Goal: Information Seeking & Learning: Learn about a topic

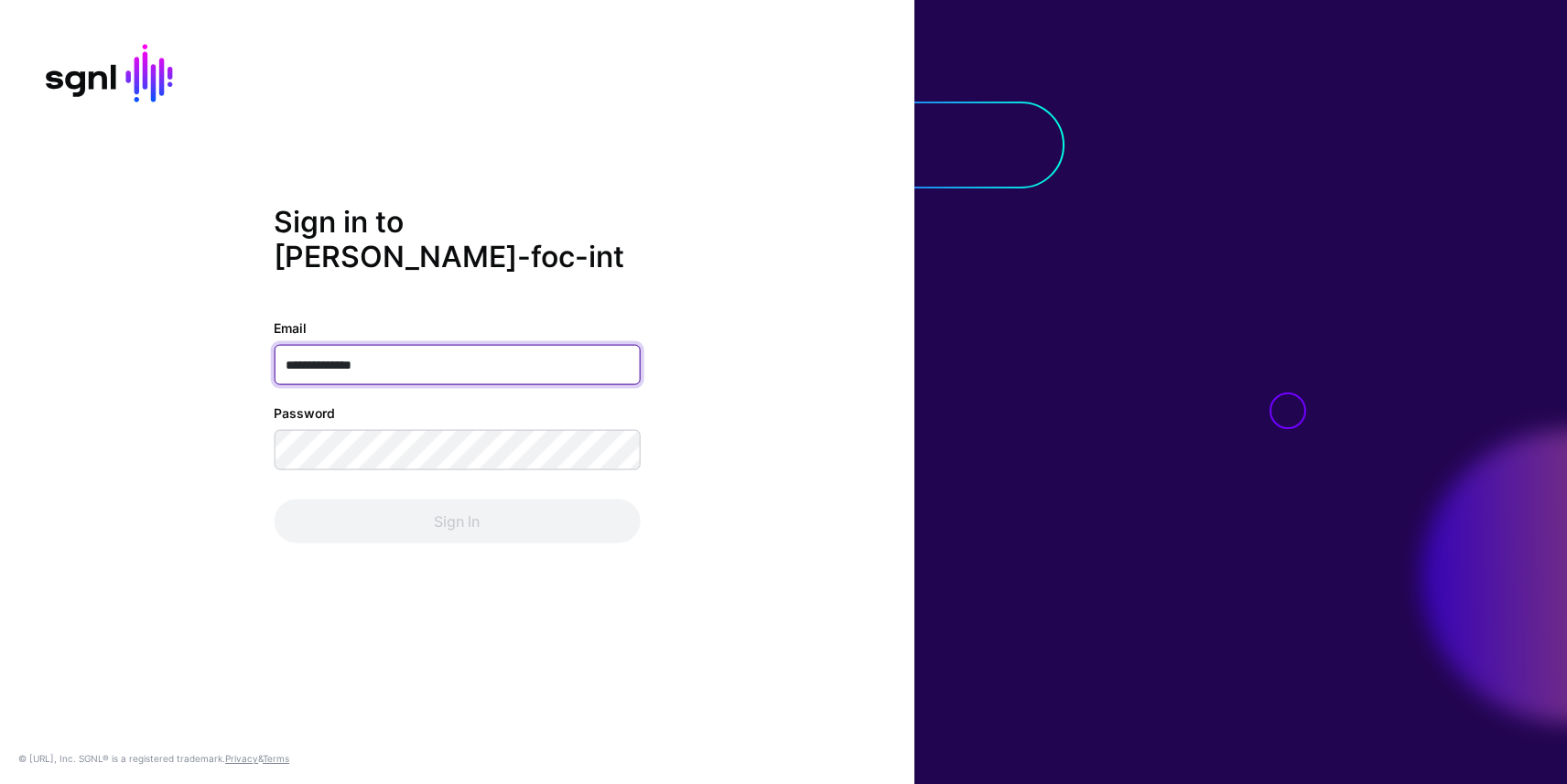
type input "**********"
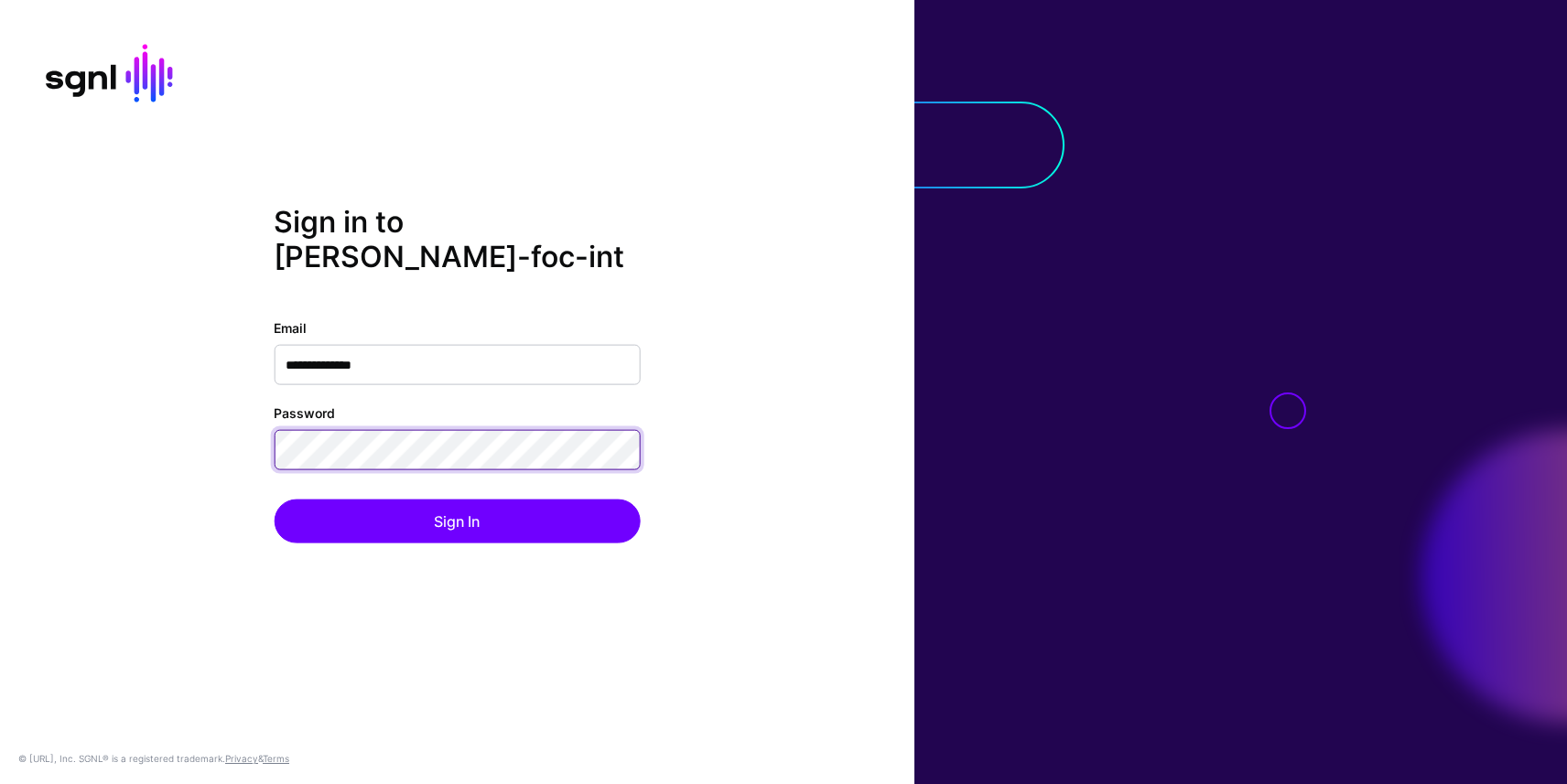
click at [274, 499] on button "Sign In" at bounding box center [456, 521] width 366 height 44
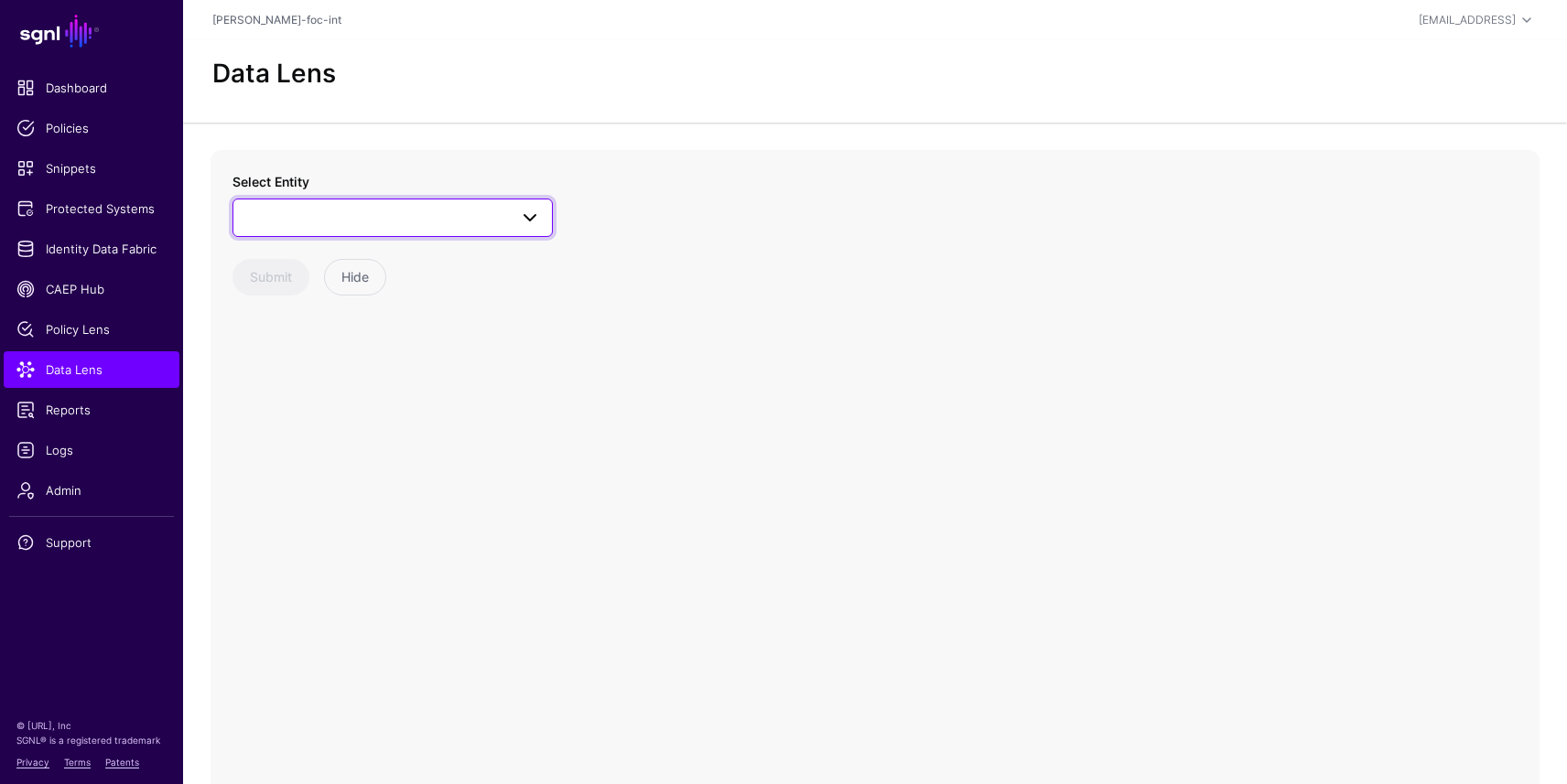
click at [426, 219] on span at bounding box center [392, 217] width 296 height 22
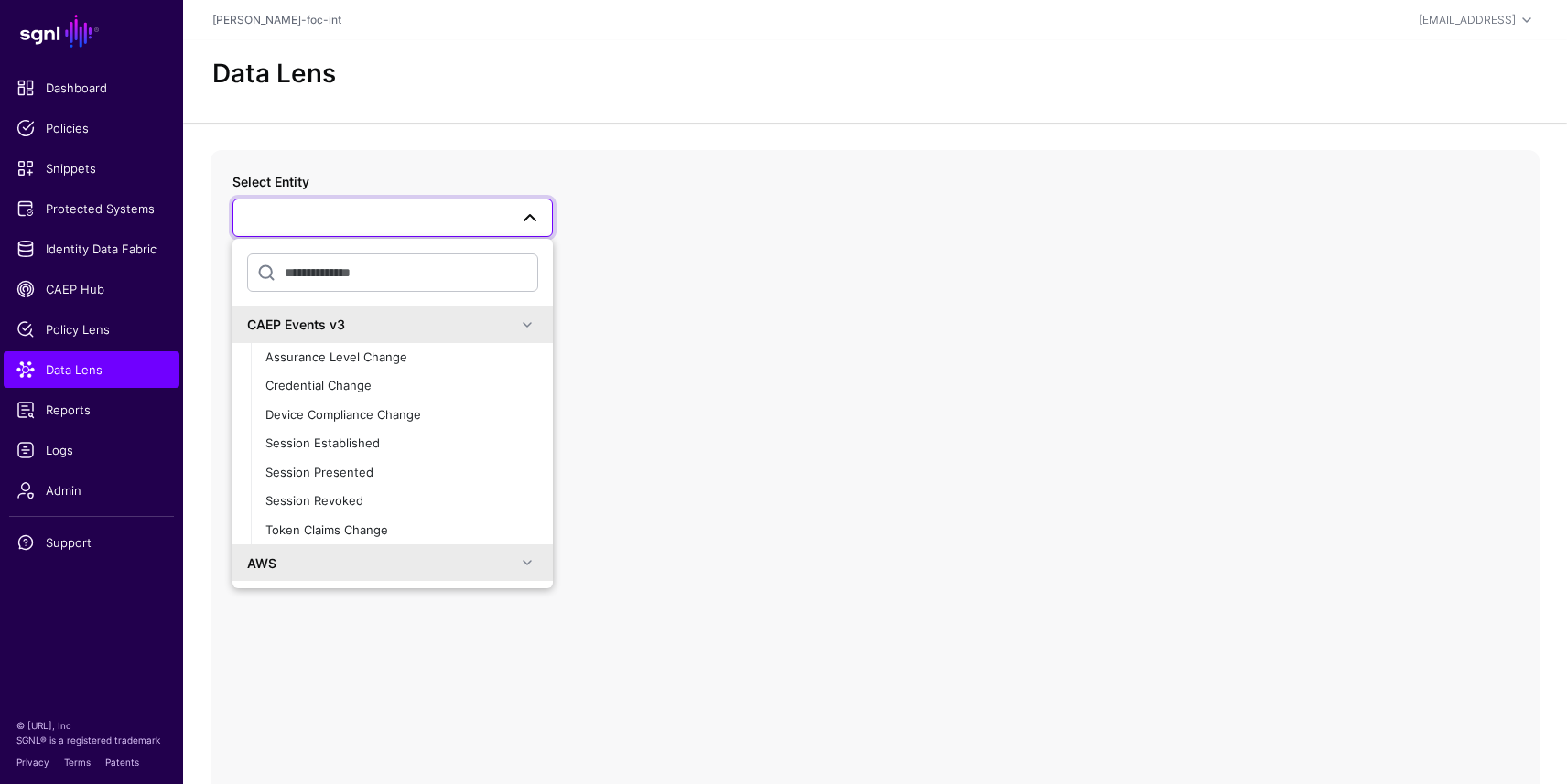
click at [426, 219] on span at bounding box center [392, 217] width 296 height 22
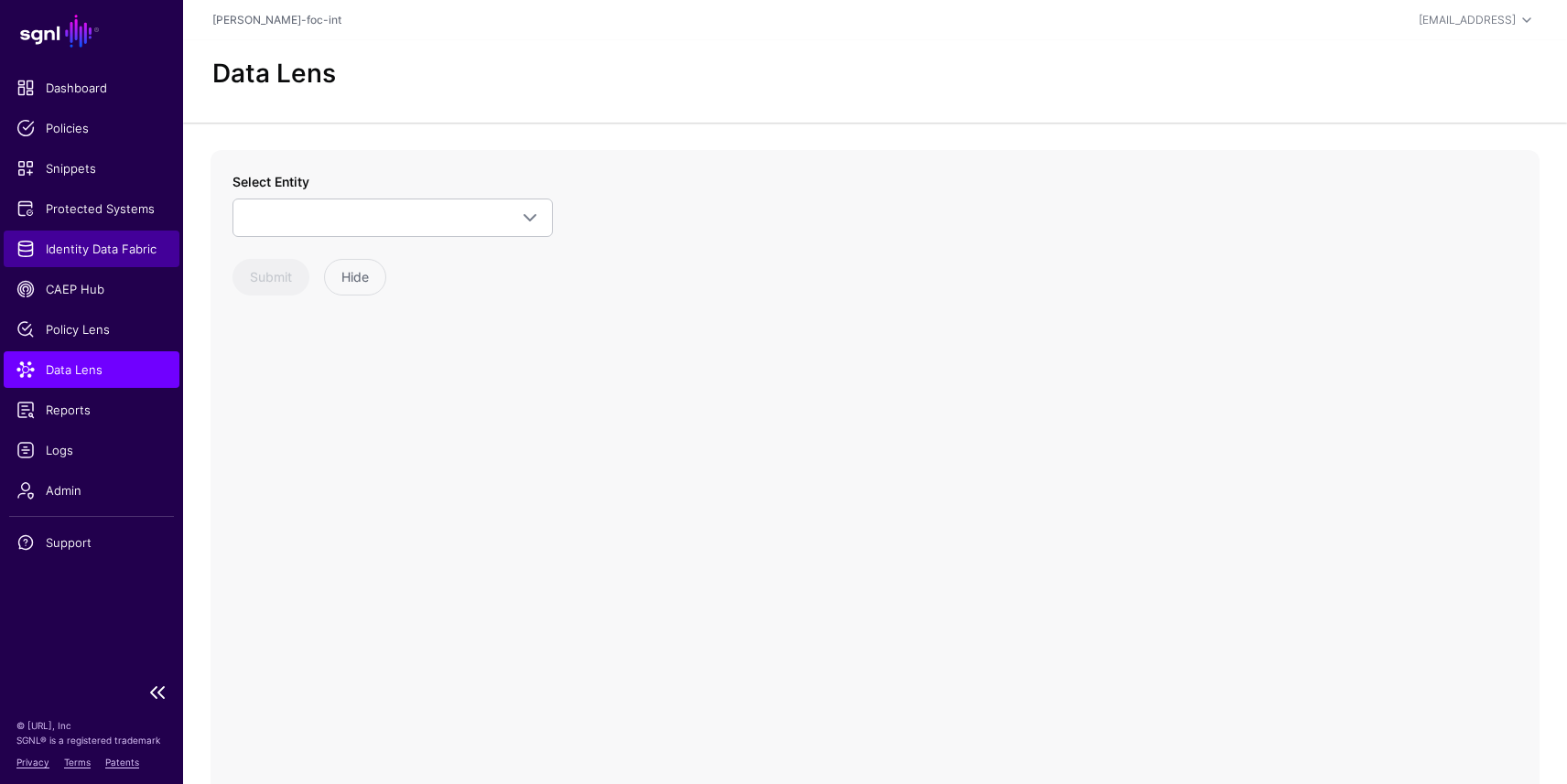
click at [135, 250] on span "Identity Data Fabric" at bounding box center [92, 248] width 150 height 18
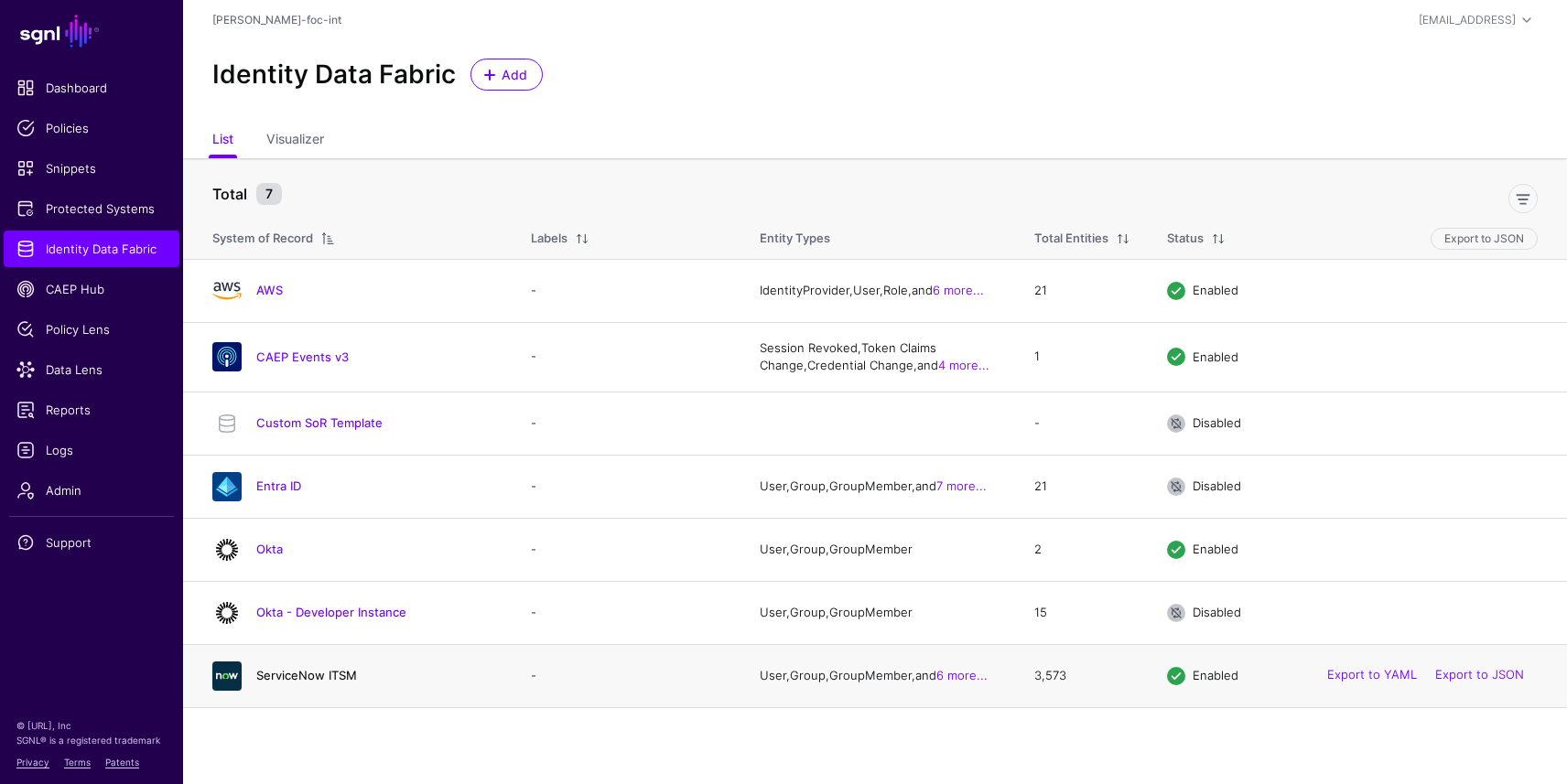
click at [273, 678] on link "ServiceNow ITSM" at bounding box center [307, 675] width 101 height 15
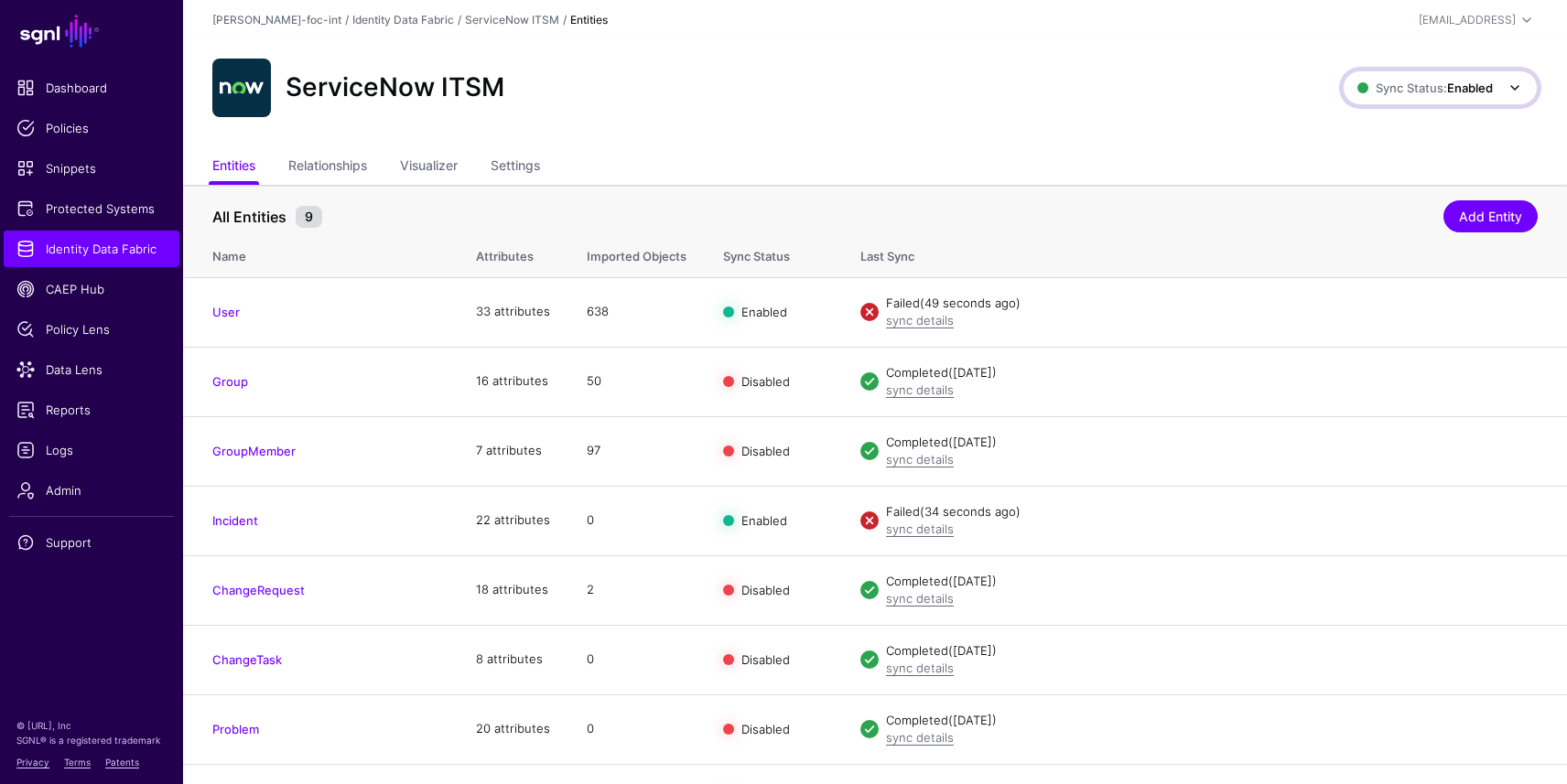
click at [1515, 83] on span at bounding box center [1514, 87] width 22 height 22
click at [1448, 212] on span "Disabled Syncing inactive for all configured entities" at bounding box center [1421, 218] width 205 height 59
click at [84, 299] on link "CAEP Hub" at bounding box center [91, 289] width 176 height 37
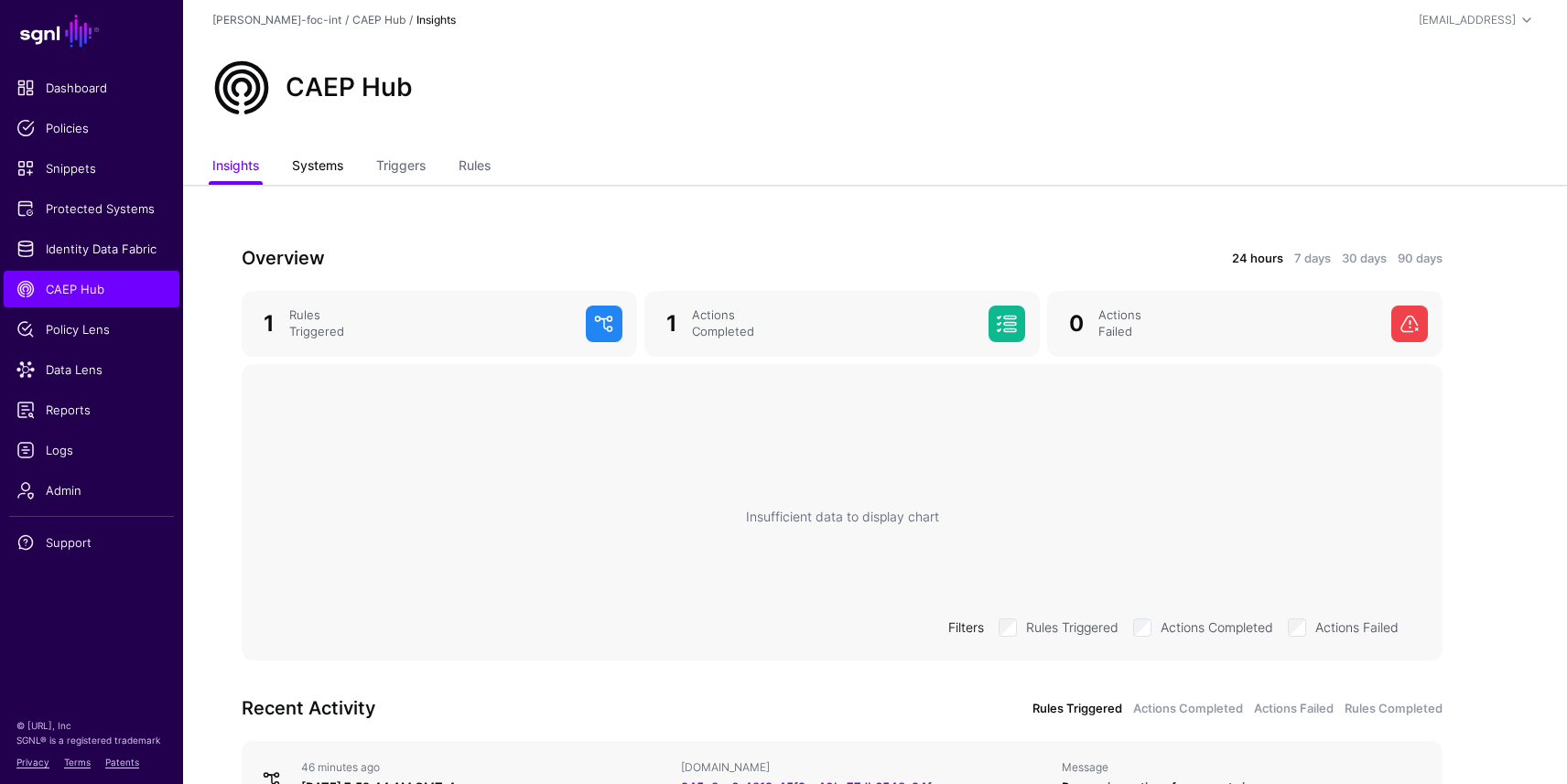
click at [333, 179] on link "Systems" at bounding box center [317, 167] width 52 height 35
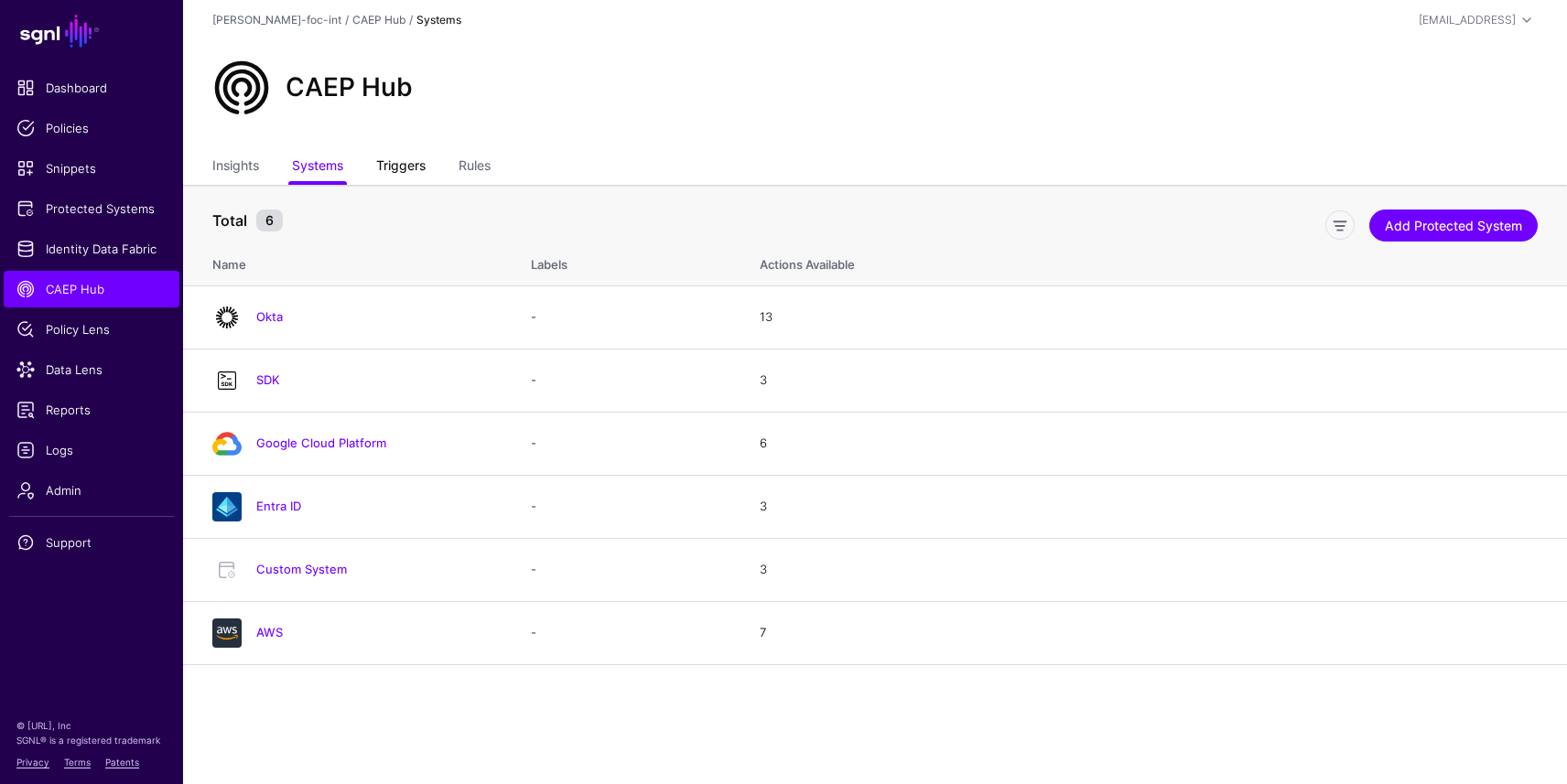
click at [394, 164] on link "Triggers" at bounding box center [401, 167] width 50 height 35
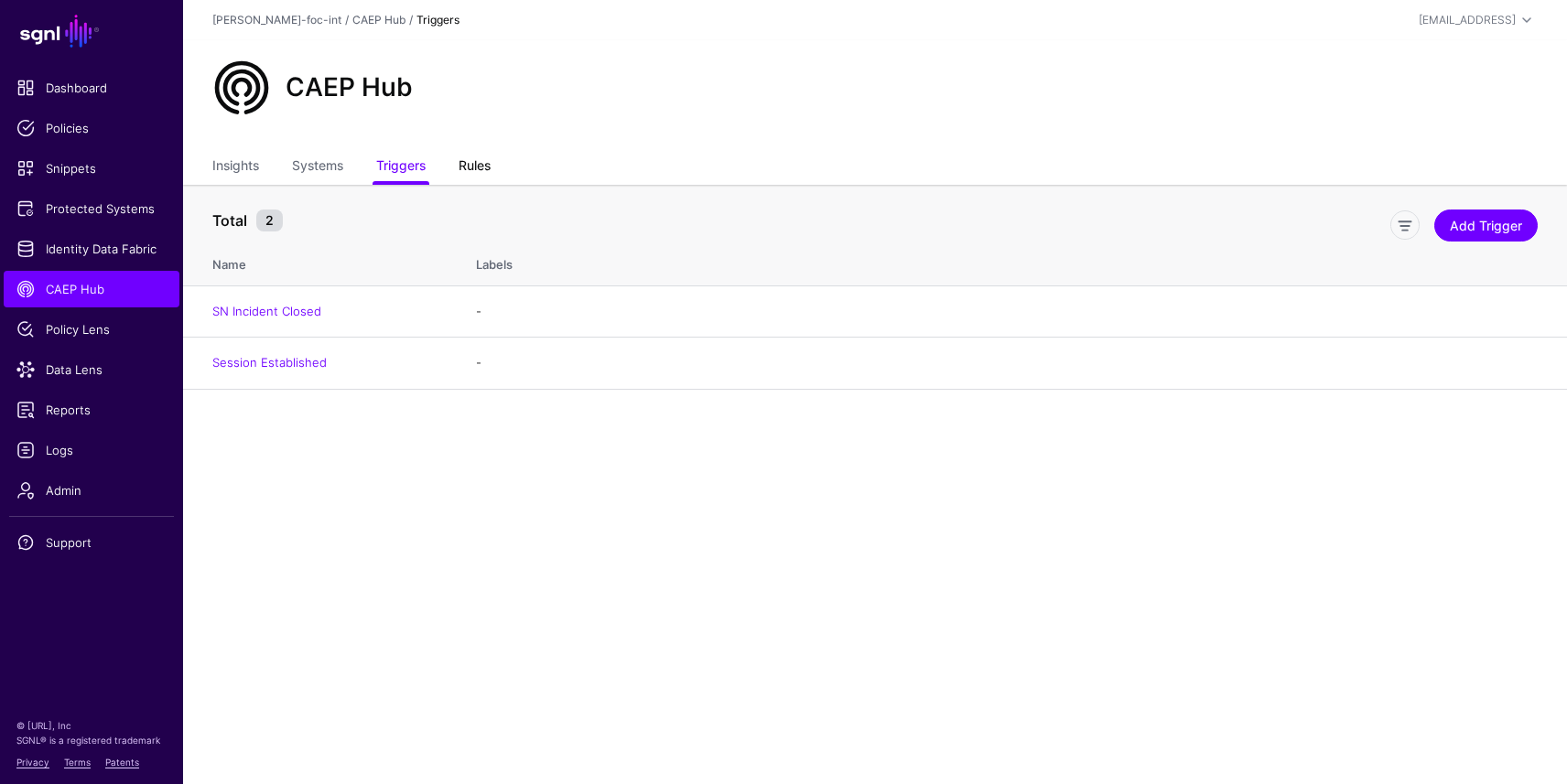
click at [463, 162] on link "Rules" at bounding box center [475, 167] width 32 height 35
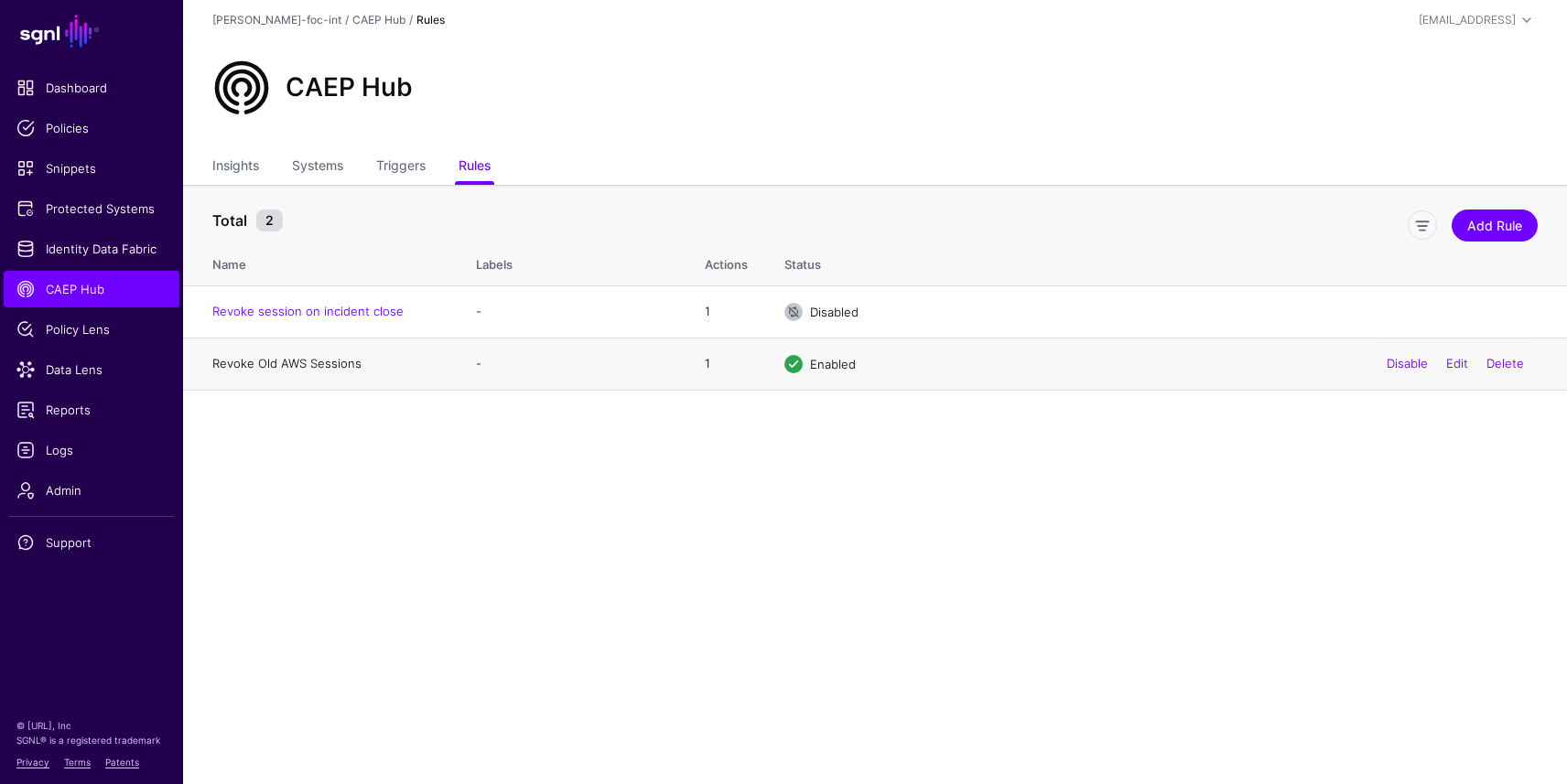
click at [335, 366] on link "Revoke Old AWS Sessions" at bounding box center [287, 364] width 150 height 15
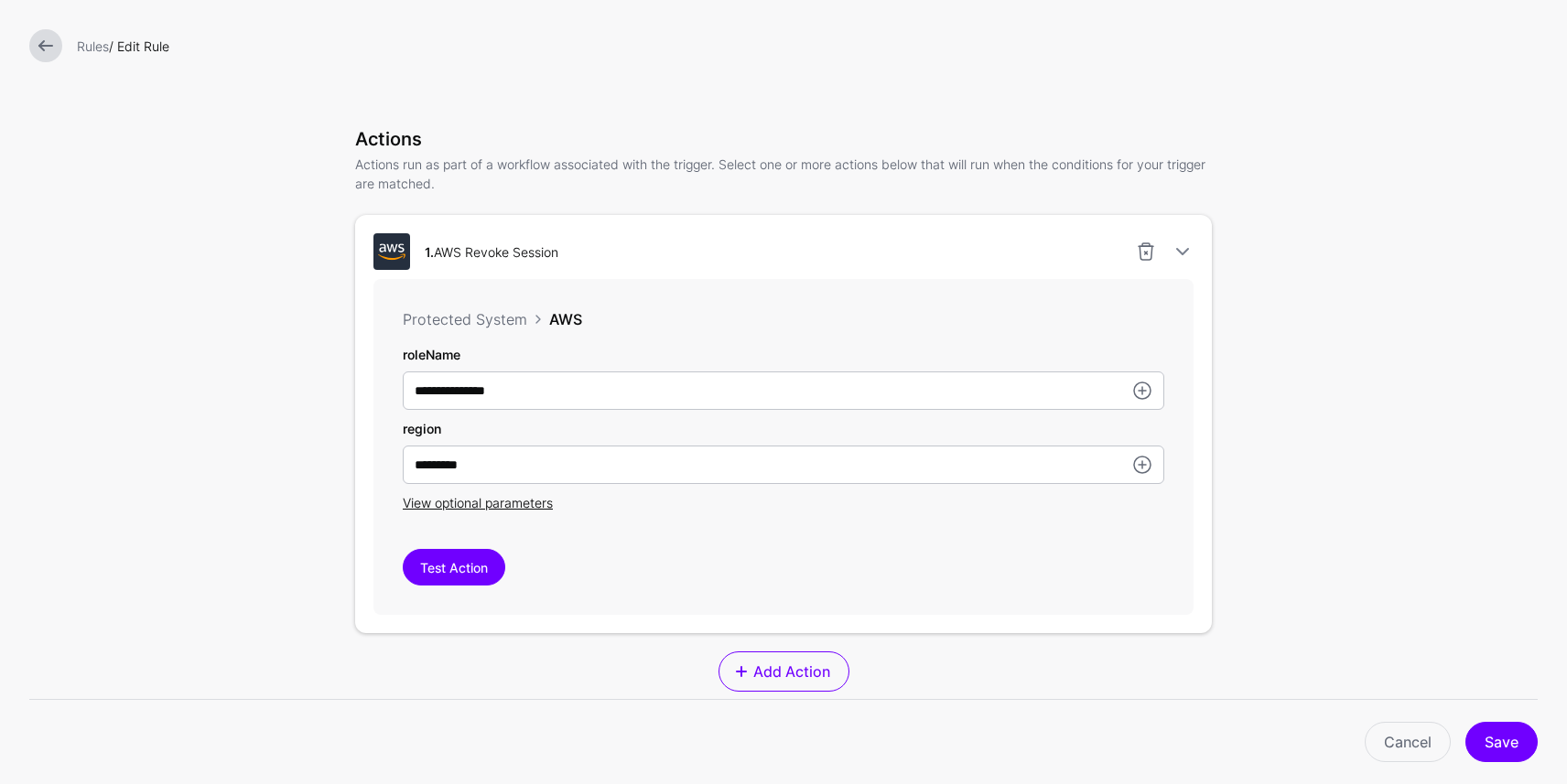
scroll to position [410, 0]
click at [437, 565] on button "Test Action" at bounding box center [453, 564] width 103 height 37
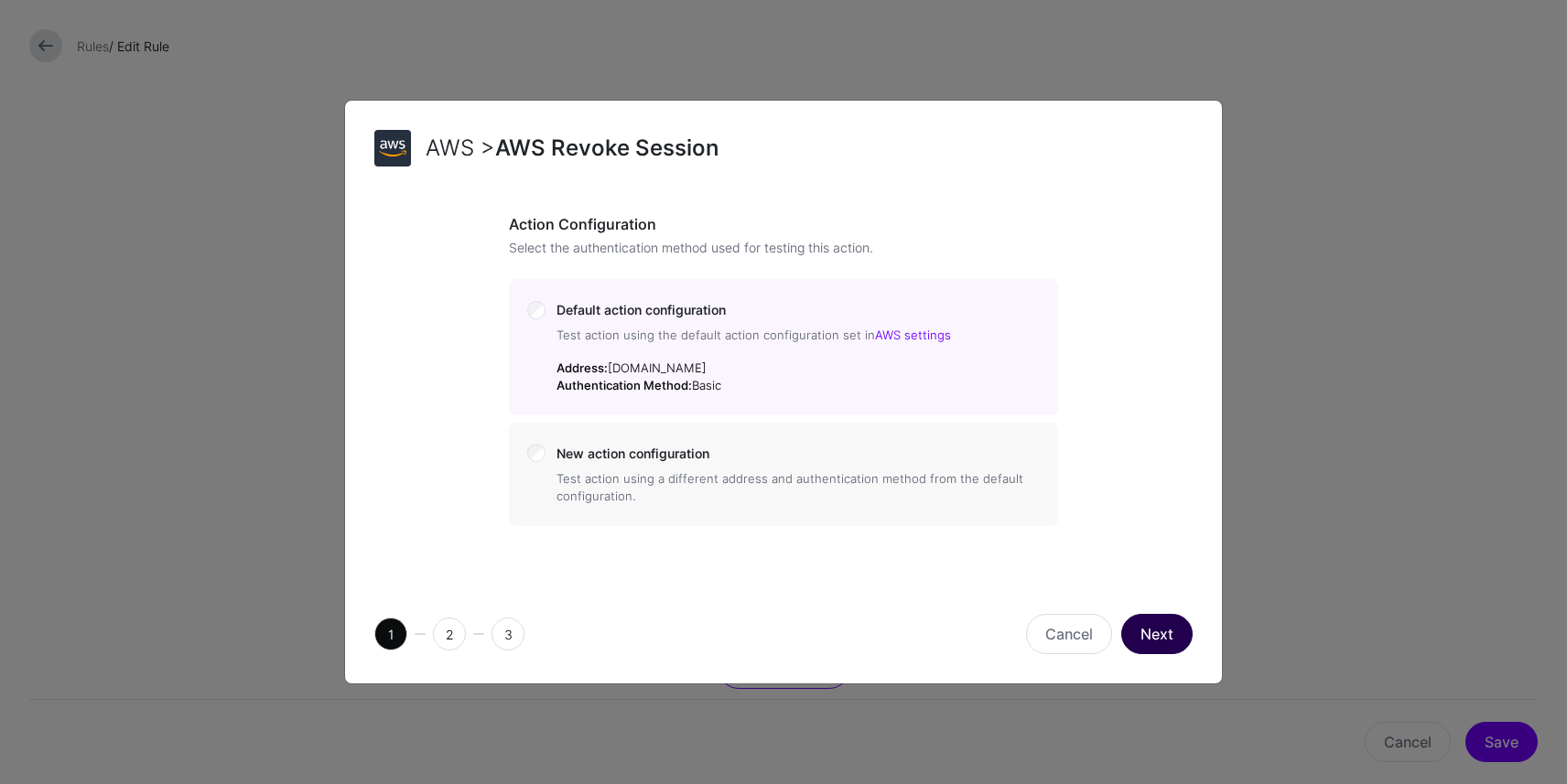
click at [1175, 634] on button "Next" at bounding box center [1157, 634] width 71 height 40
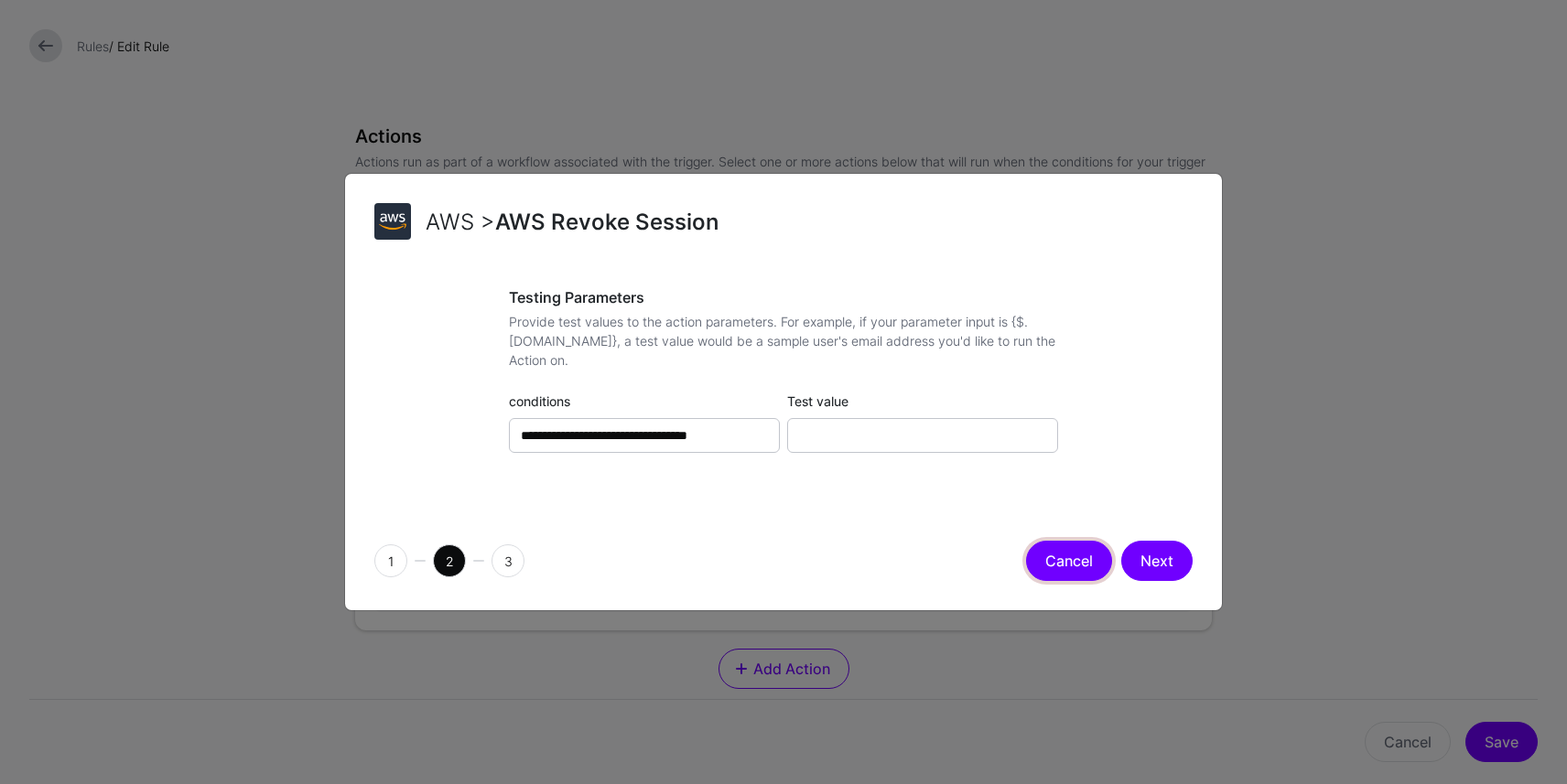
click at [1066, 547] on button "Cancel" at bounding box center [1068, 560] width 86 height 40
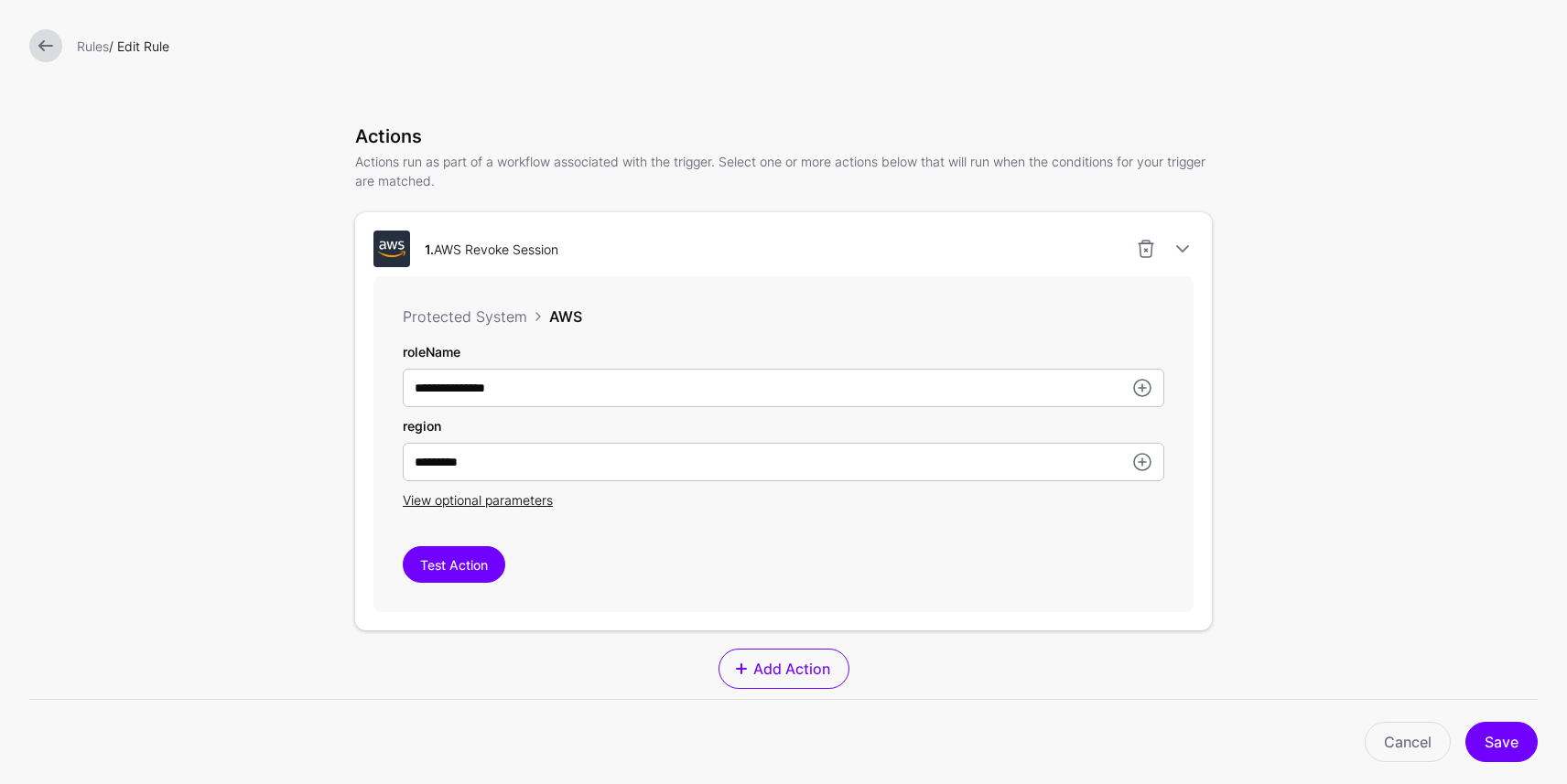
click at [51, 55] on link at bounding box center [45, 45] width 33 height 33
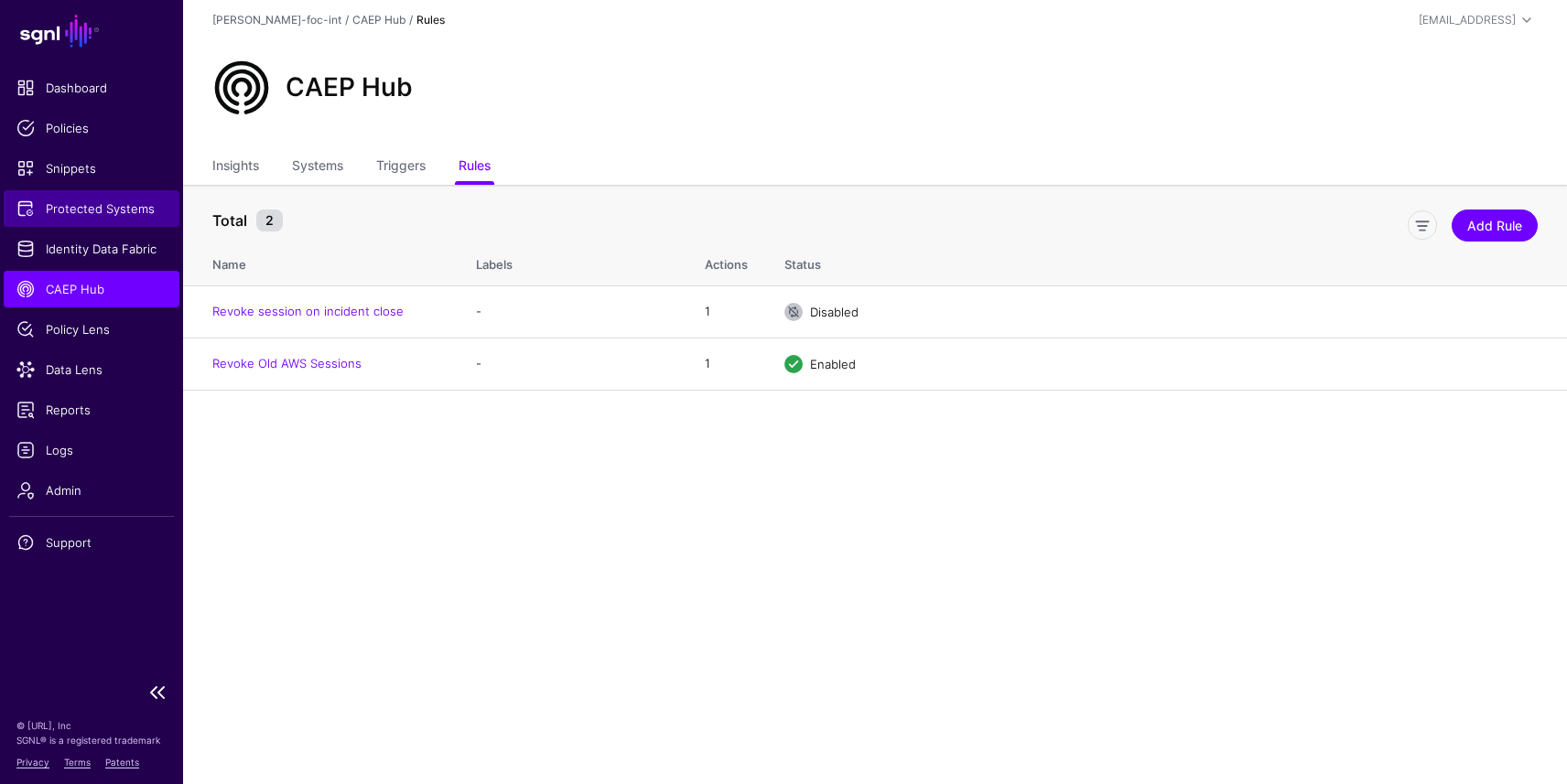
click at [85, 207] on span "Protected Systems" at bounding box center [92, 208] width 150 height 18
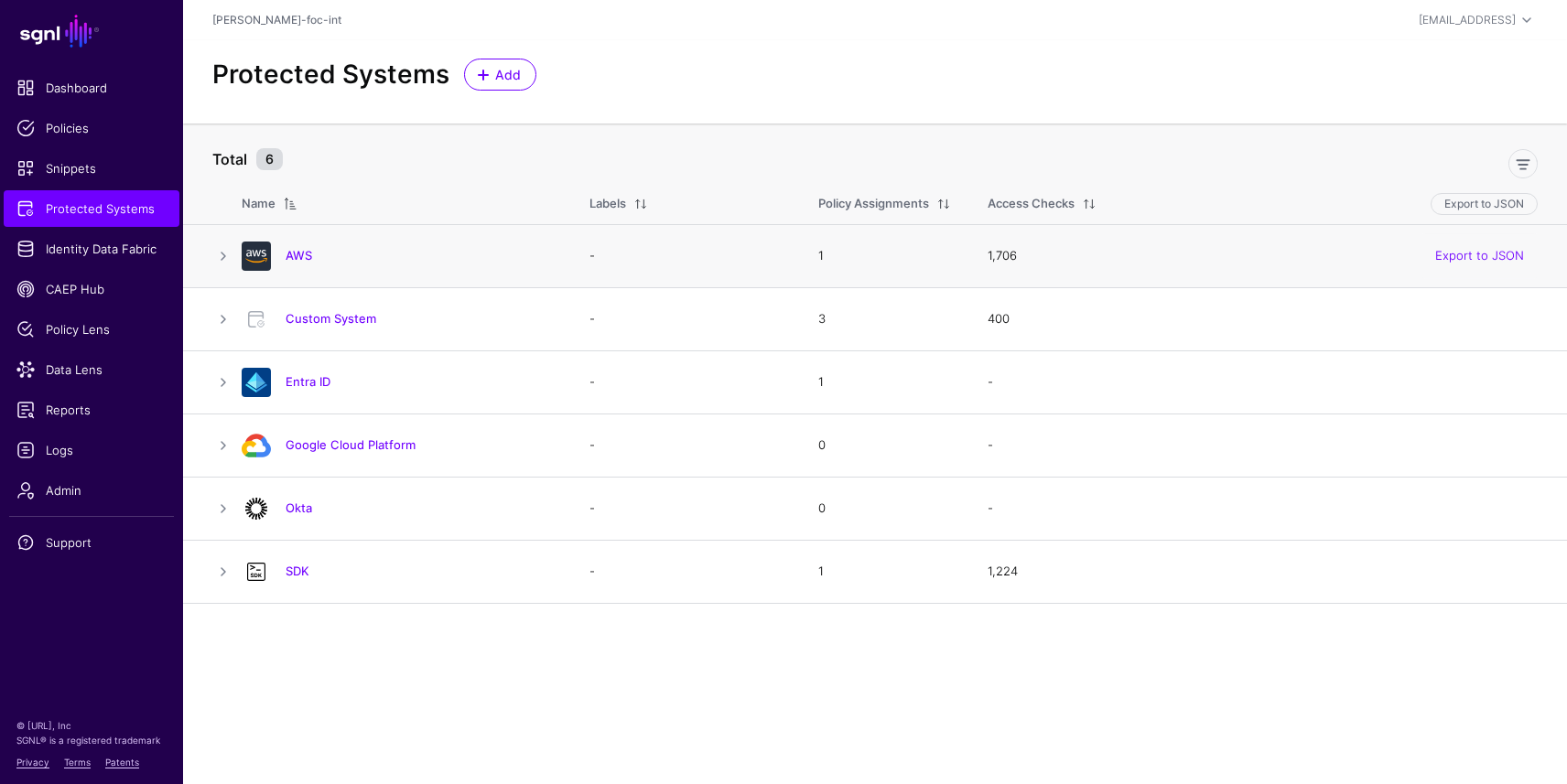
click at [305, 266] on div "AWS" at bounding box center [397, 256] width 325 height 29
click at [300, 253] on link "AWS" at bounding box center [299, 256] width 26 height 15
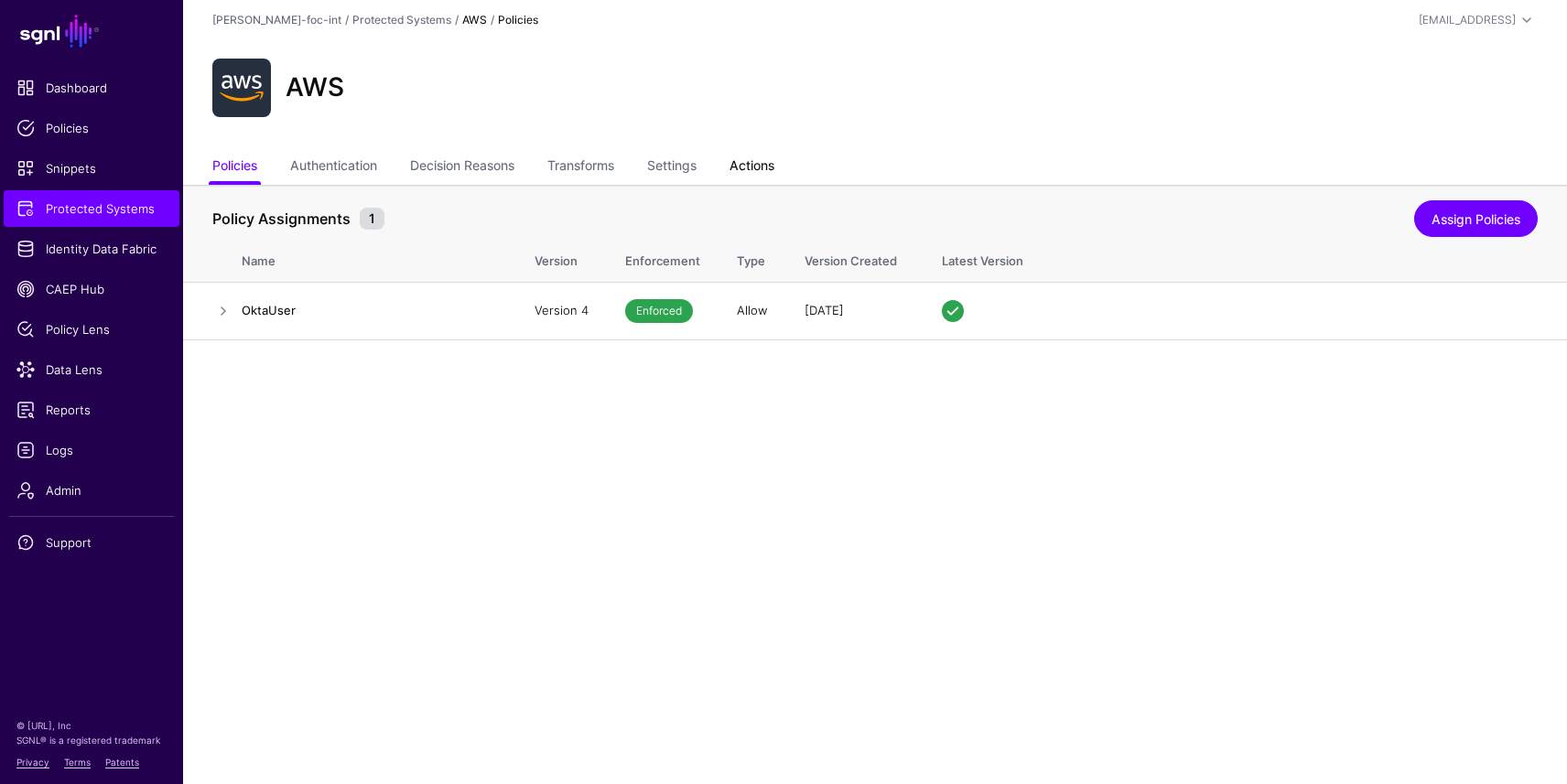
click at [771, 167] on link "Actions" at bounding box center [752, 167] width 45 height 35
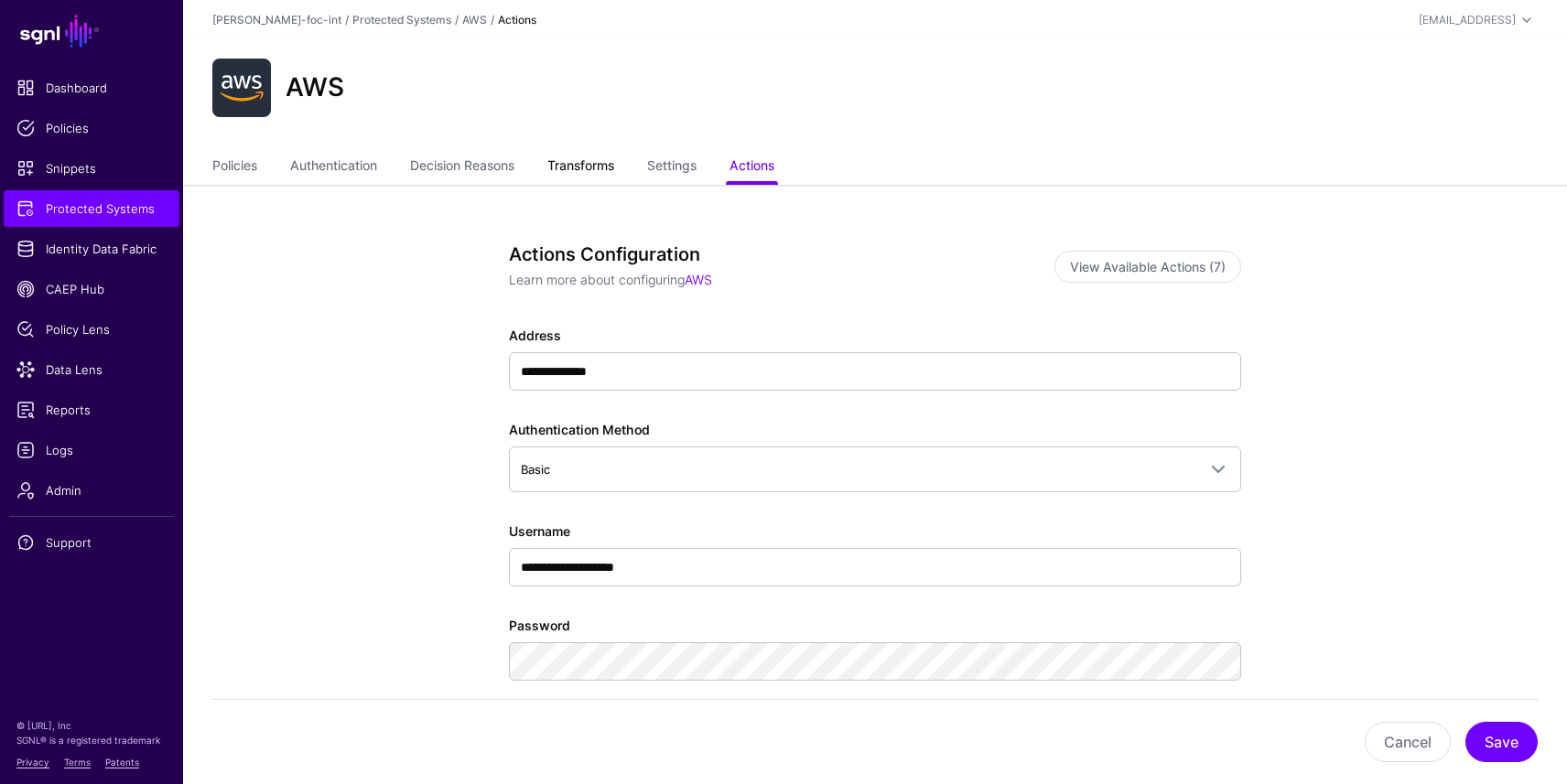
click at [586, 155] on link "Transforms" at bounding box center [580, 167] width 67 height 35
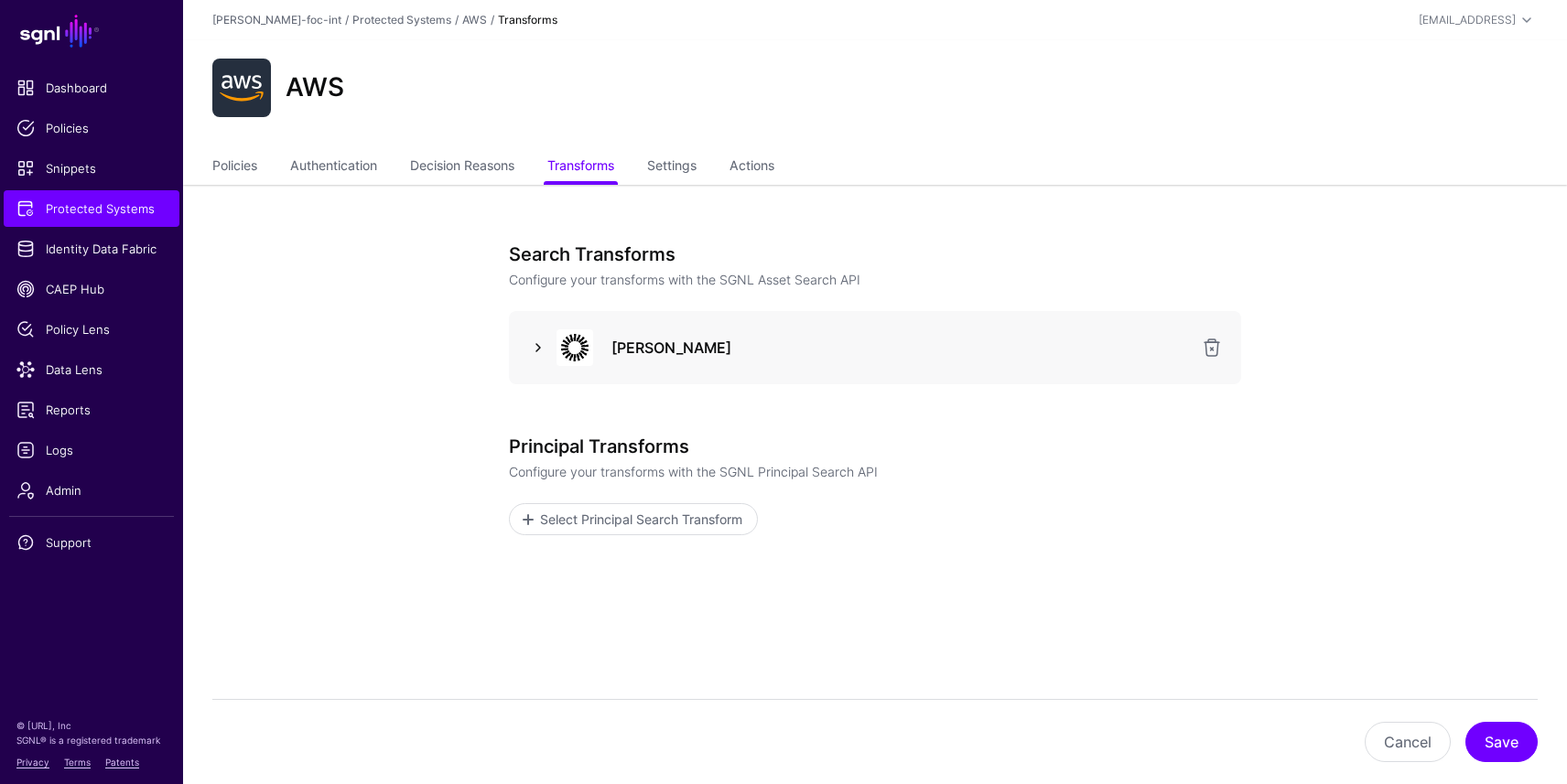
click at [532, 347] on link at bounding box center [538, 347] width 22 height 22
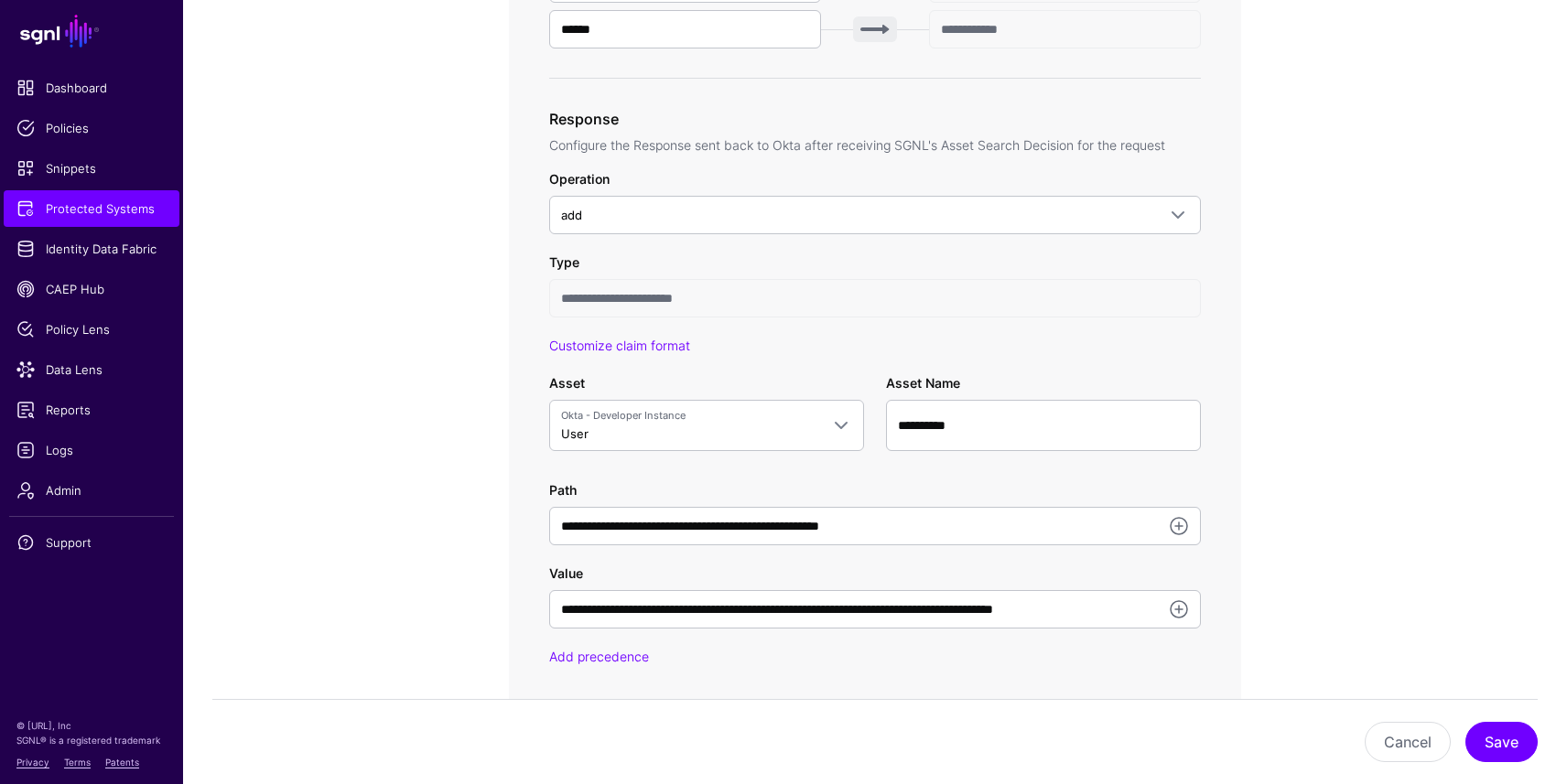
scroll to position [857, 0]
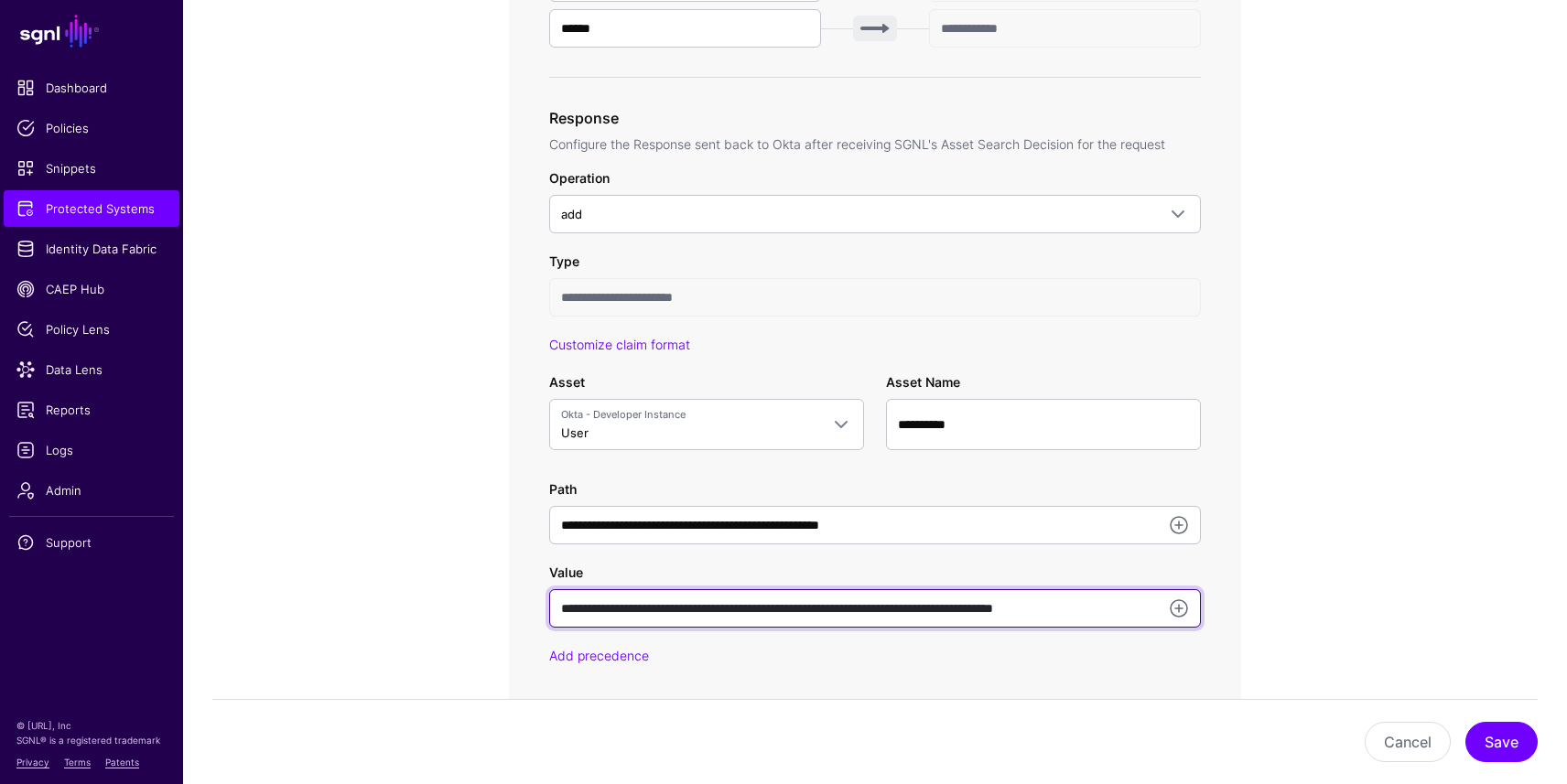
click at [676, 602] on input "**********" at bounding box center [875, 608] width 652 height 39
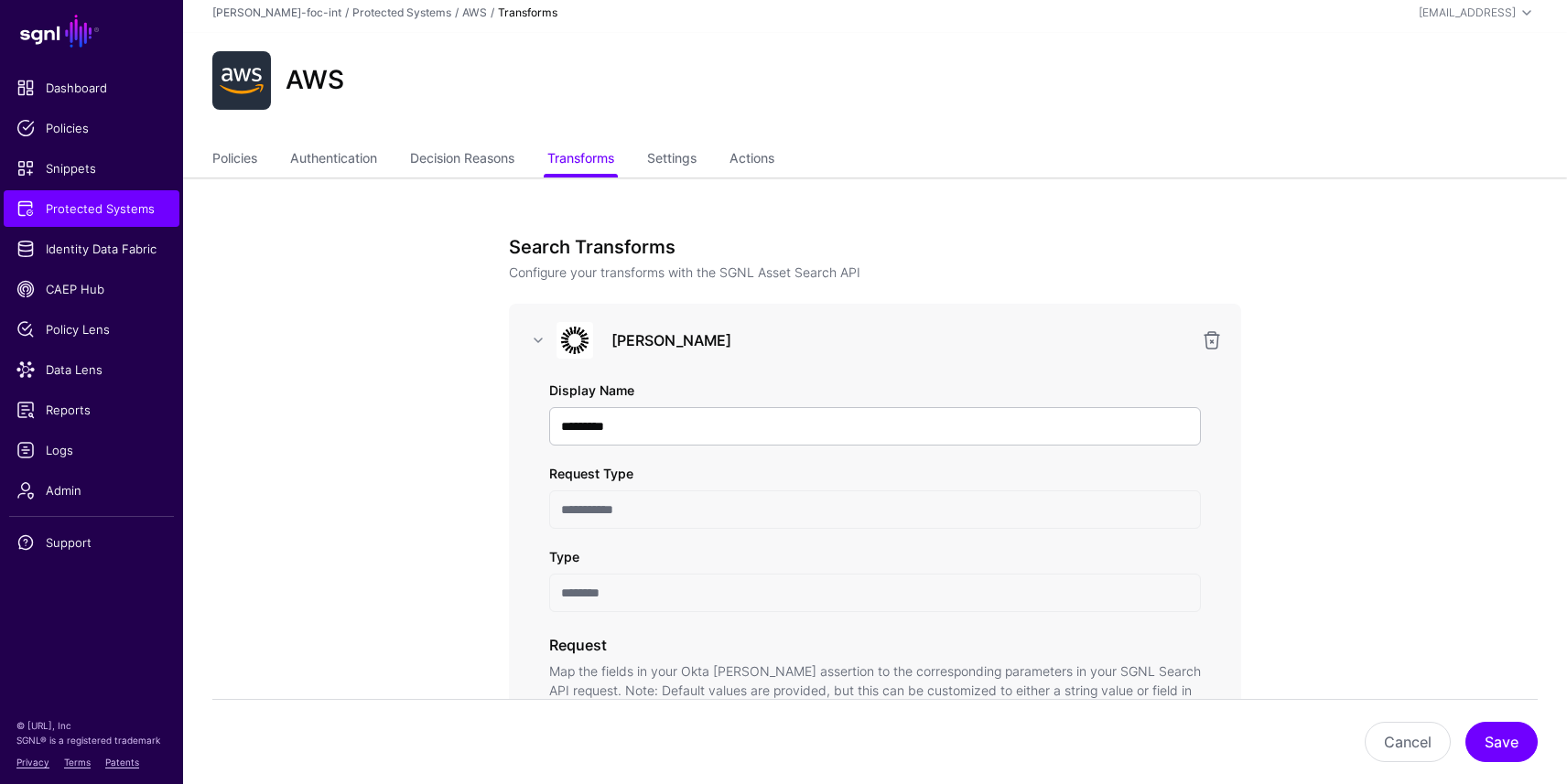
scroll to position [0, 0]
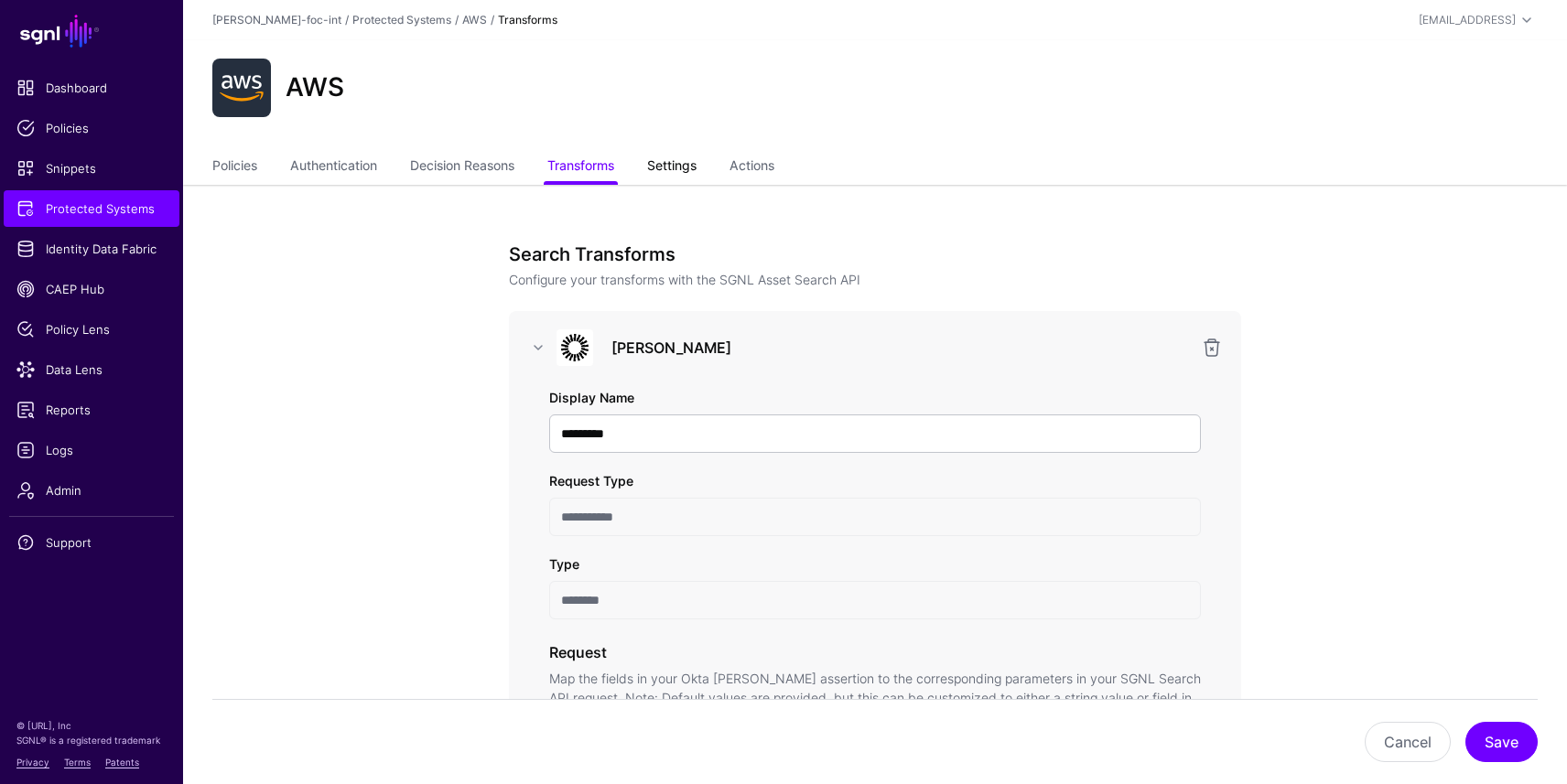
click at [677, 165] on link "Settings" at bounding box center [672, 167] width 50 height 35
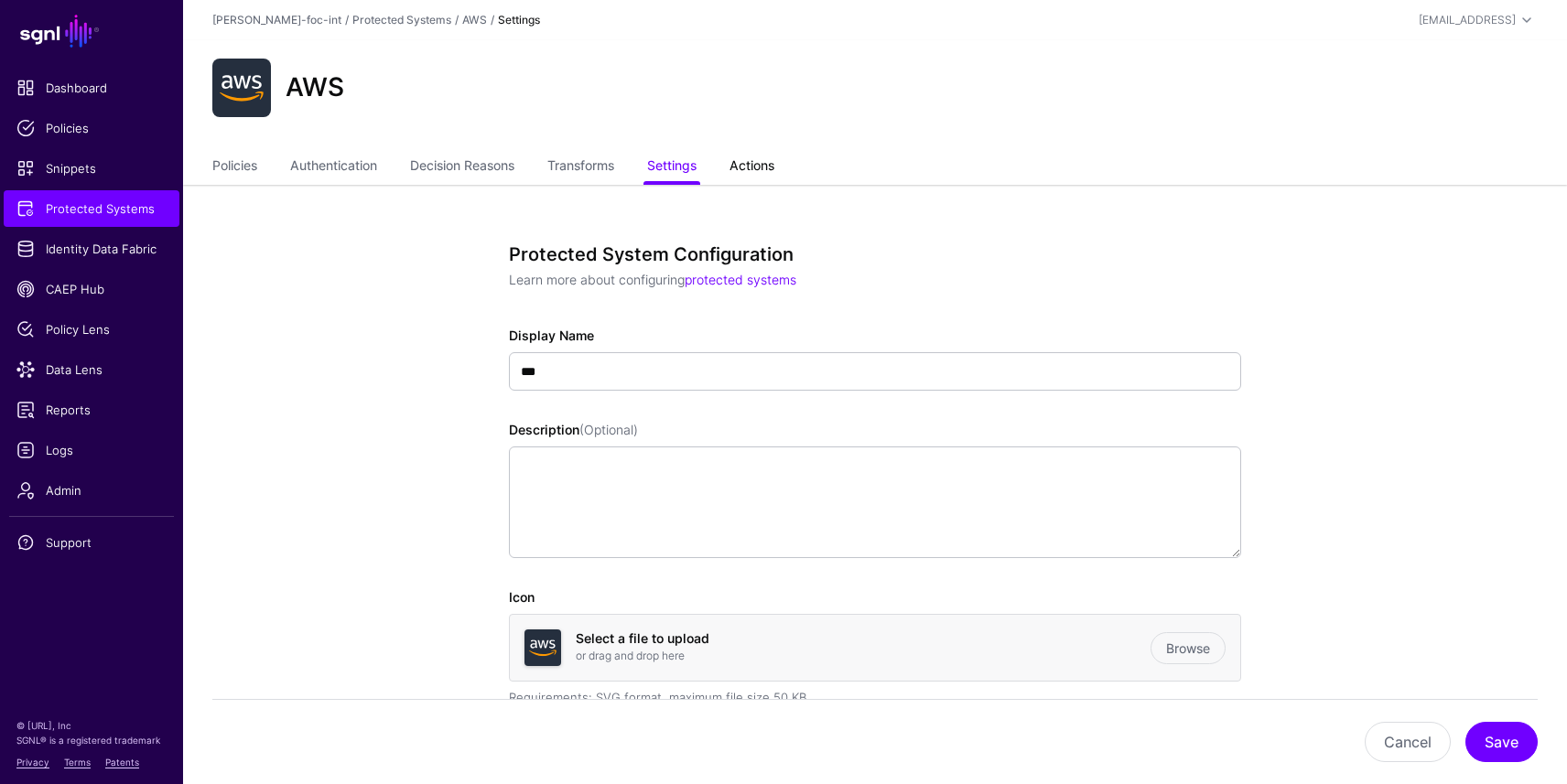
click at [753, 163] on link "Actions" at bounding box center [752, 167] width 45 height 35
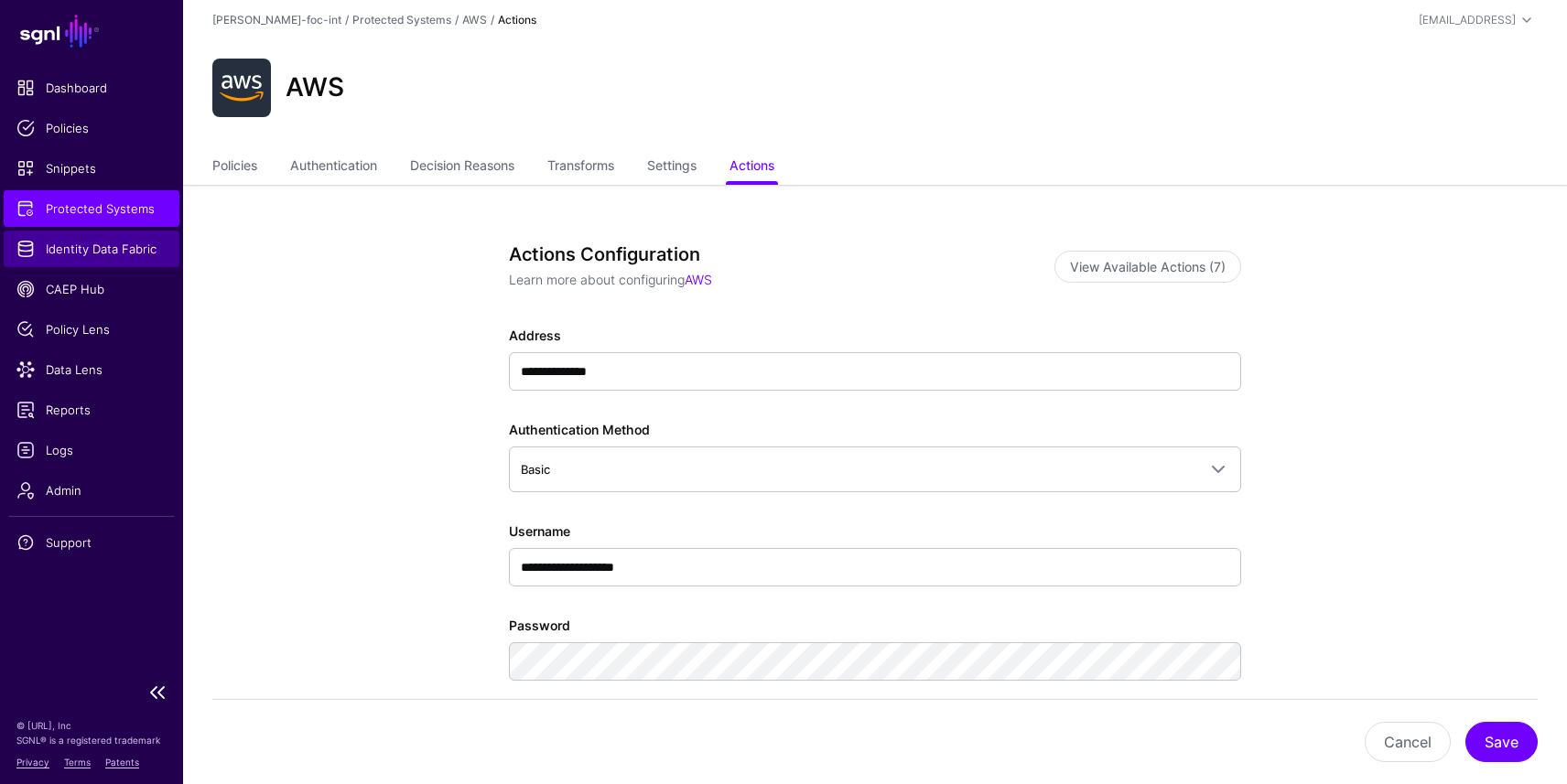
click at [122, 255] on span "Identity Data Fabric" at bounding box center [92, 248] width 150 height 18
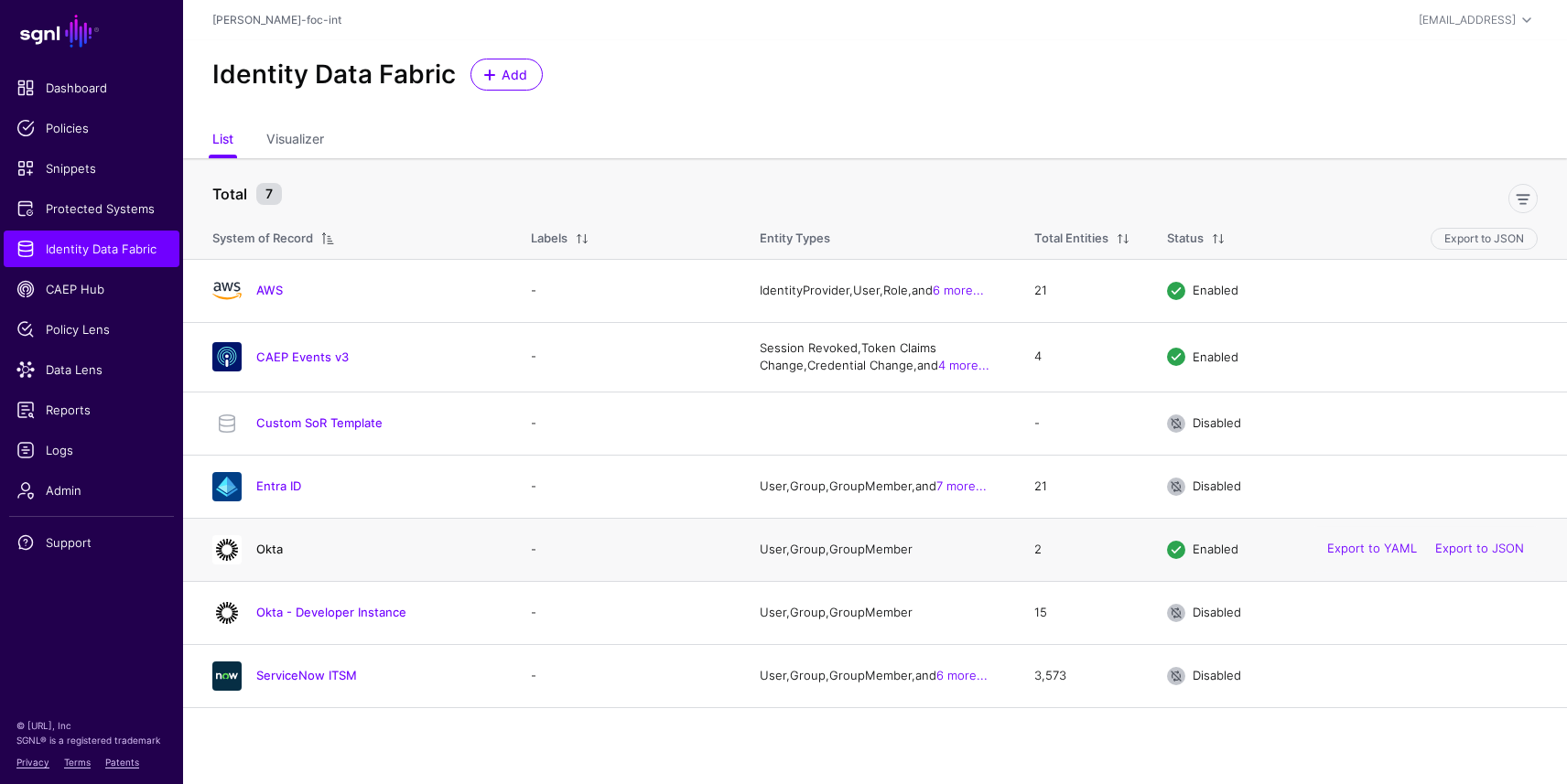
click at [278, 554] on link "Okta" at bounding box center [270, 549] width 26 height 15
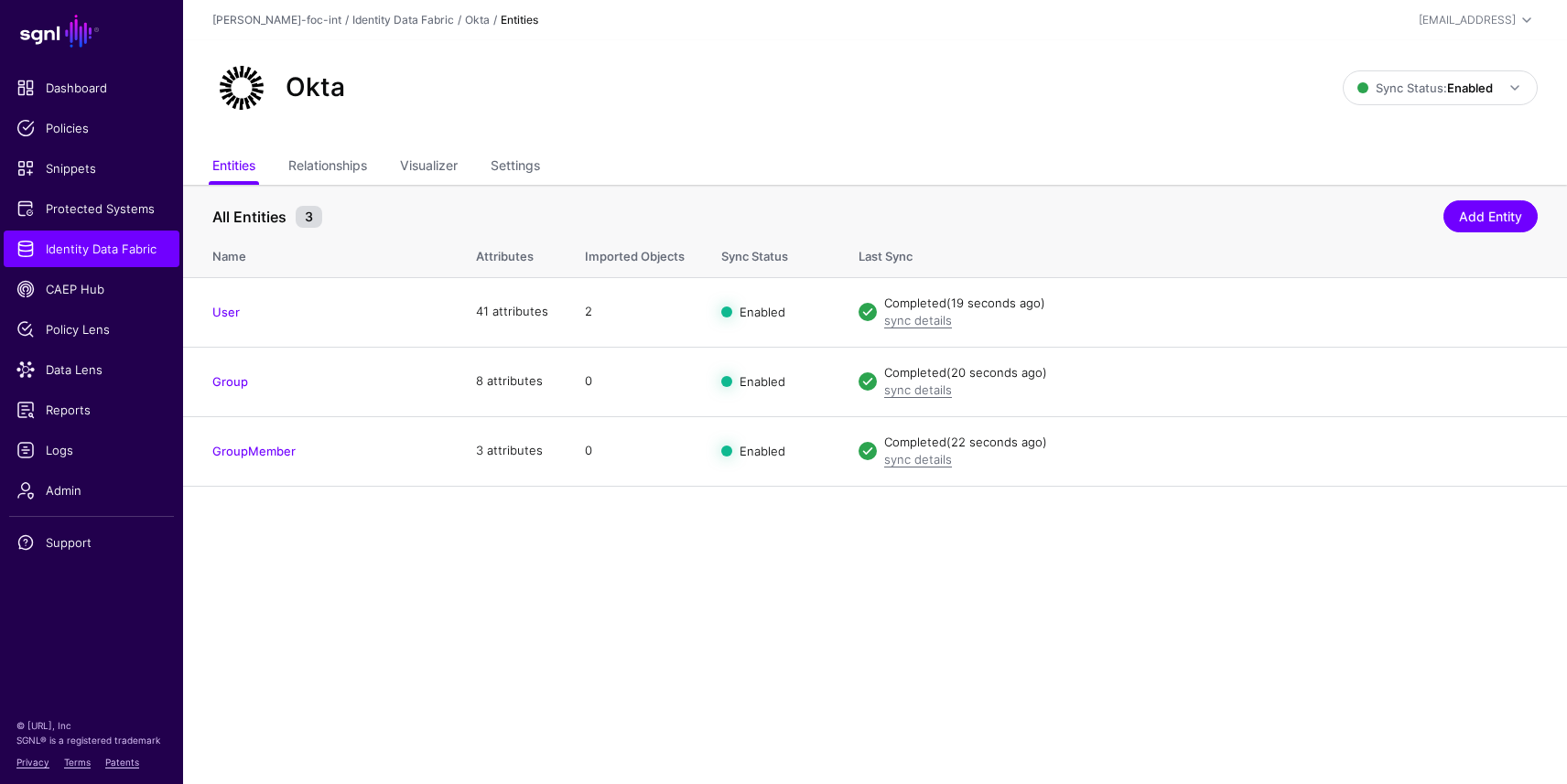
click at [547, 168] on ul "Entities Relationships Visualizer Settings" at bounding box center [875, 167] width 1325 height 35
click at [539, 168] on link "Settings" at bounding box center [515, 167] width 50 height 35
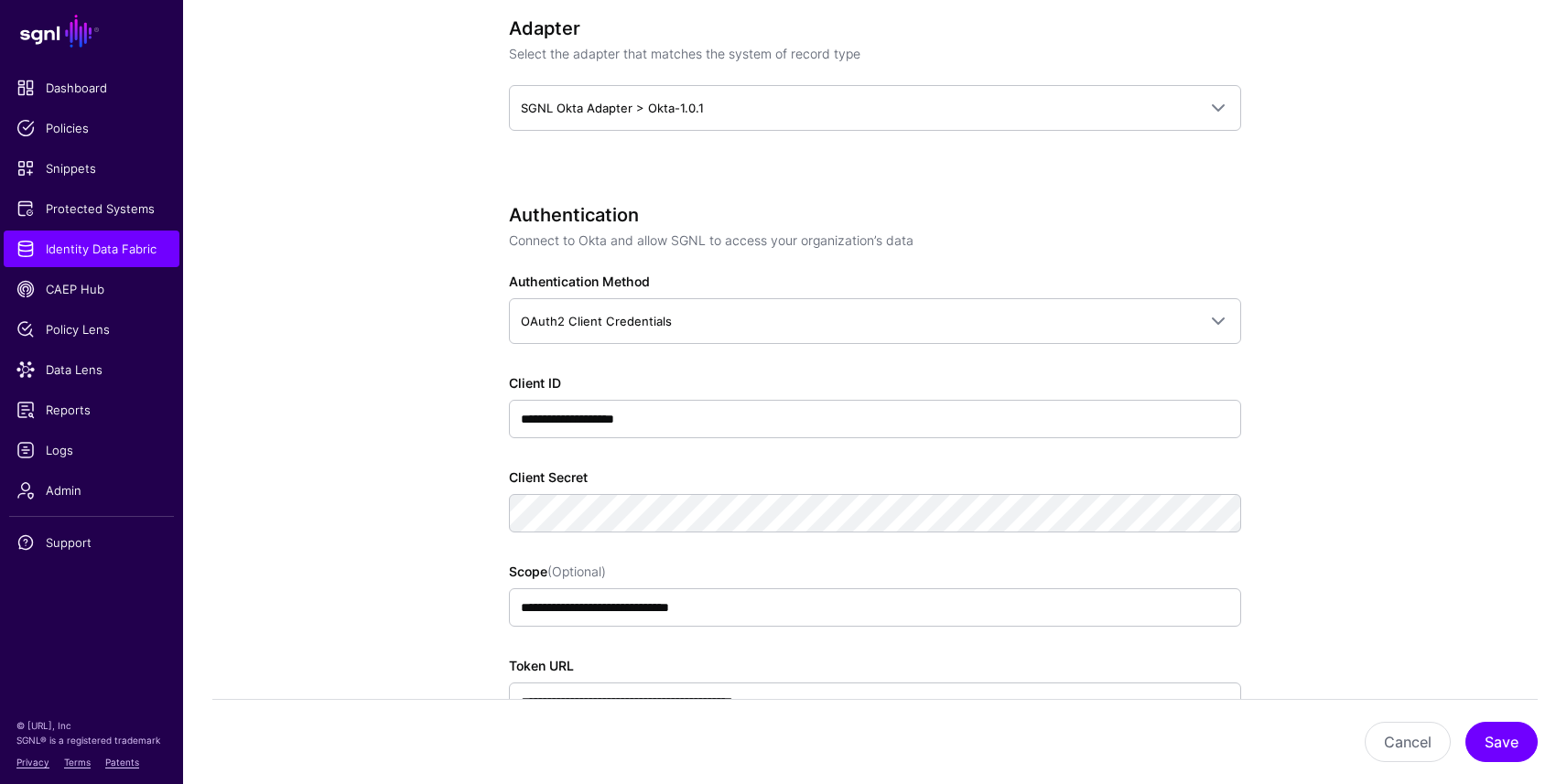
scroll to position [1029, 0]
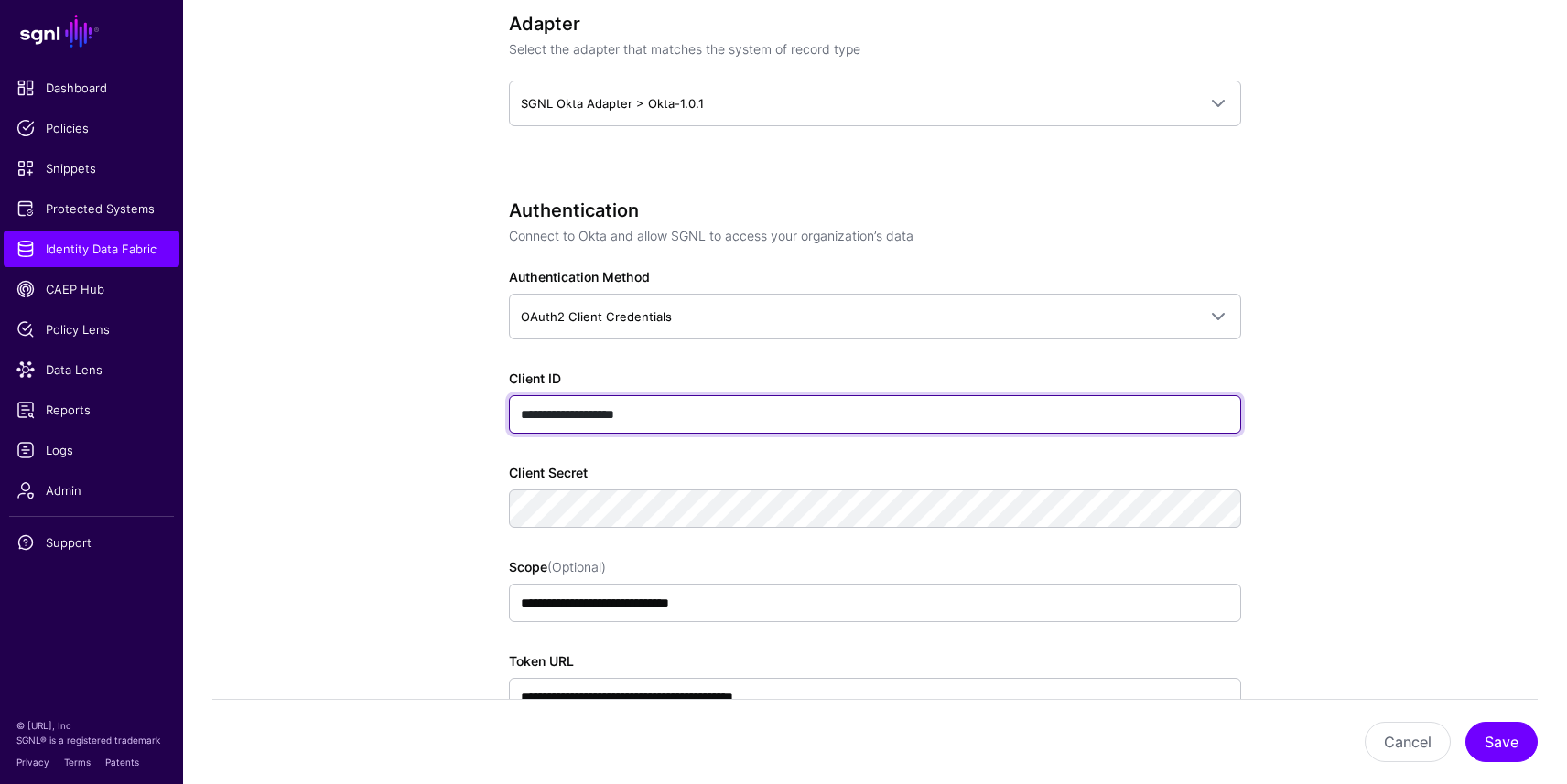
click at [688, 416] on input "**********" at bounding box center [875, 414] width 733 height 39
drag, startPoint x: 689, startPoint y: 415, endPoint x: 459, endPoint y: 377, distance: 233.1
click at [459, 377] on div "**********" at bounding box center [875, 728] width 849 height 3144
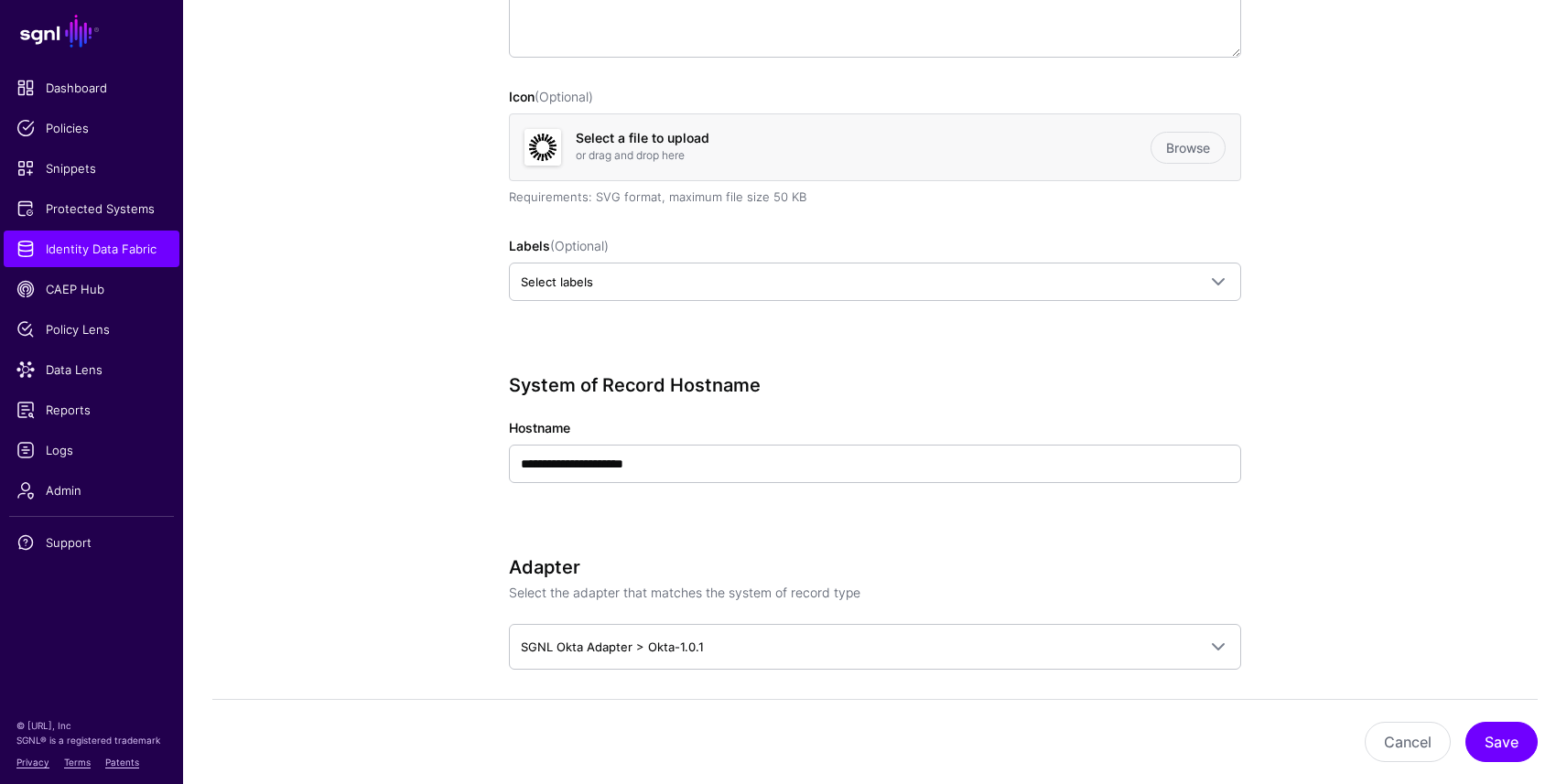
scroll to position [0, 0]
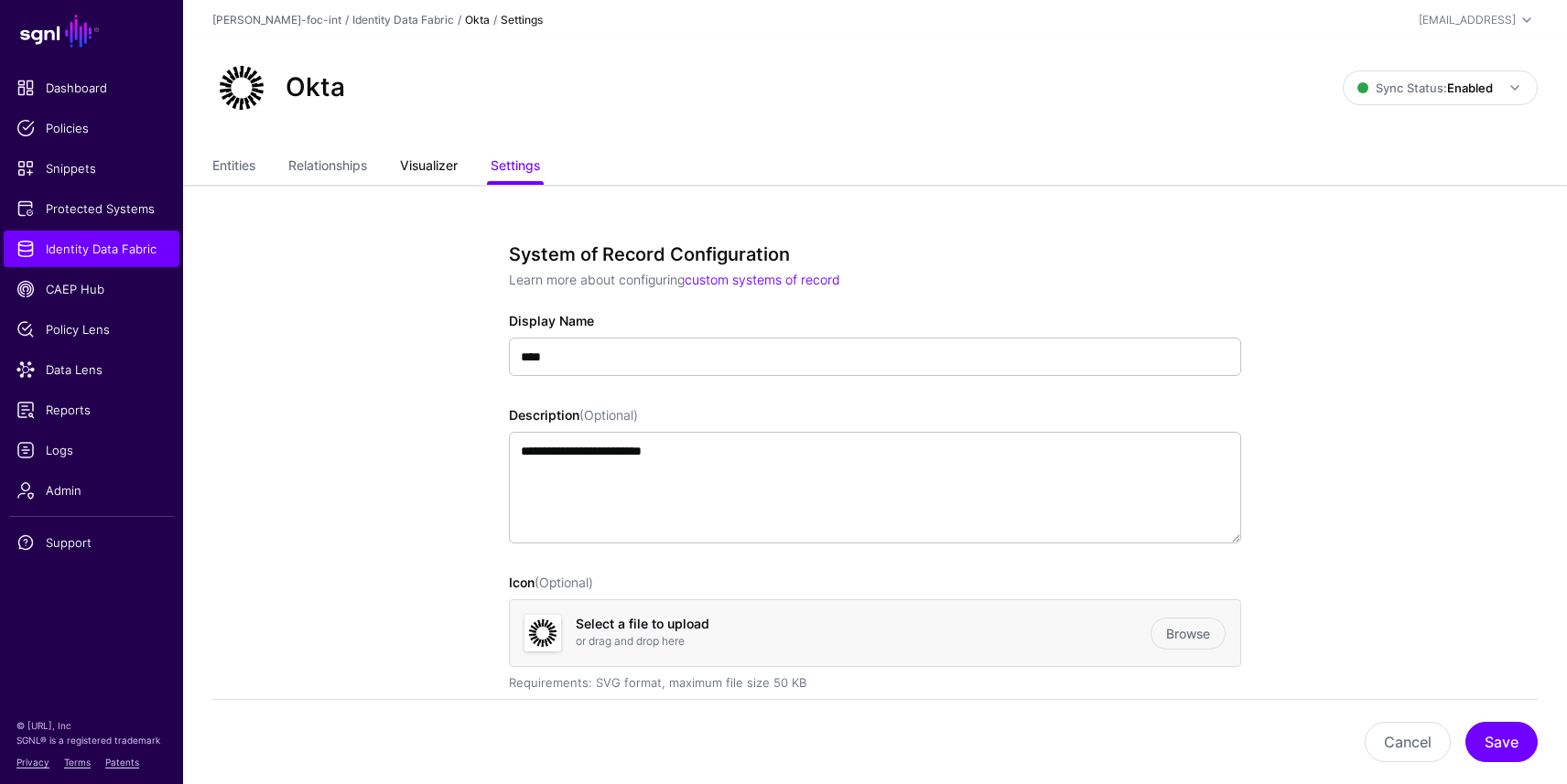
click at [442, 174] on link "Visualizer" at bounding box center [428, 167] width 57 height 35
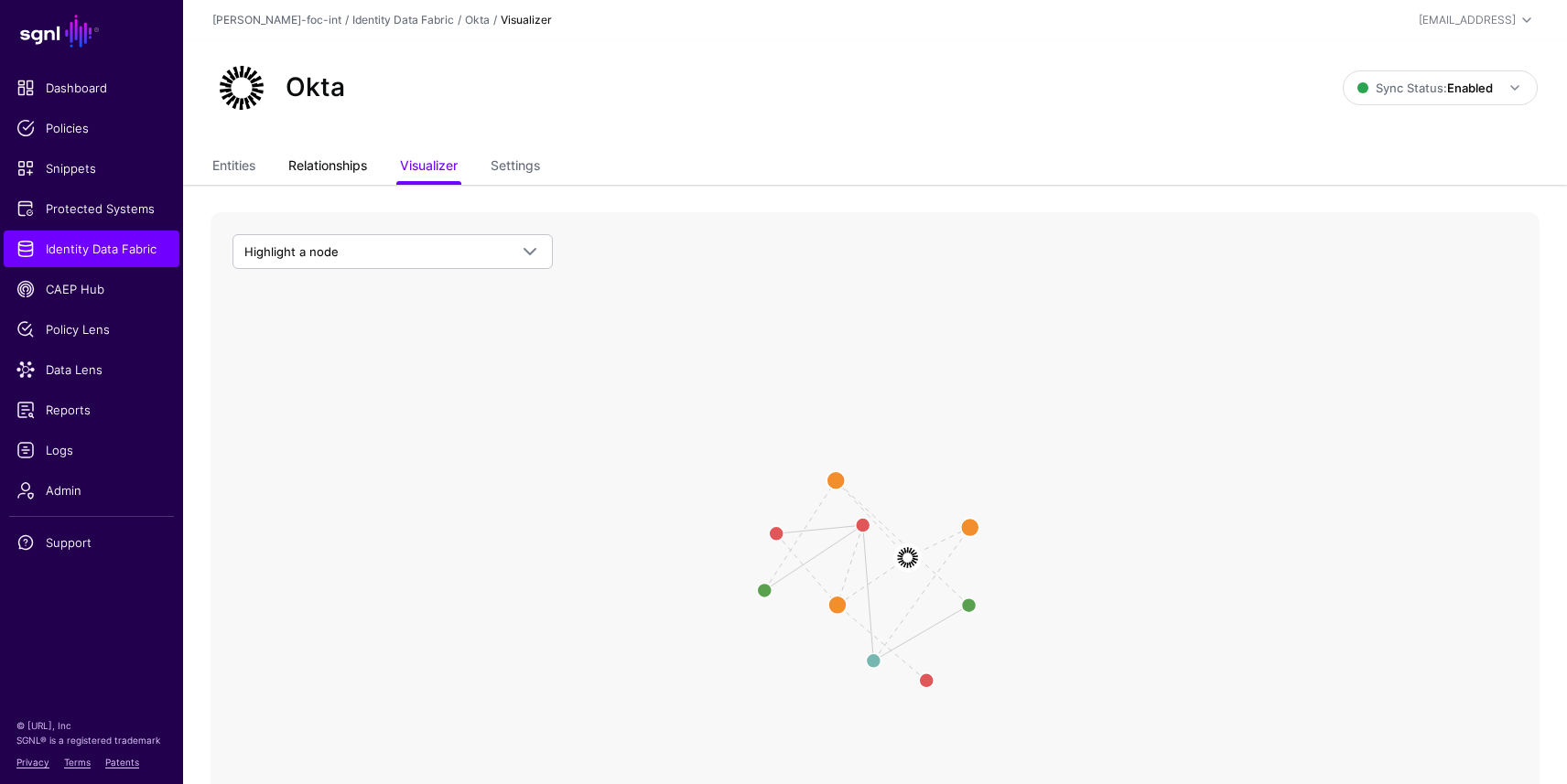
click at [340, 162] on link "Relationships" at bounding box center [328, 167] width 79 height 35
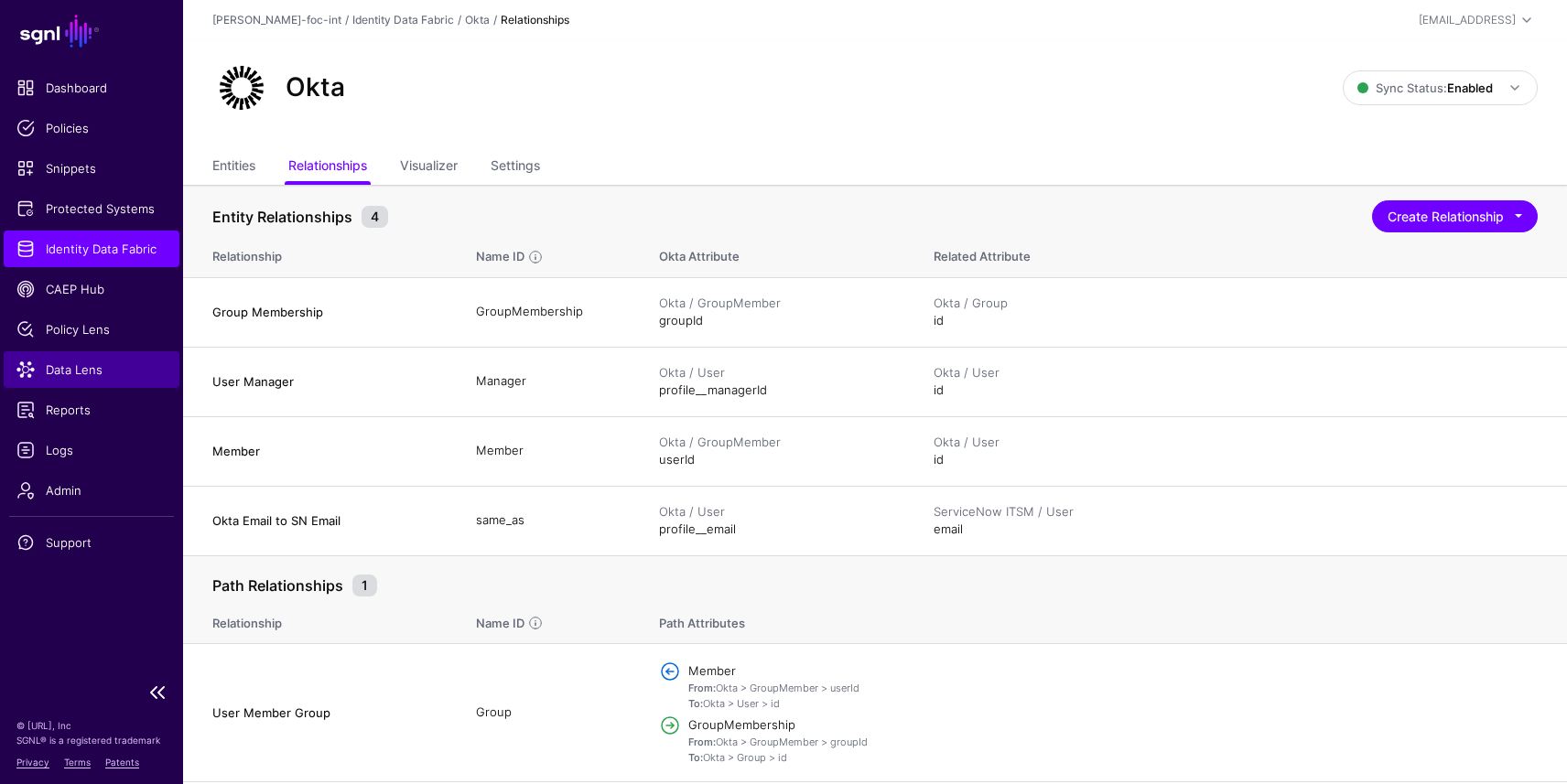
click at [80, 365] on span "Data Lens" at bounding box center [92, 368] width 150 height 18
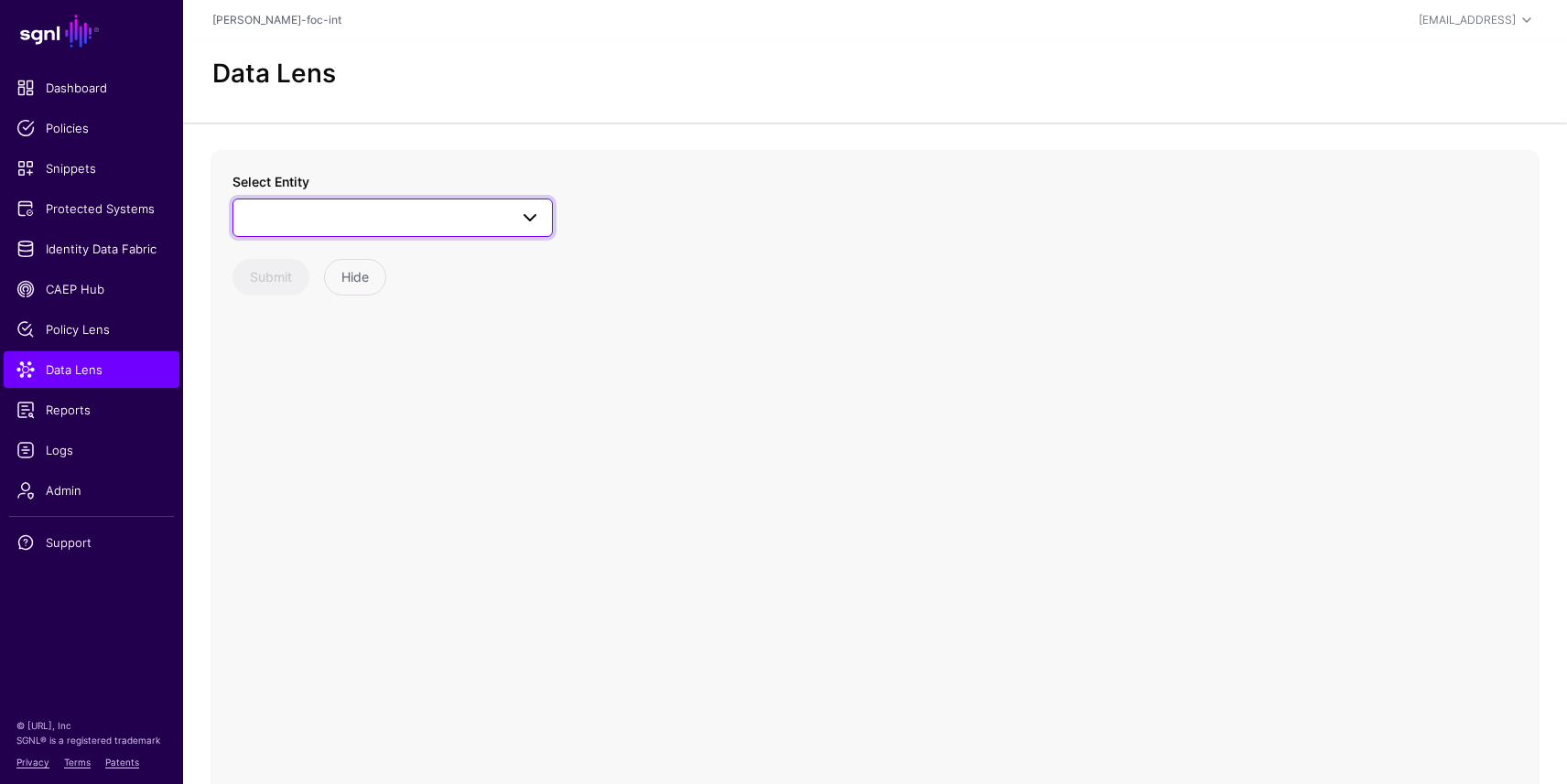
click at [376, 216] on span at bounding box center [392, 217] width 296 height 22
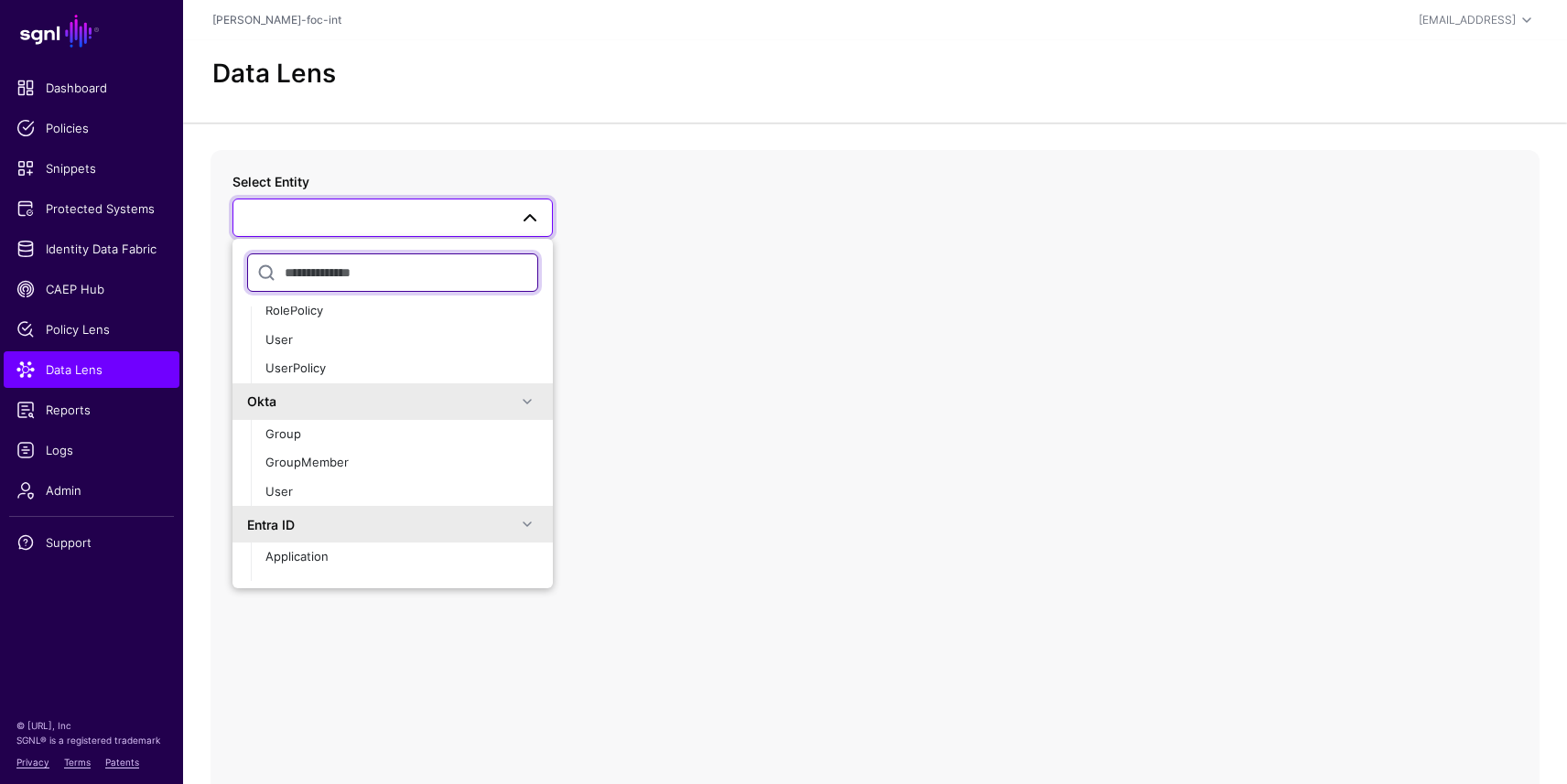
scroll to position [471, 0]
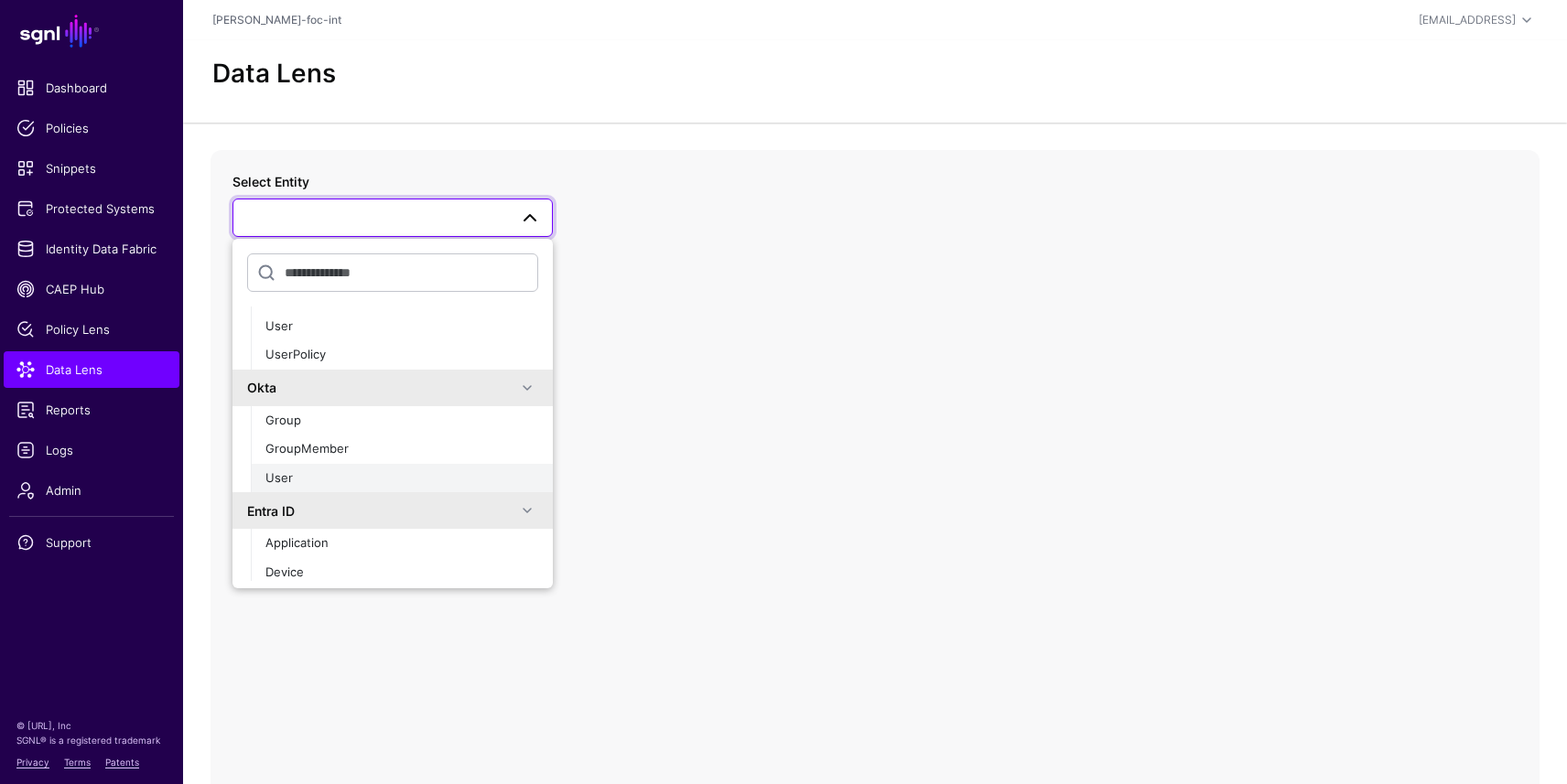
click at [340, 476] on div "User" at bounding box center [402, 478] width 273 height 18
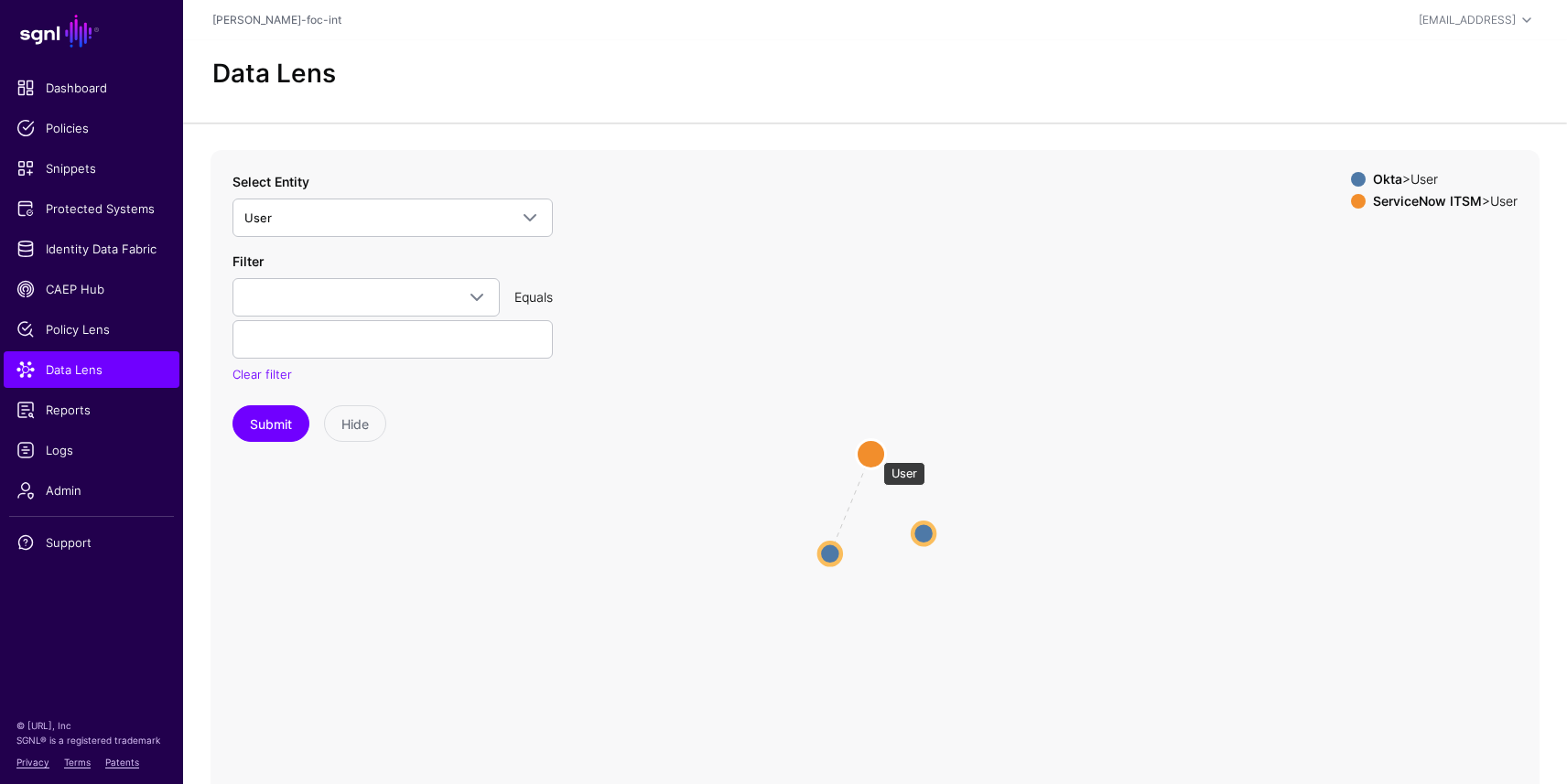
click at [874, 453] on circle at bounding box center [871, 453] width 29 height 29
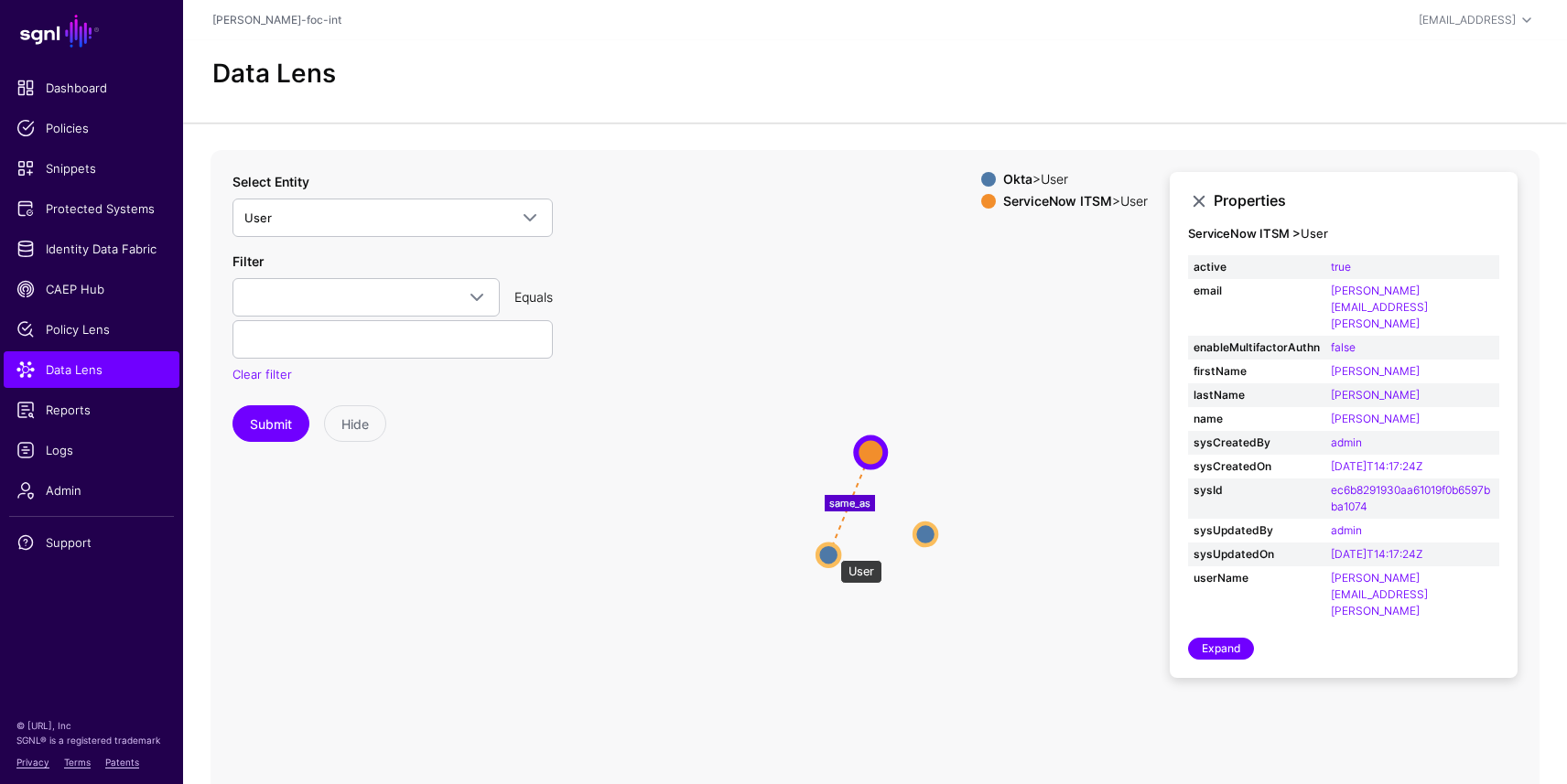
click at [831, 551] on circle at bounding box center [828, 554] width 22 height 22
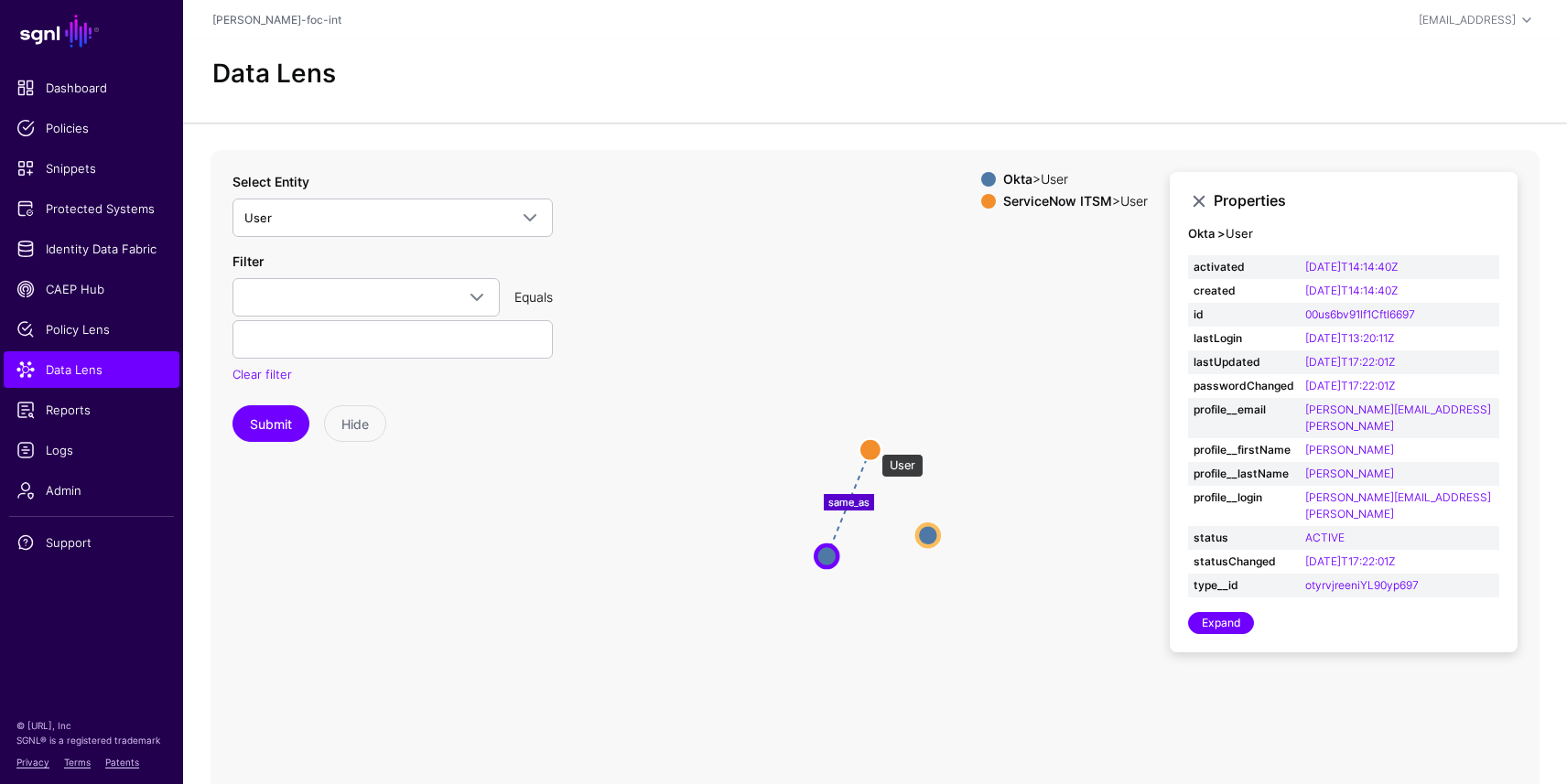
click at [873, 445] on circle at bounding box center [870, 448] width 22 height 22
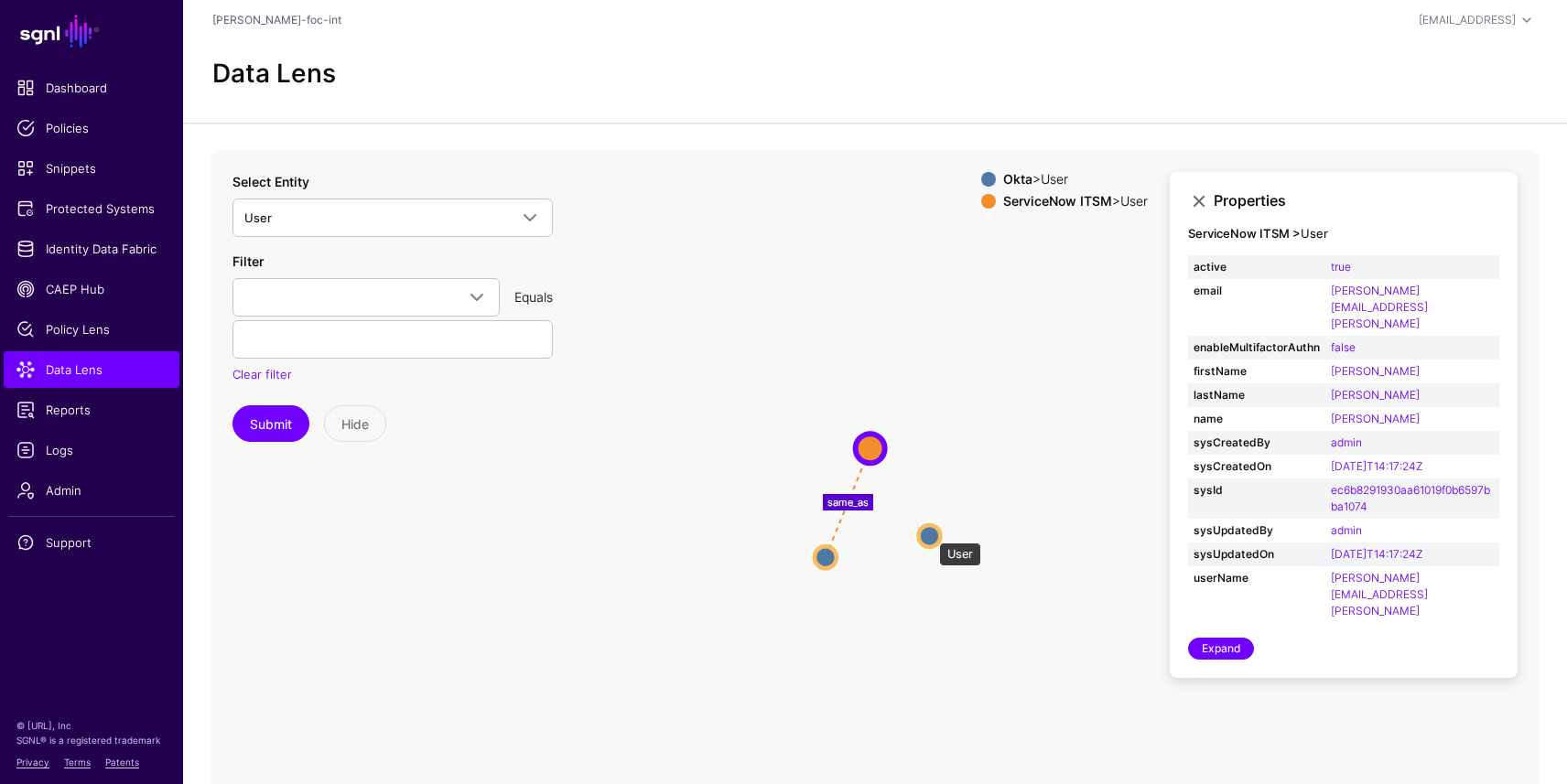
click at [930, 533] on circle at bounding box center [928, 535] width 22 height 22
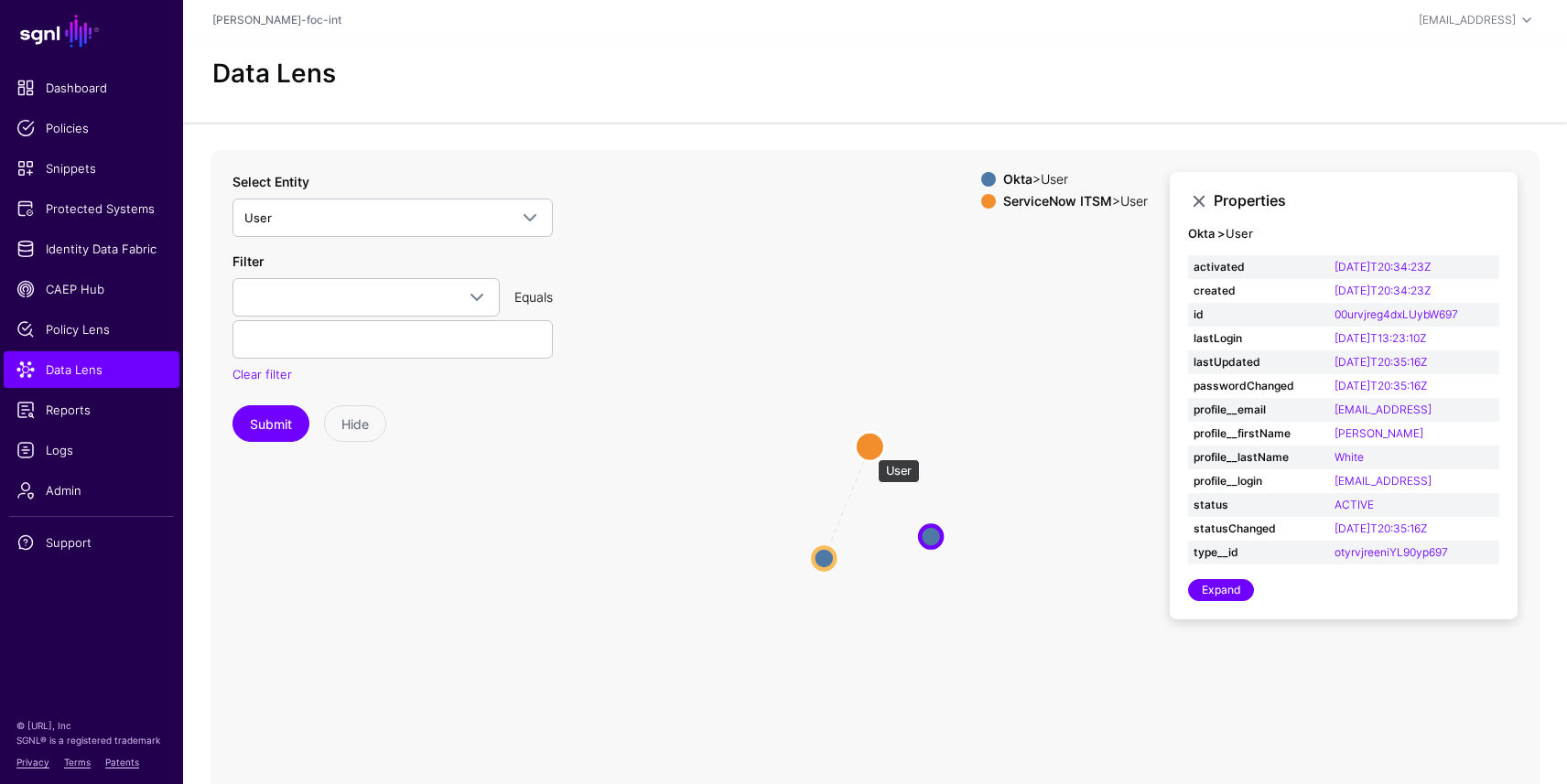
click at [869, 450] on circle at bounding box center [869, 446] width 29 height 29
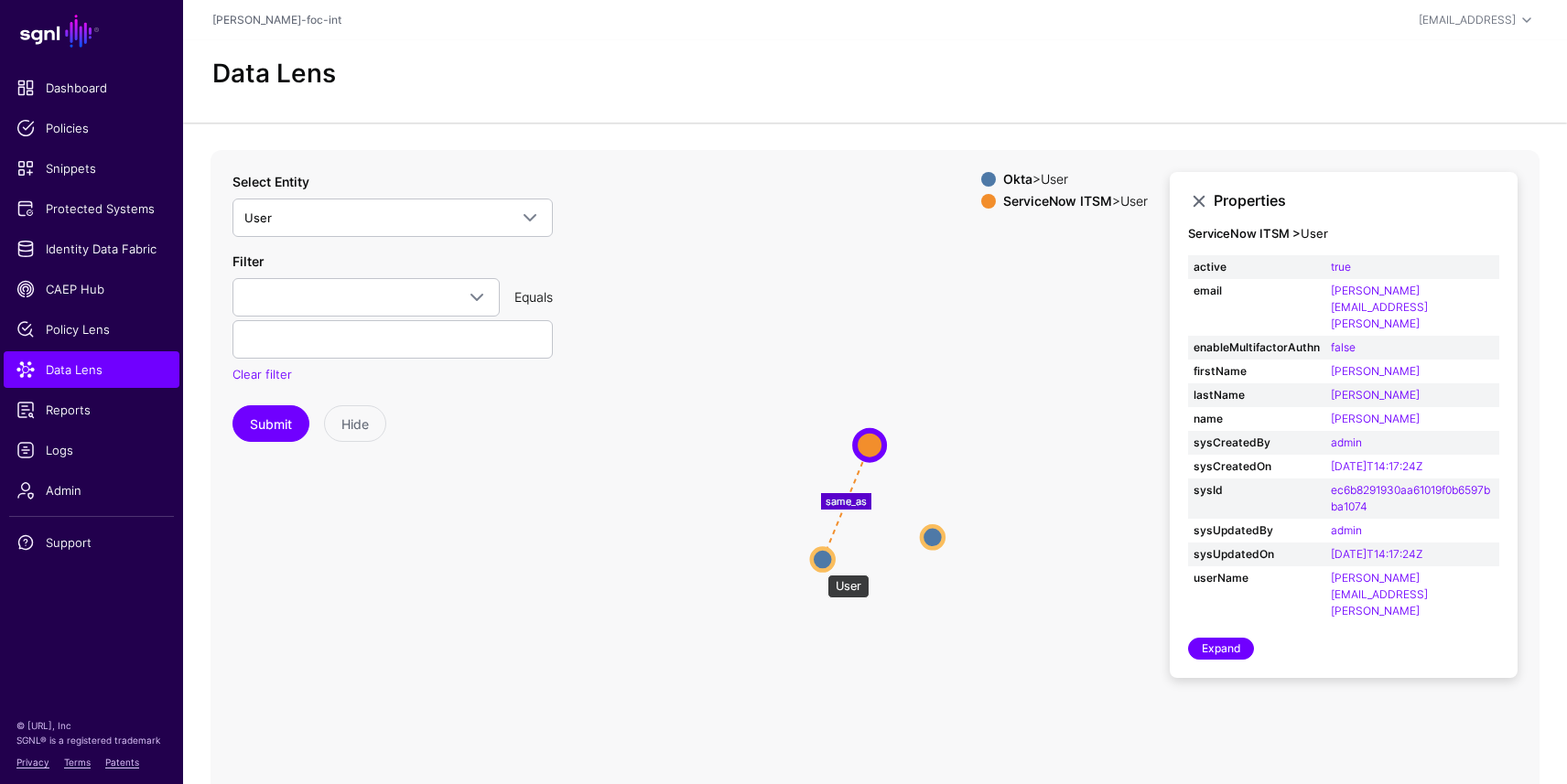
click at [818, 565] on circle at bounding box center [822, 558] width 22 height 22
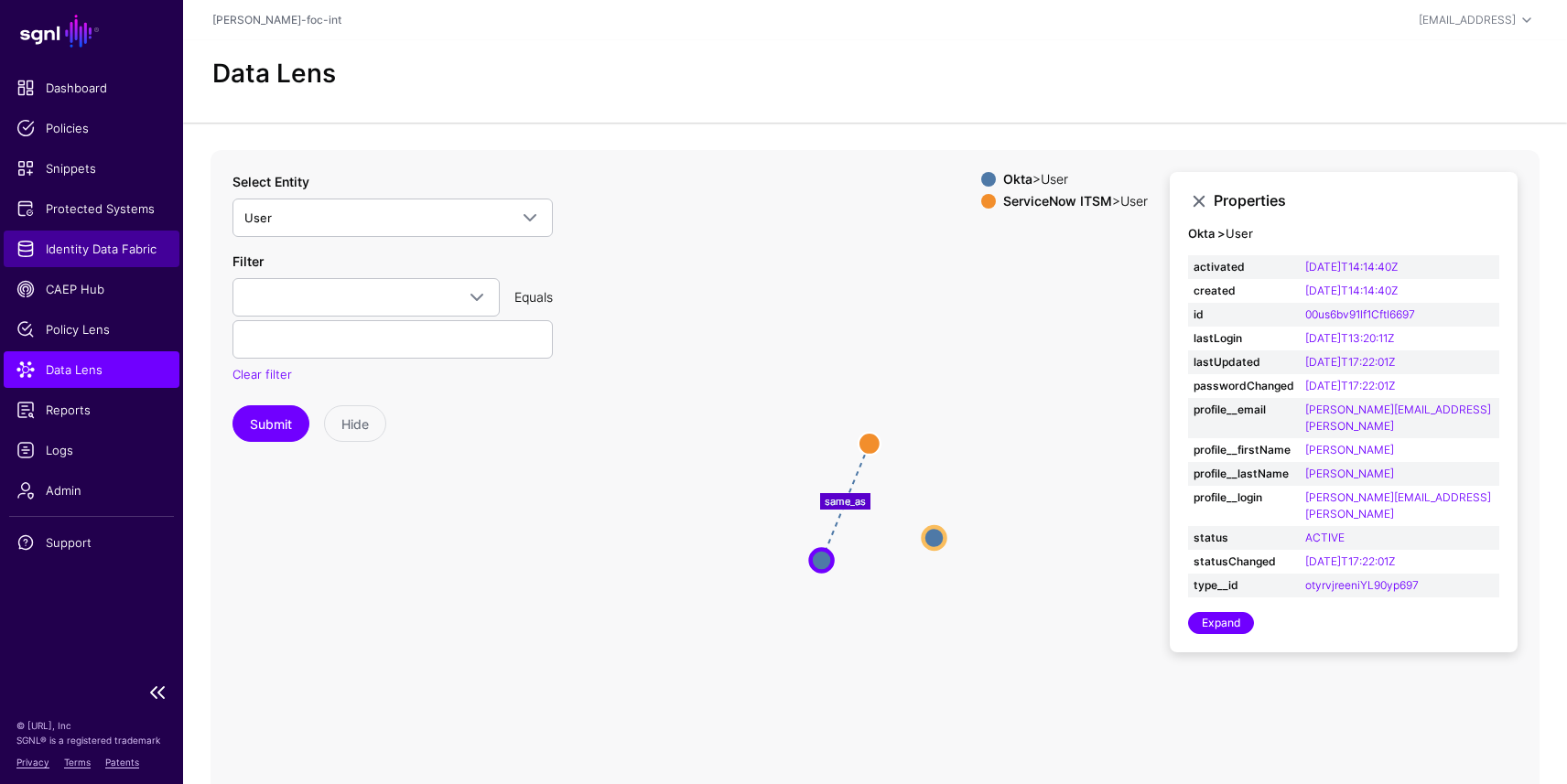
click at [95, 237] on link "Identity Data Fabric" at bounding box center [91, 248] width 176 height 37
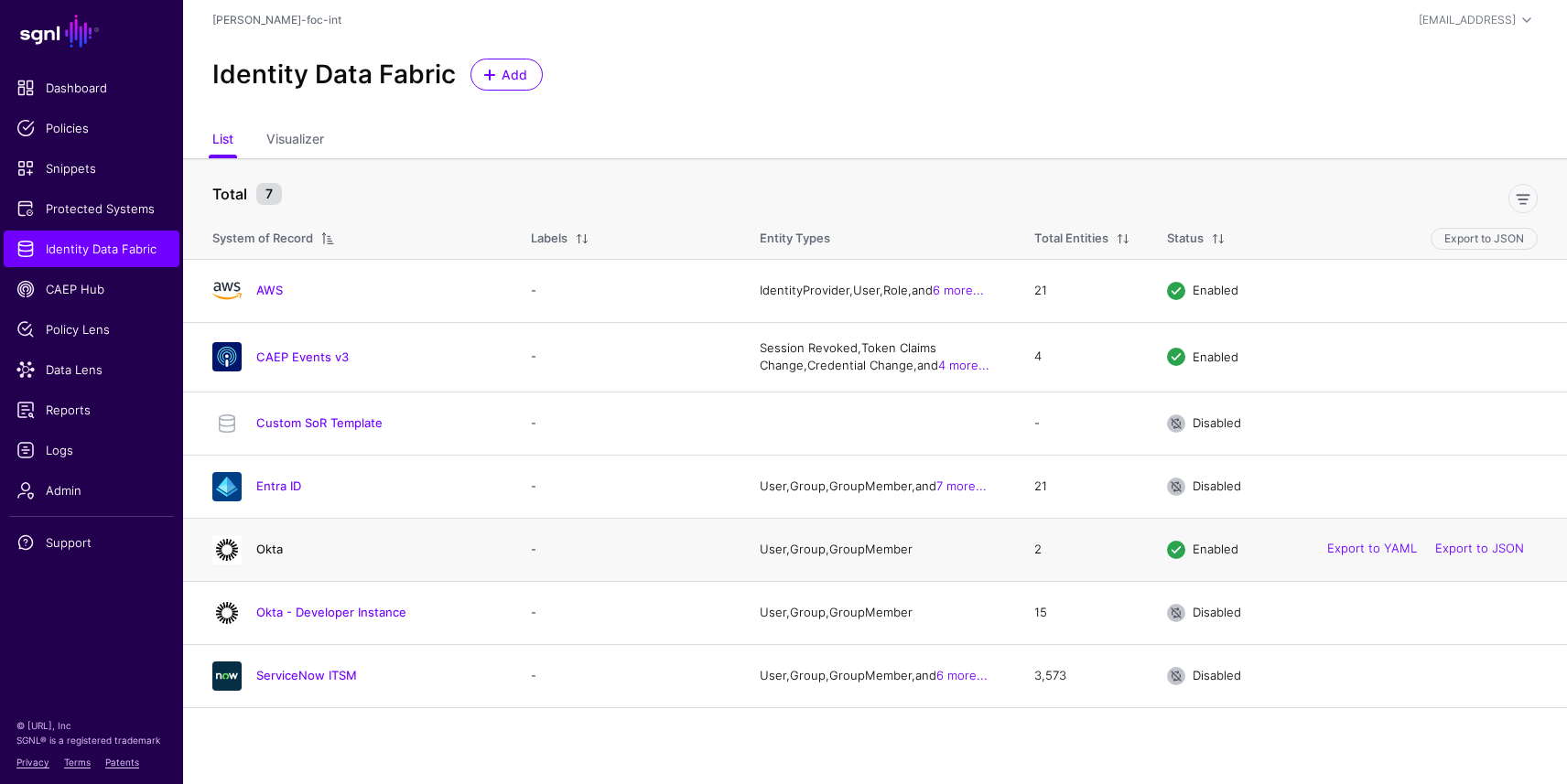
click at [273, 552] on link "Okta" at bounding box center [270, 549] width 26 height 15
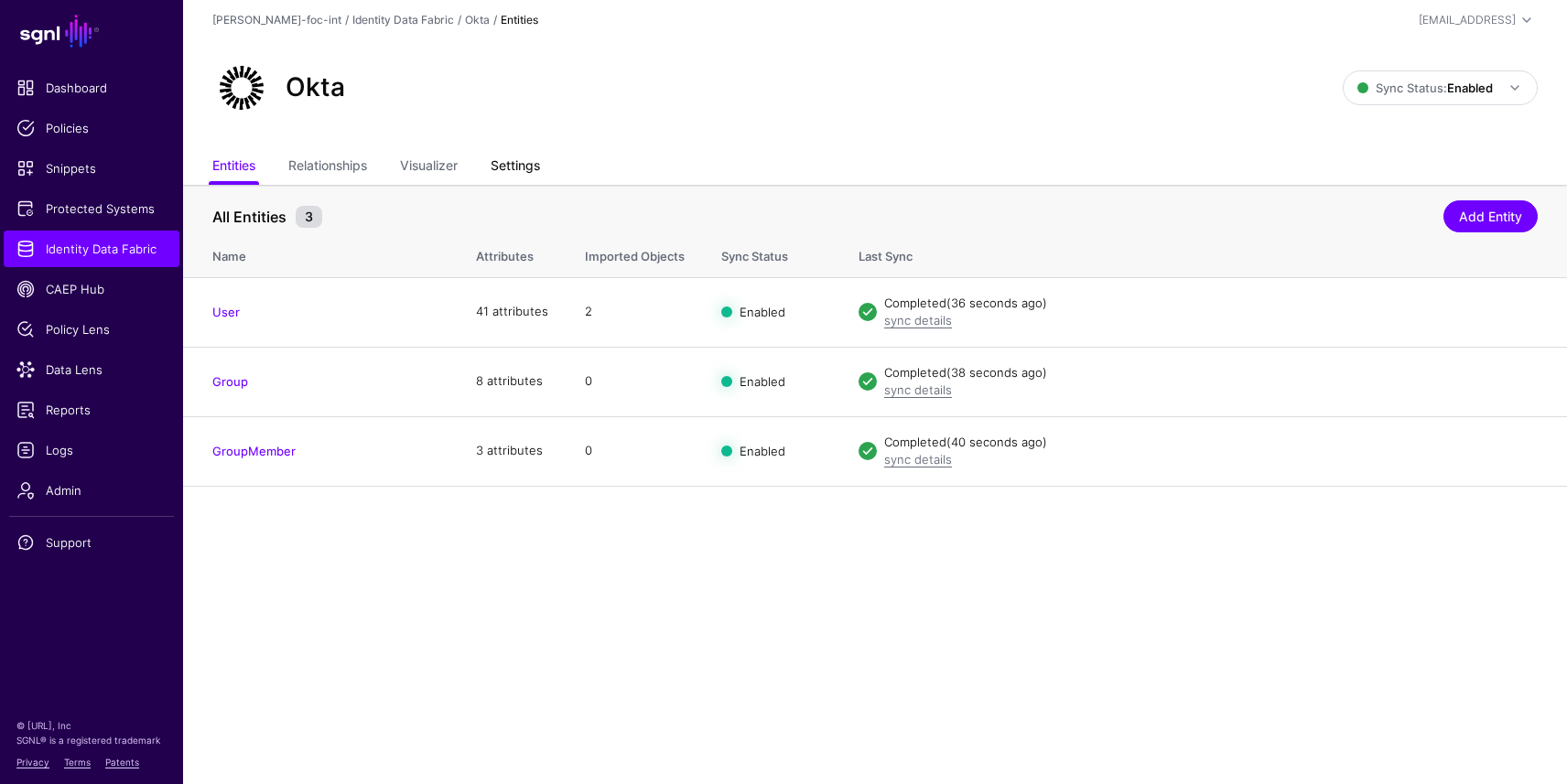
click at [510, 163] on link "Settings" at bounding box center [515, 167] width 50 height 35
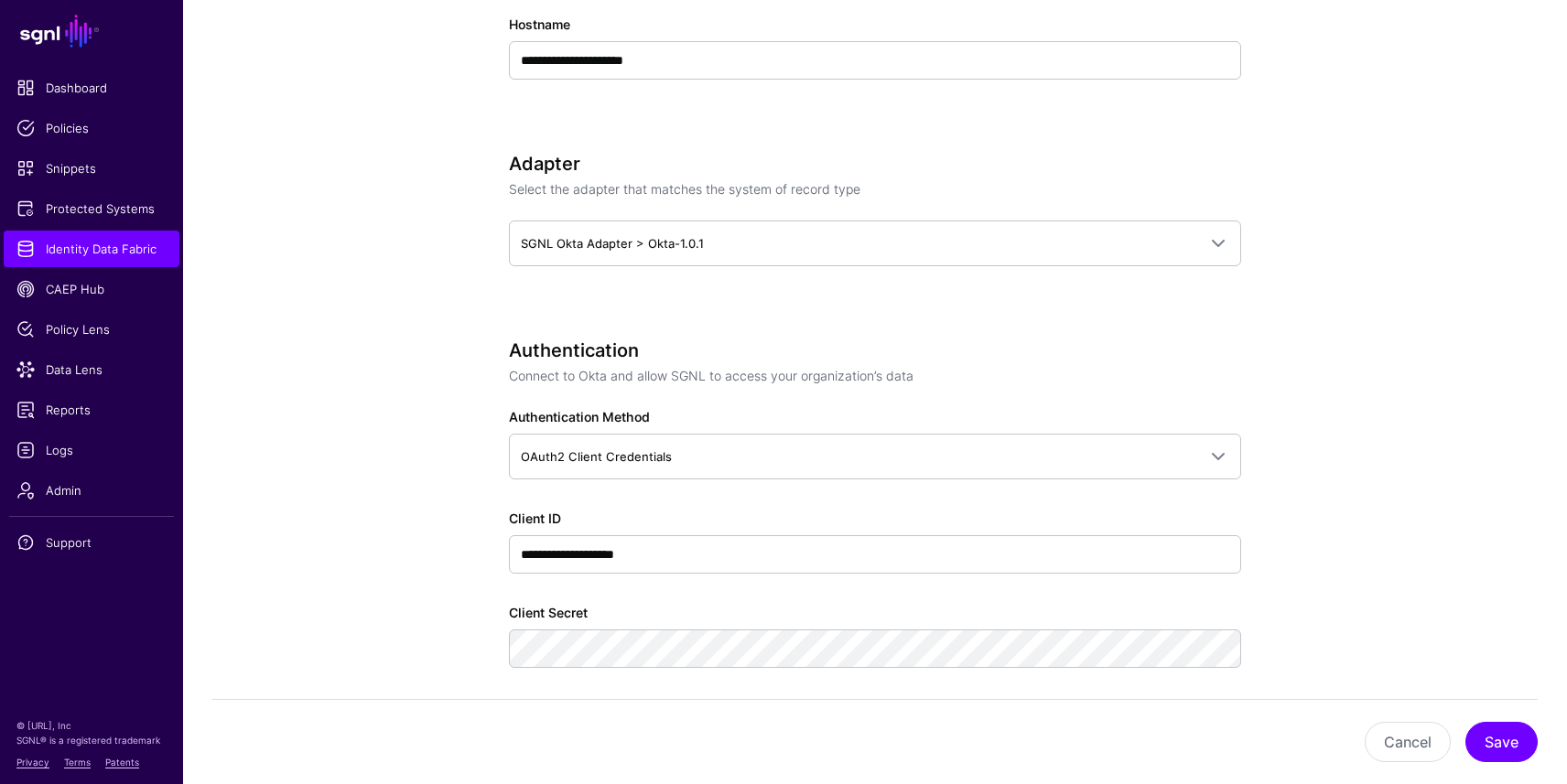
scroll to position [904, 0]
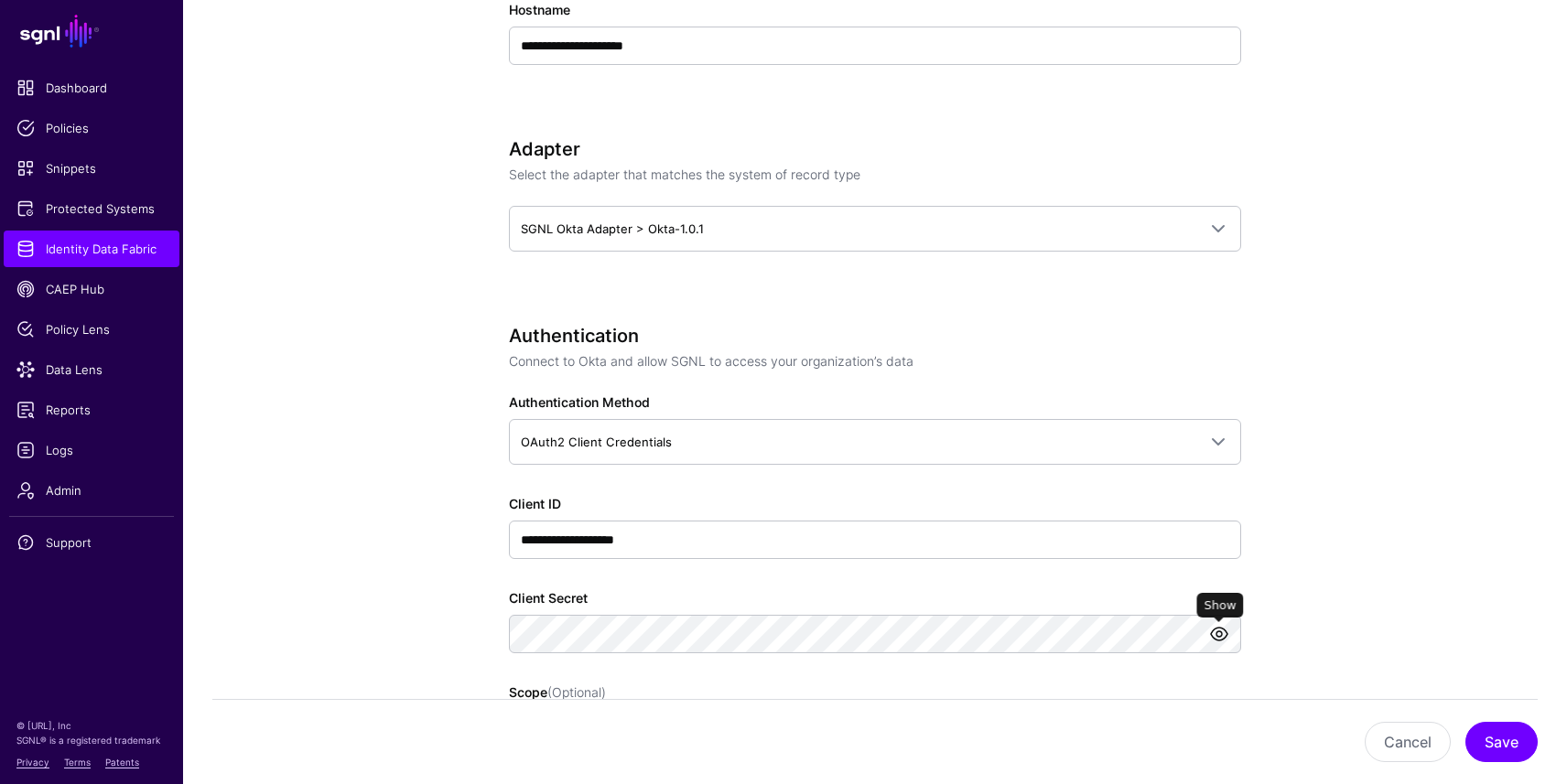
click at [1222, 635] on link at bounding box center [1219, 634] width 22 height 22
click at [1517, 738] on button "Save" at bounding box center [1501, 742] width 72 height 40
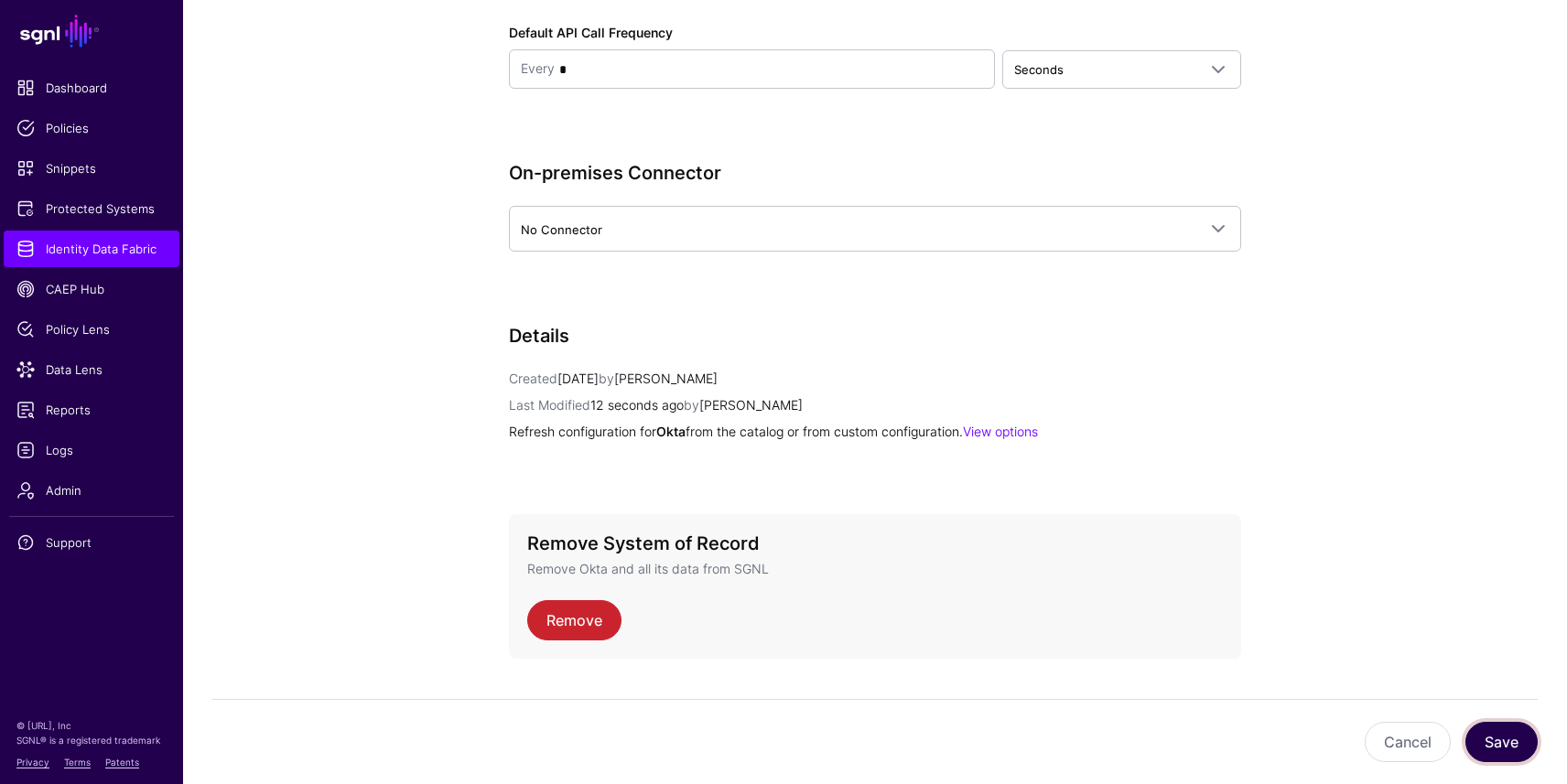
scroll to position [2543, 0]
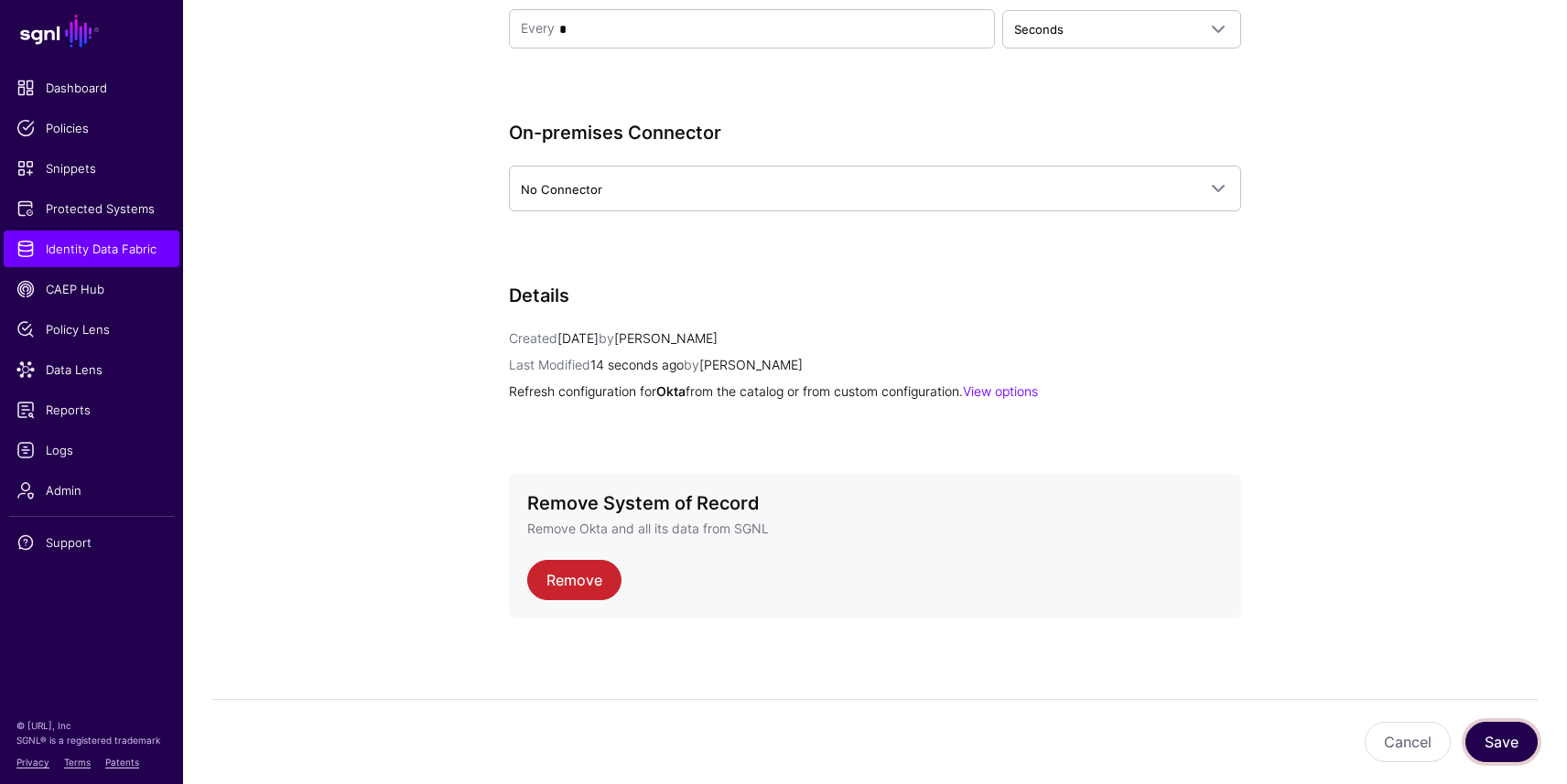
click at [1520, 730] on button "Save" at bounding box center [1501, 742] width 72 height 40
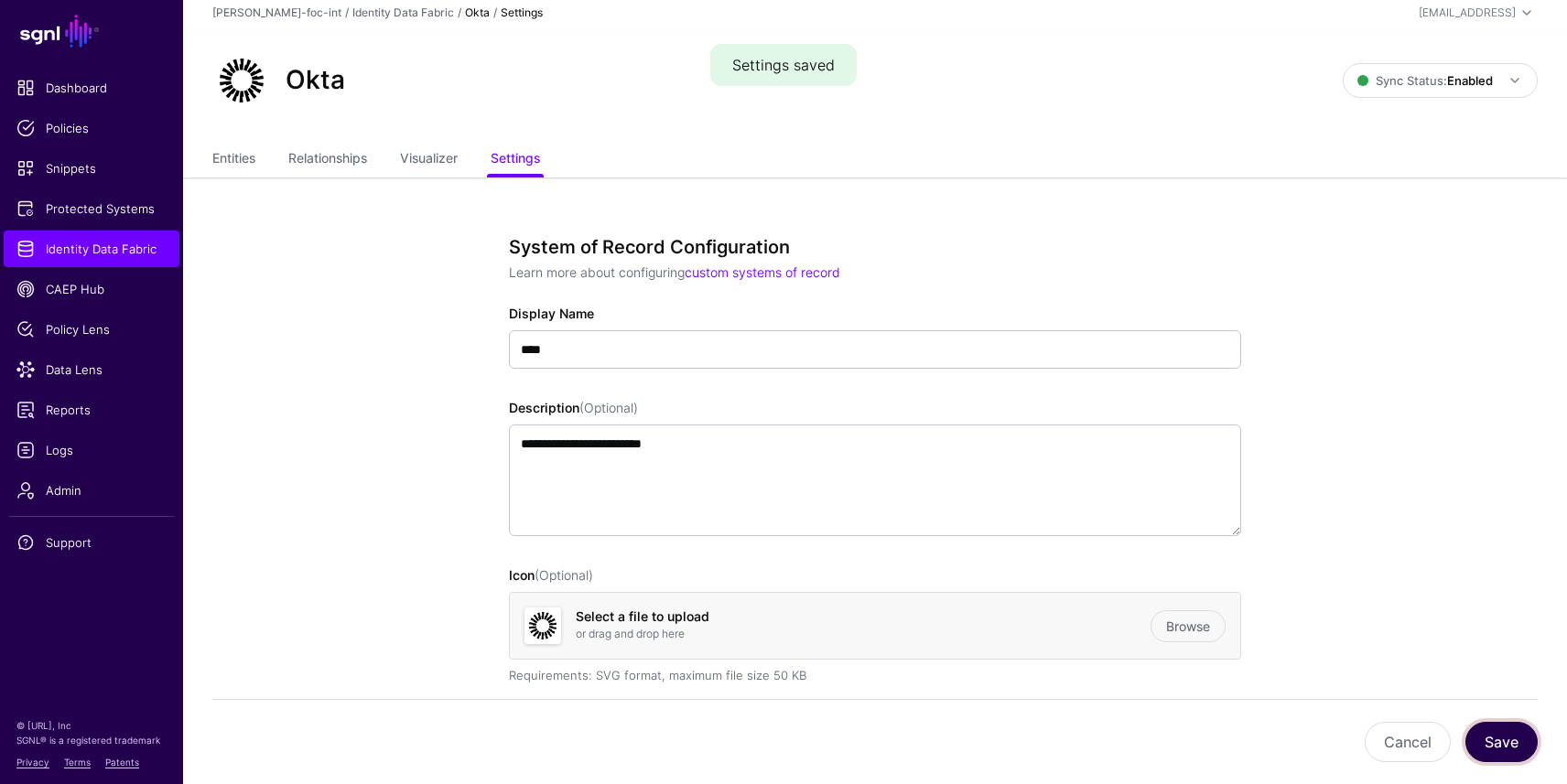
scroll to position [0, 0]
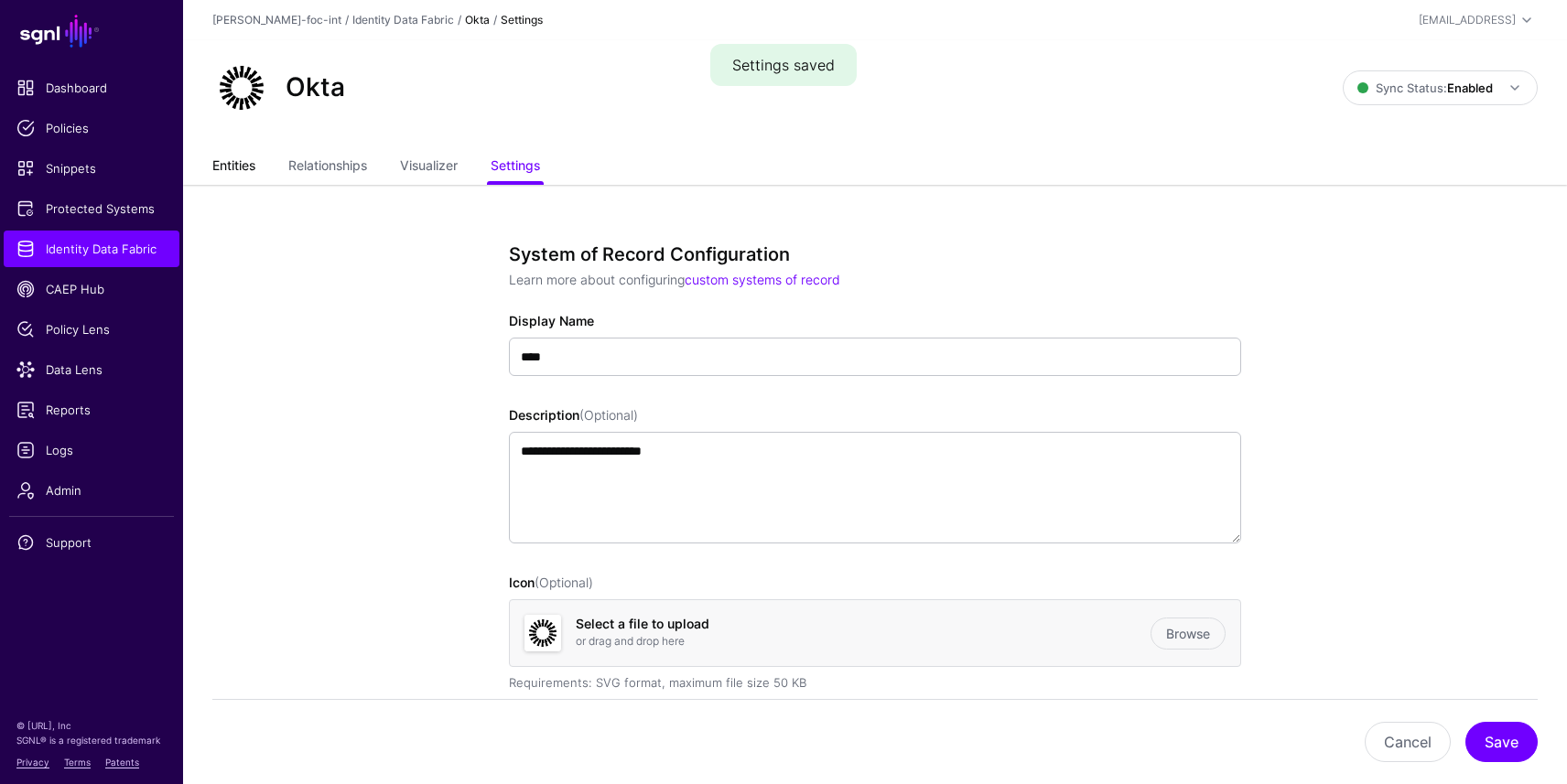
click at [234, 175] on link "Entities" at bounding box center [234, 167] width 43 height 35
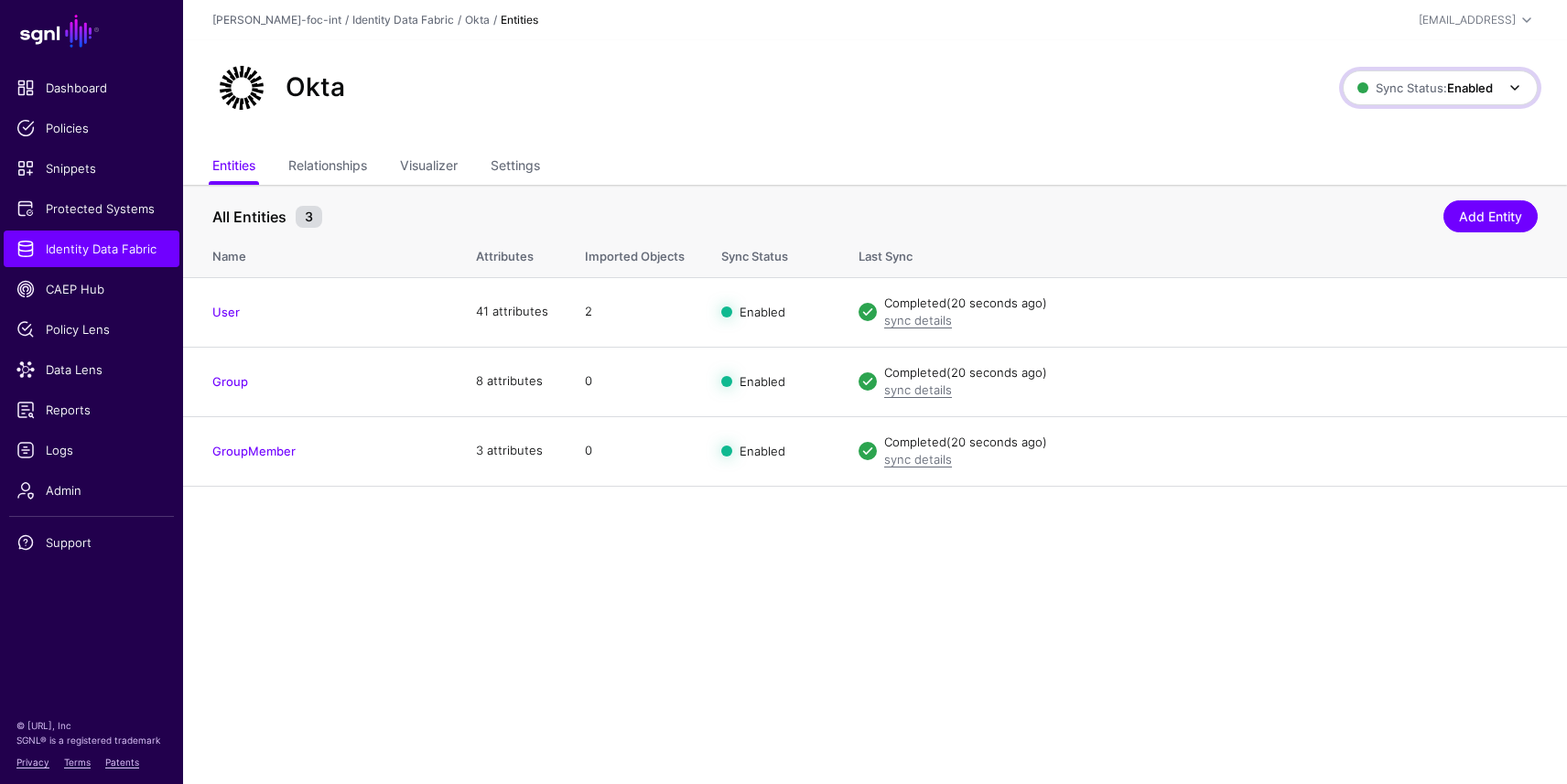
click at [1519, 86] on span at bounding box center [1514, 87] width 22 height 22
click at [1447, 191] on span "Disabled Syncing inactive for all configured entities" at bounding box center [1421, 218] width 205 height 59
click at [1508, 86] on span at bounding box center [1514, 87] width 22 height 22
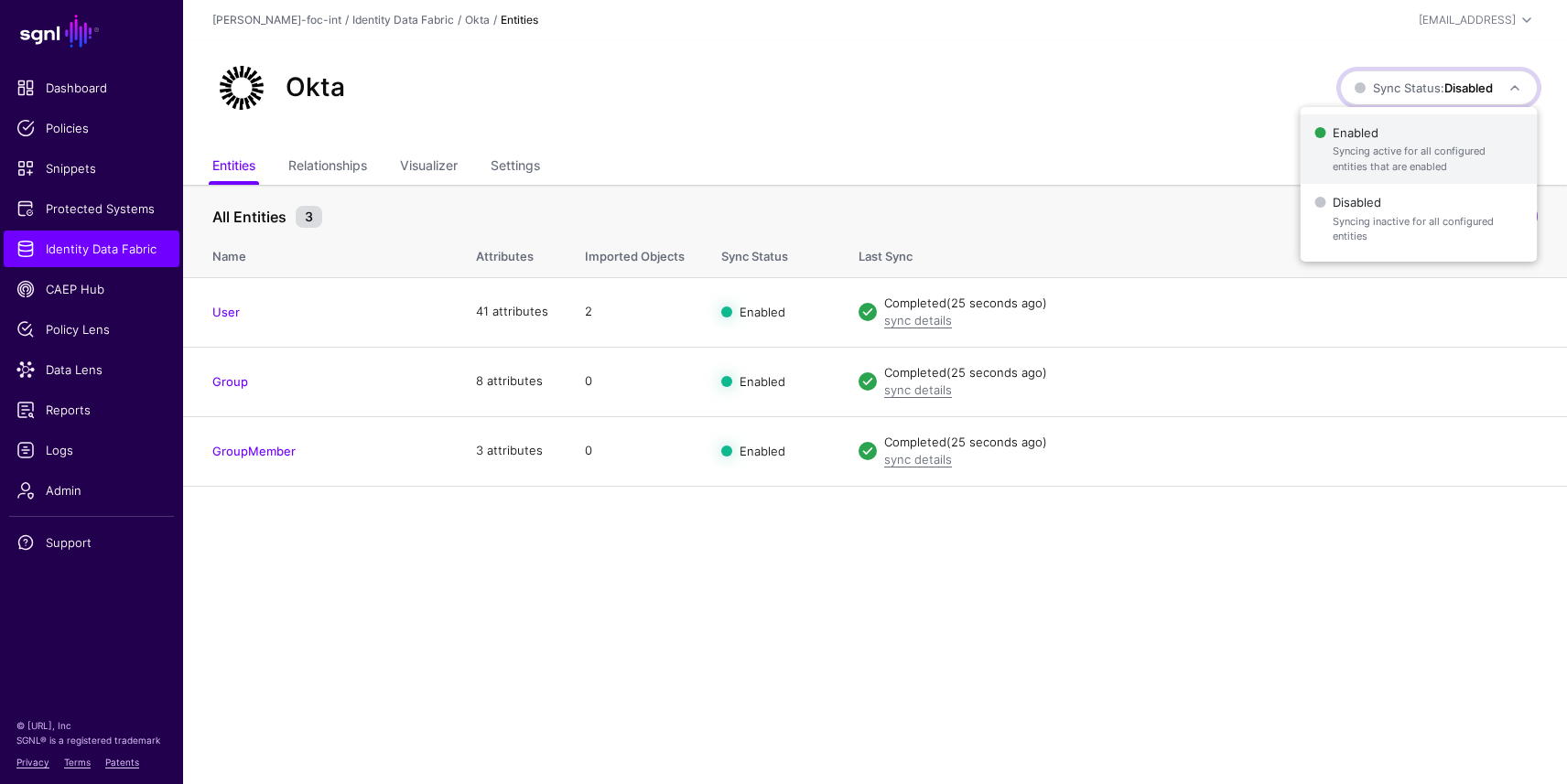
click at [1460, 151] on span "Syncing active for all configured entities that are enabled" at bounding box center [1427, 159] width 189 height 30
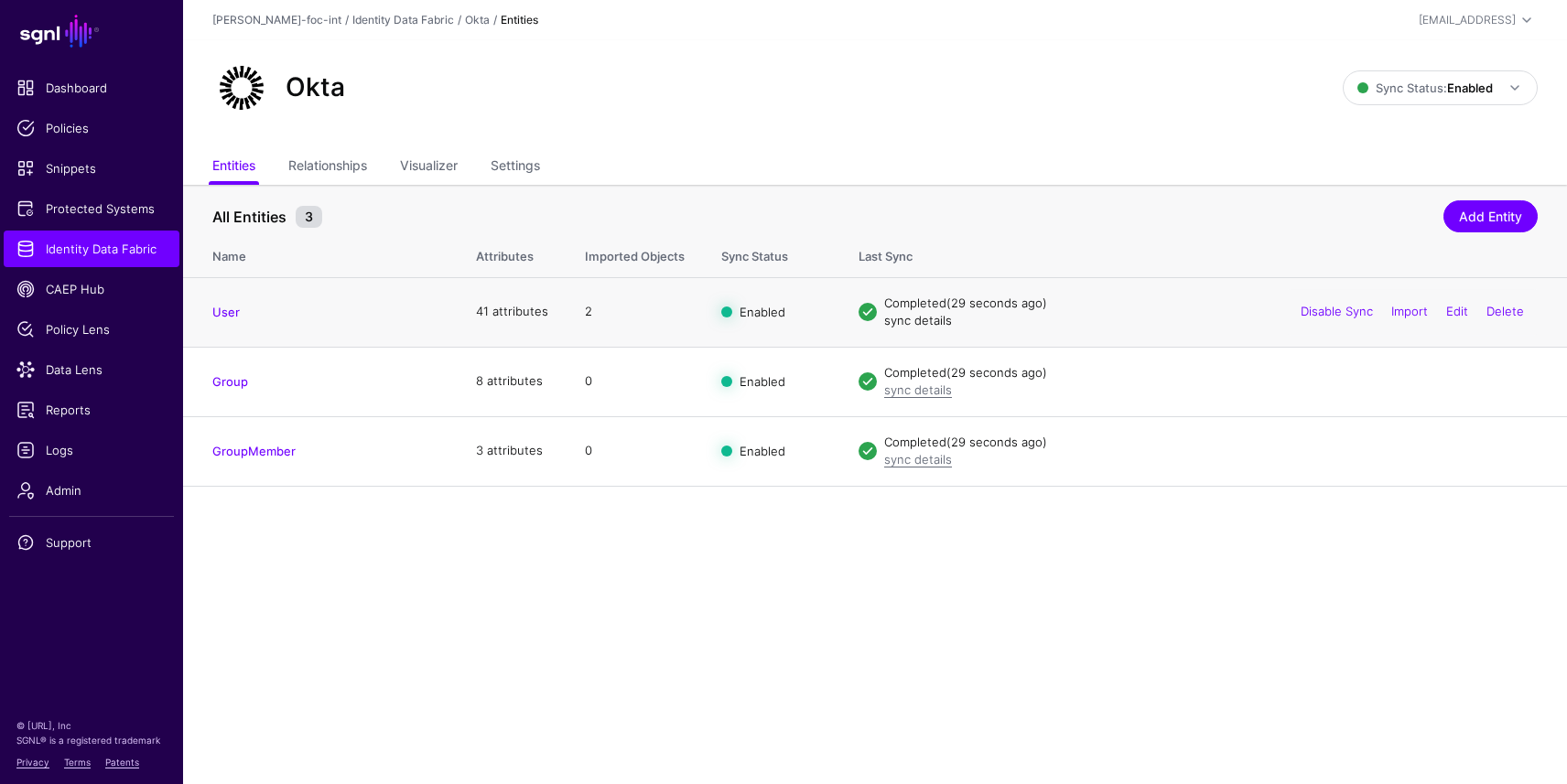
click at [907, 320] on link "sync details" at bounding box center [918, 321] width 68 height 15
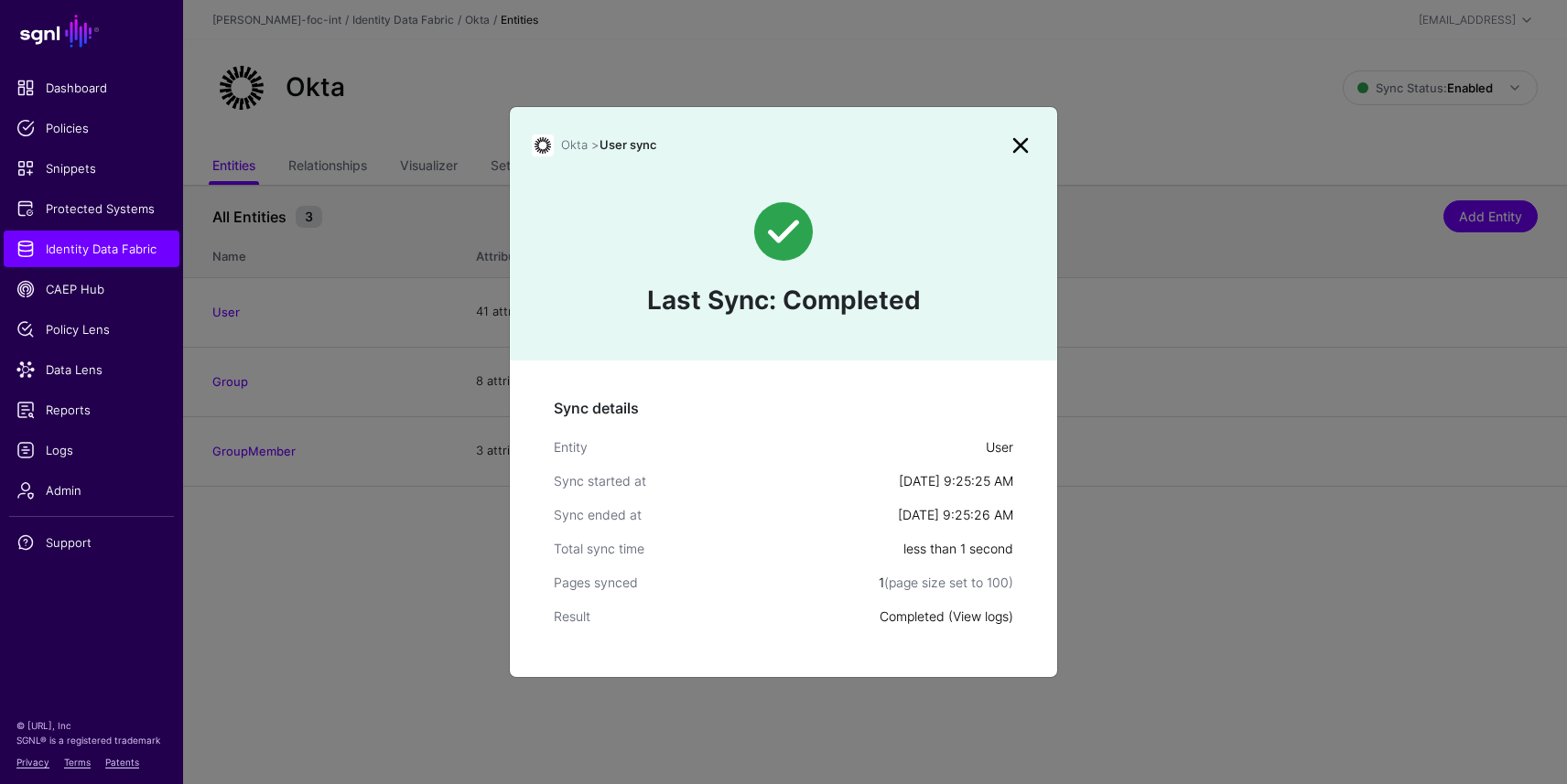
click at [996, 616] on link "View logs" at bounding box center [980, 616] width 55 height 16
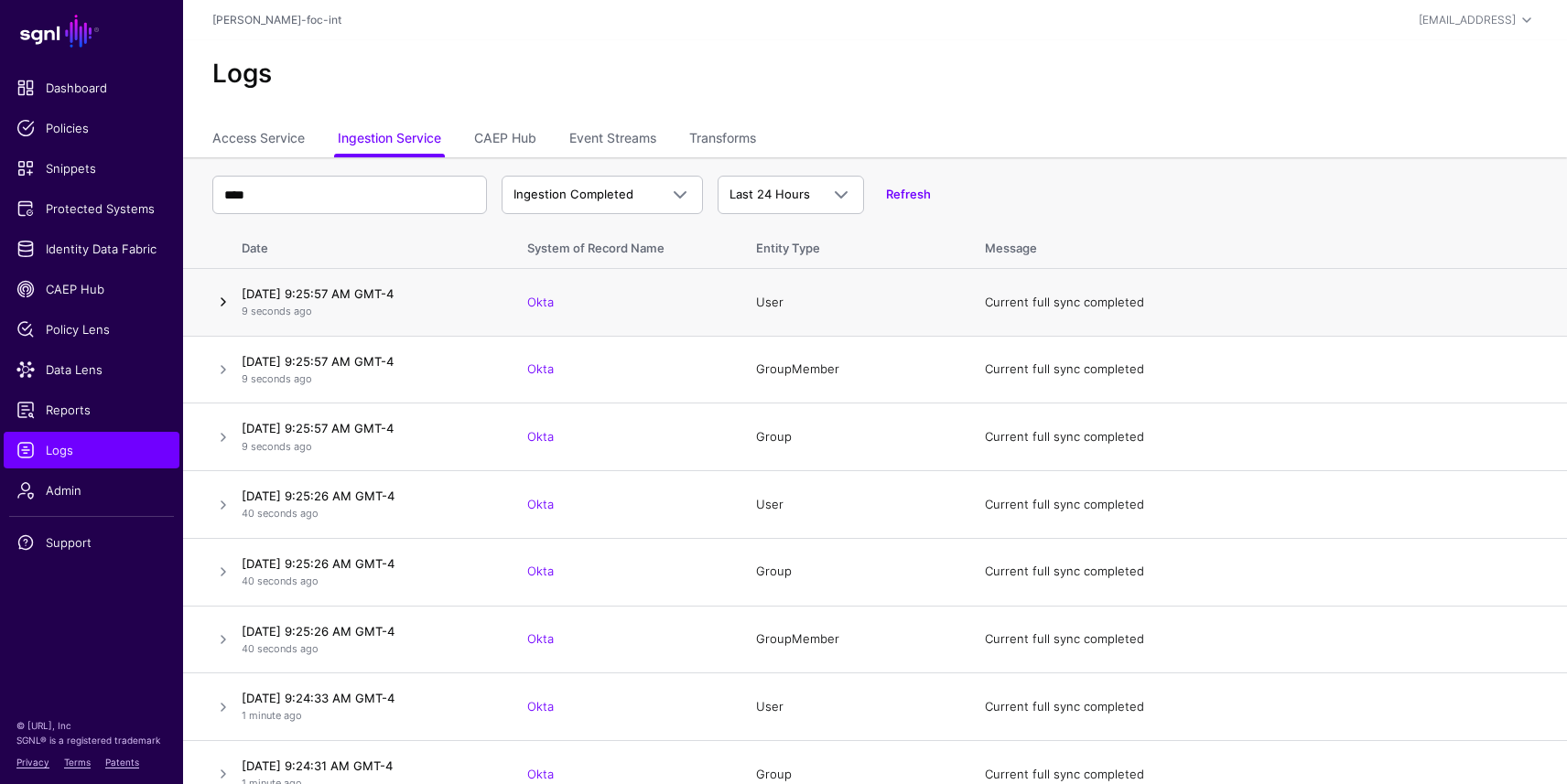
click at [225, 307] on link at bounding box center [223, 302] width 22 height 22
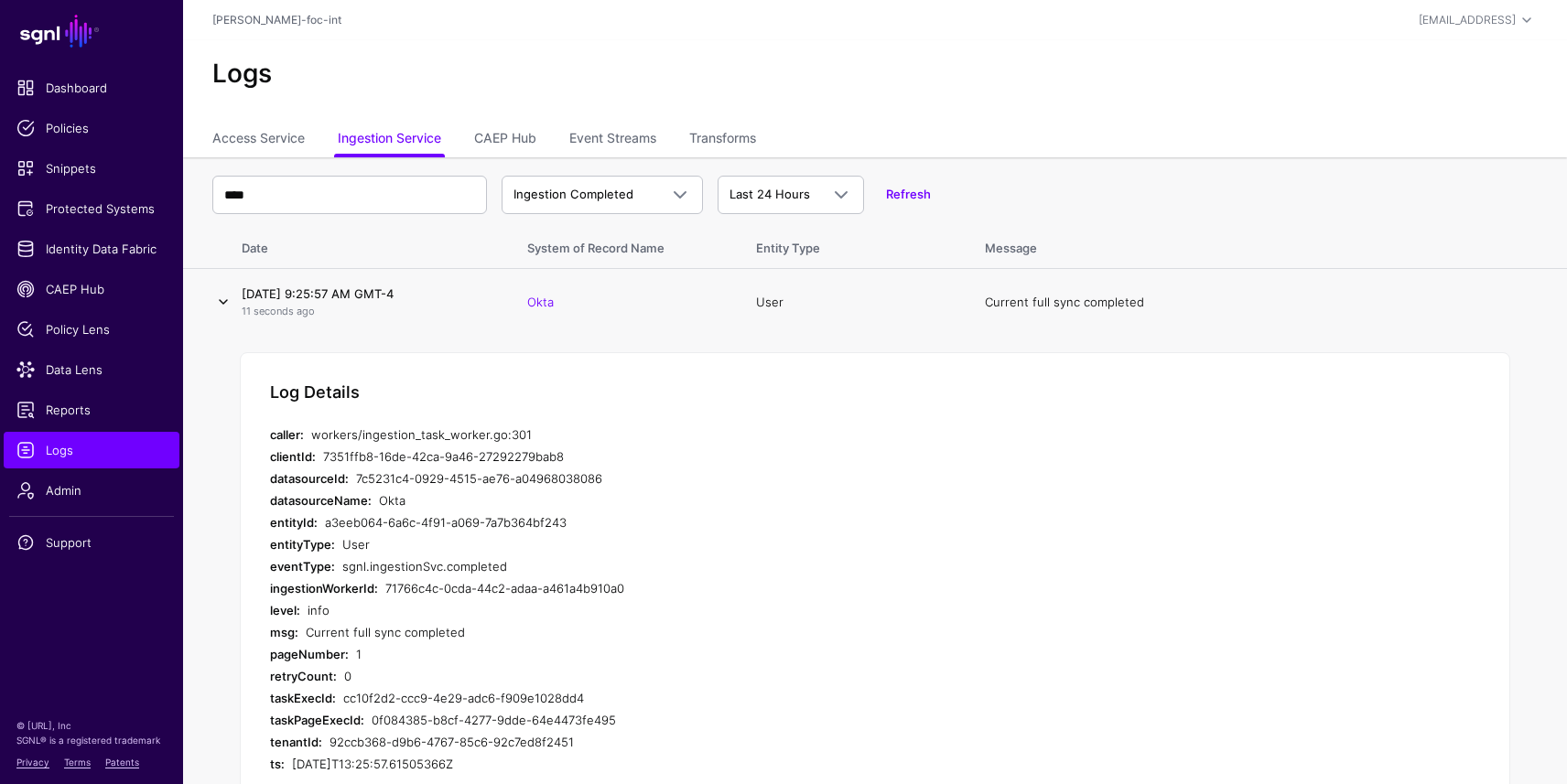
click at [225, 305] on link at bounding box center [223, 302] width 22 height 22
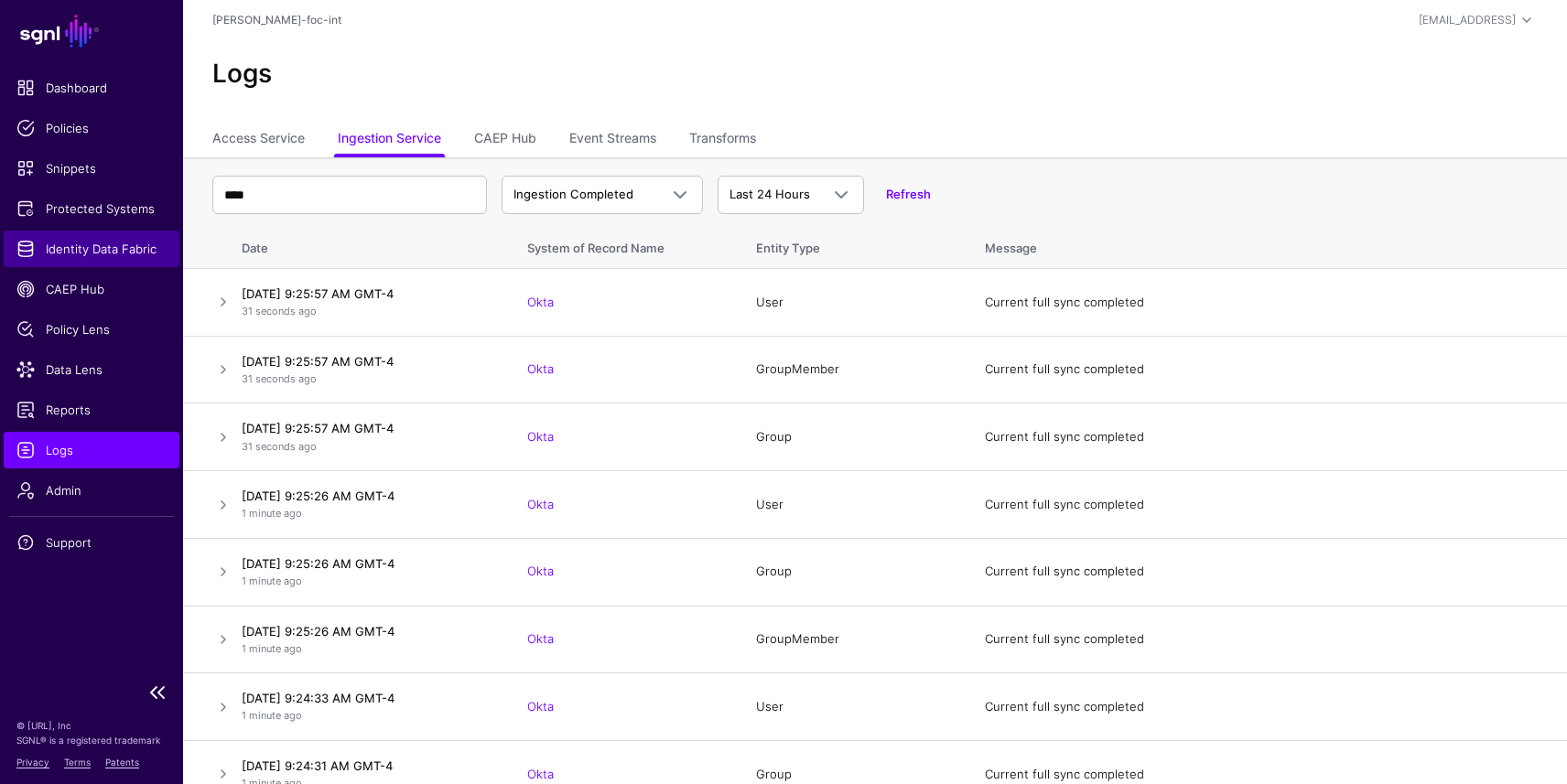
click at [105, 253] on span "Identity Data Fabric" at bounding box center [92, 248] width 150 height 18
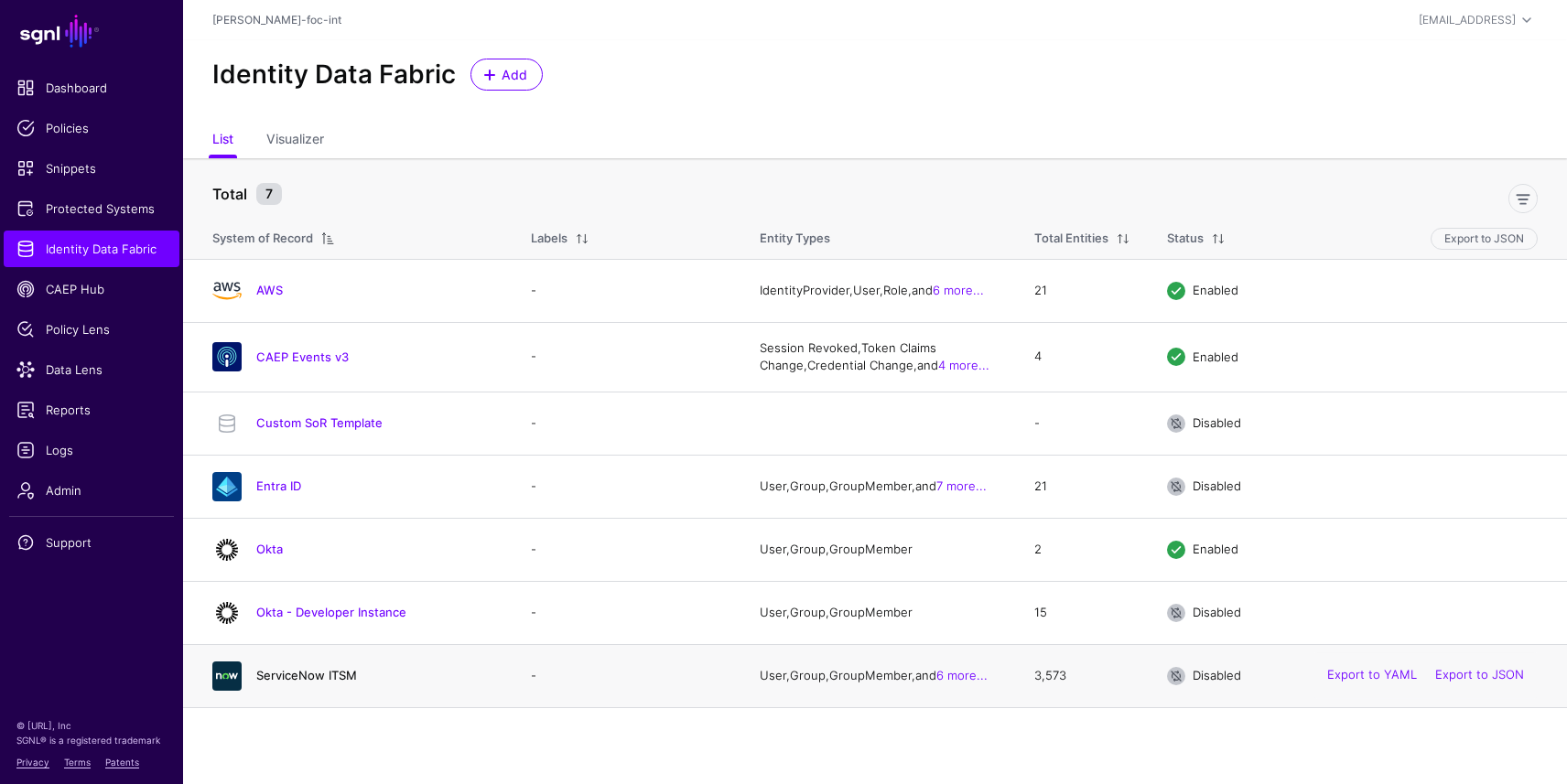
click at [282, 681] on link "ServiceNow ITSM" at bounding box center [307, 675] width 101 height 15
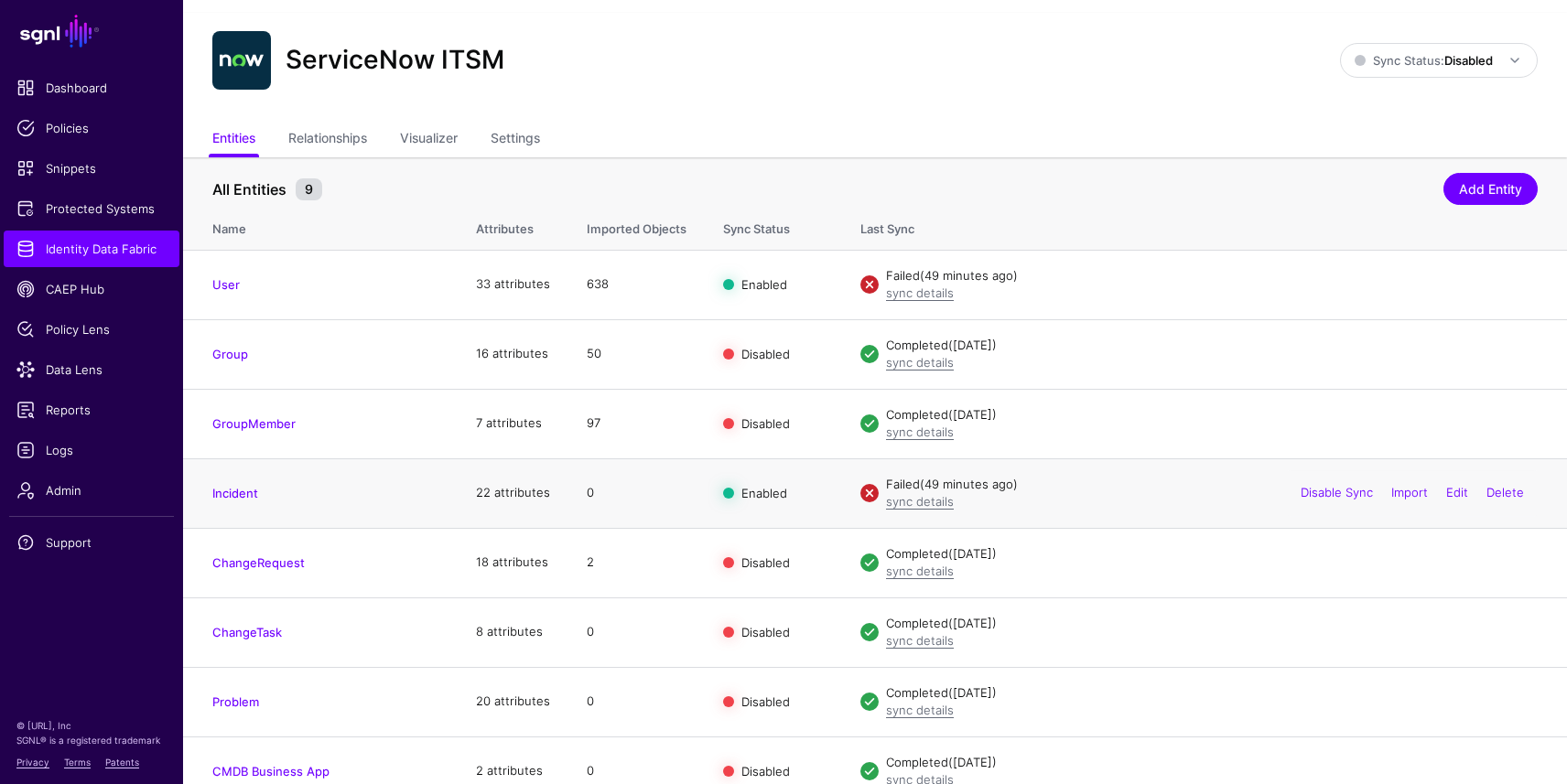
scroll to position [11, 0]
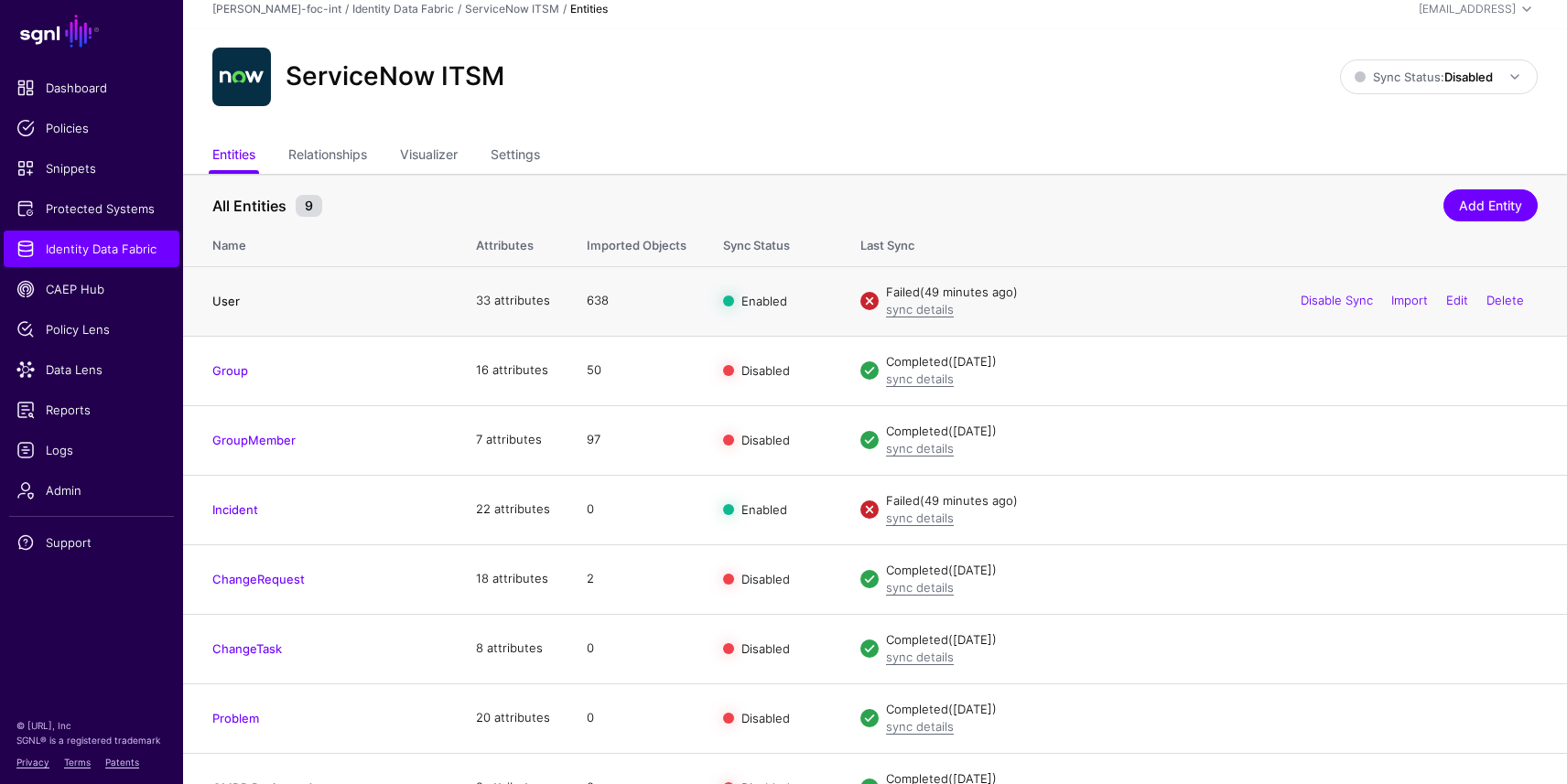
click at [230, 300] on link "User" at bounding box center [226, 301] width 27 height 15
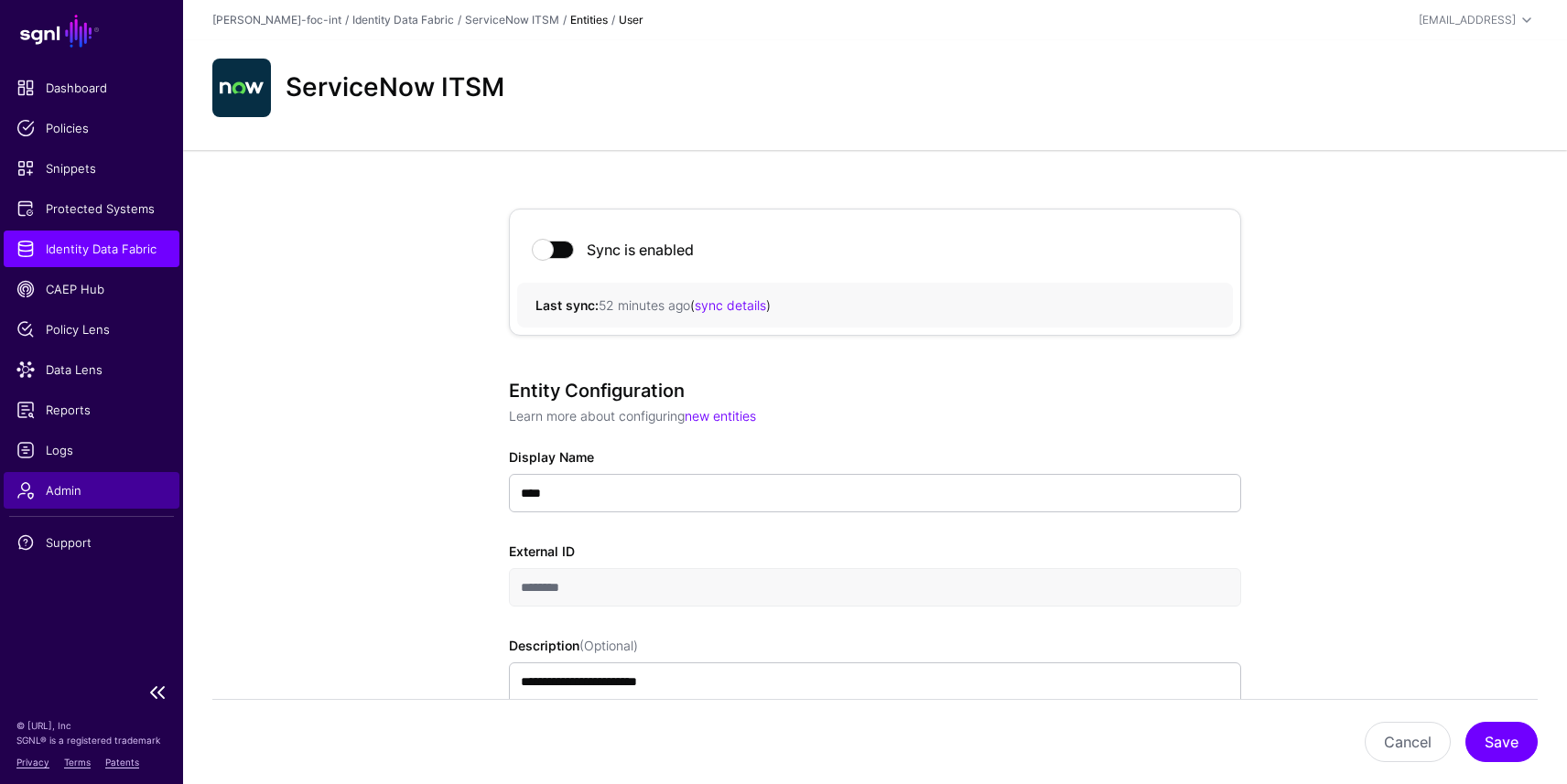
click at [56, 494] on span "Admin" at bounding box center [92, 490] width 150 height 18
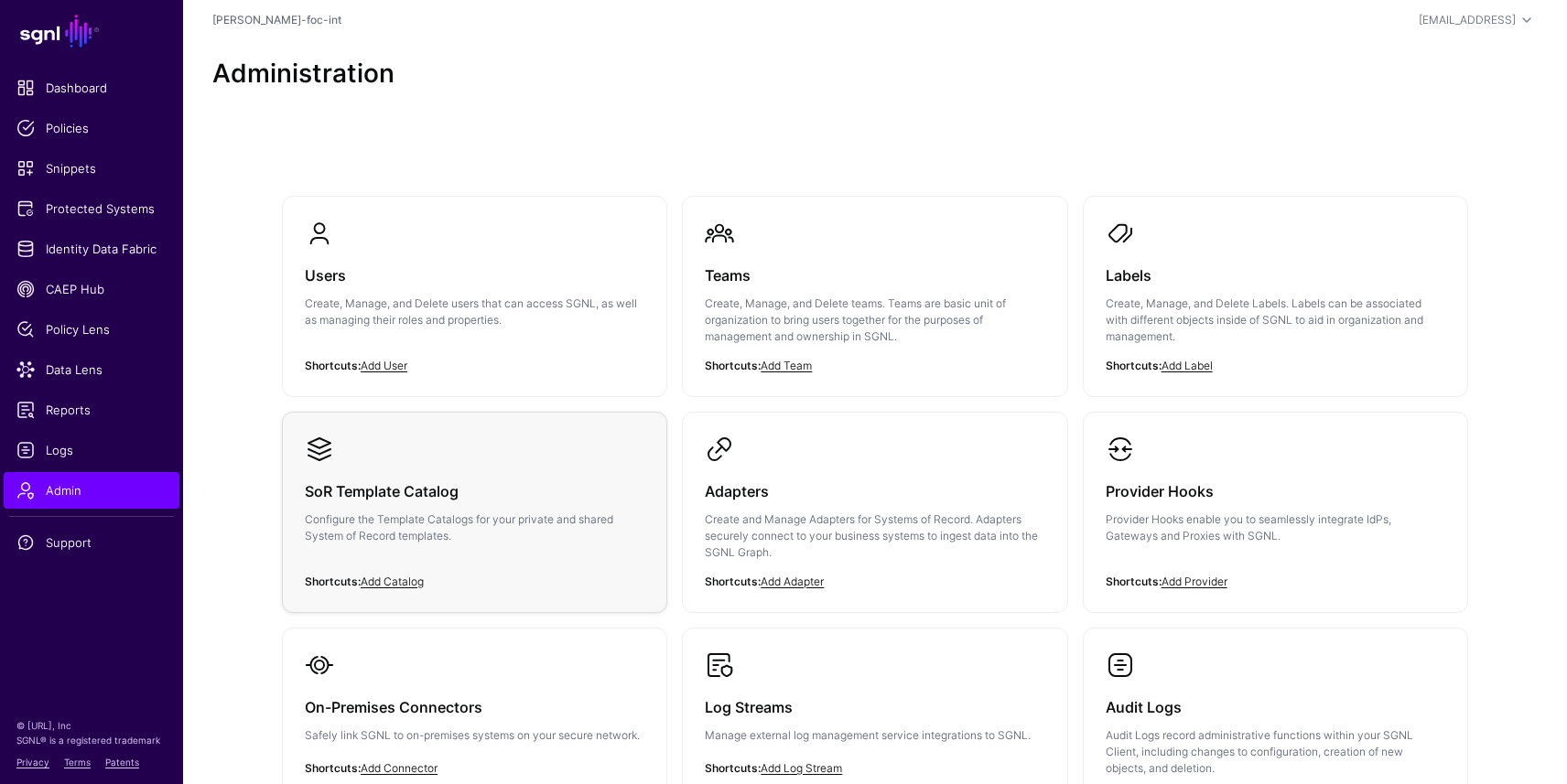
click at [463, 460] on link "SoR Template Catalog Configure the Template Catalogs for your private and share…" at bounding box center [475, 504] width 384 height 183
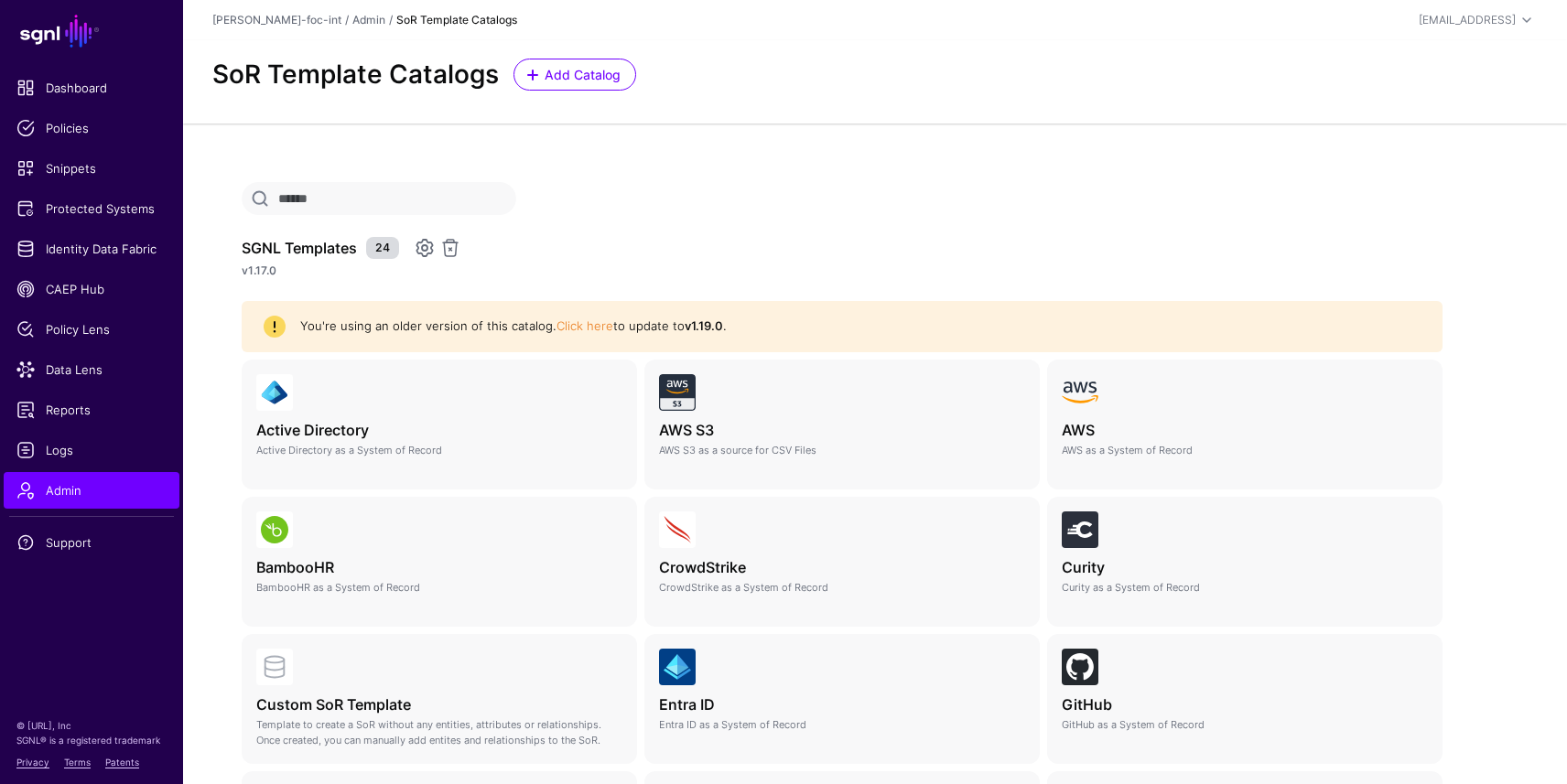
click at [427, 248] on link at bounding box center [424, 247] width 22 height 22
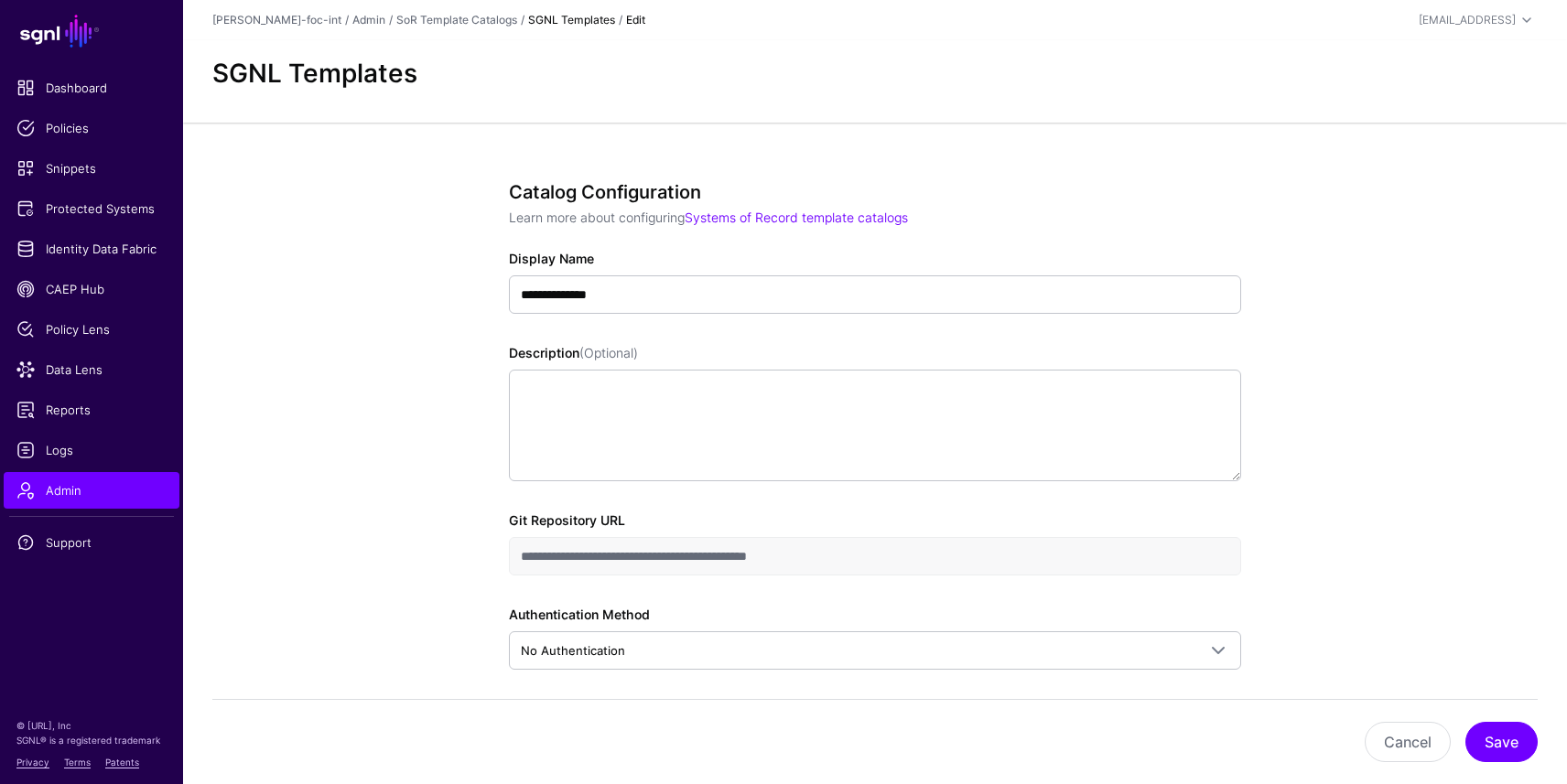
click at [548, 519] on app-form-input "**********" at bounding box center [875, 543] width 733 height 63
click at [116, 258] on link "Identity Data Fabric" at bounding box center [91, 248] width 176 height 37
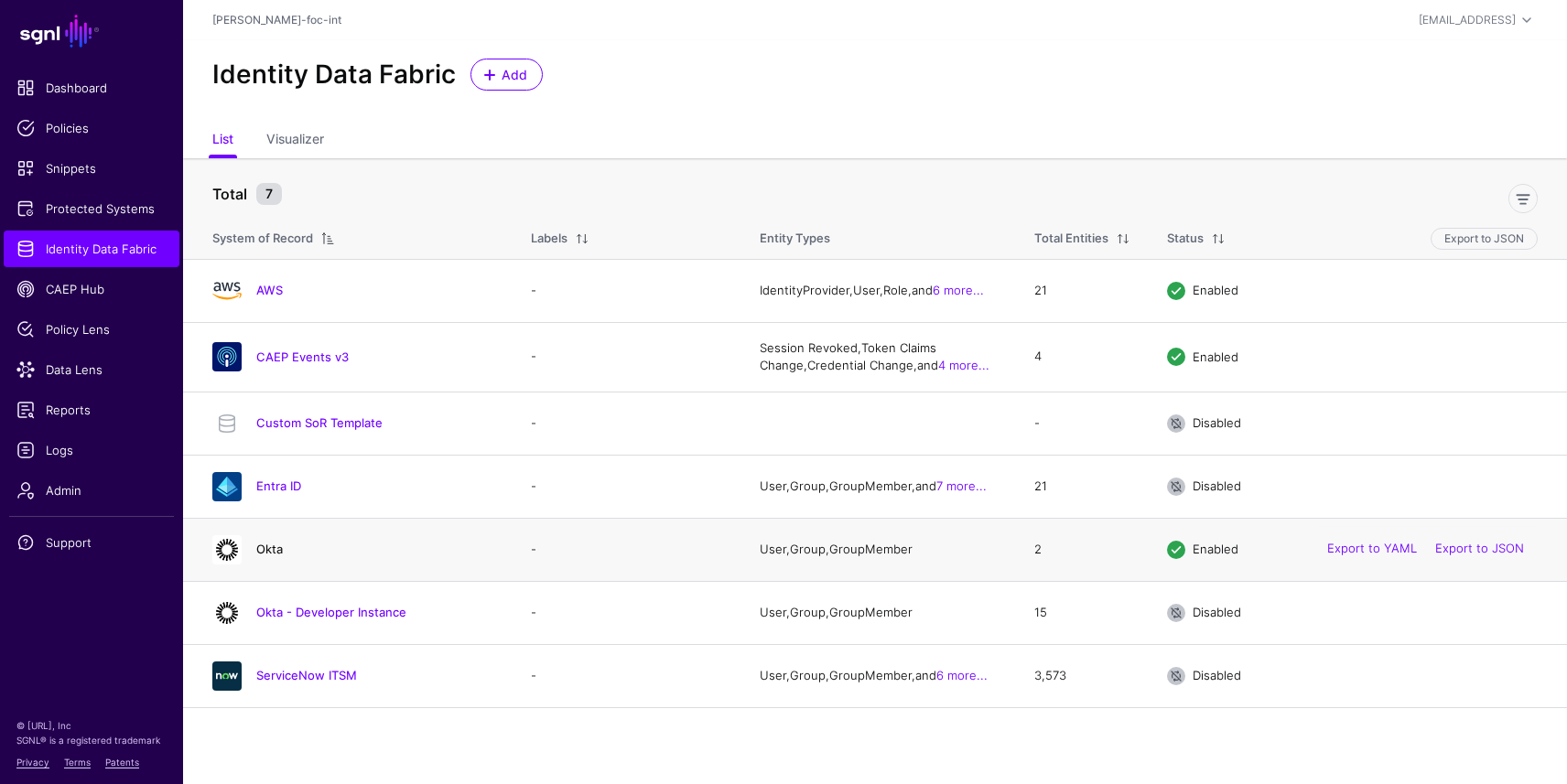
click at [270, 545] on link "Okta" at bounding box center [270, 549] width 26 height 15
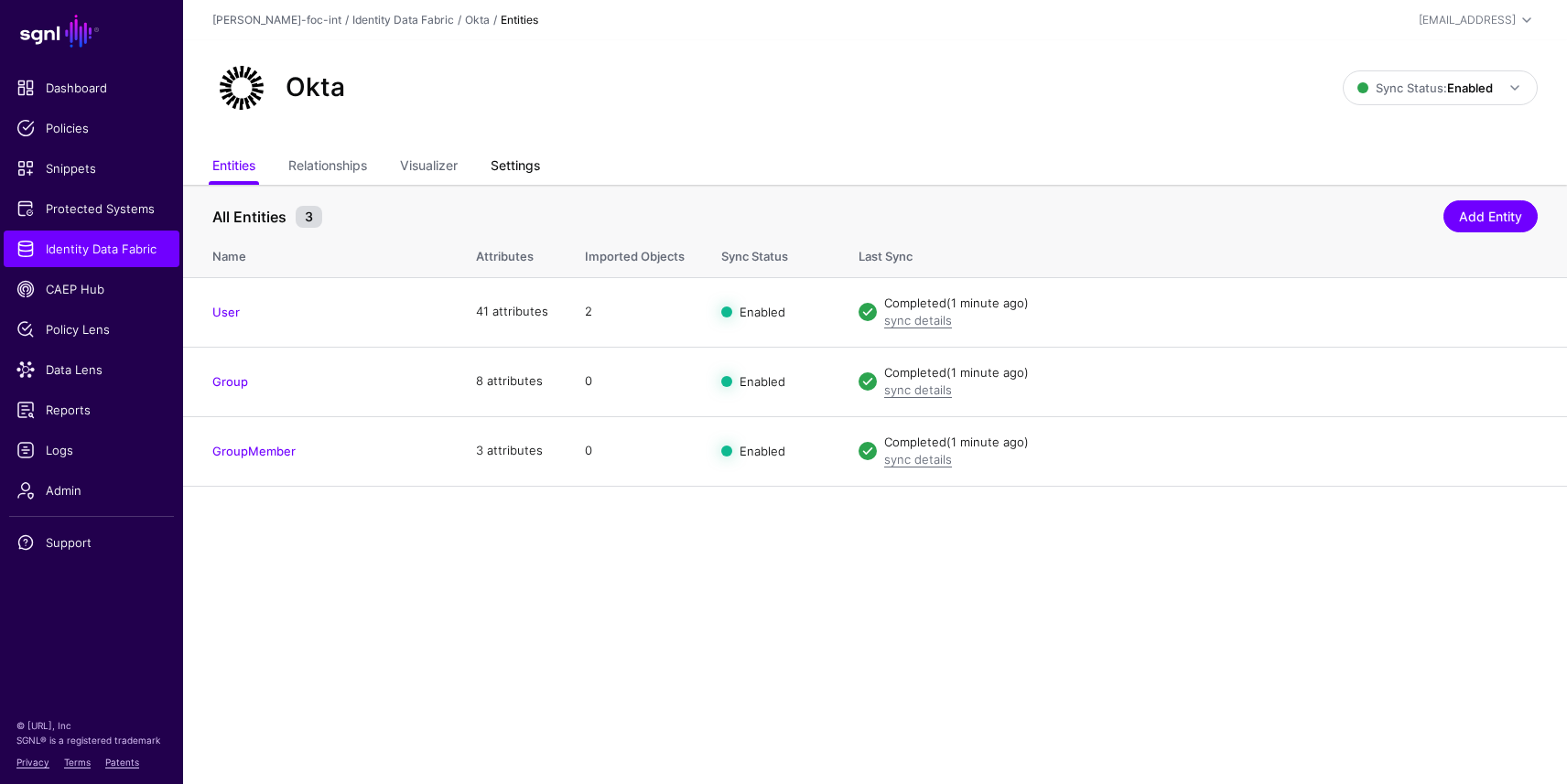
click at [507, 168] on link "Settings" at bounding box center [515, 167] width 50 height 35
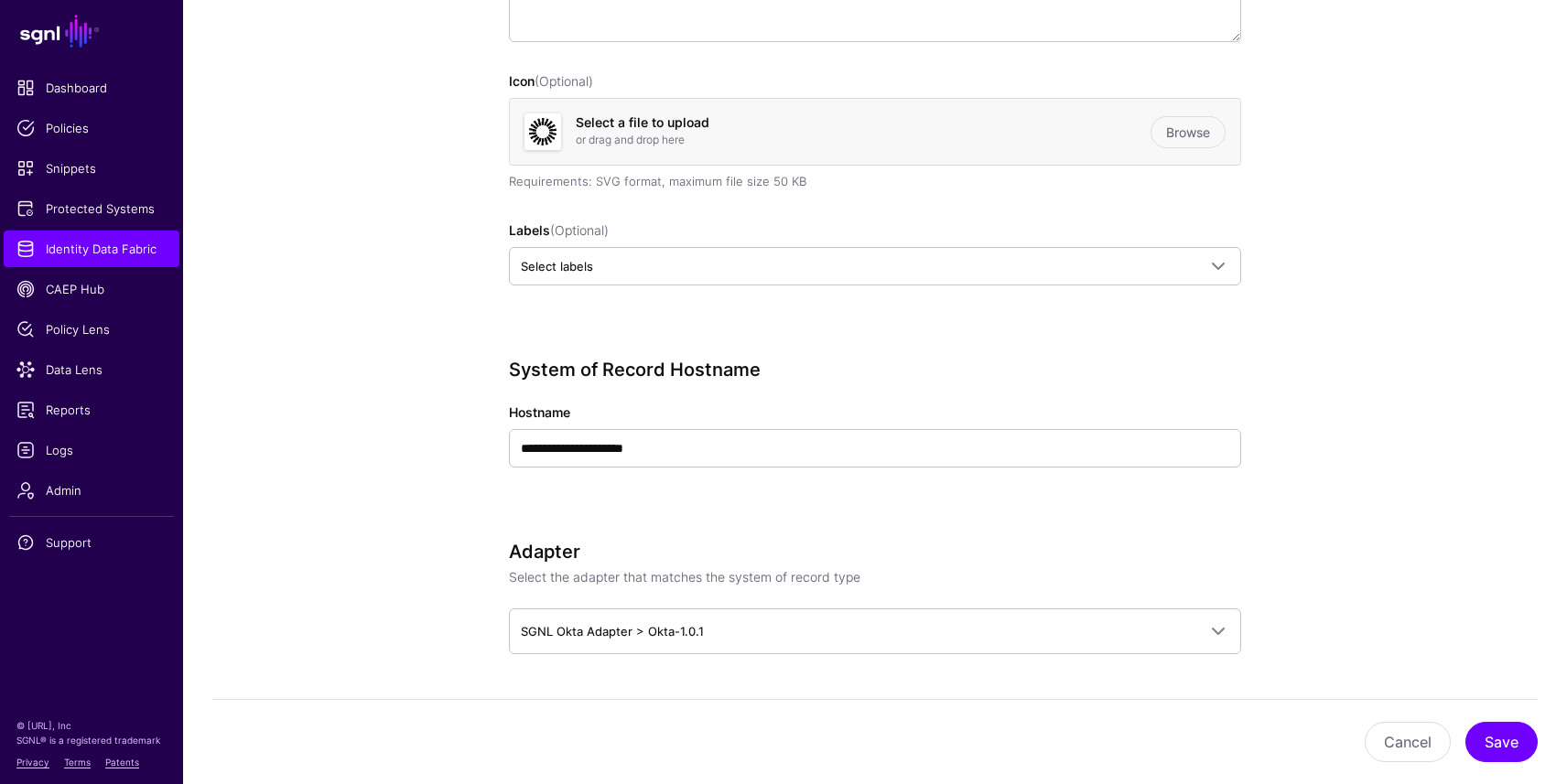
scroll to position [522, 0]
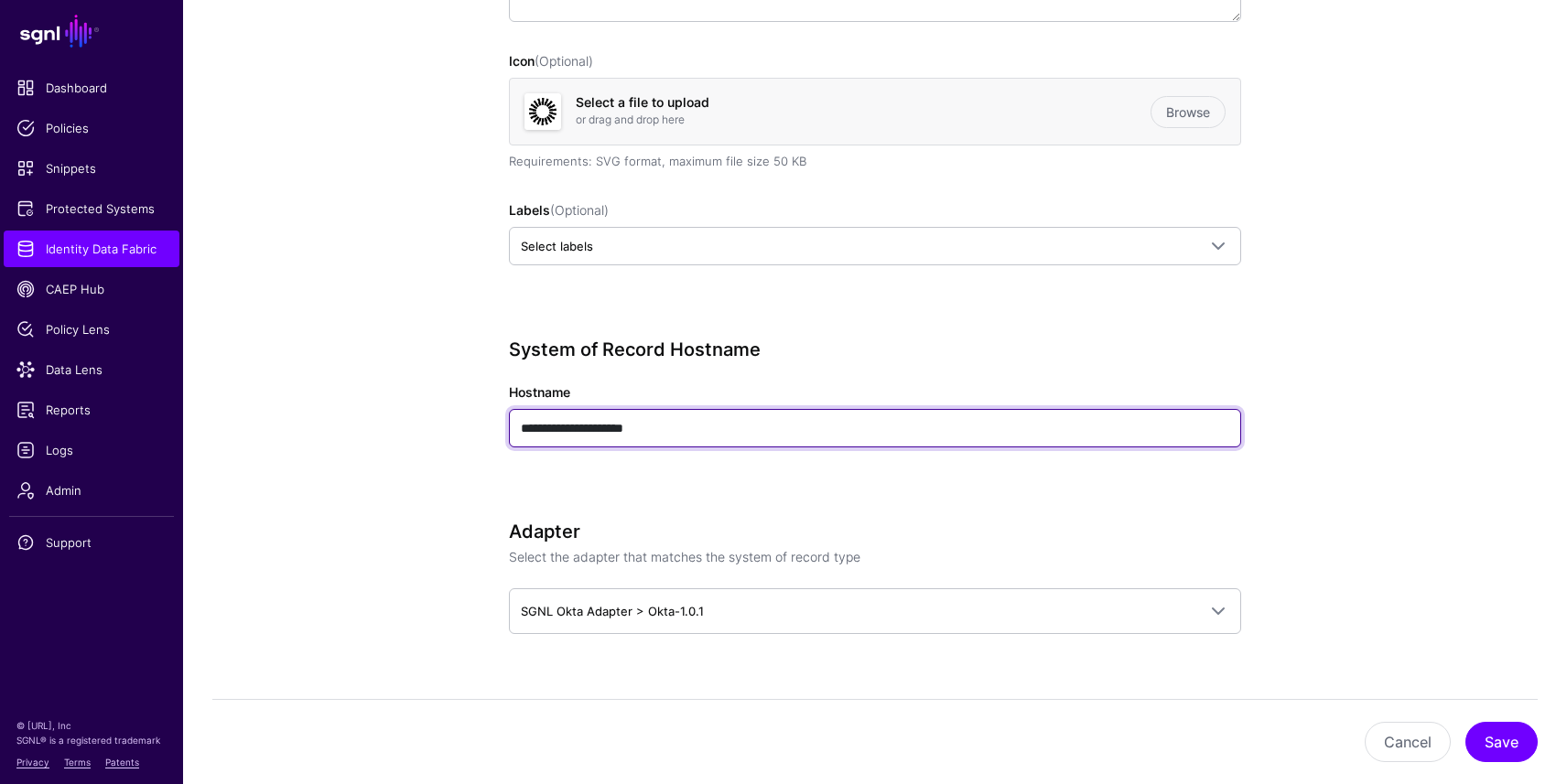
drag, startPoint x: 685, startPoint y: 428, endPoint x: 416, endPoint y: 398, distance: 270.7
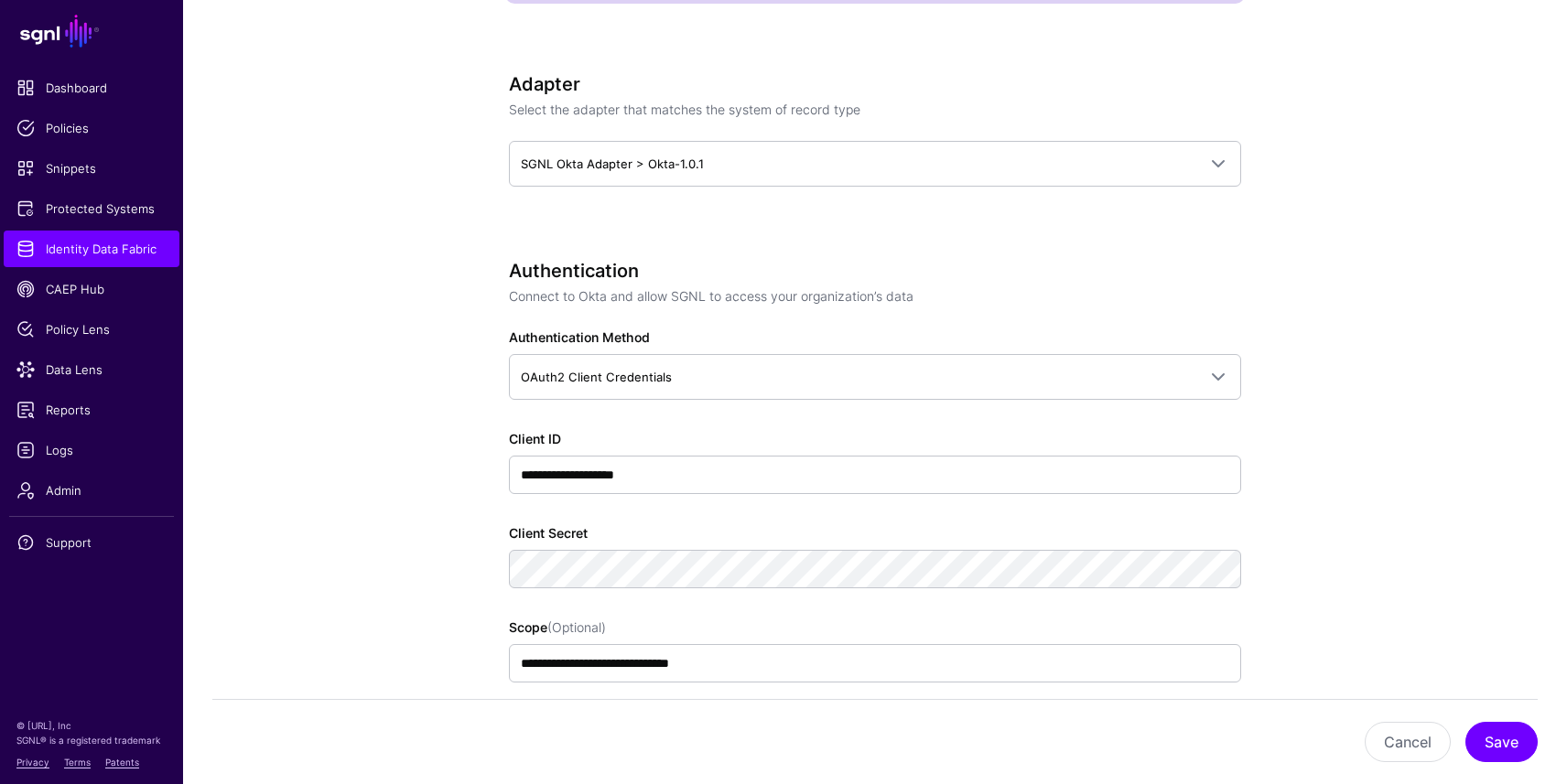
scroll to position [979, 0]
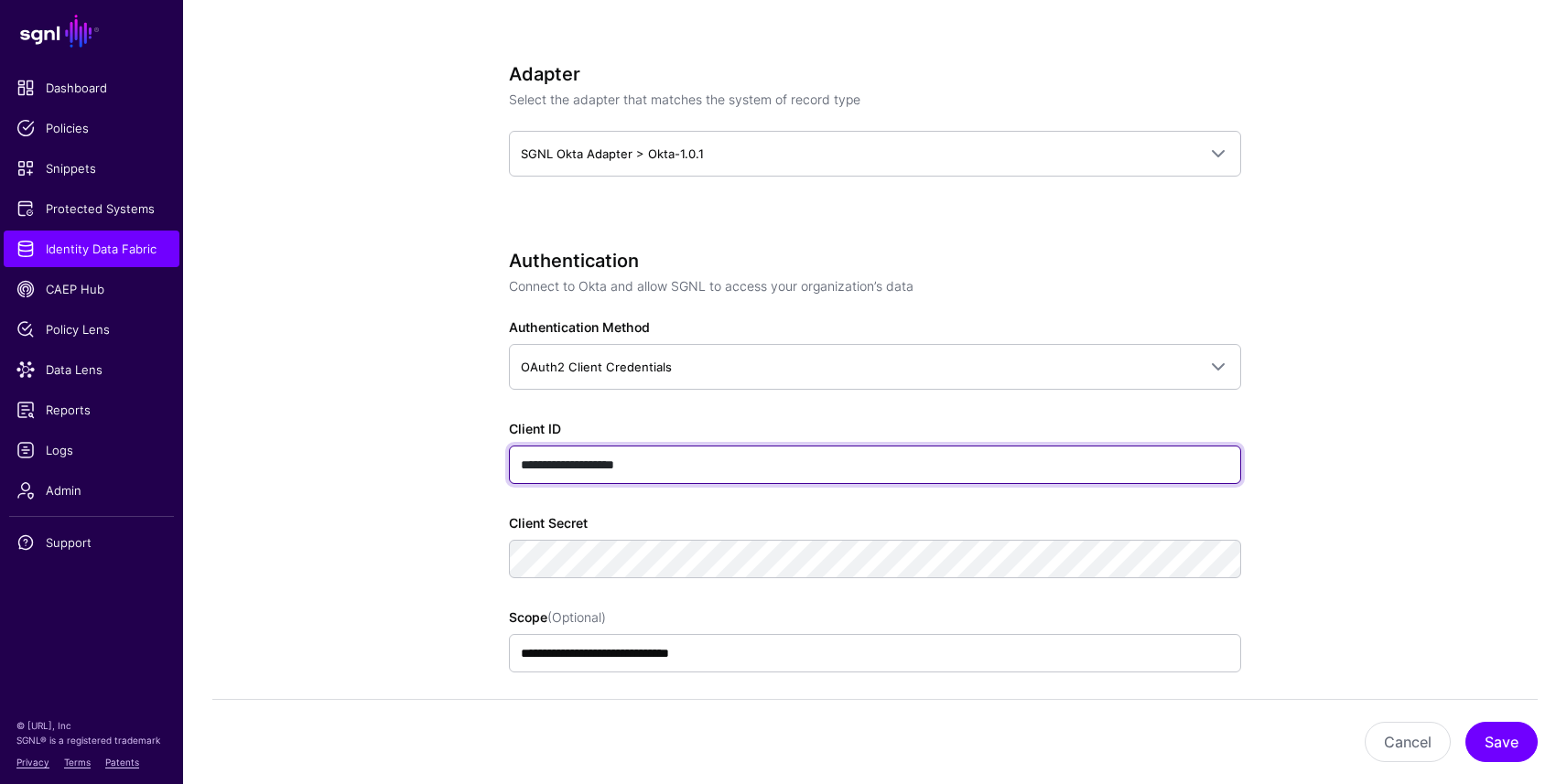
drag, startPoint x: 711, startPoint y: 469, endPoint x: 414, endPoint y: 403, distance: 304.2
click at [414, 403] on app-datasources-details-form "**********" at bounding box center [876, 777] width 1385 height 3144
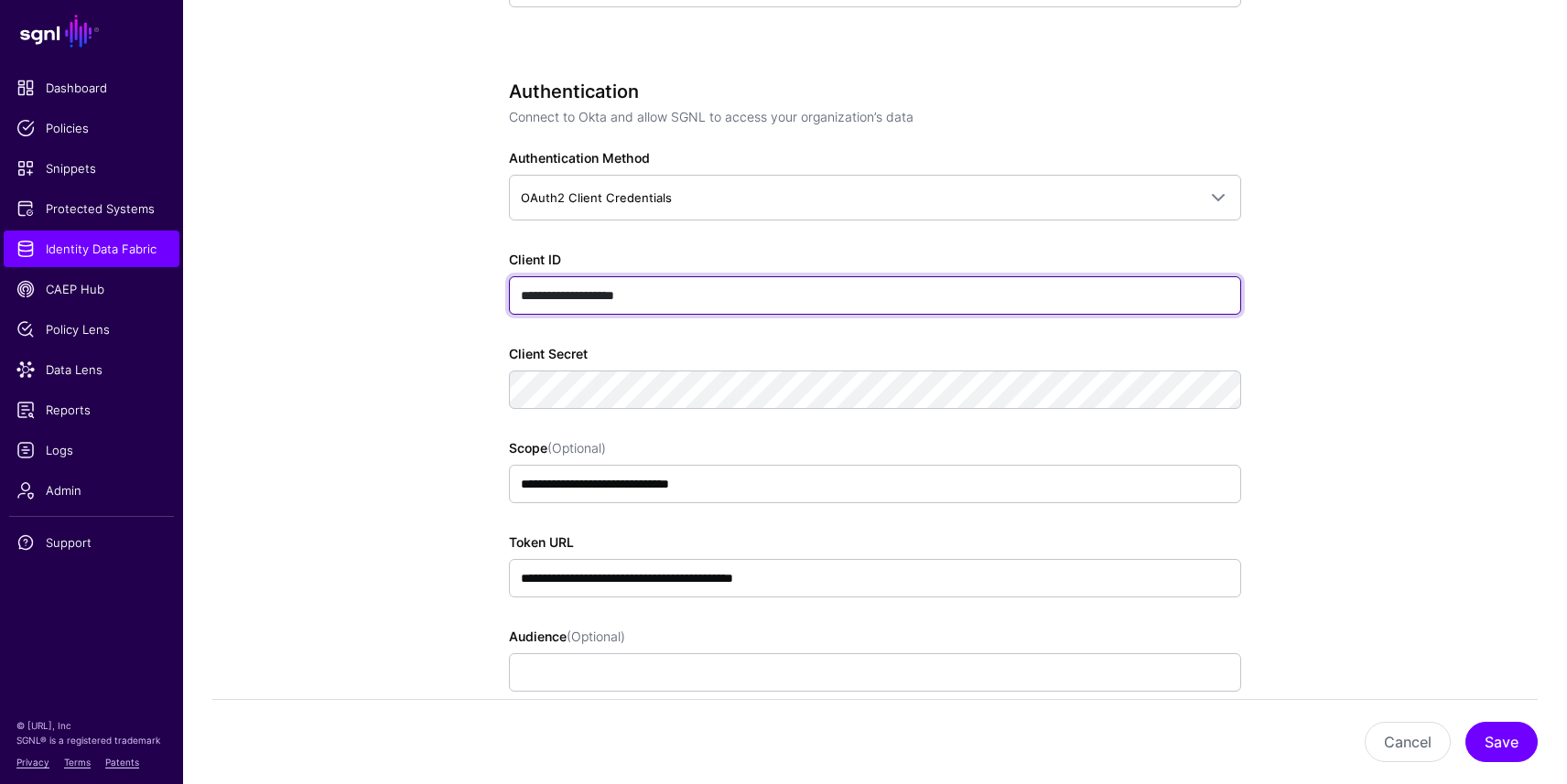
scroll to position [1173, 0]
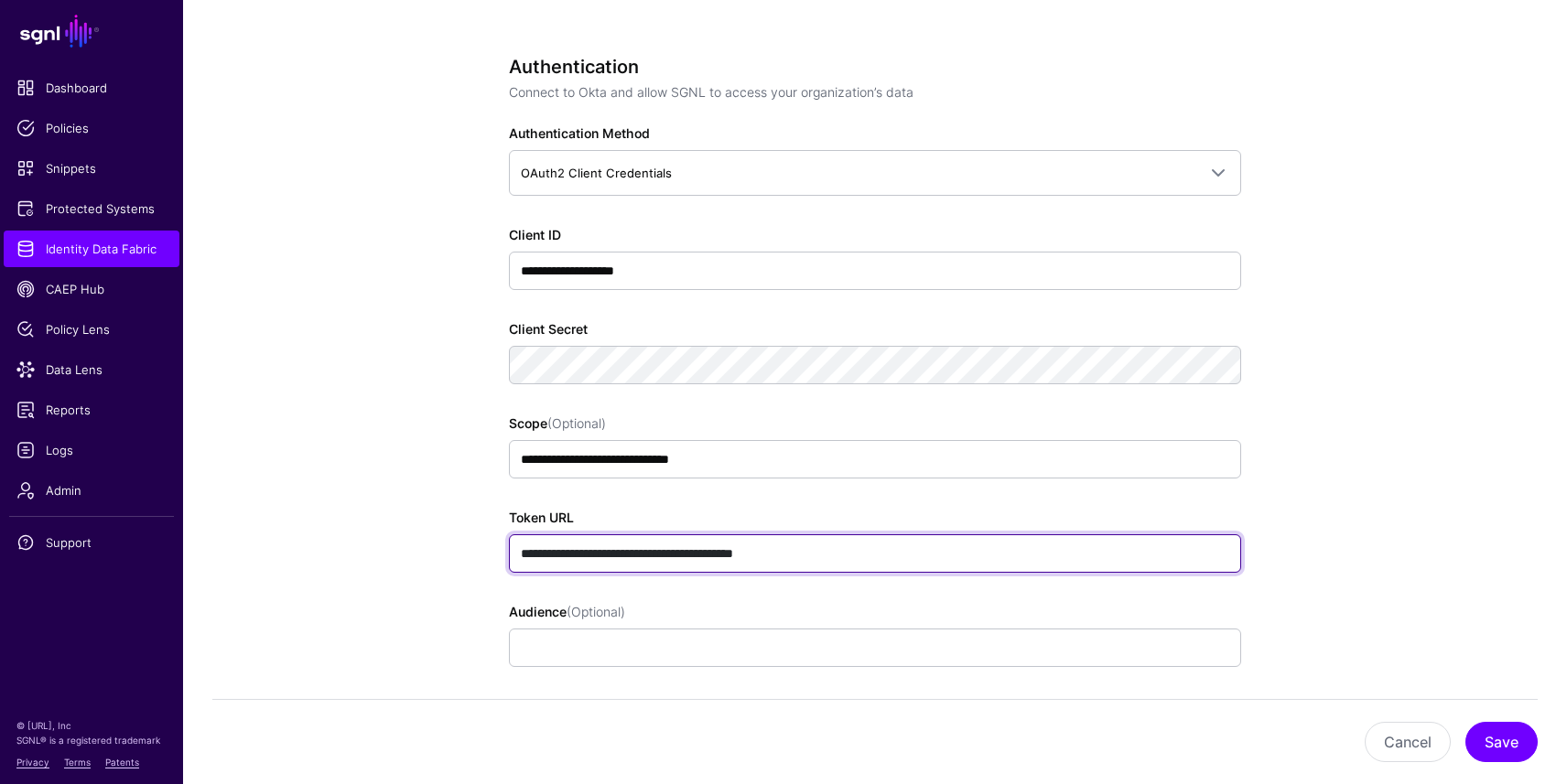
drag, startPoint x: 833, startPoint y: 550, endPoint x: 462, endPoint y: 513, distance: 372.8
click at [462, 513] on div "**********" at bounding box center [875, 584] width 849 height 3144
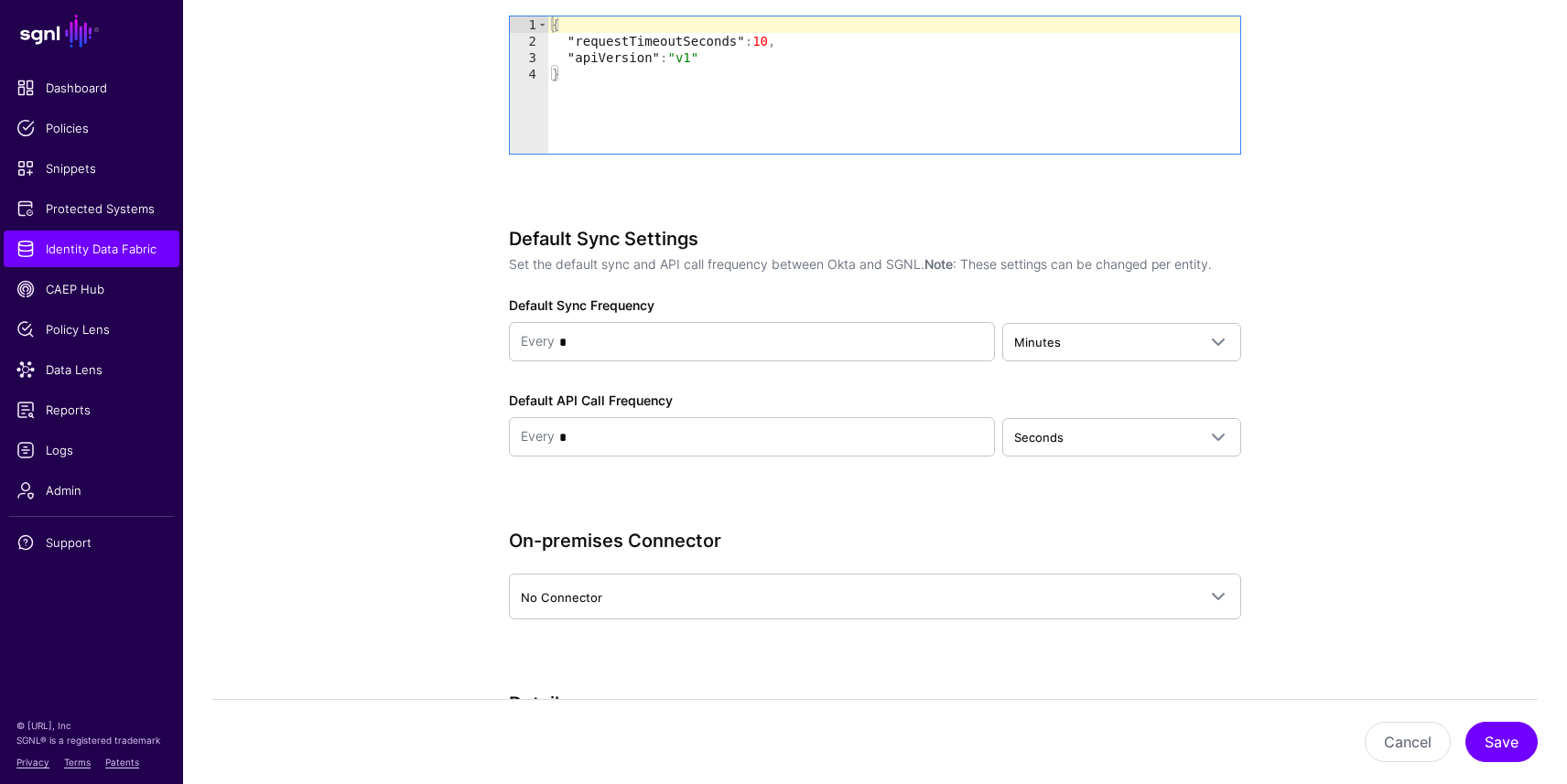
scroll to position [2143, 0]
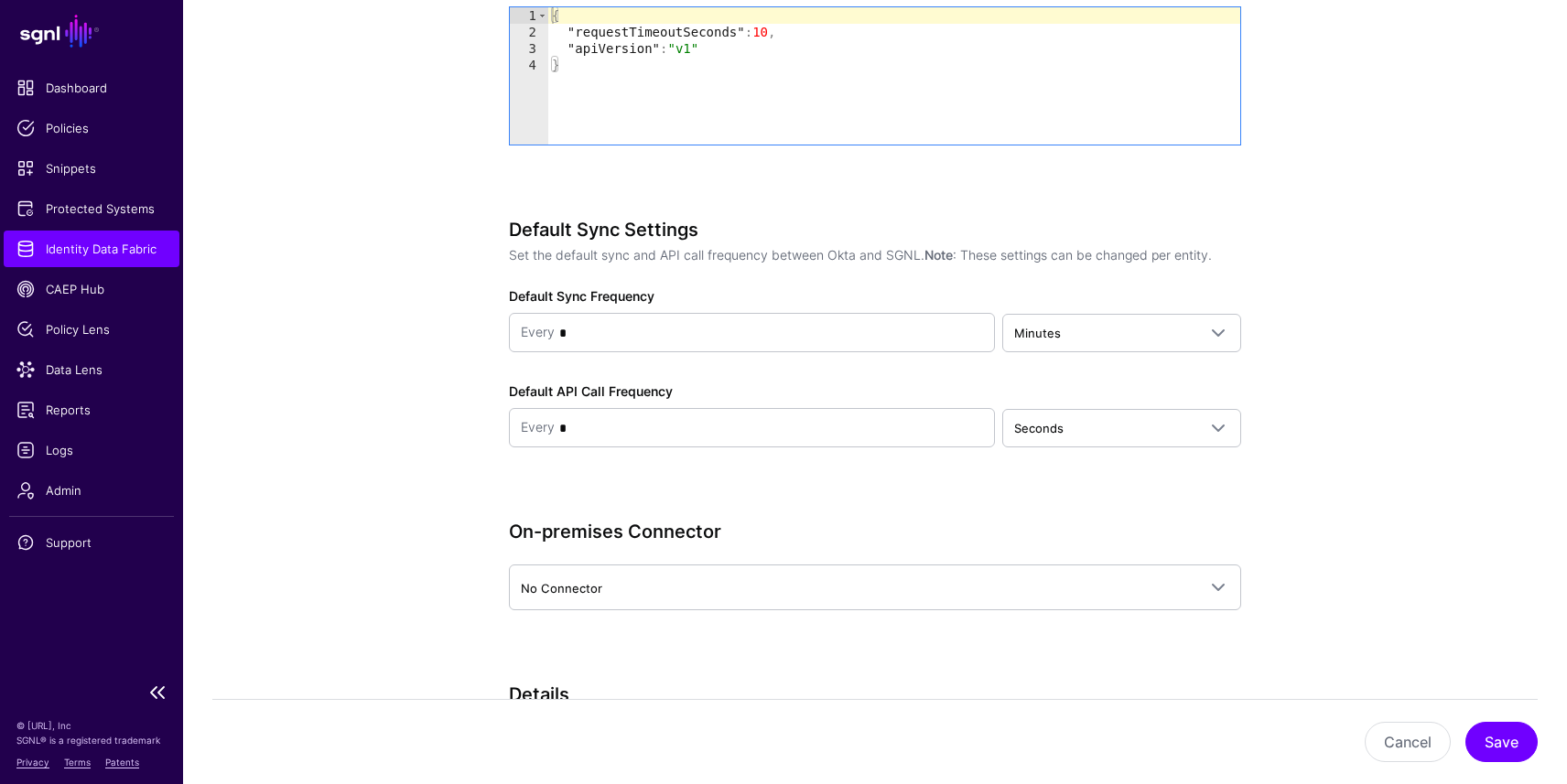
click at [97, 247] on span "Identity Data Fabric" at bounding box center [92, 248] width 150 height 18
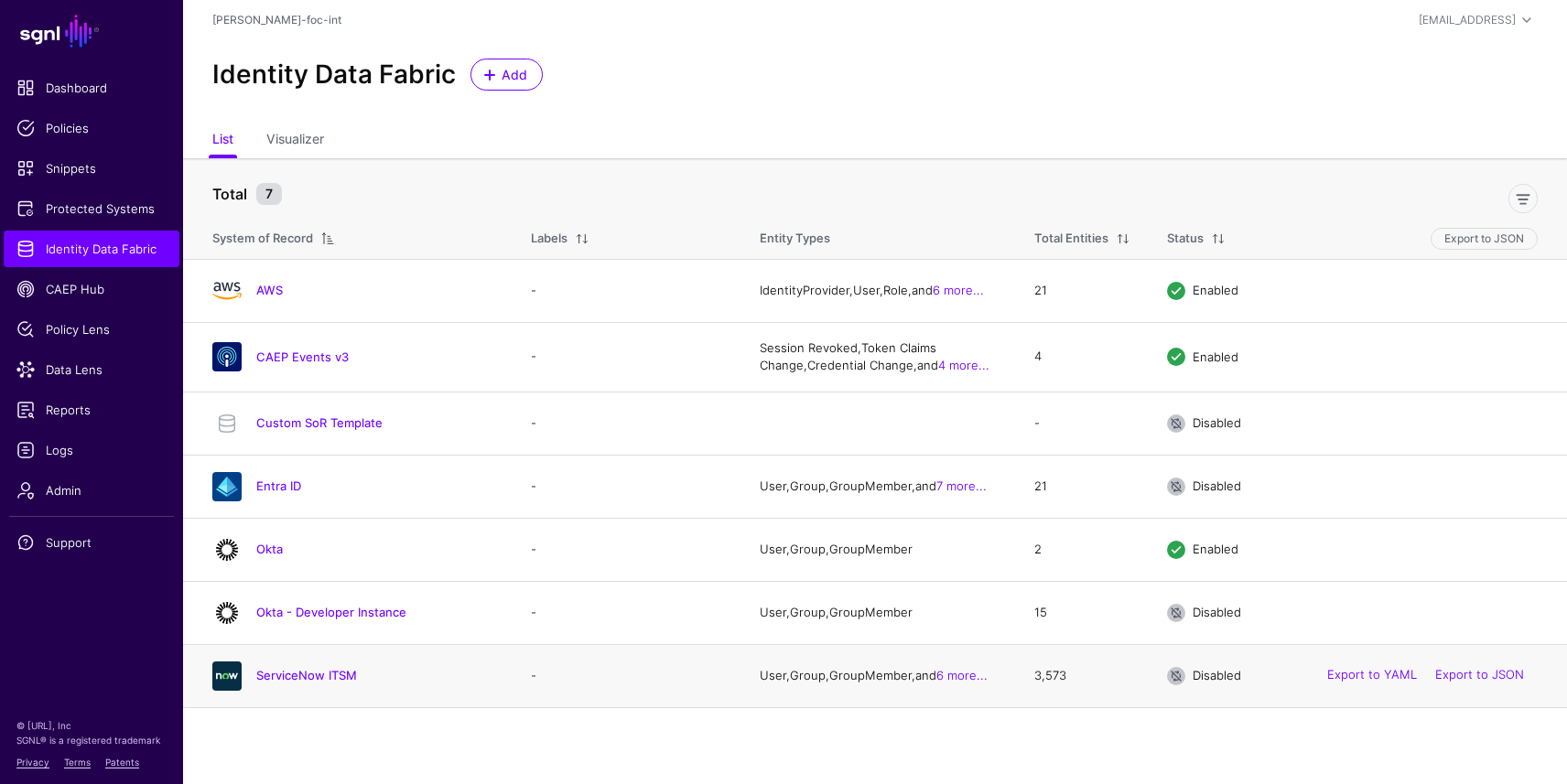
click at [281, 683] on h4 "ServiceNow ITSM" at bounding box center [375, 676] width 238 height 17
click at [282, 679] on link "ServiceNow ITSM" at bounding box center [307, 675] width 101 height 15
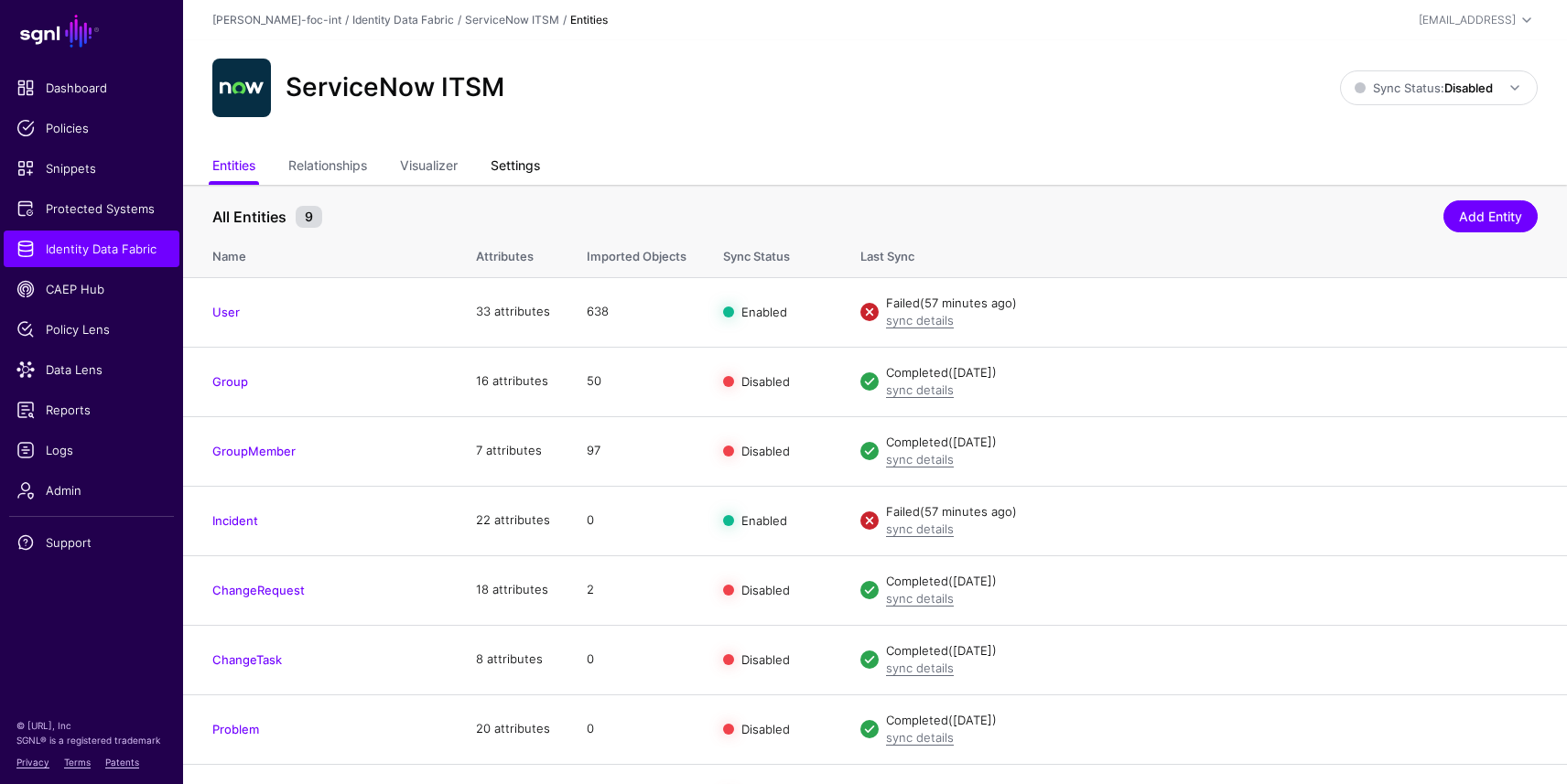
click at [516, 165] on link "Settings" at bounding box center [515, 167] width 50 height 35
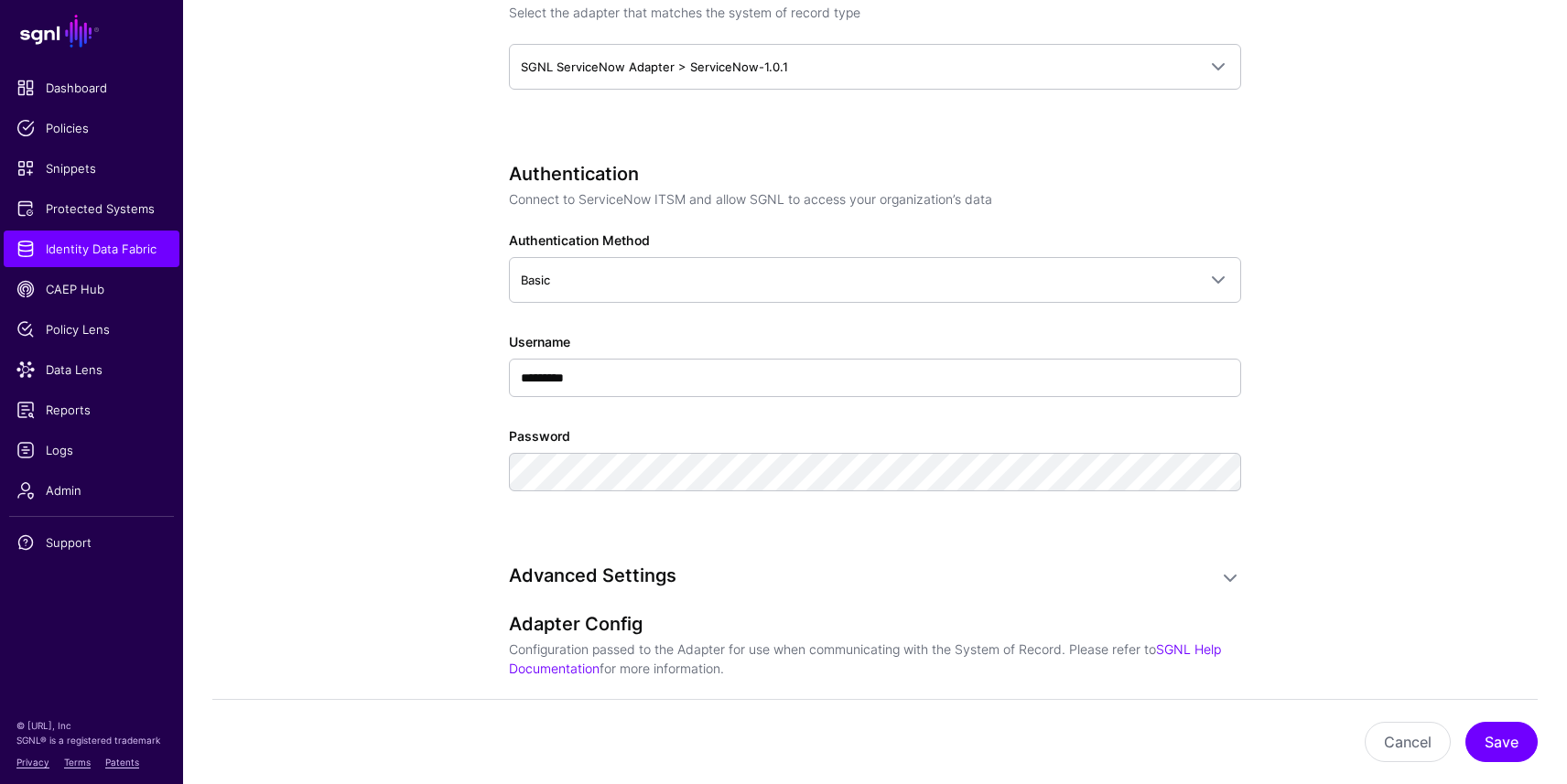
scroll to position [1063, 0]
click at [94, 209] on span "Protected Systems" at bounding box center [92, 208] width 150 height 18
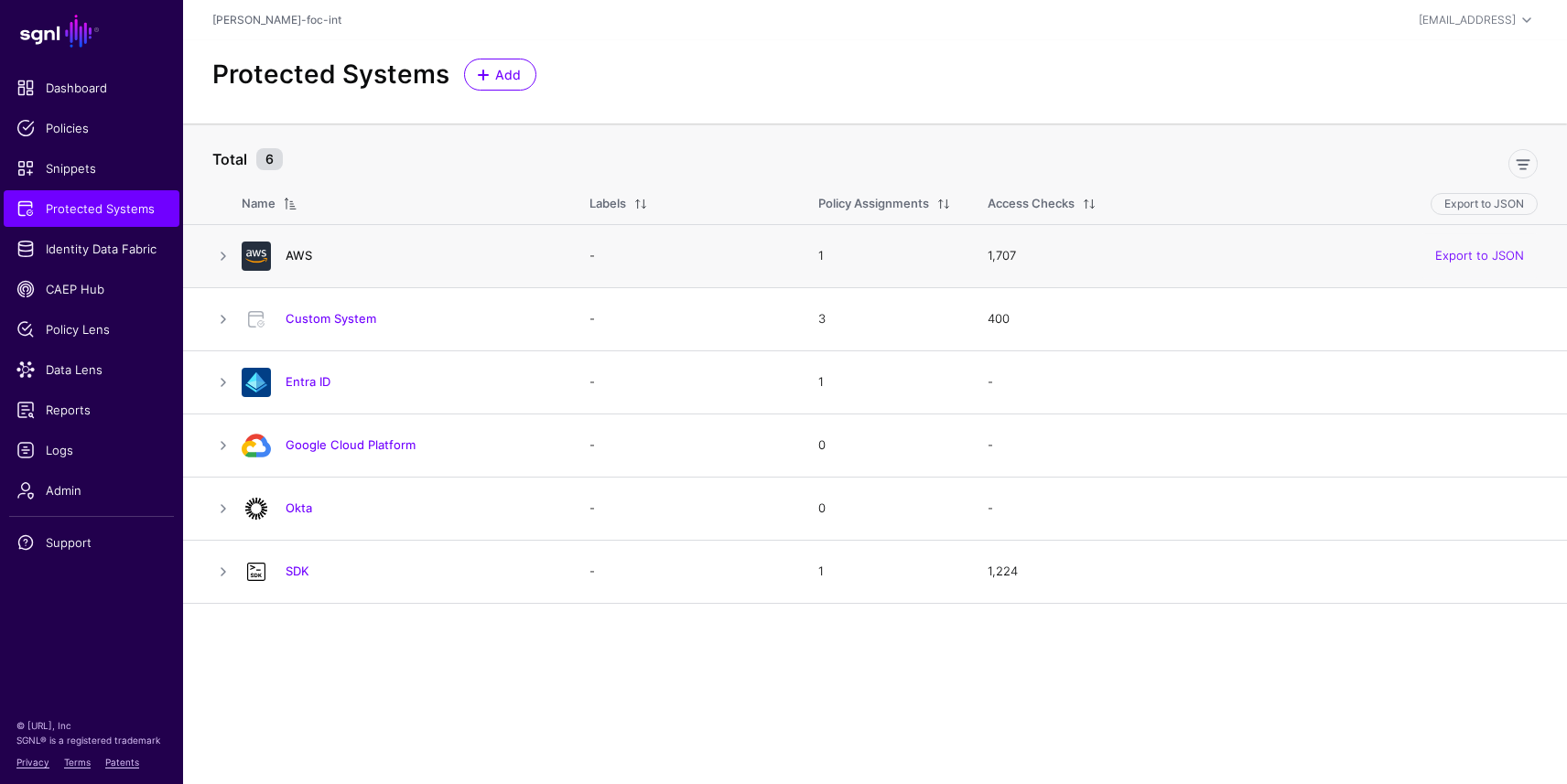
click at [289, 253] on link "AWS" at bounding box center [299, 256] width 26 height 15
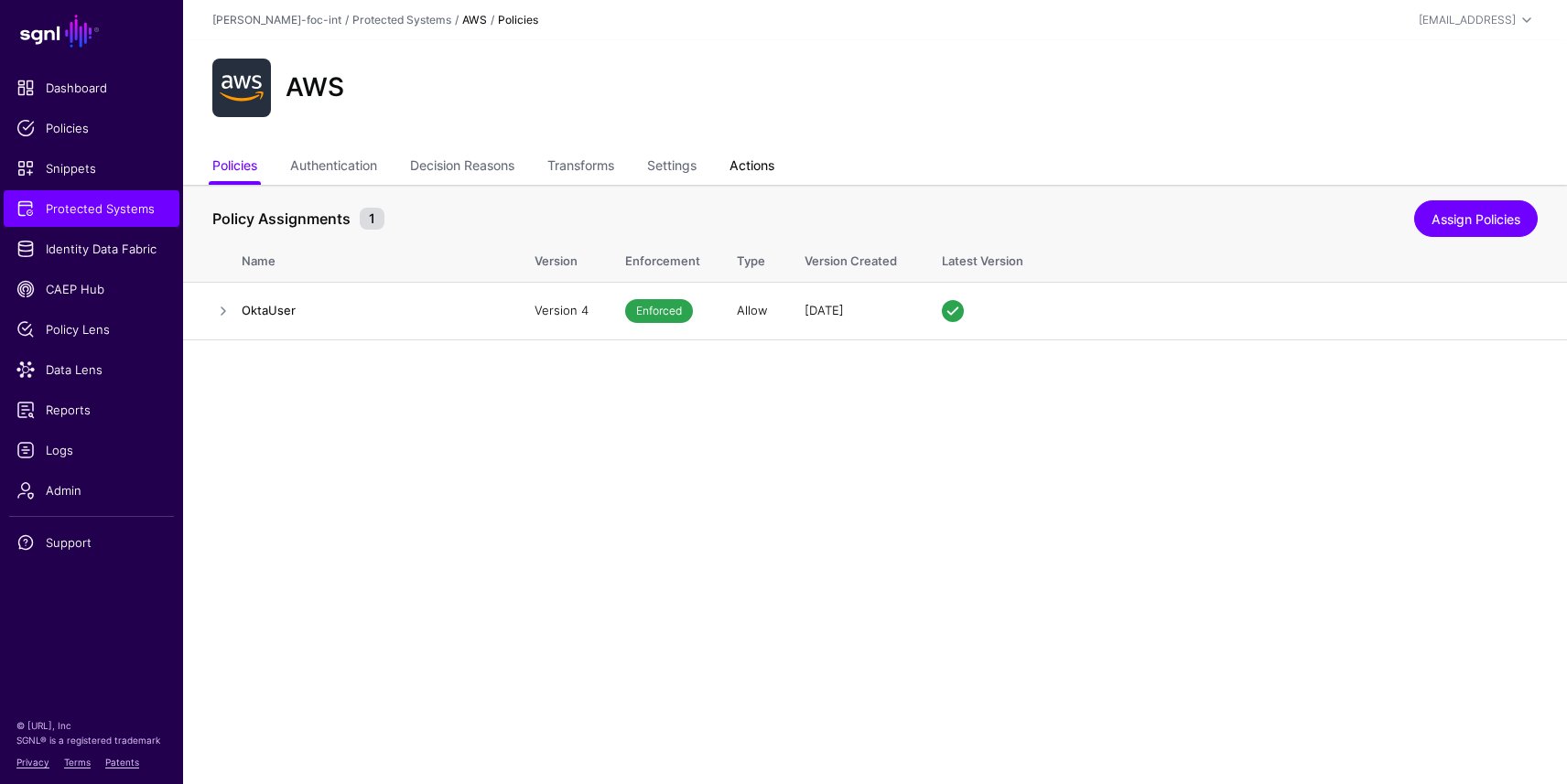
click at [764, 166] on link "Actions" at bounding box center [752, 167] width 45 height 35
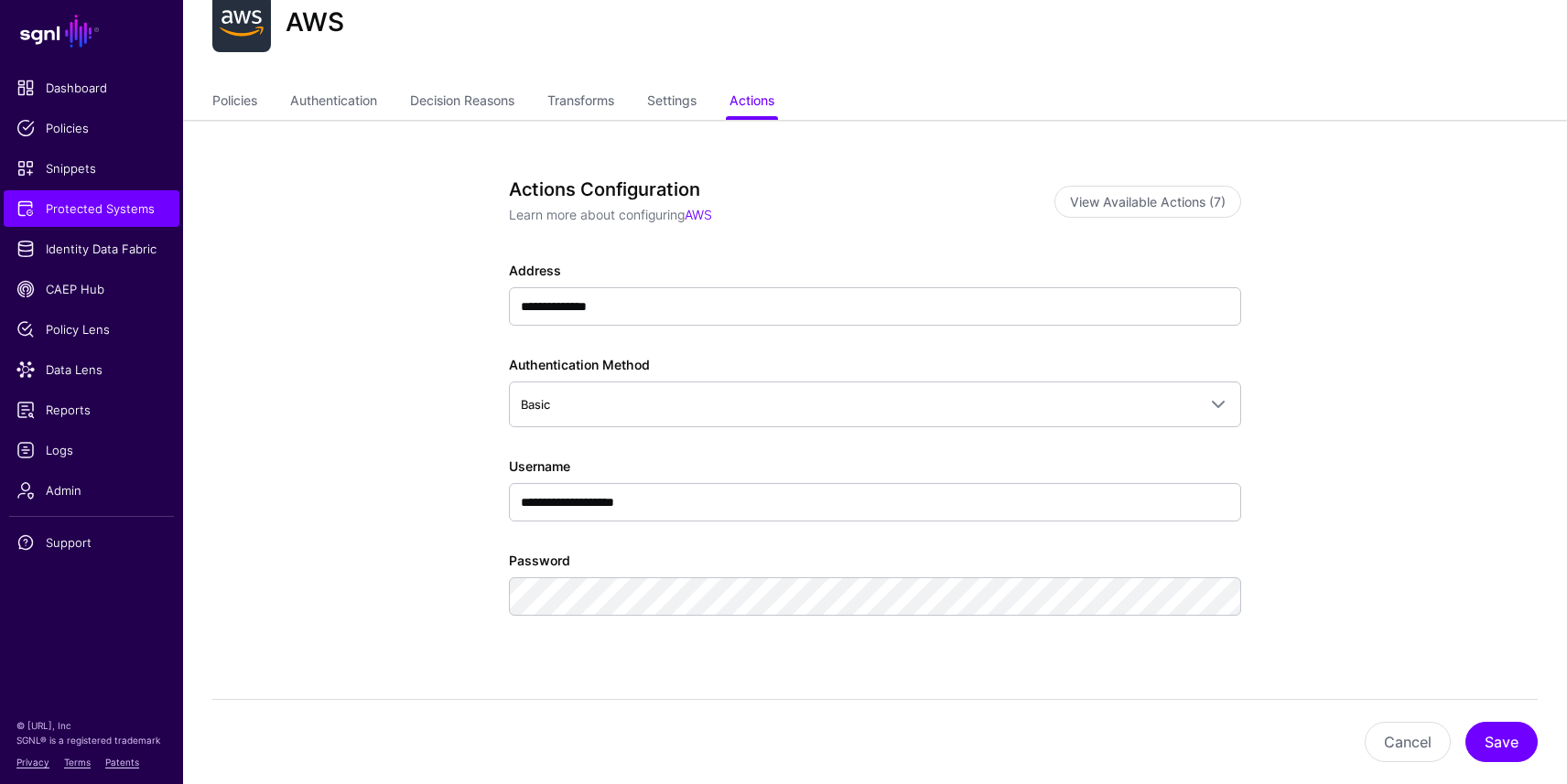
scroll to position [59, 0]
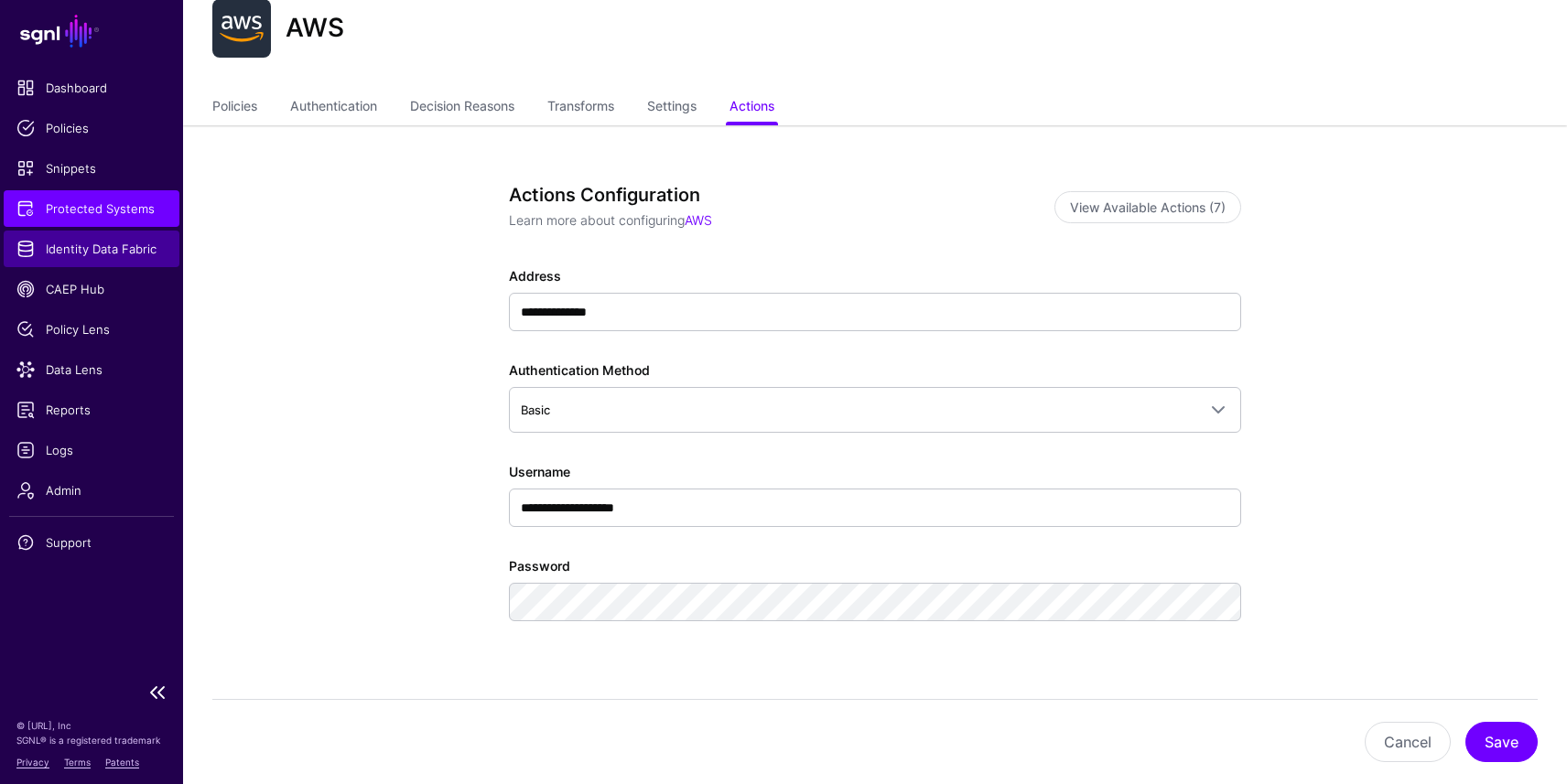
click at [84, 242] on span "Identity Data Fabric" at bounding box center [92, 248] width 150 height 18
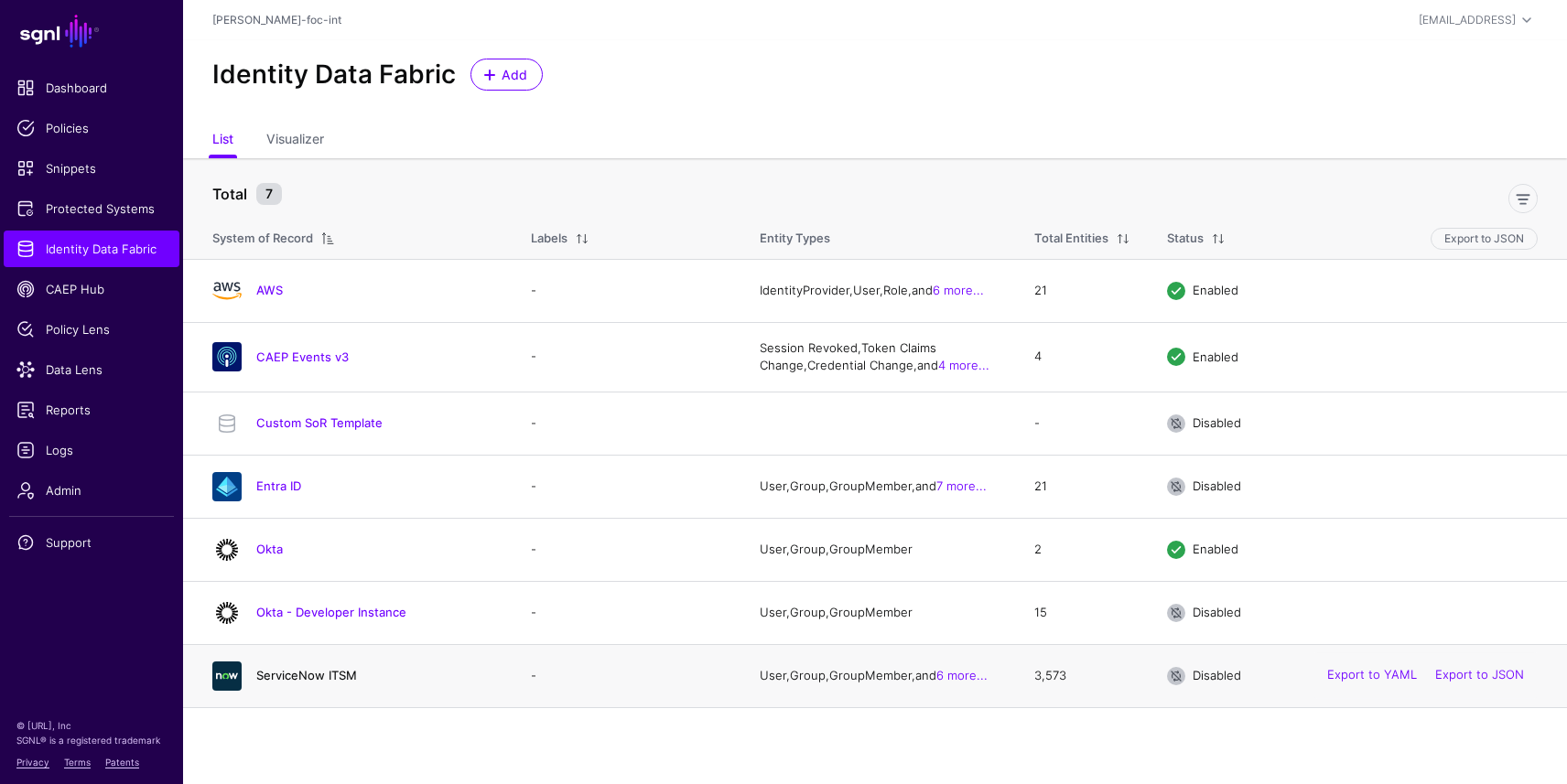
click at [307, 672] on link "ServiceNow ITSM" at bounding box center [307, 675] width 101 height 15
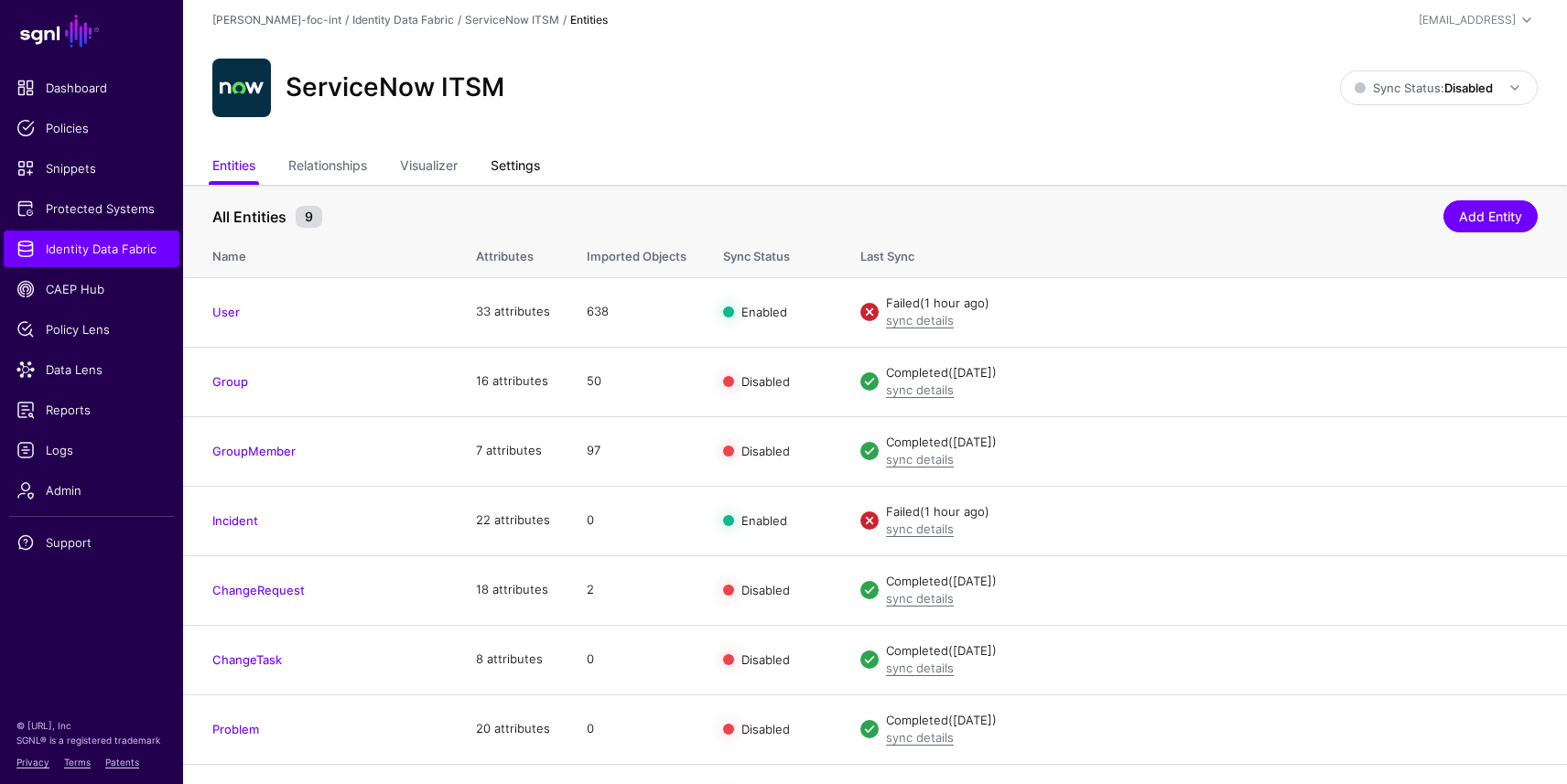
click at [520, 156] on link "Settings" at bounding box center [515, 167] width 50 height 35
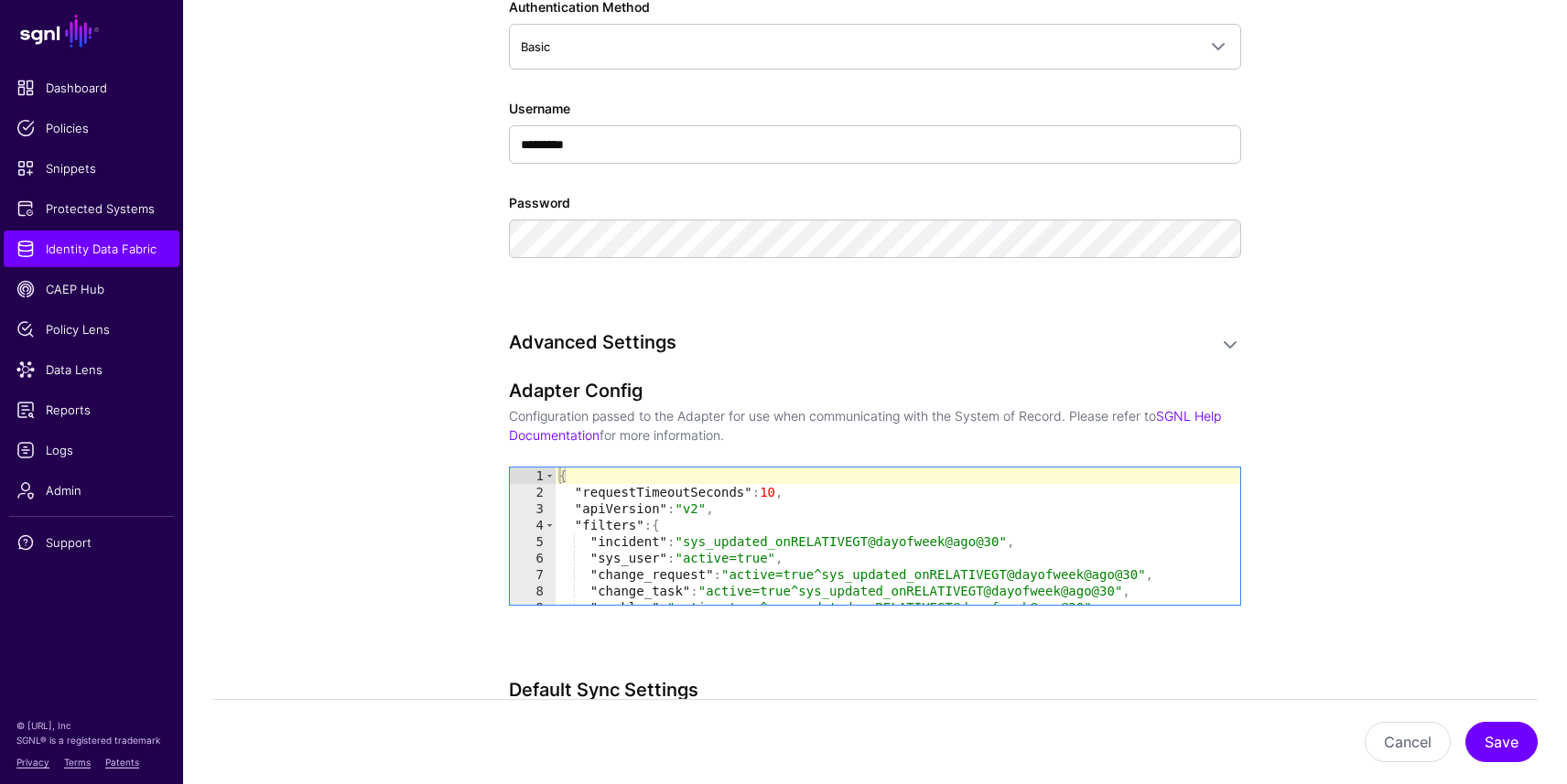
scroll to position [1312, 0]
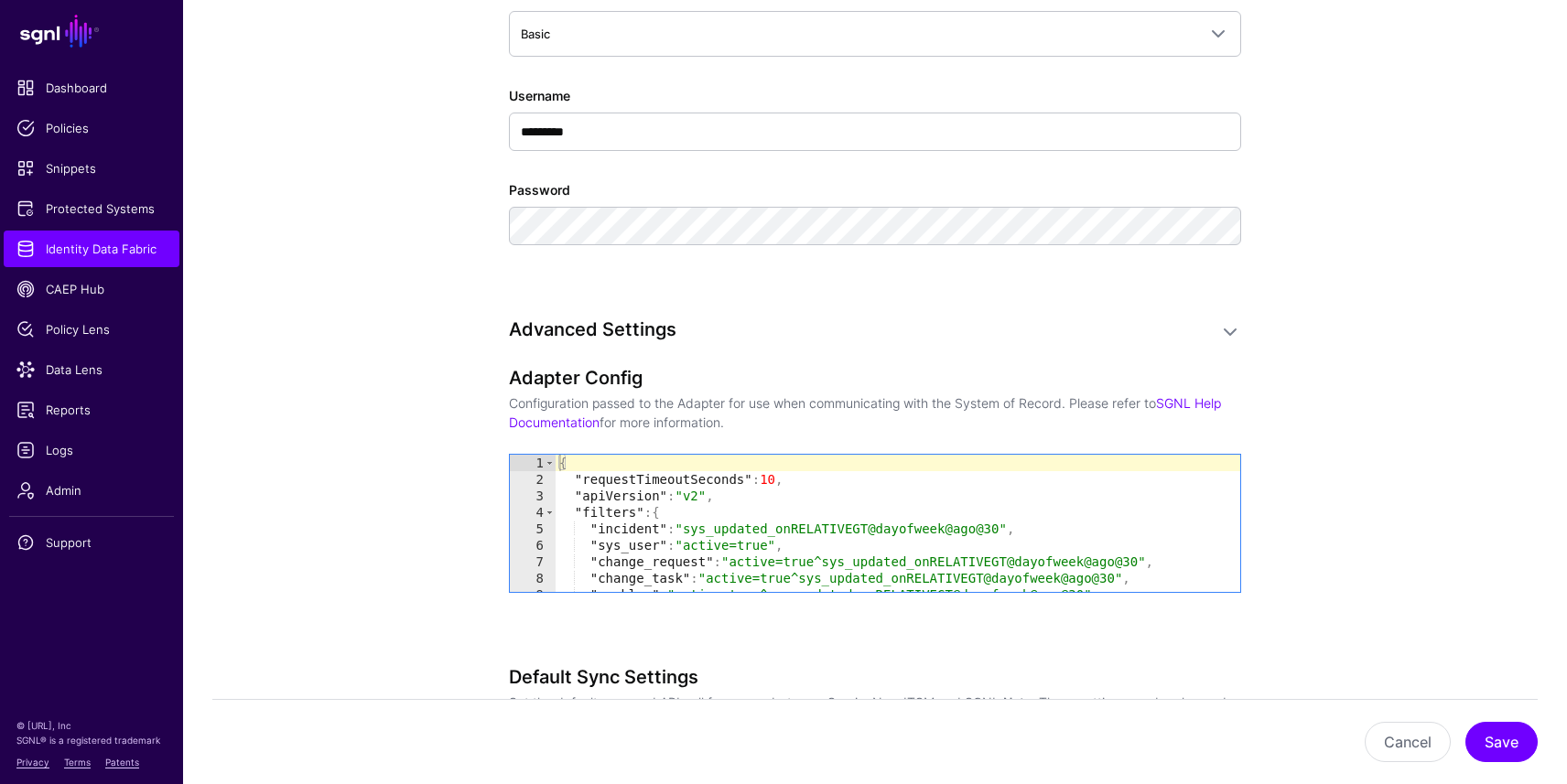
type textarea "**********"
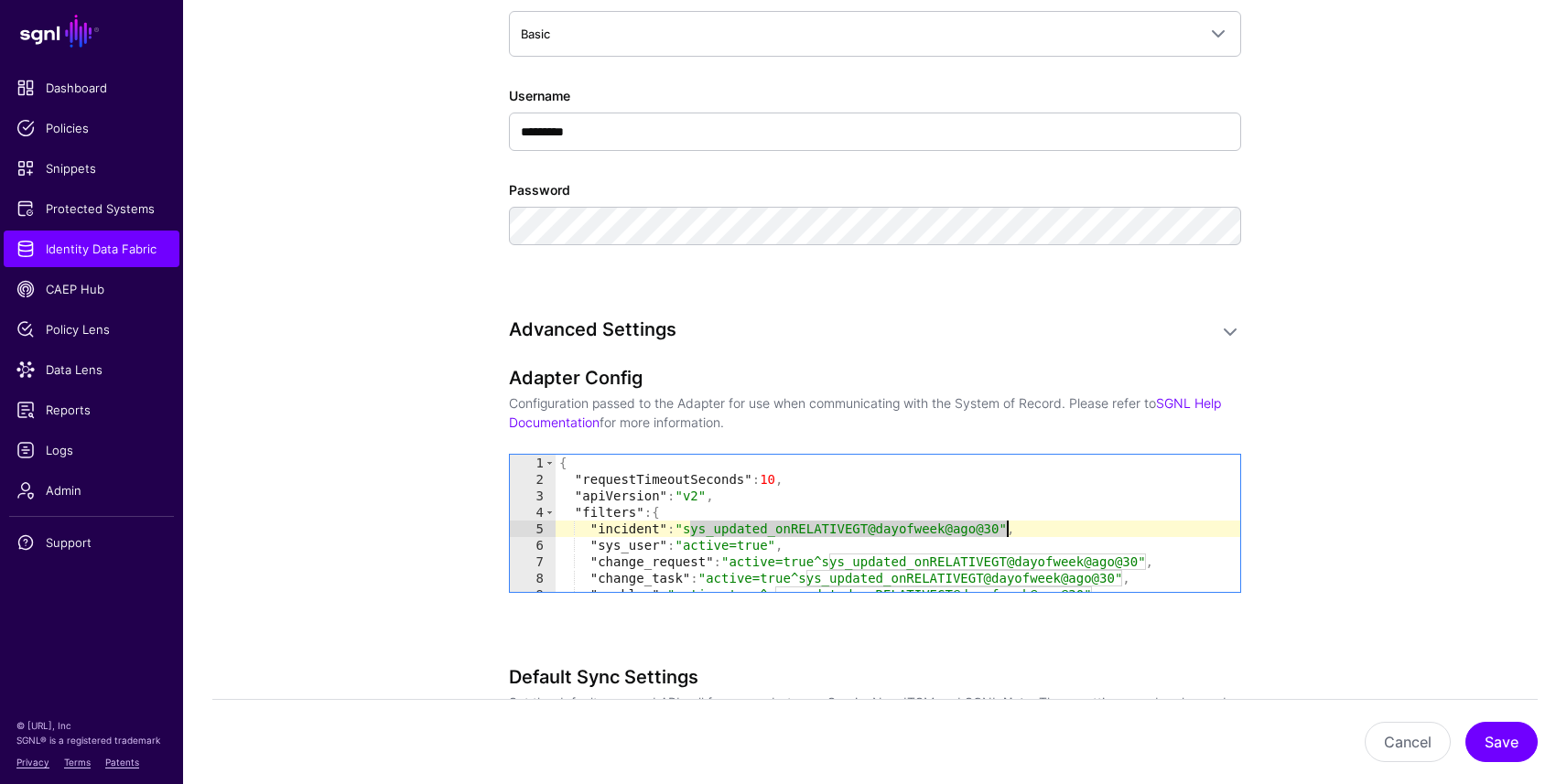
drag, startPoint x: 691, startPoint y: 527, endPoint x: 1005, endPoint y: 527, distance: 314.0
click at [1005, 527] on div "{ "requestTimeoutSeconds" : 10 , "apiVersion" : "v2" , "filters" : { "incident"…" at bounding box center [898, 540] width 685 height 170
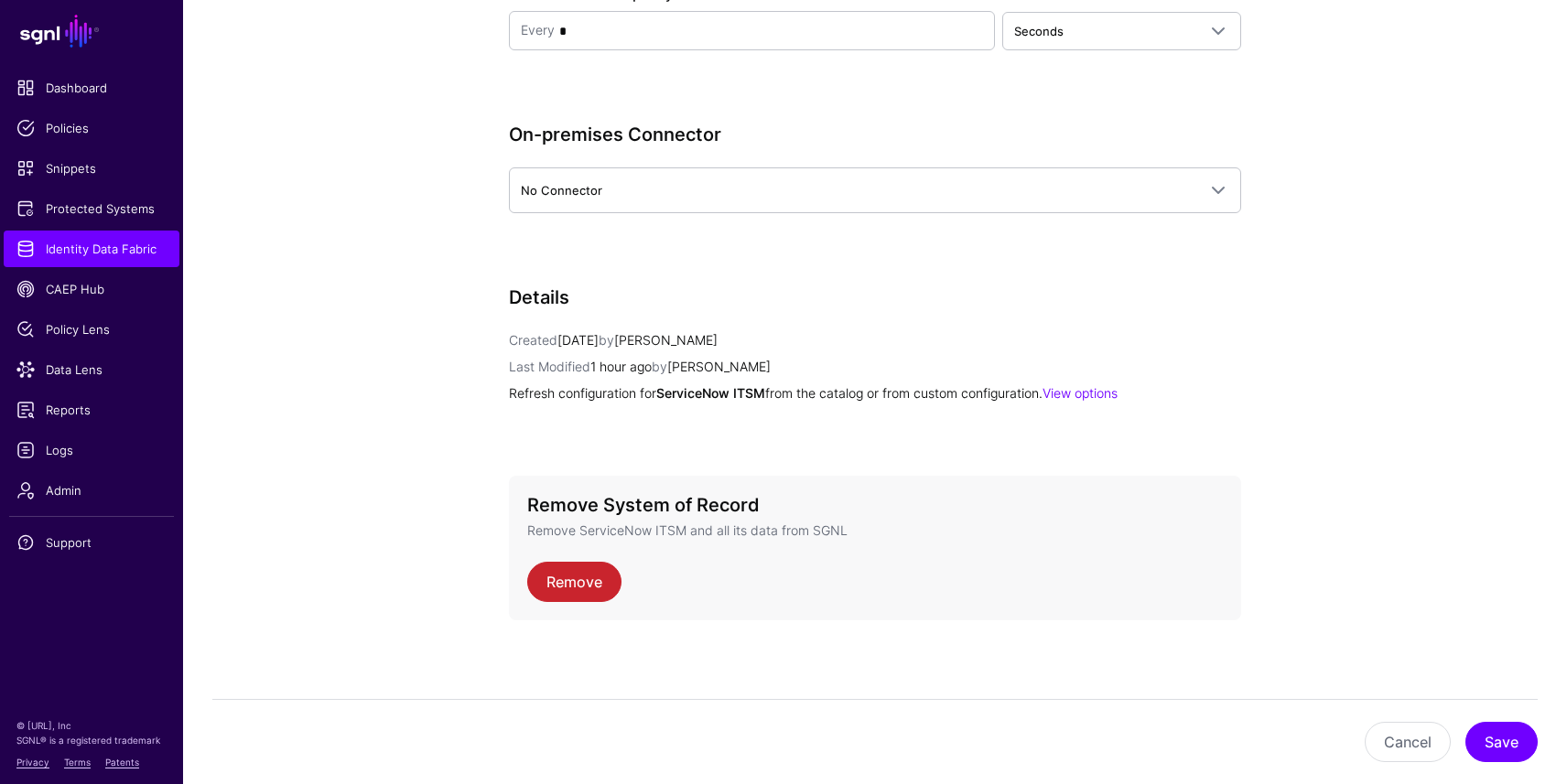
scroll to position [2177, 0]
click at [1428, 744] on button "Cancel" at bounding box center [1407, 742] width 86 height 40
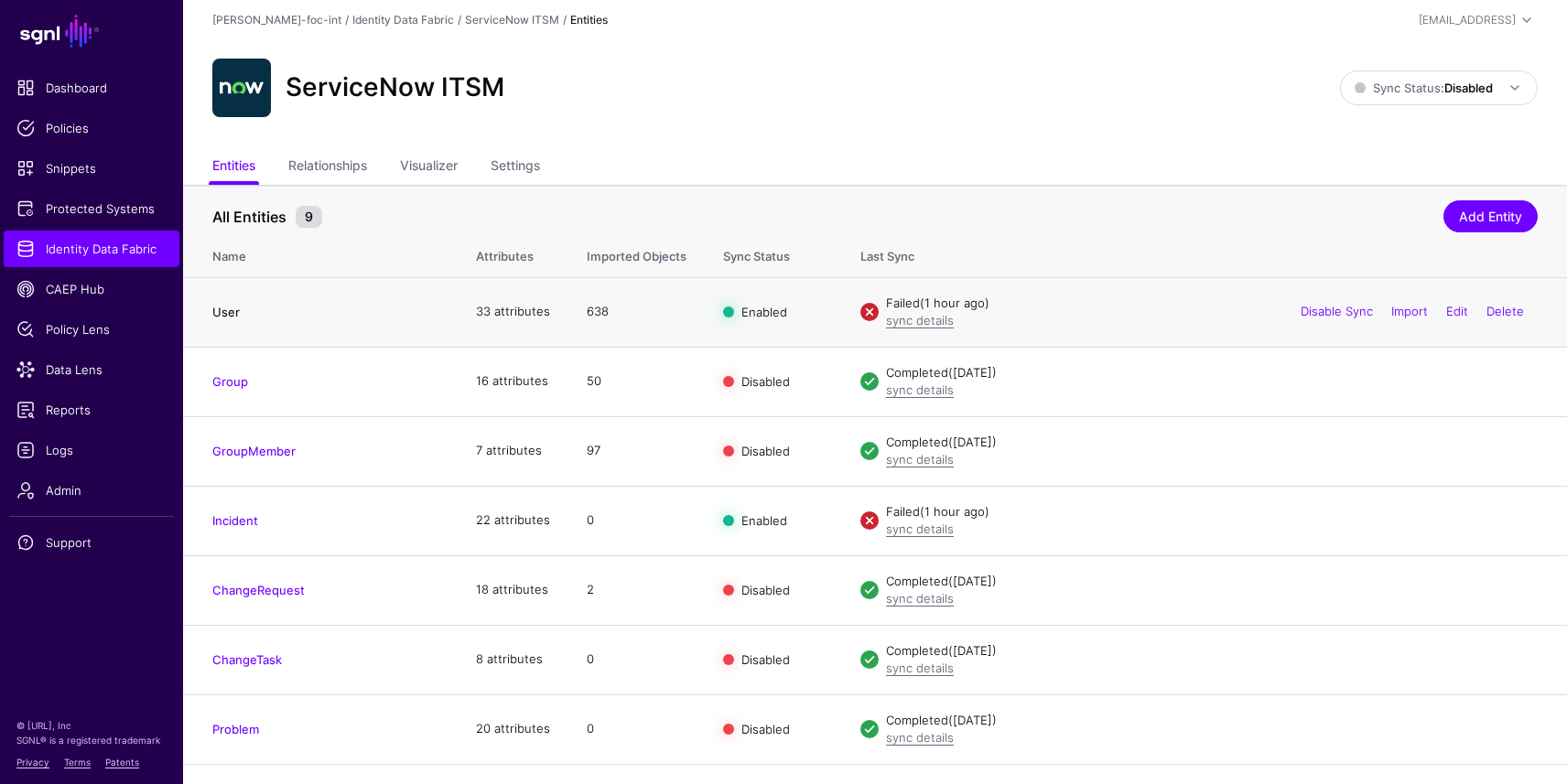
click at [229, 307] on link "User" at bounding box center [226, 312] width 27 height 15
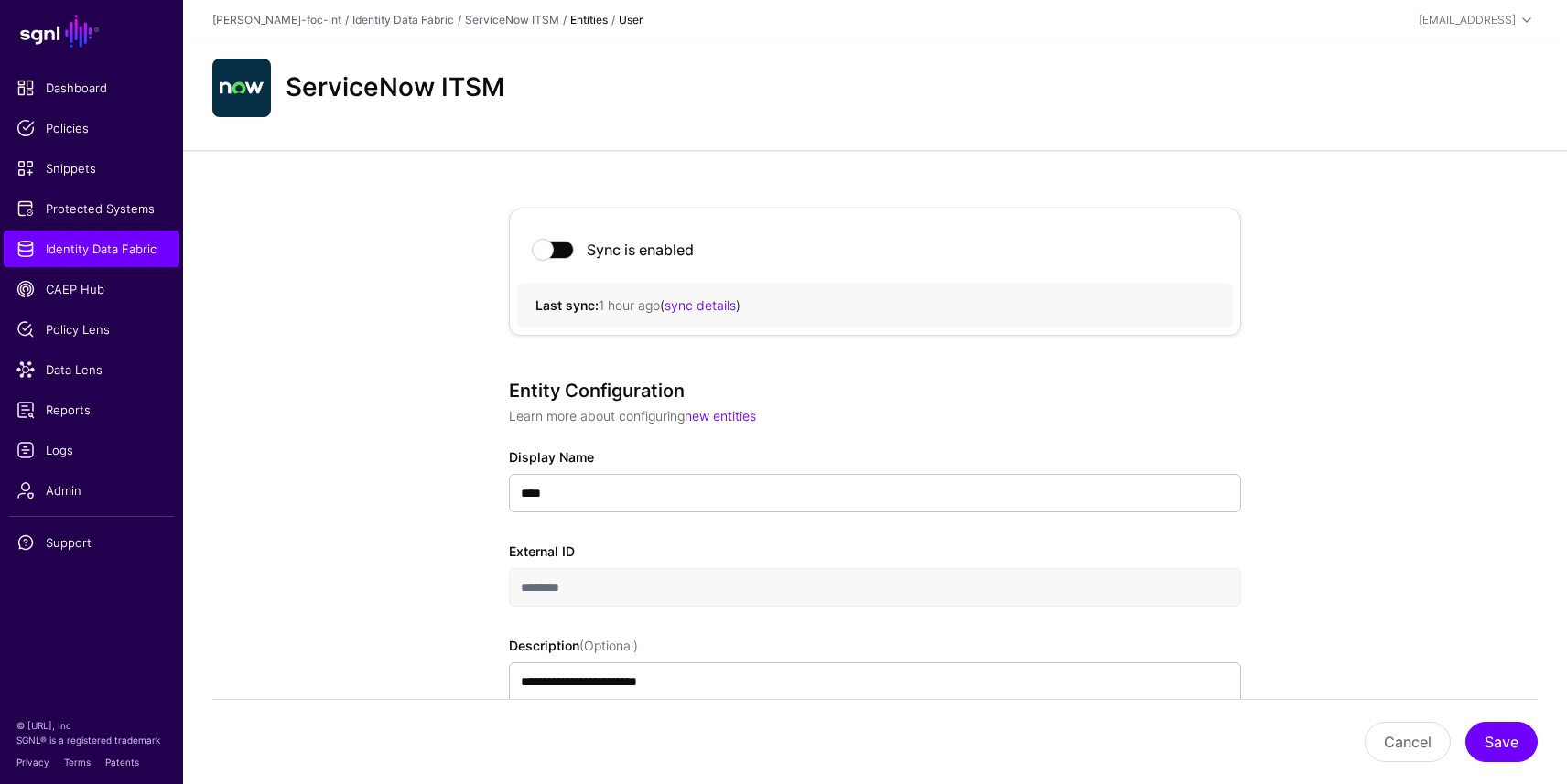
click at [570, 23] on strong "Entities" at bounding box center [589, 20] width 38 height 14
click at [55, 261] on link "Identity Data Fabric" at bounding box center [91, 248] width 176 height 37
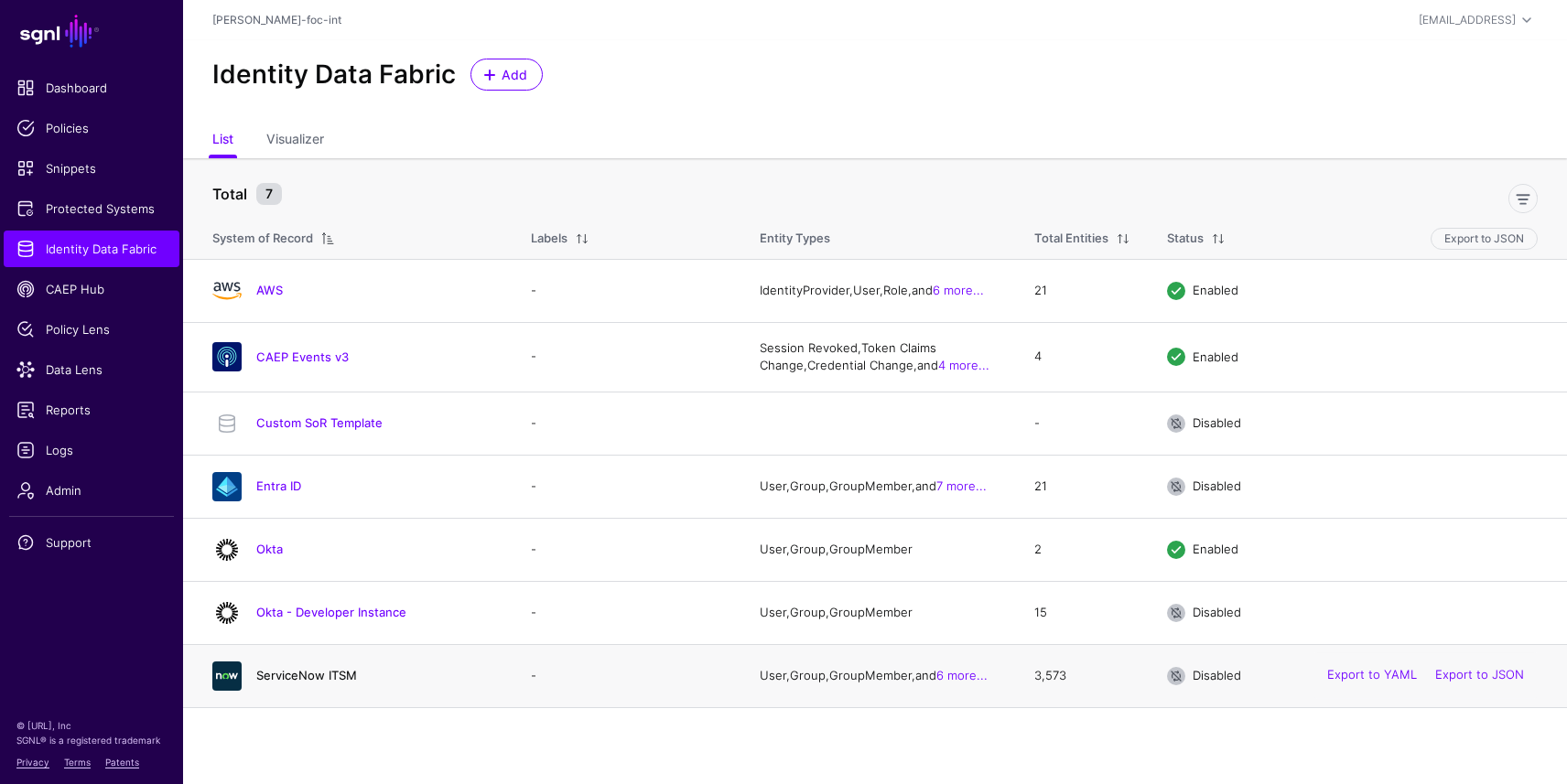
click at [287, 681] on link "ServiceNow ITSM" at bounding box center [307, 675] width 101 height 15
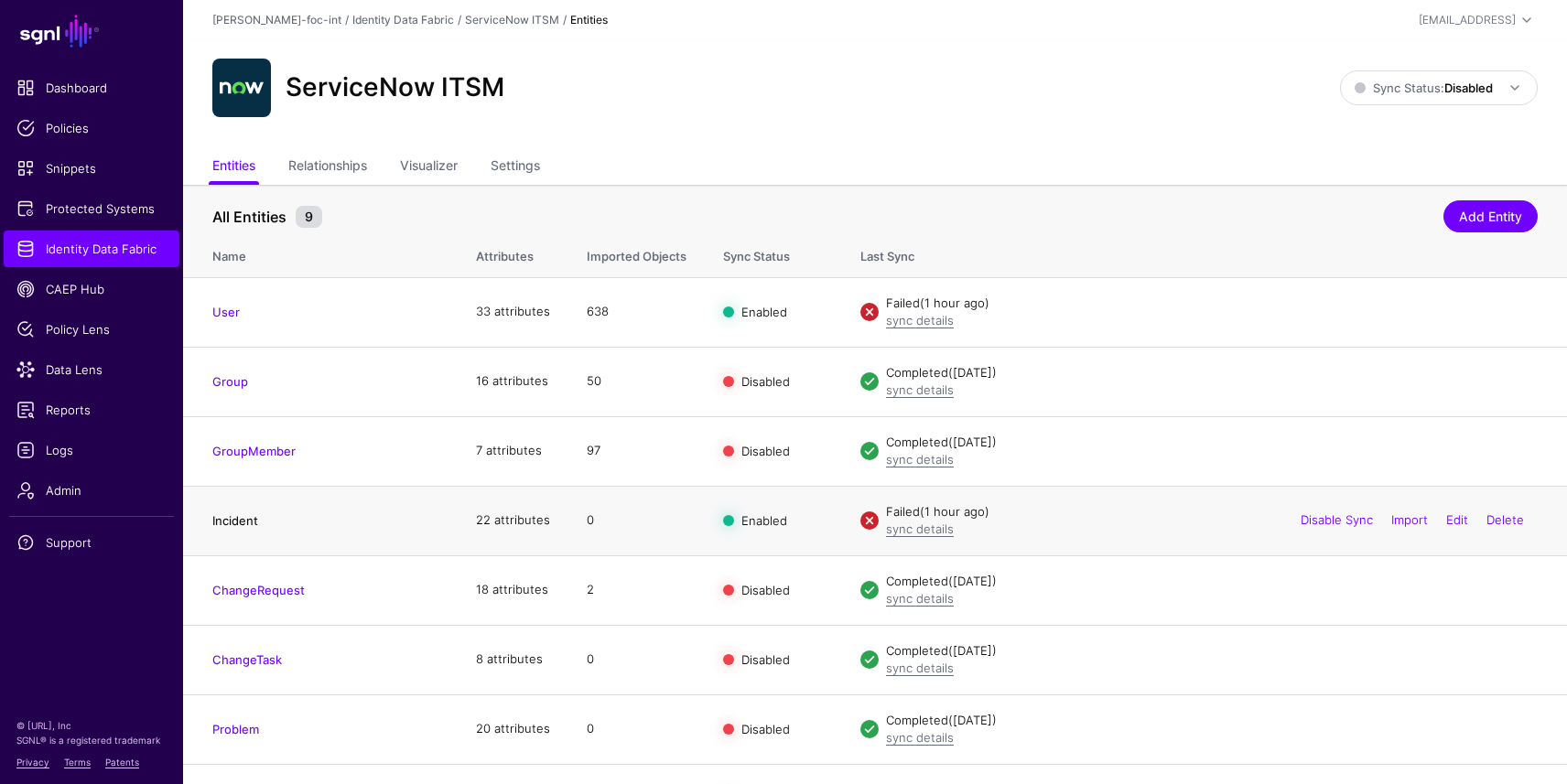
click at [232, 521] on link "Incident" at bounding box center [235, 521] width 46 height 15
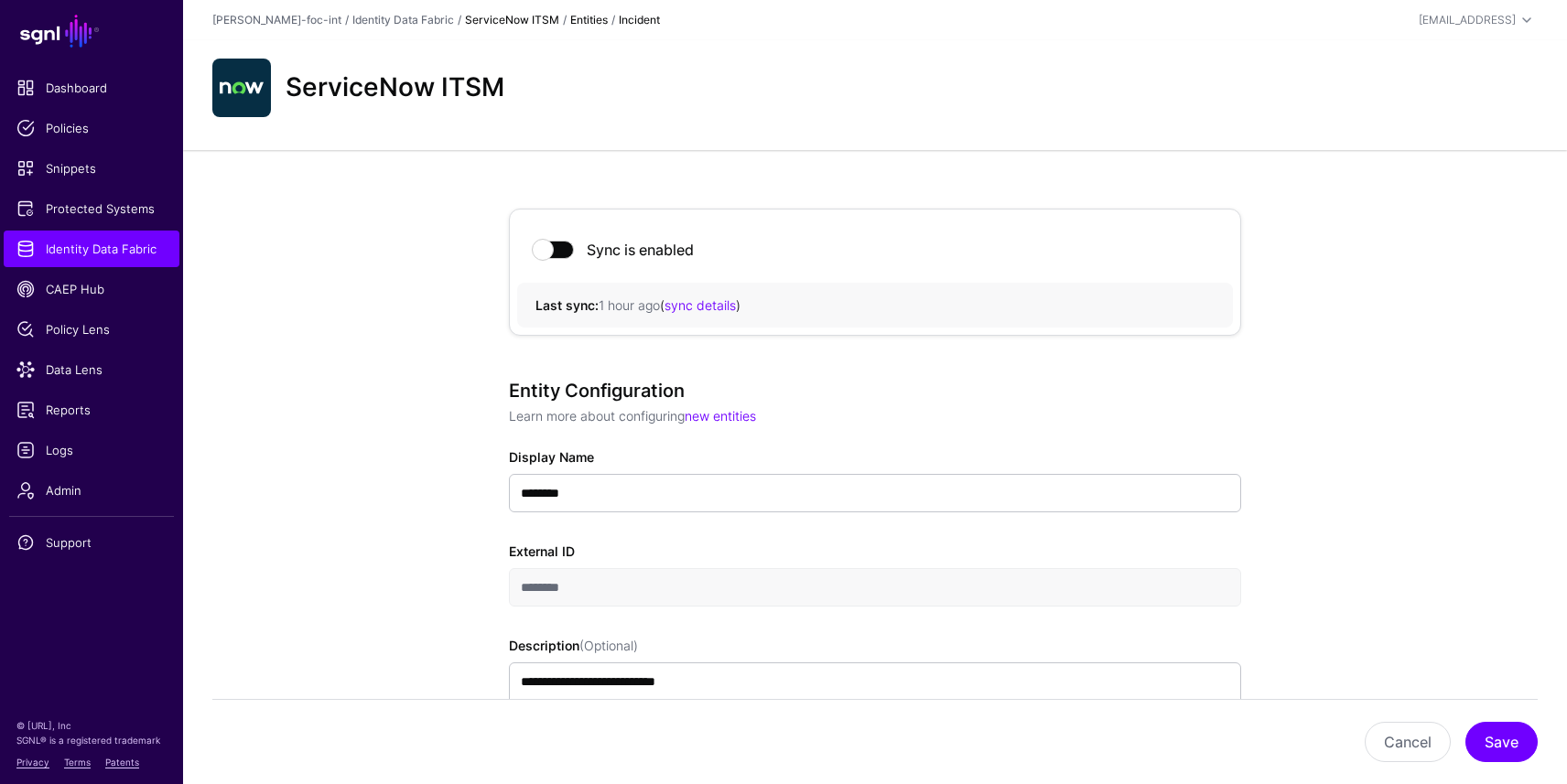
click at [465, 22] on link "ServiceNow ITSM" at bounding box center [512, 20] width 94 height 14
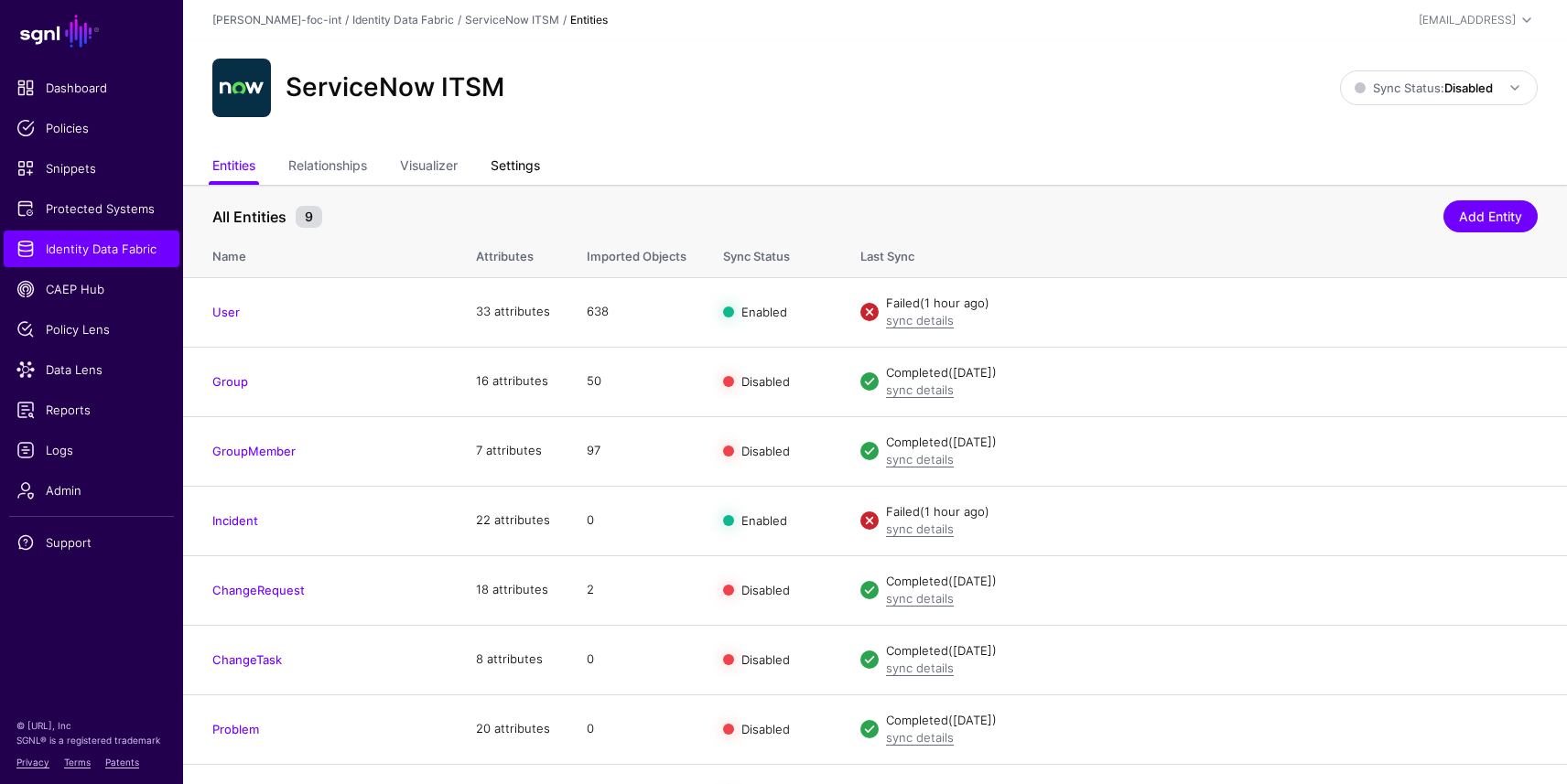
click at [507, 172] on link "Settings" at bounding box center [515, 167] width 50 height 35
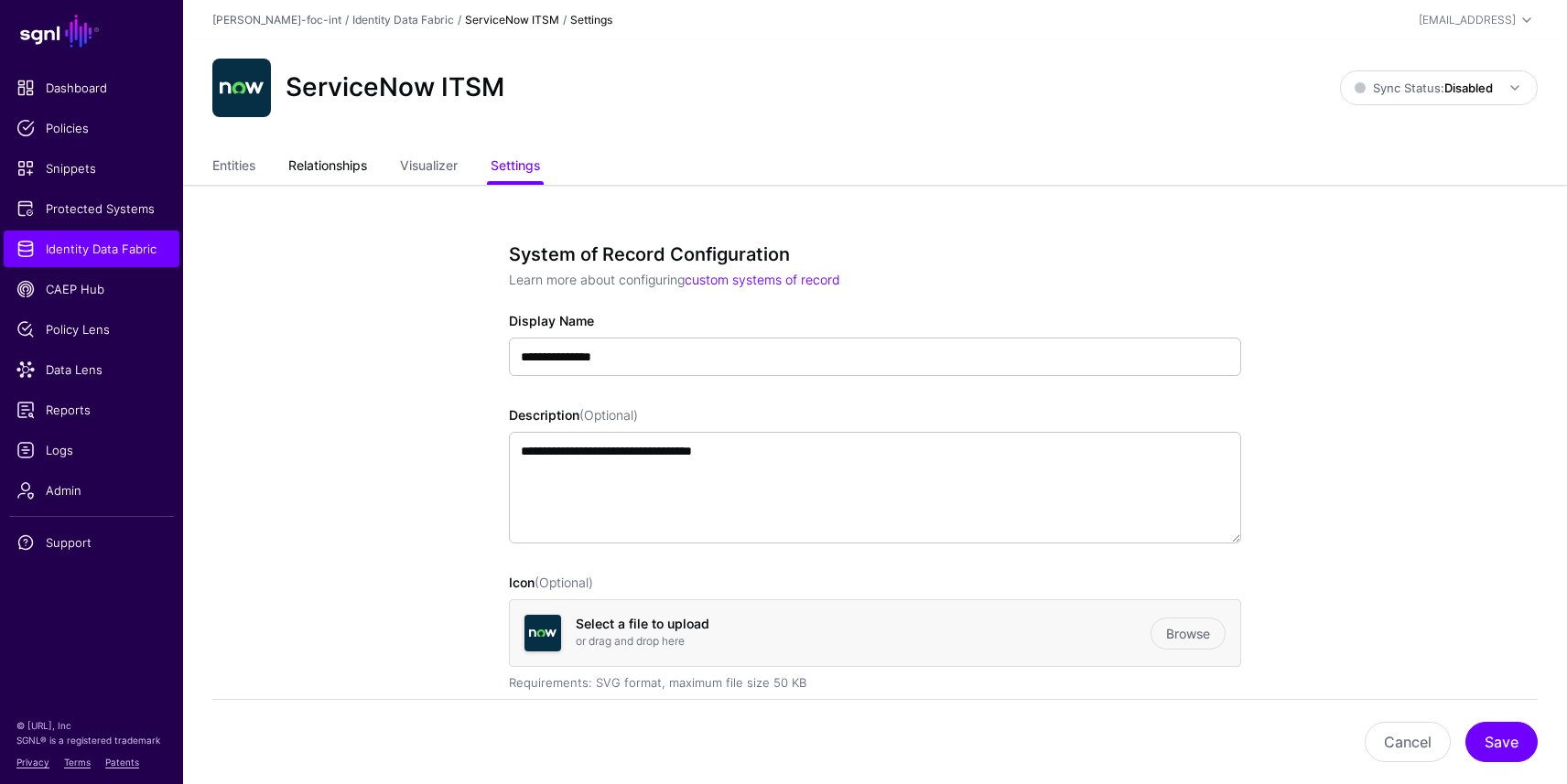
click at [334, 162] on link "Relationships" at bounding box center [328, 167] width 79 height 35
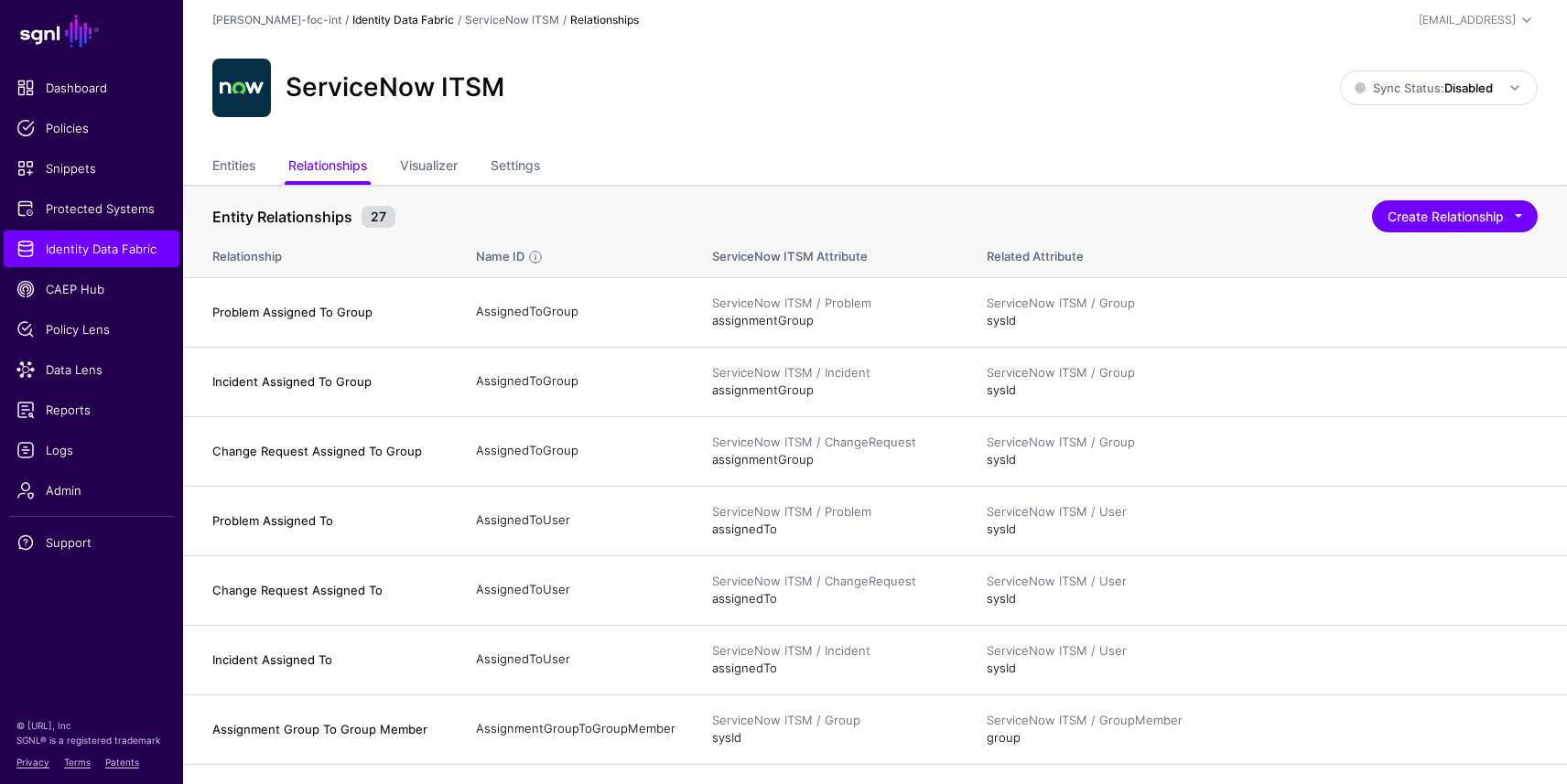
click at [353, 24] on link "Identity Data Fabric" at bounding box center [404, 20] width 102 height 14
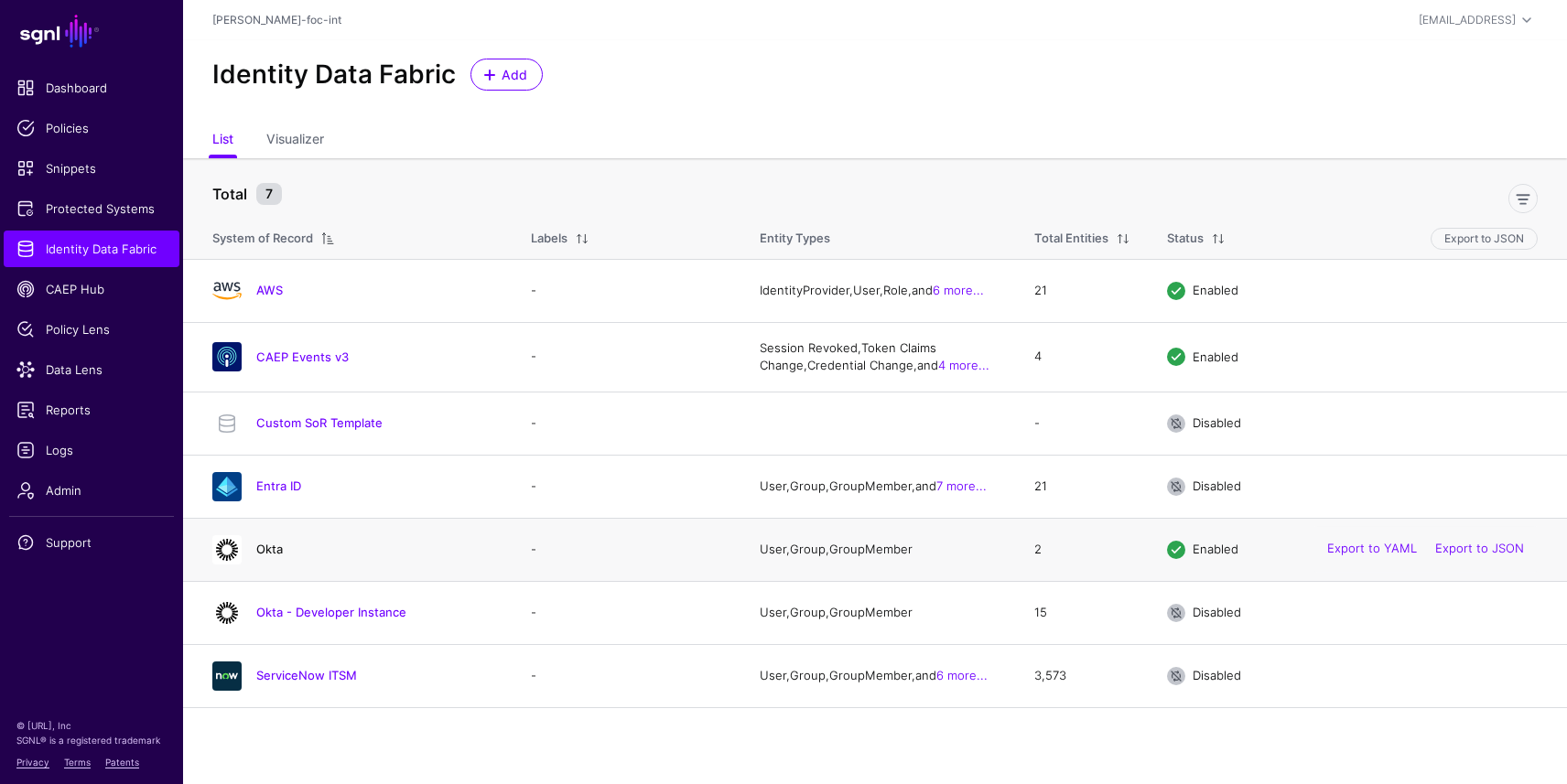
click at [258, 549] on link "Okta" at bounding box center [270, 549] width 26 height 15
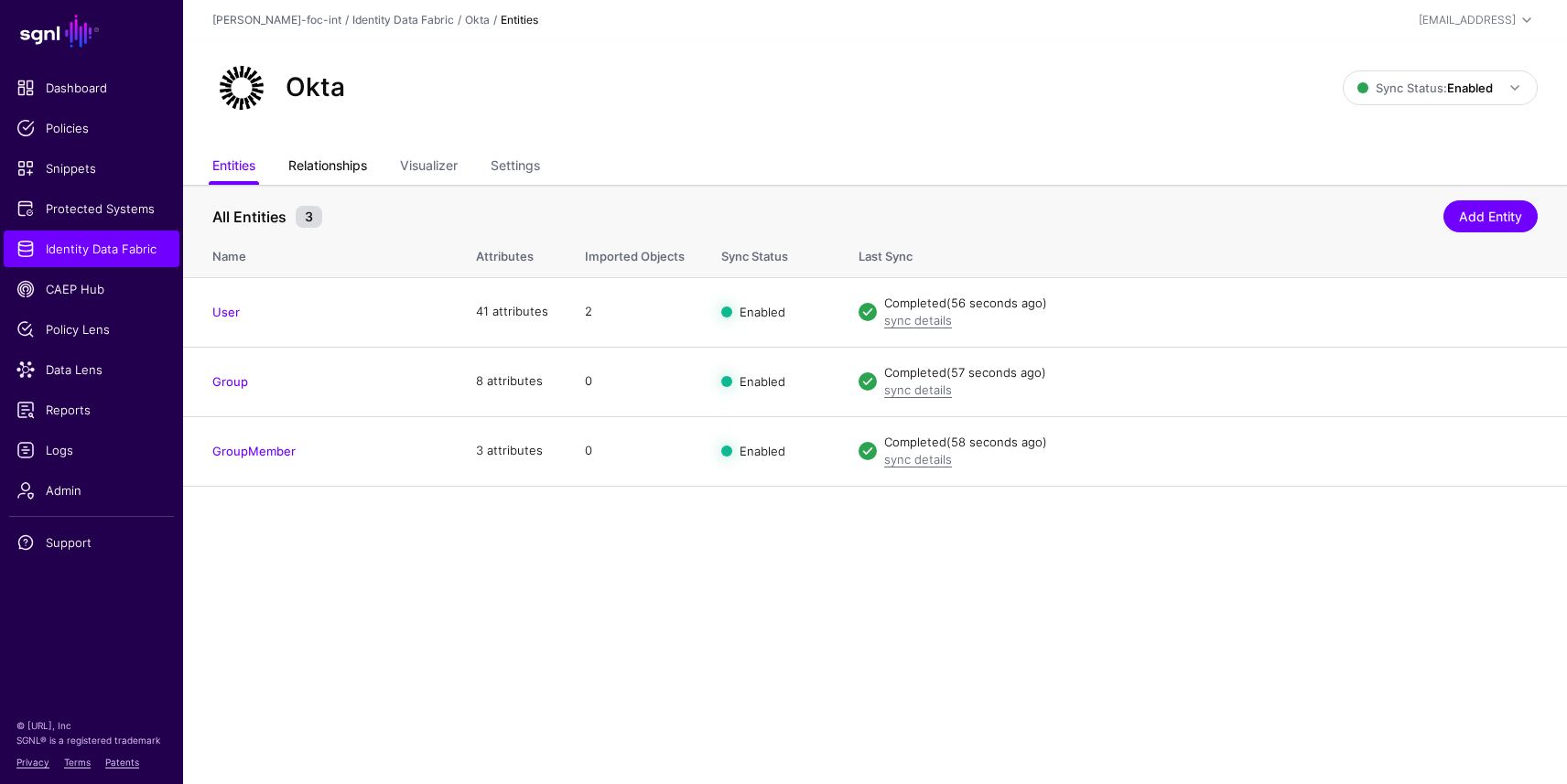
click at [339, 166] on link "Relationships" at bounding box center [328, 167] width 79 height 35
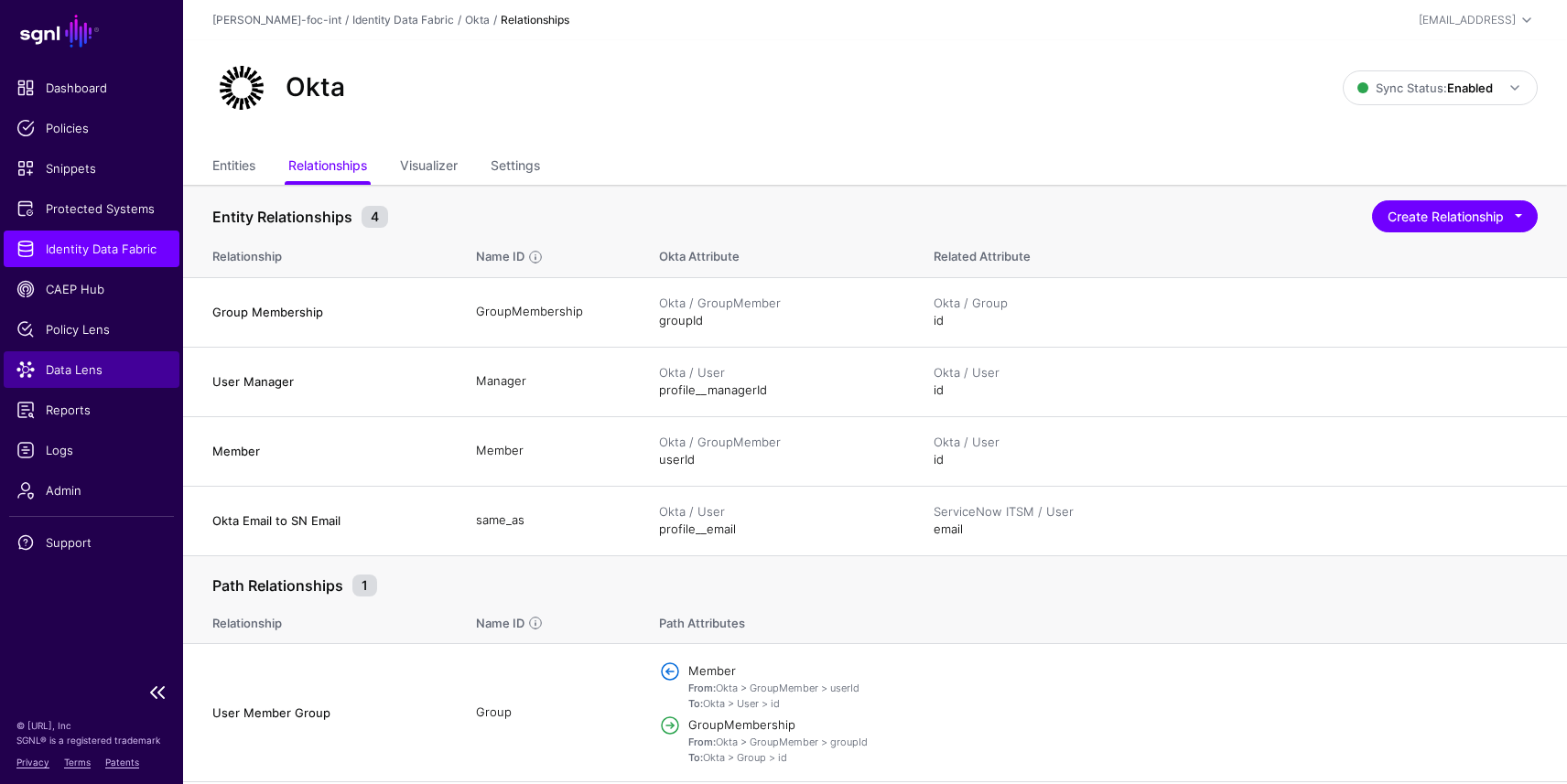
click at [87, 362] on span "Data Lens" at bounding box center [92, 368] width 150 height 18
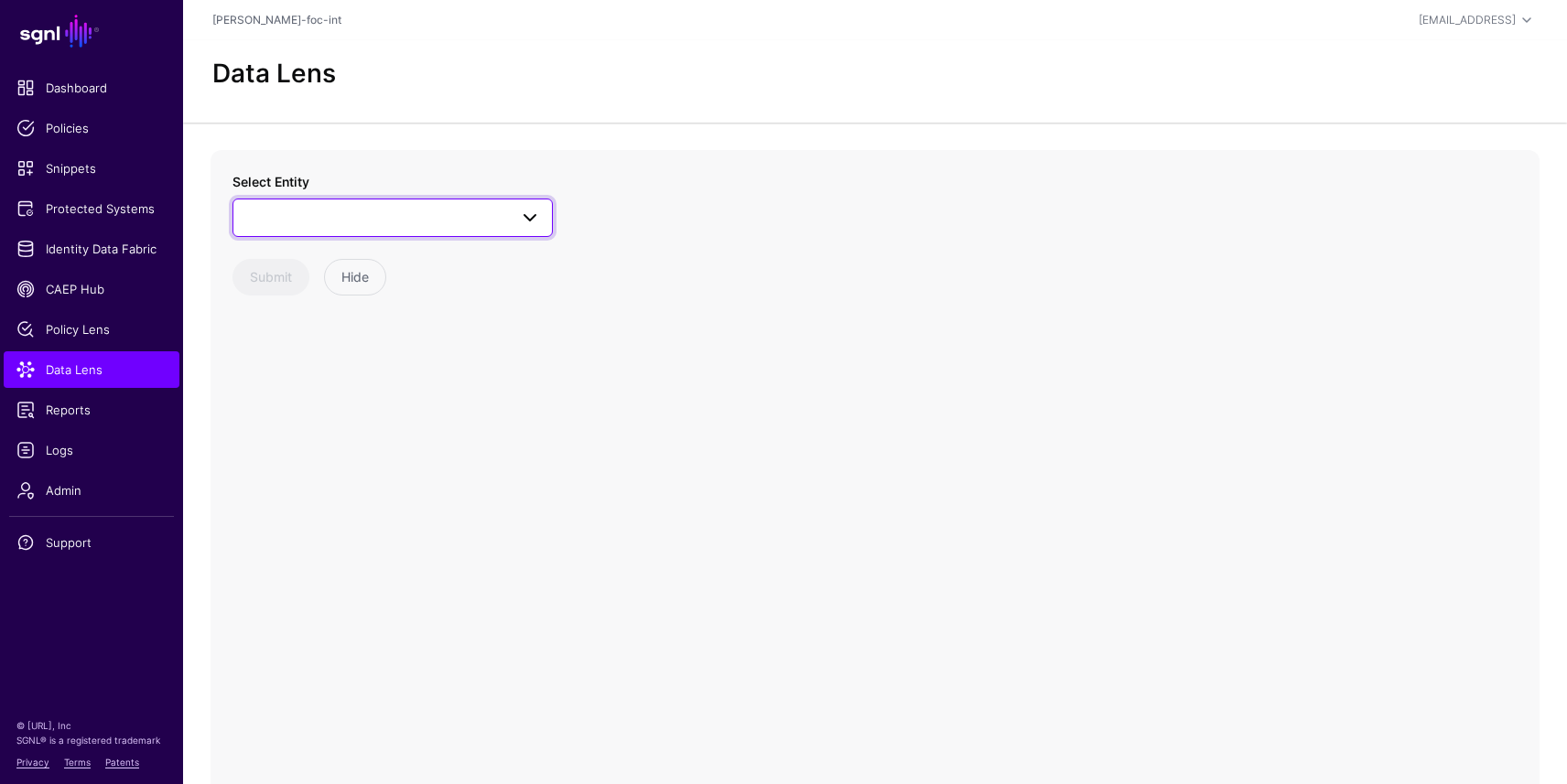
click at [446, 217] on span at bounding box center [392, 217] width 296 height 22
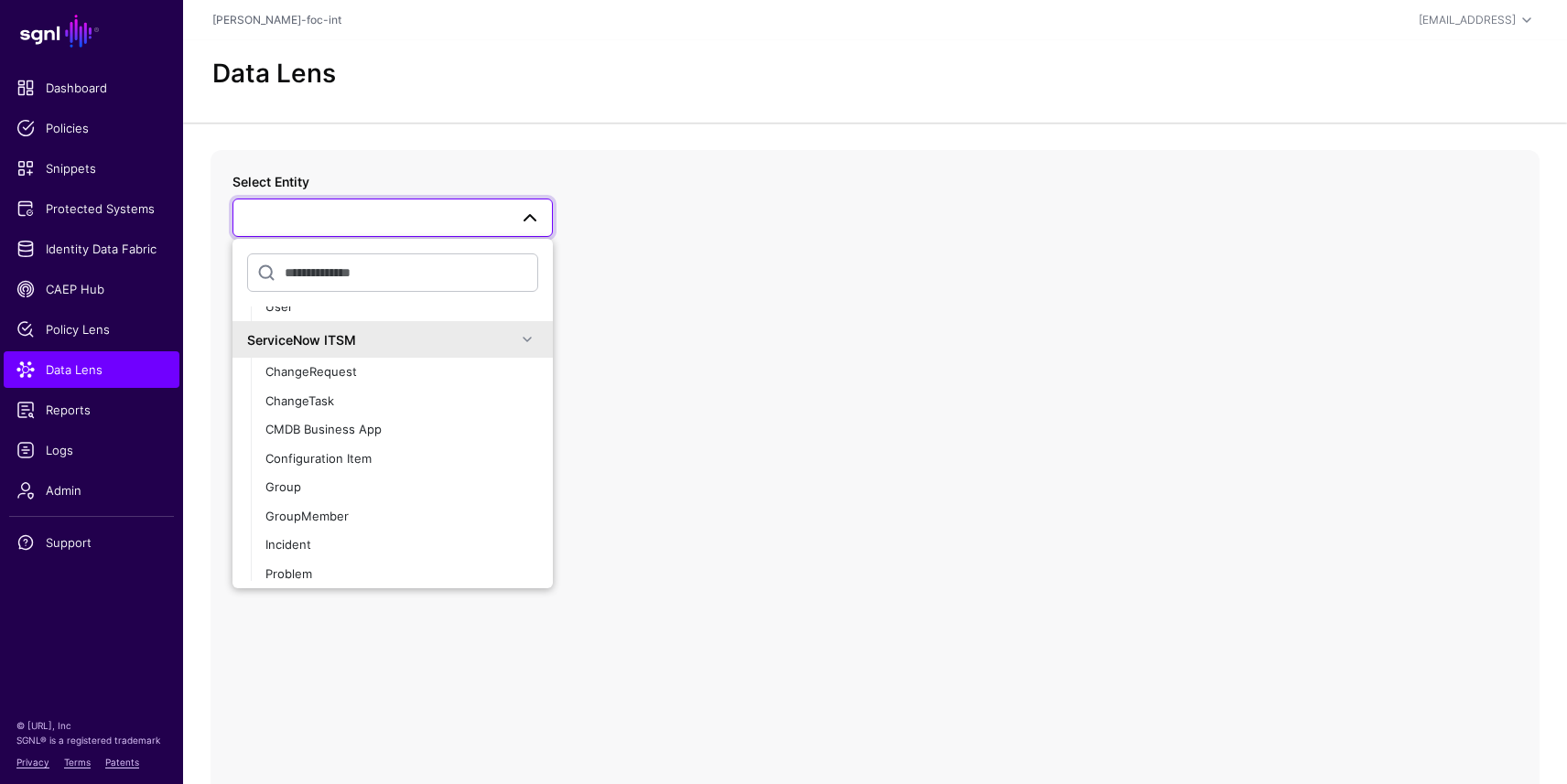
scroll to position [979, 0]
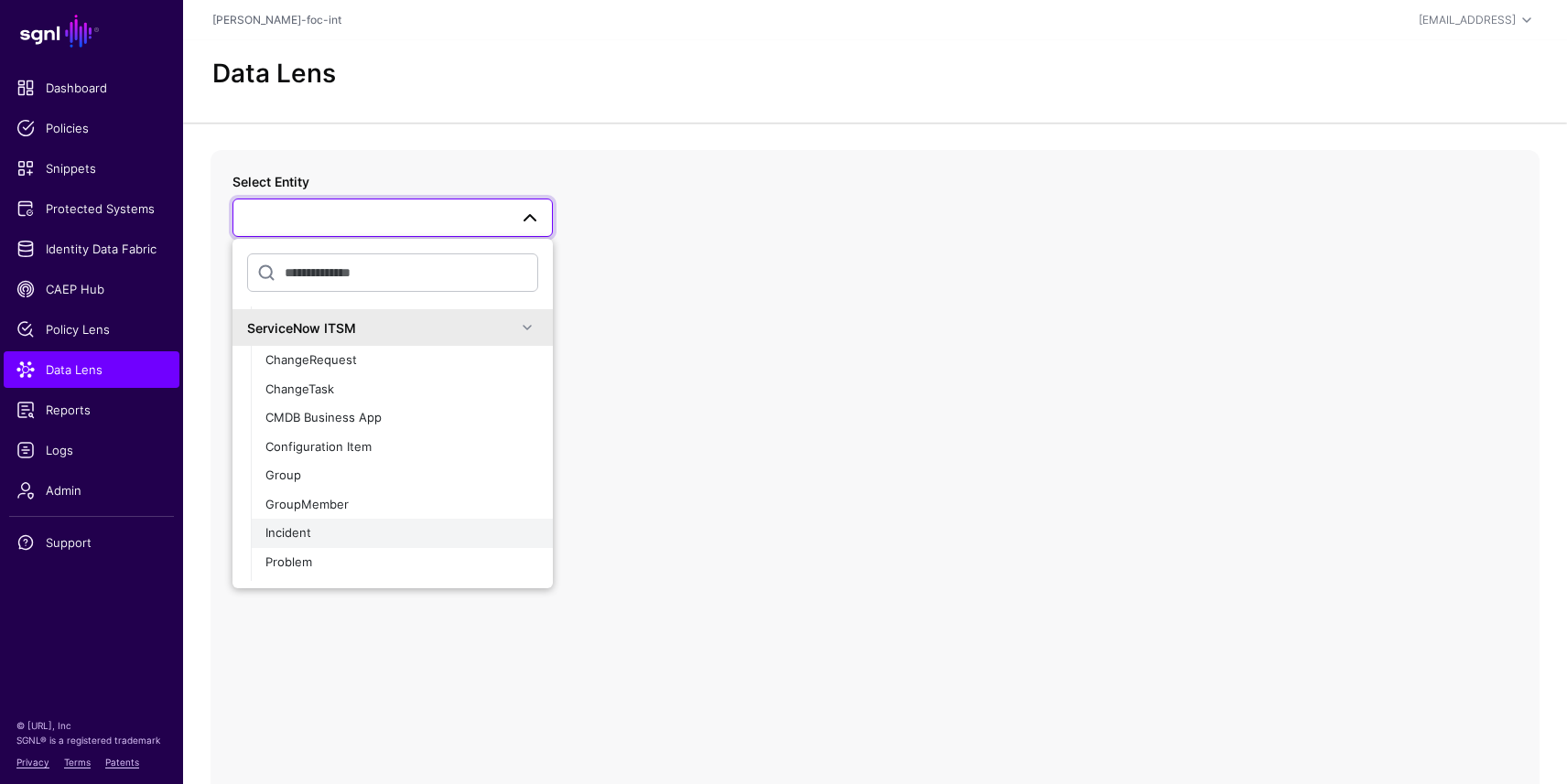
click at [337, 535] on div "Incident" at bounding box center [402, 533] width 273 height 18
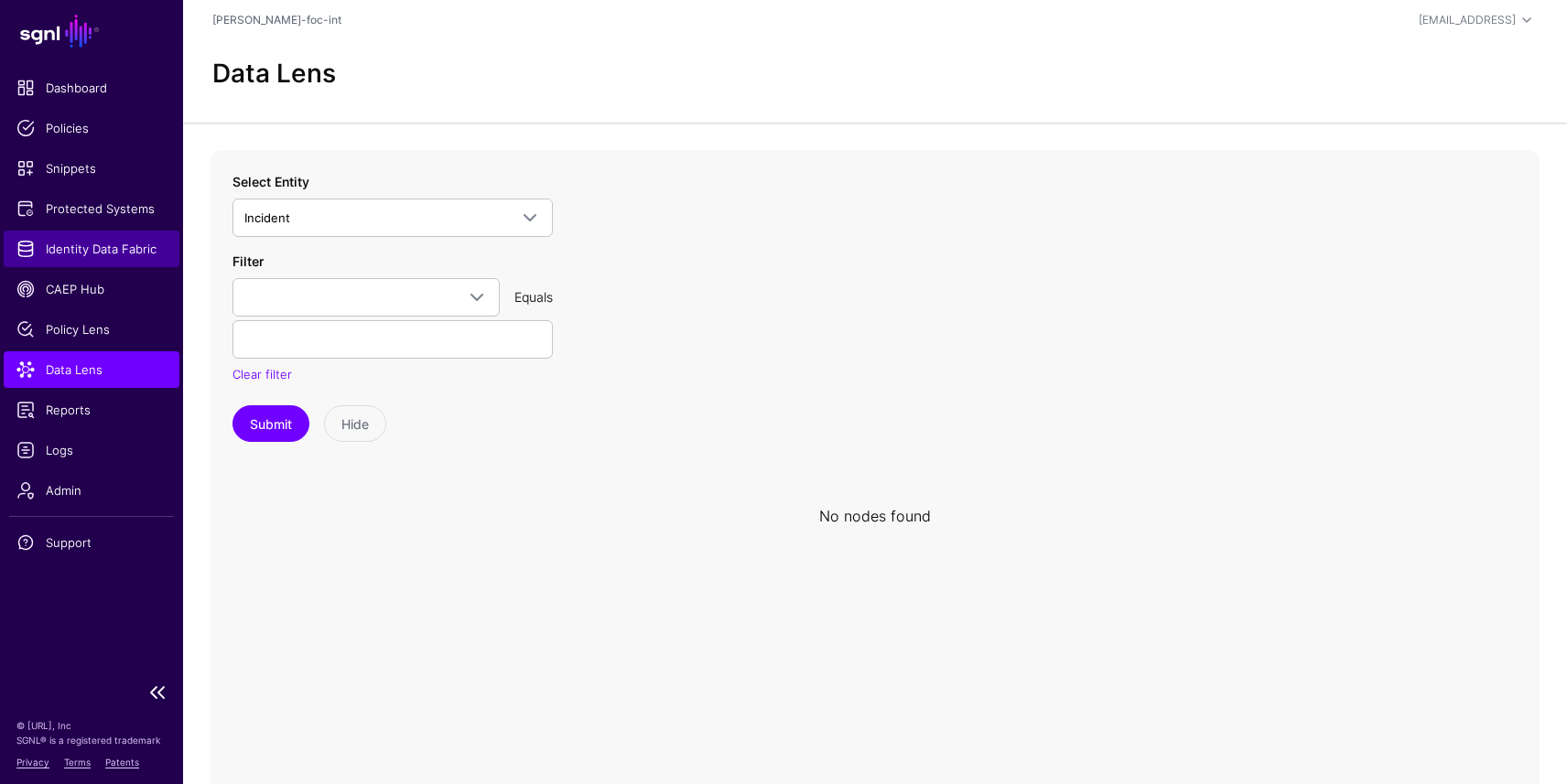
click at [140, 245] on span "Identity Data Fabric" at bounding box center [92, 248] width 150 height 18
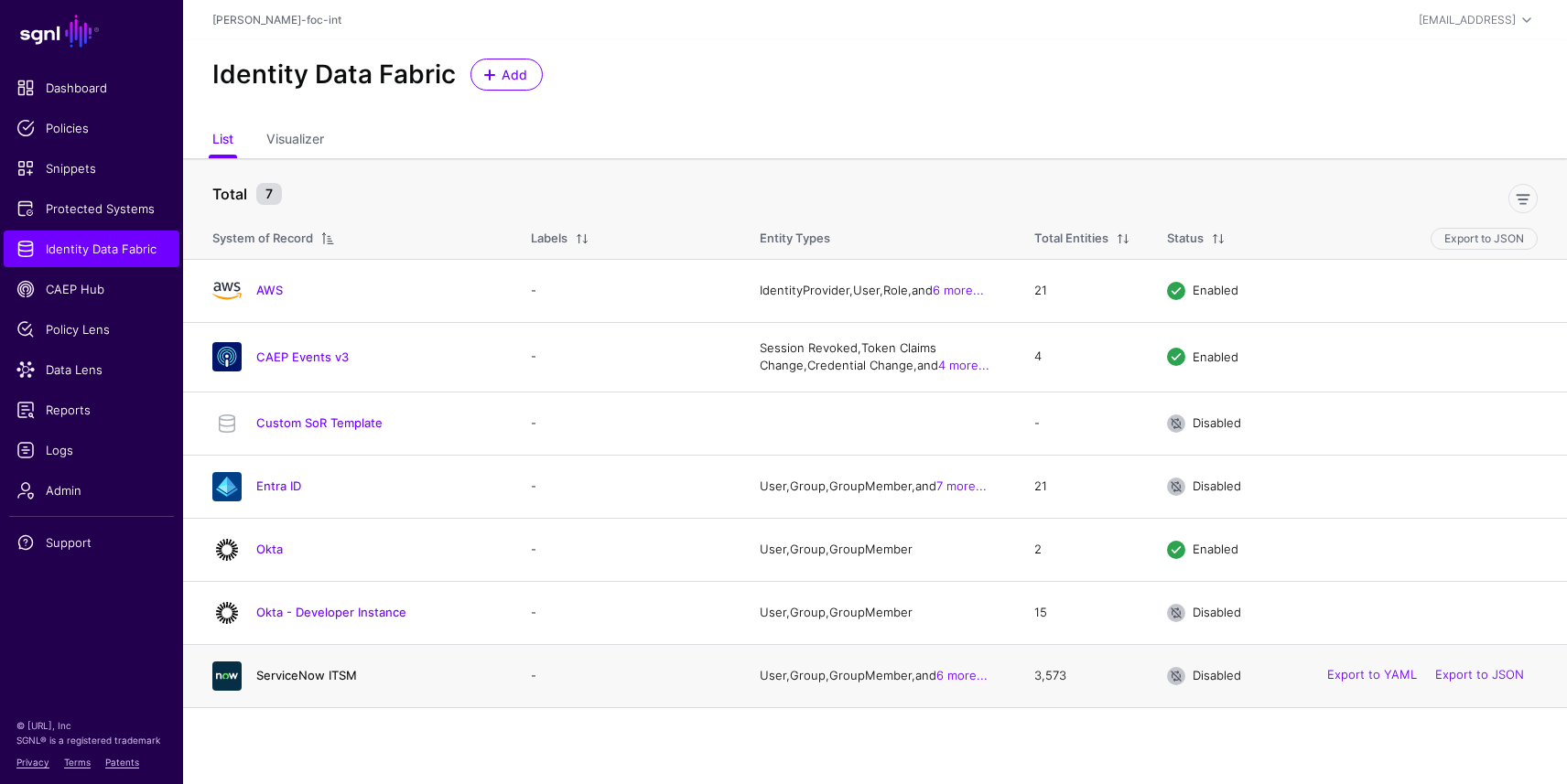
click at [302, 681] on link "ServiceNow ITSM" at bounding box center [307, 675] width 101 height 15
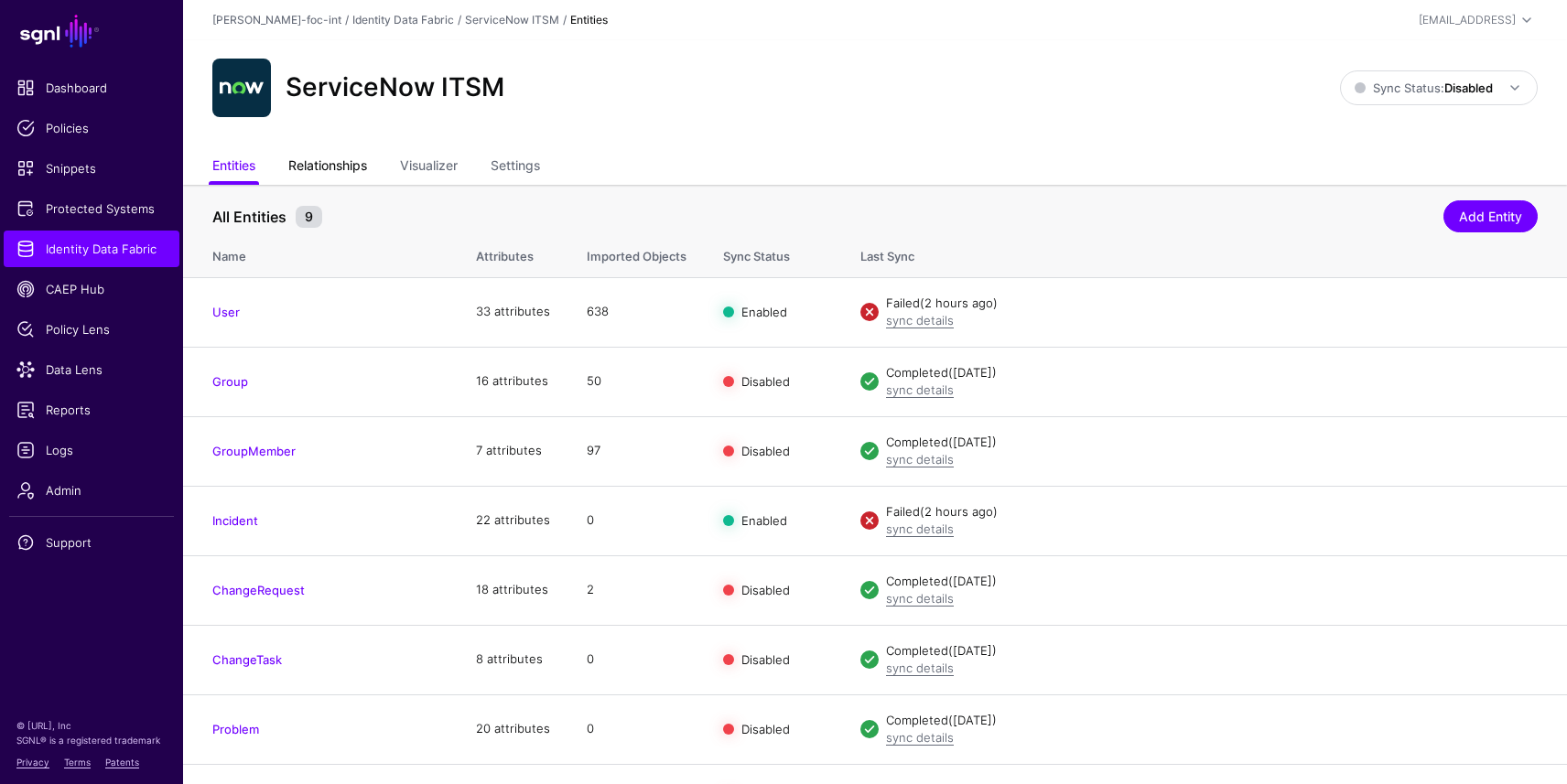
click at [351, 171] on link "Relationships" at bounding box center [328, 167] width 79 height 35
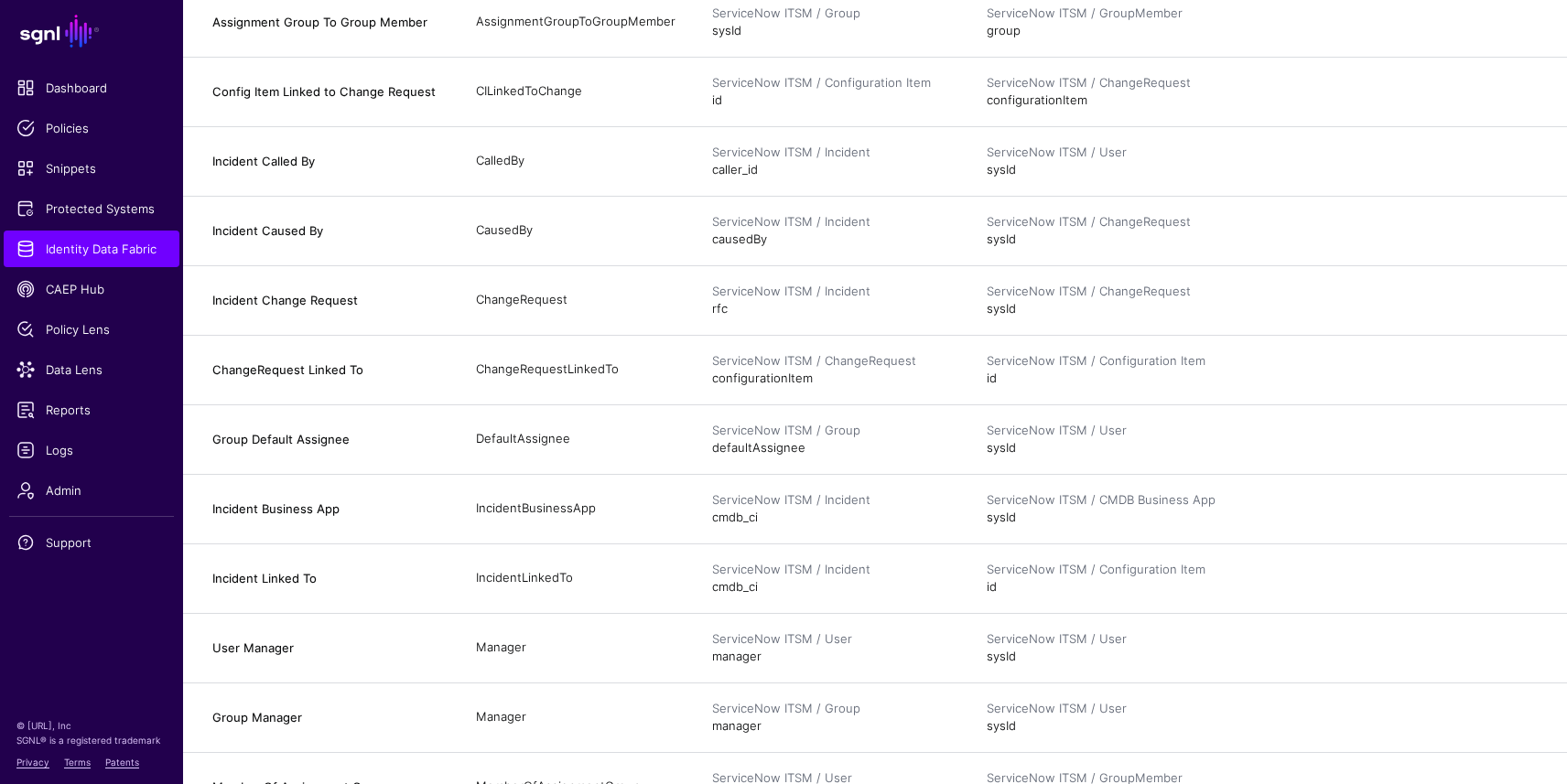
scroll to position [704, 0]
click at [86, 206] on span "Protected Systems" at bounding box center [92, 208] width 150 height 18
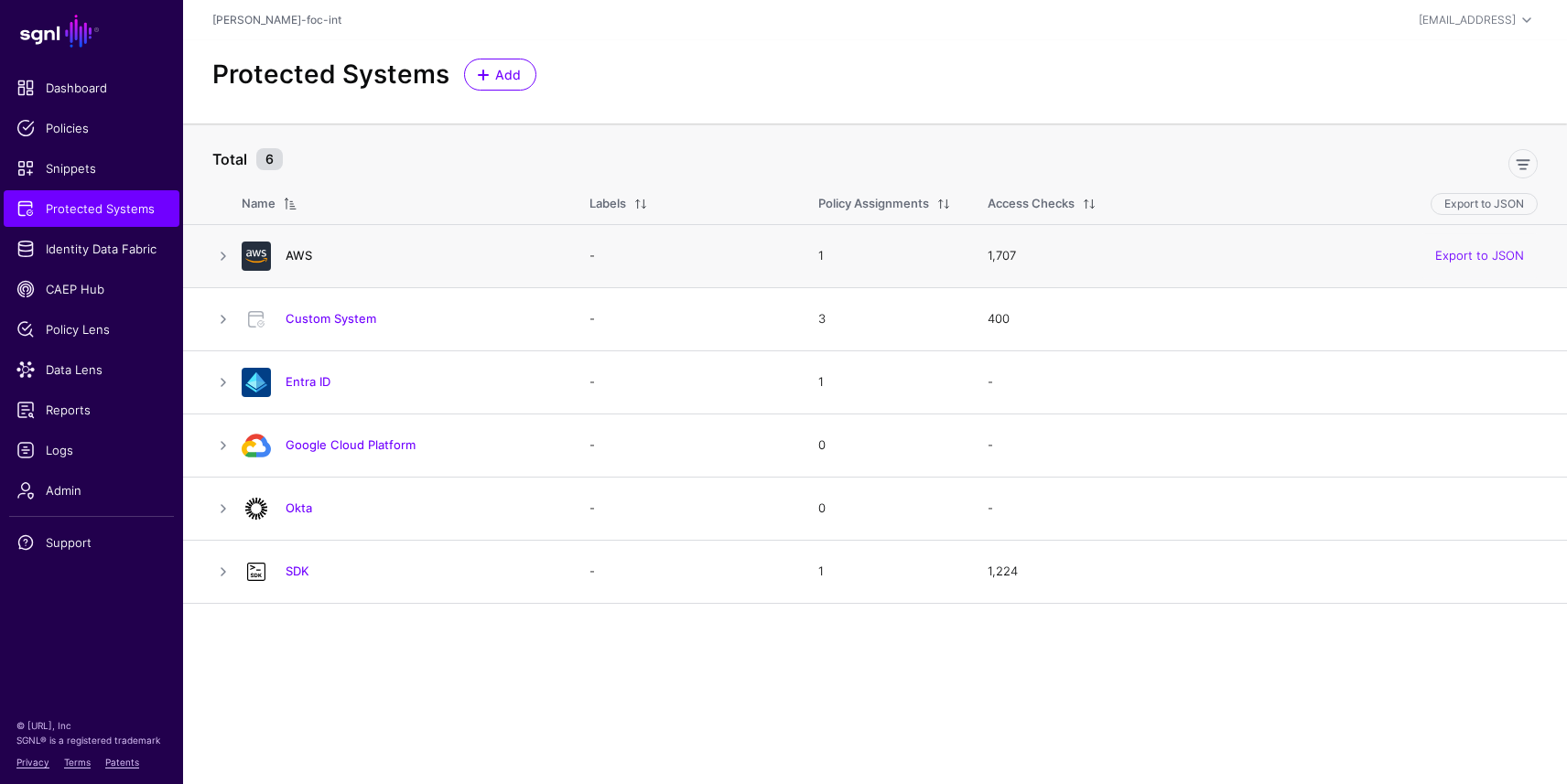
click at [298, 255] on link "AWS" at bounding box center [299, 256] width 26 height 15
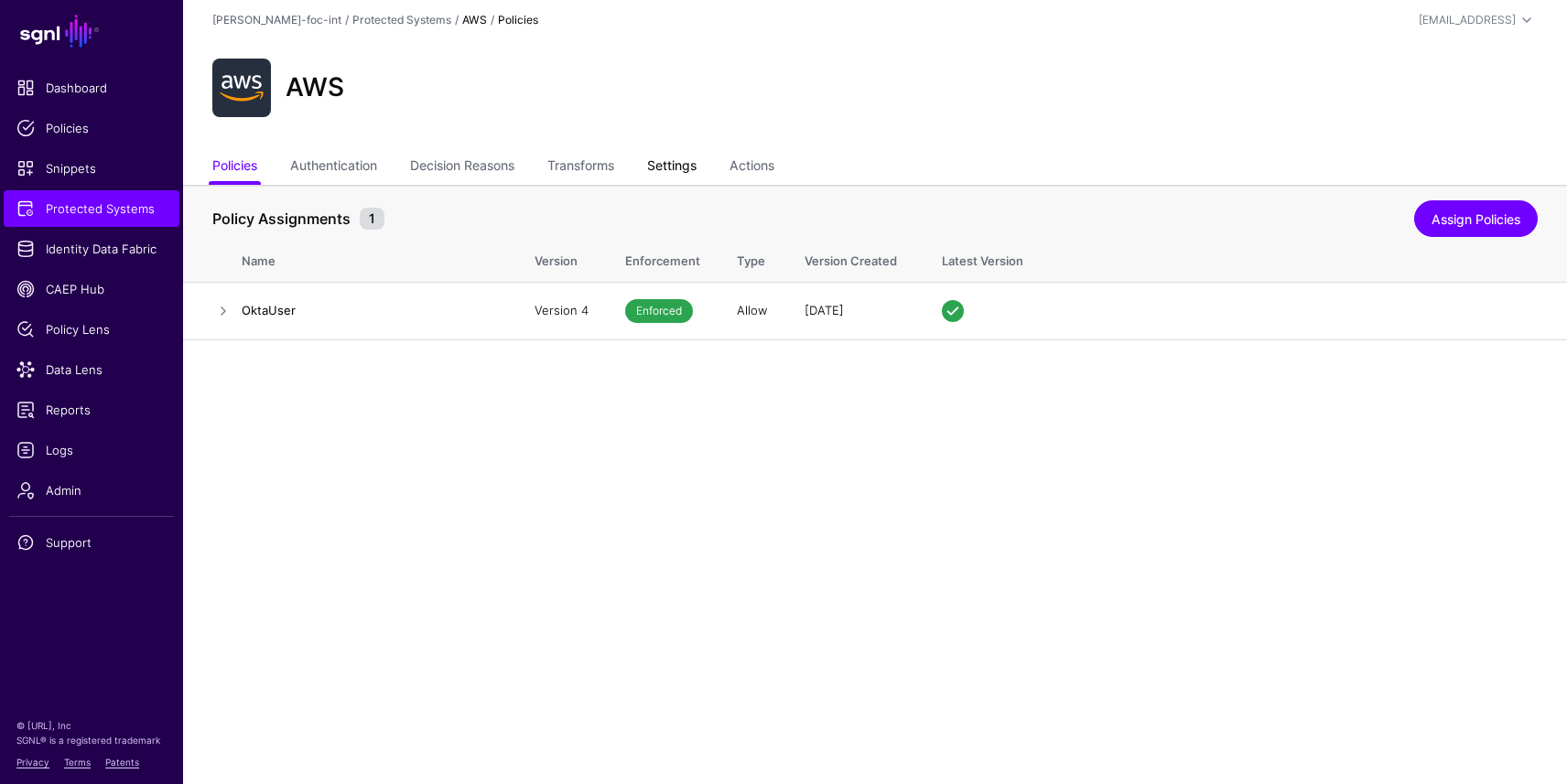
click at [692, 160] on link "Settings" at bounding box center [672, 167] width 50 height 35
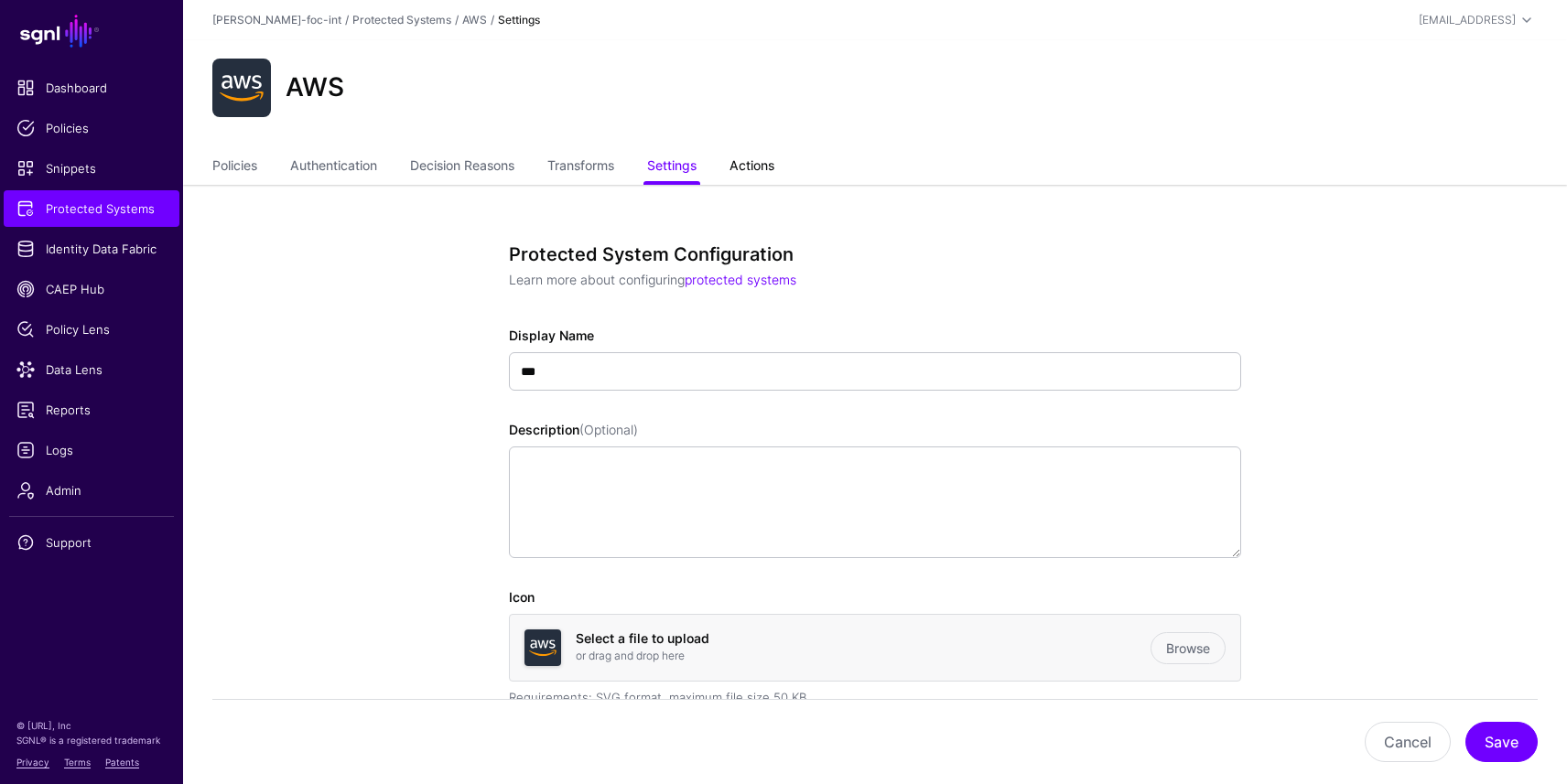
click at [774, 164] on link "Actions" at bounding box center [752, 167] width 45 height 35
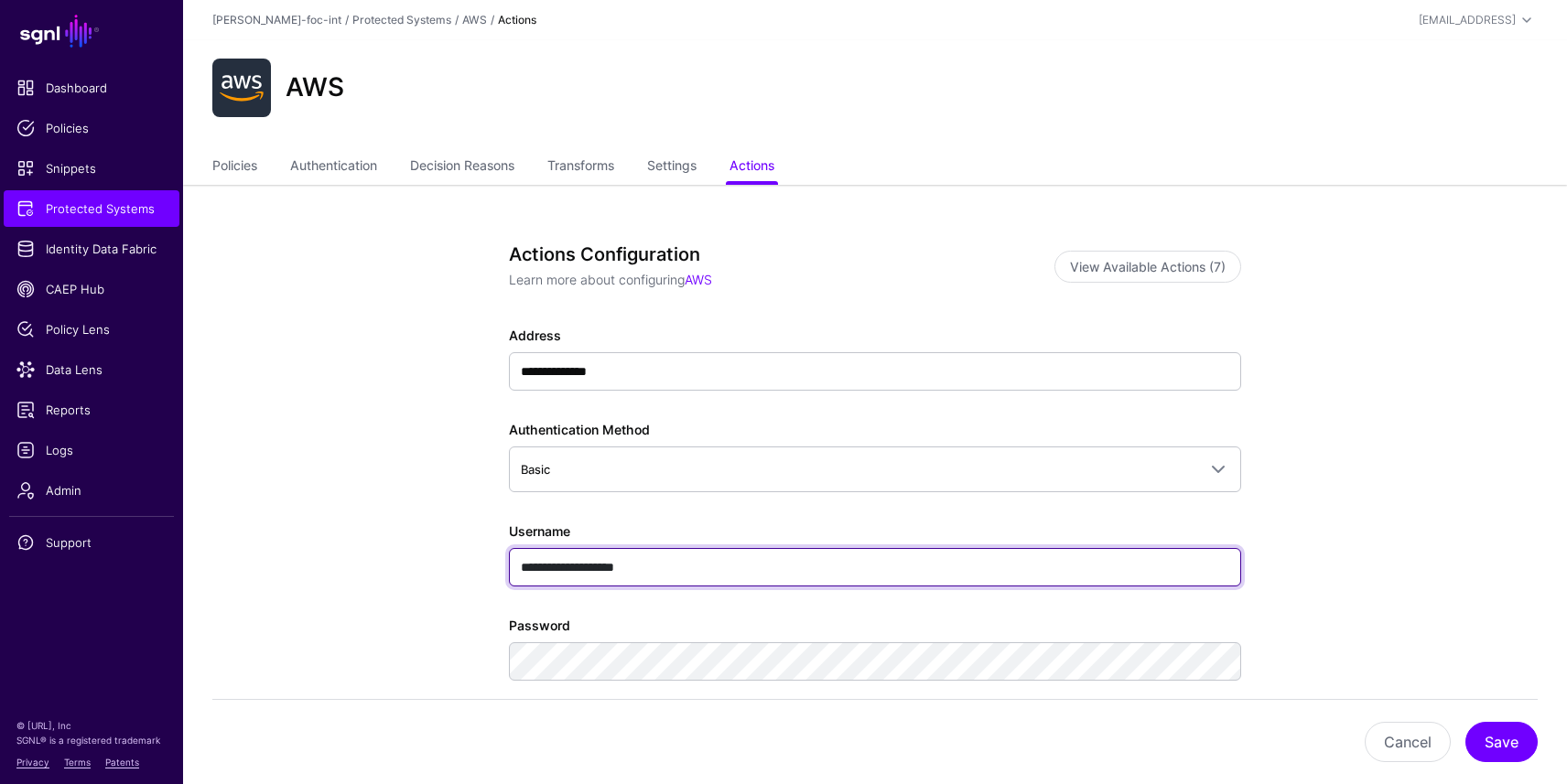
drag, startPoint x: 697, startPoint y: 569, endPoint x: 413, endPoint y: 565, distance: 284.0
click at [413, 565] on app-integrations-item-actions "**********" at bounding box center [876, 550] width 1385 height 730
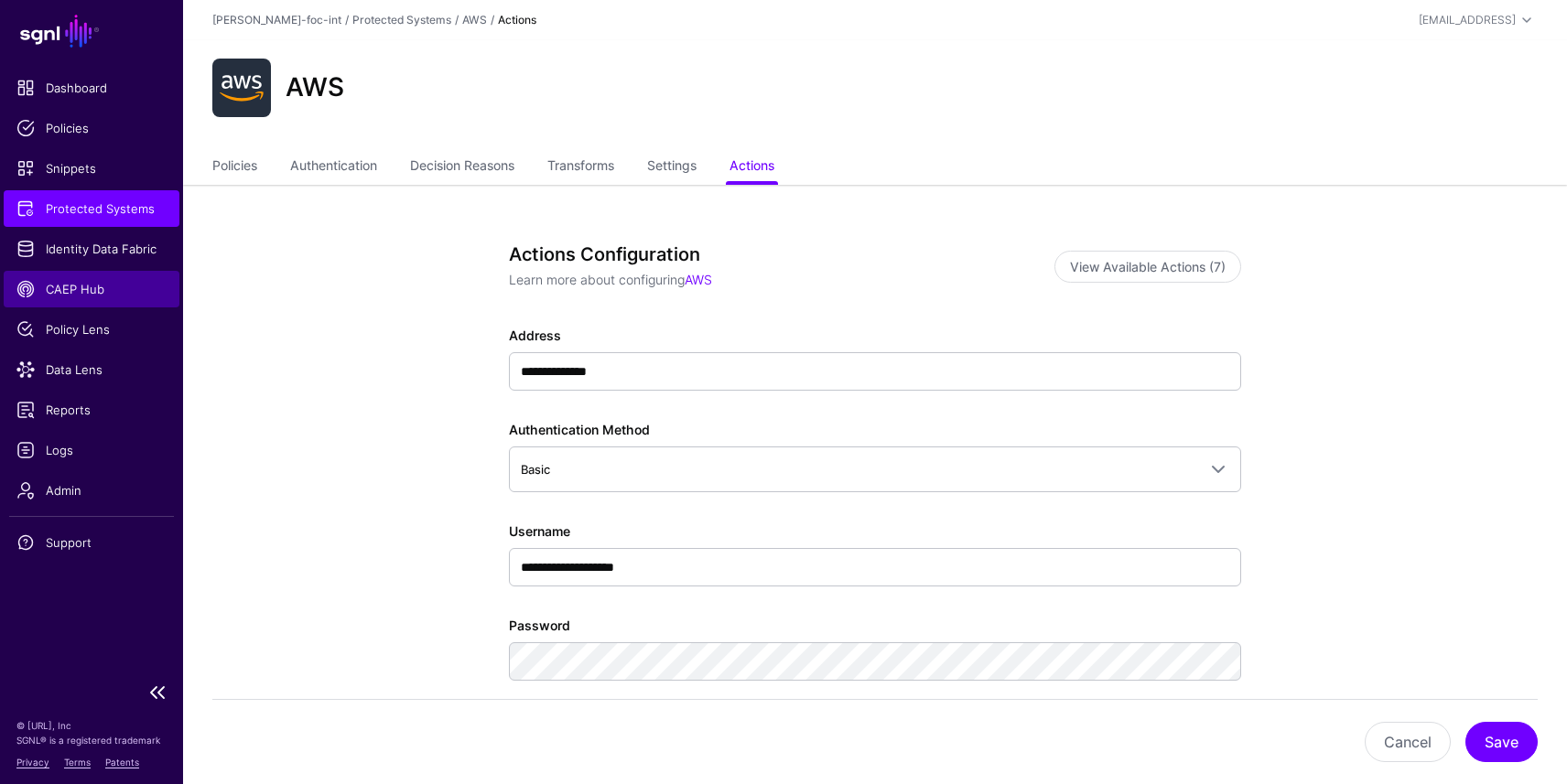
click at [59, 290] on span "CAEP Hub" at bounding box center [92, 289] width 150 height 18
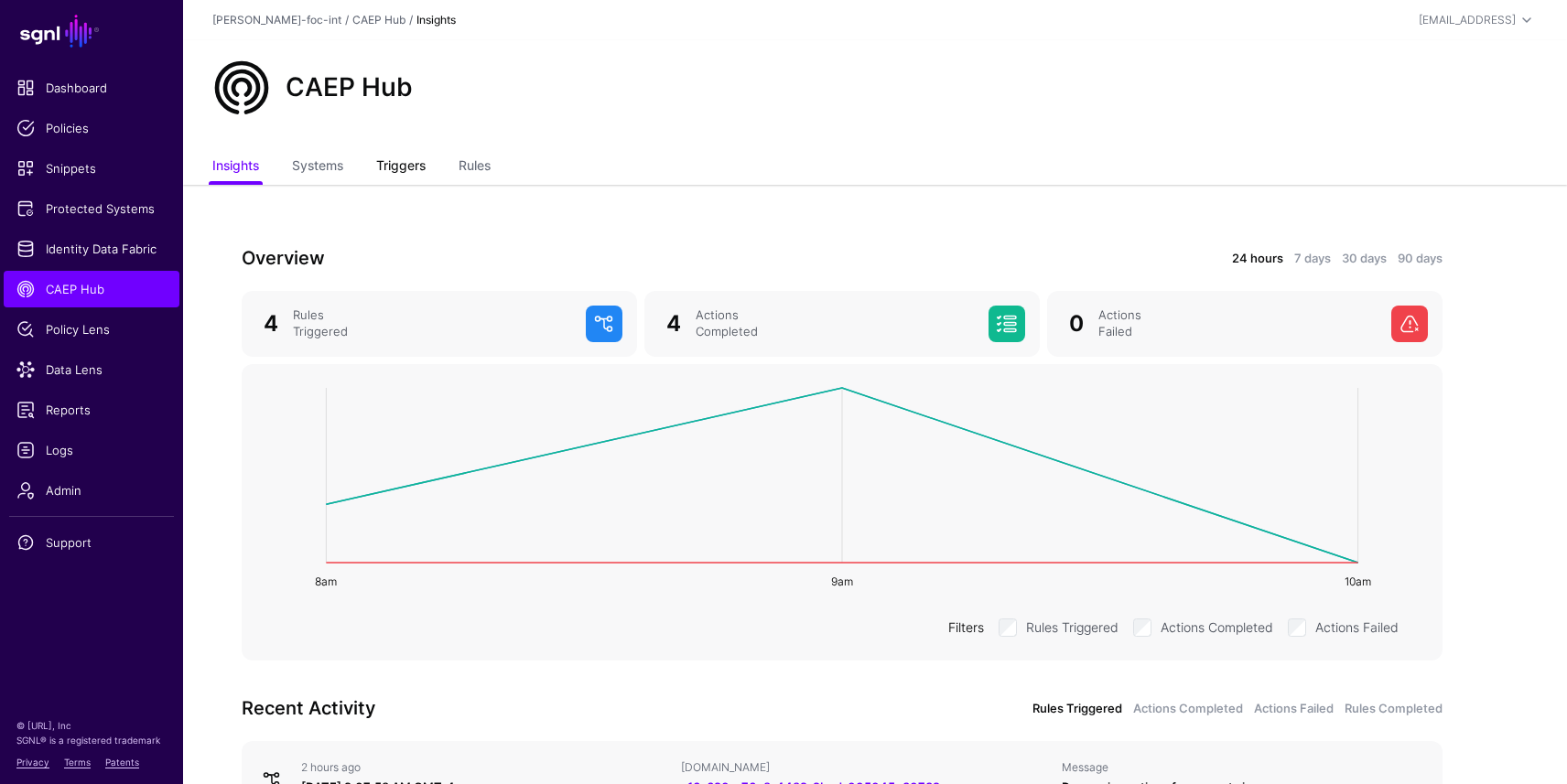
click at [397, 166] on link "Triggers" at bounding box center [401, 167] width 50 height 35
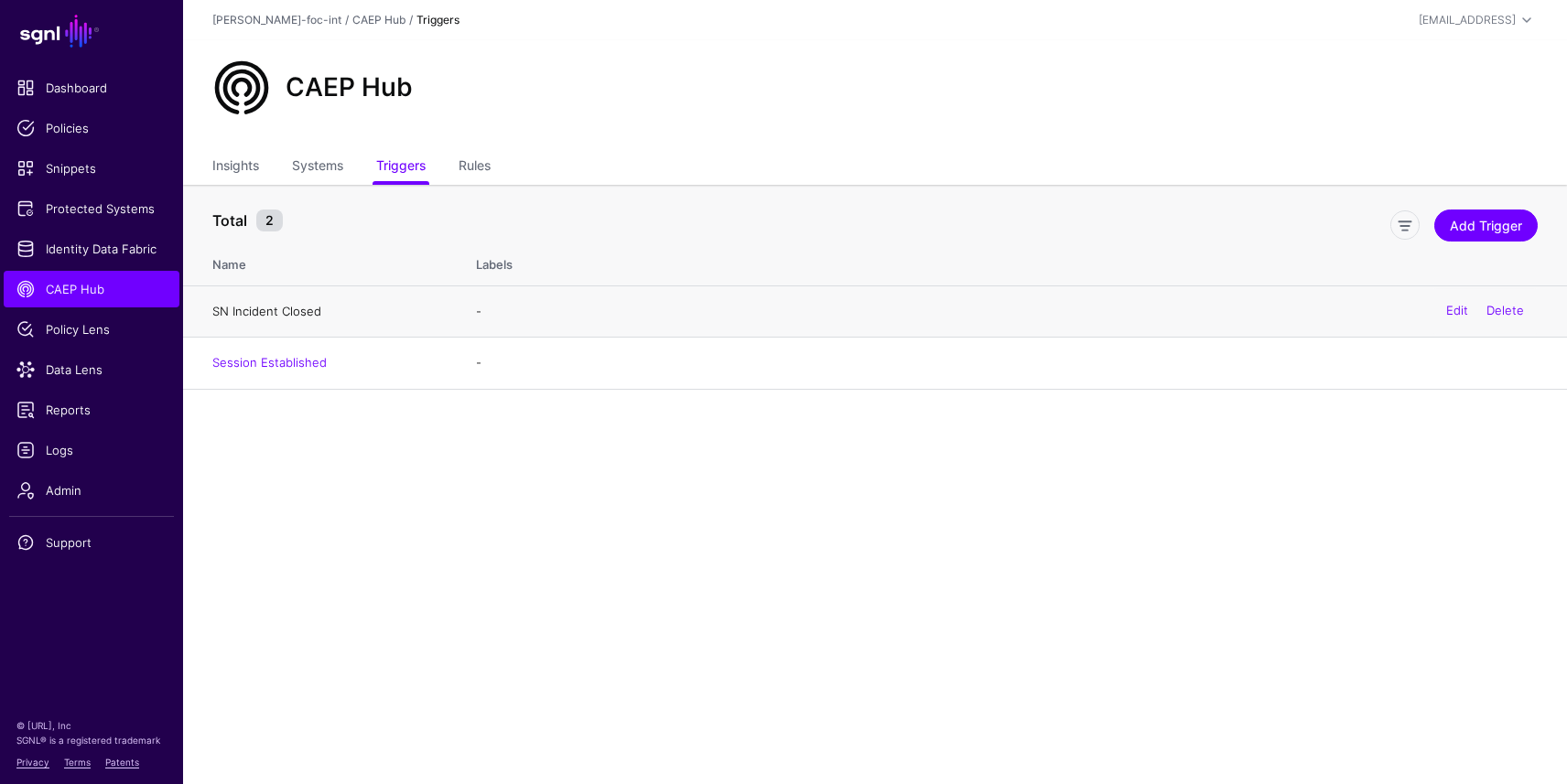
click at [270, 310] on link "SN Incident Closed" at bounding box center [267, 311] width 109 height 15
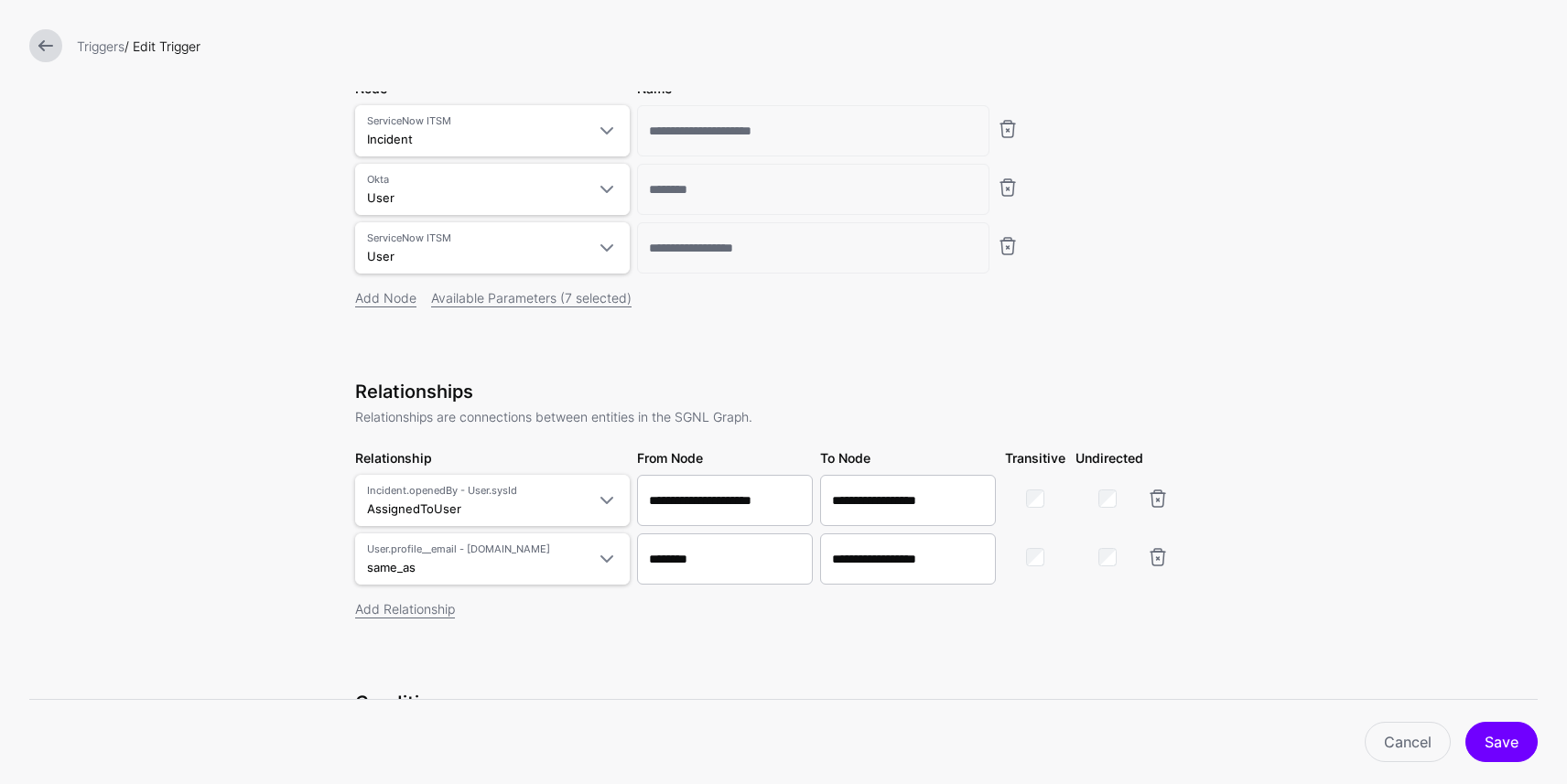
scroll to position [201, 0]
click at [51, 42] on link at bounding box center [45, 45] width 33 height 33
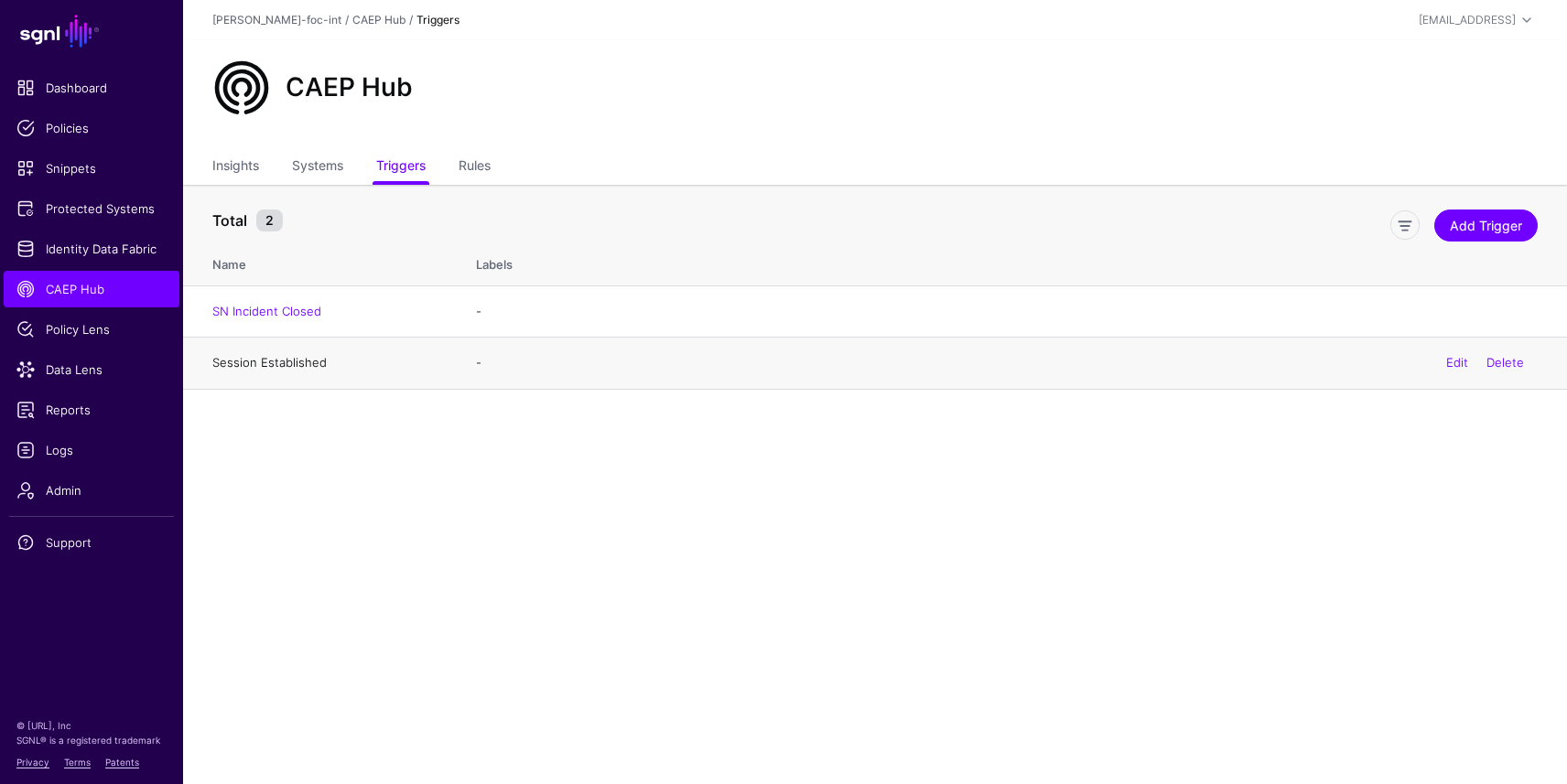
click at [270, 368] on link "Session Established" at bounding box center [270, 363] width 115 height 15
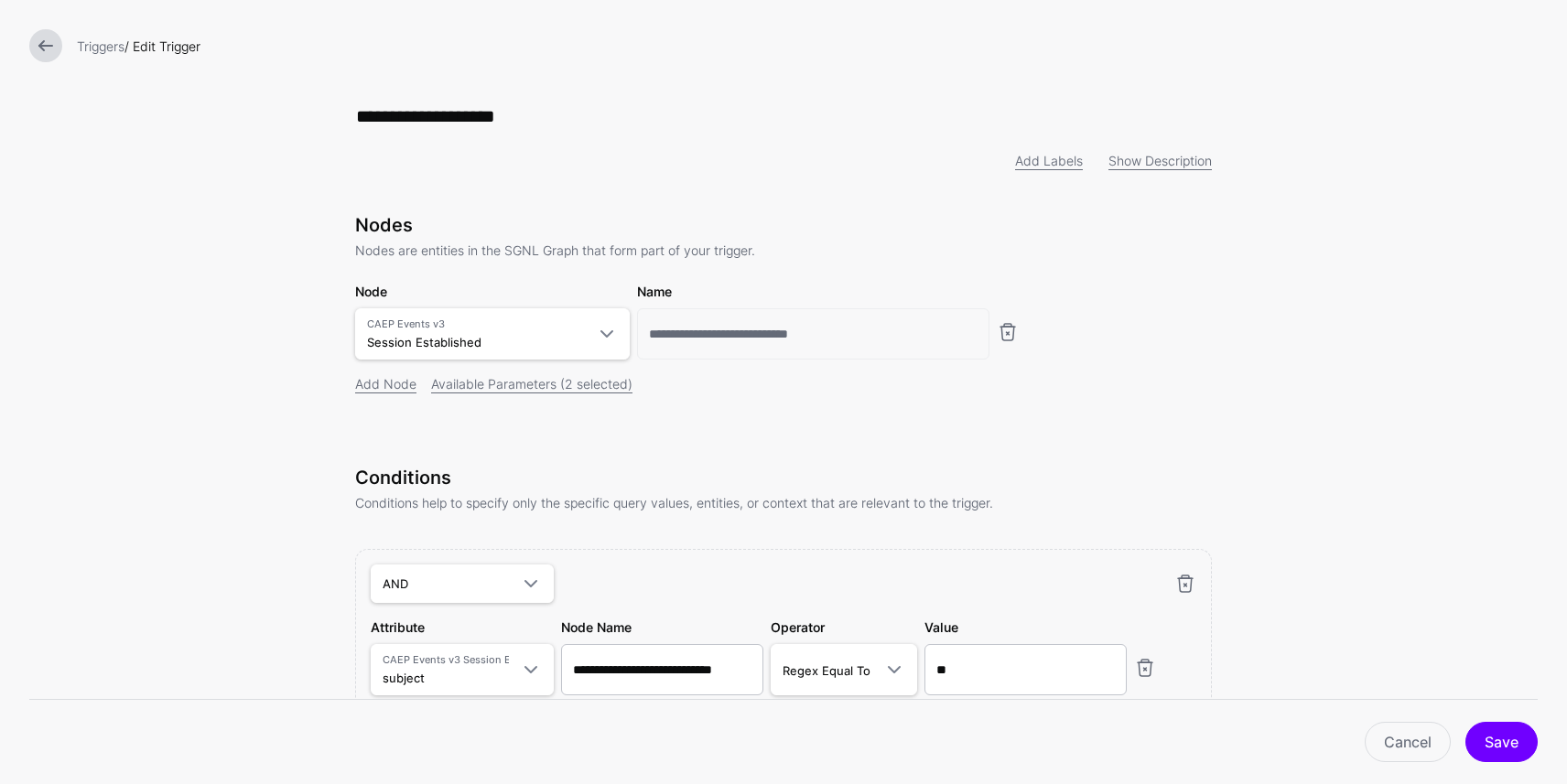
click at [45, 51] on link at bounding box center [45, 45] width 33 height 33
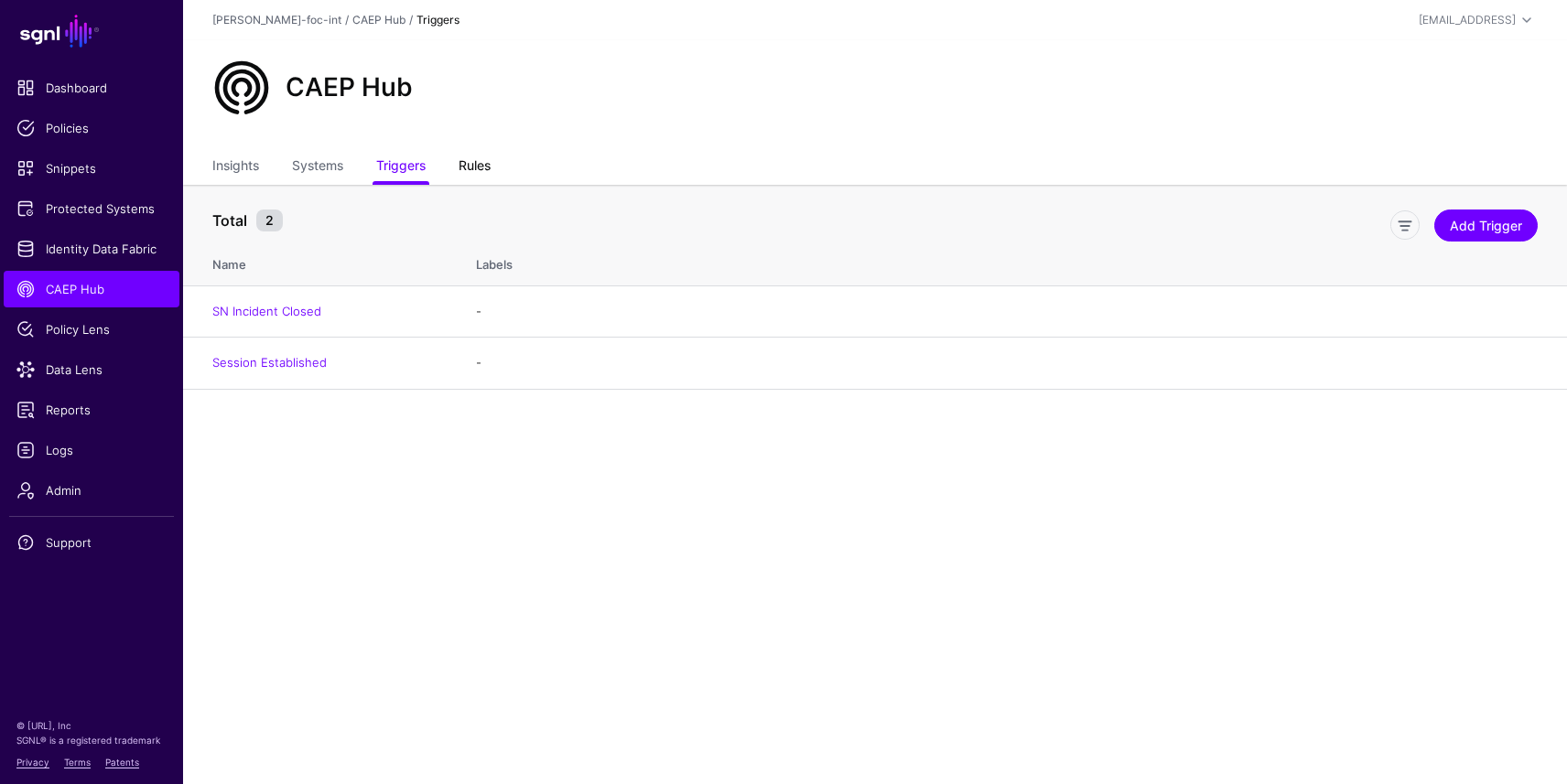
click at [474, 169] on link "Rules" at bounding box center [475, 167] width 32 height 35
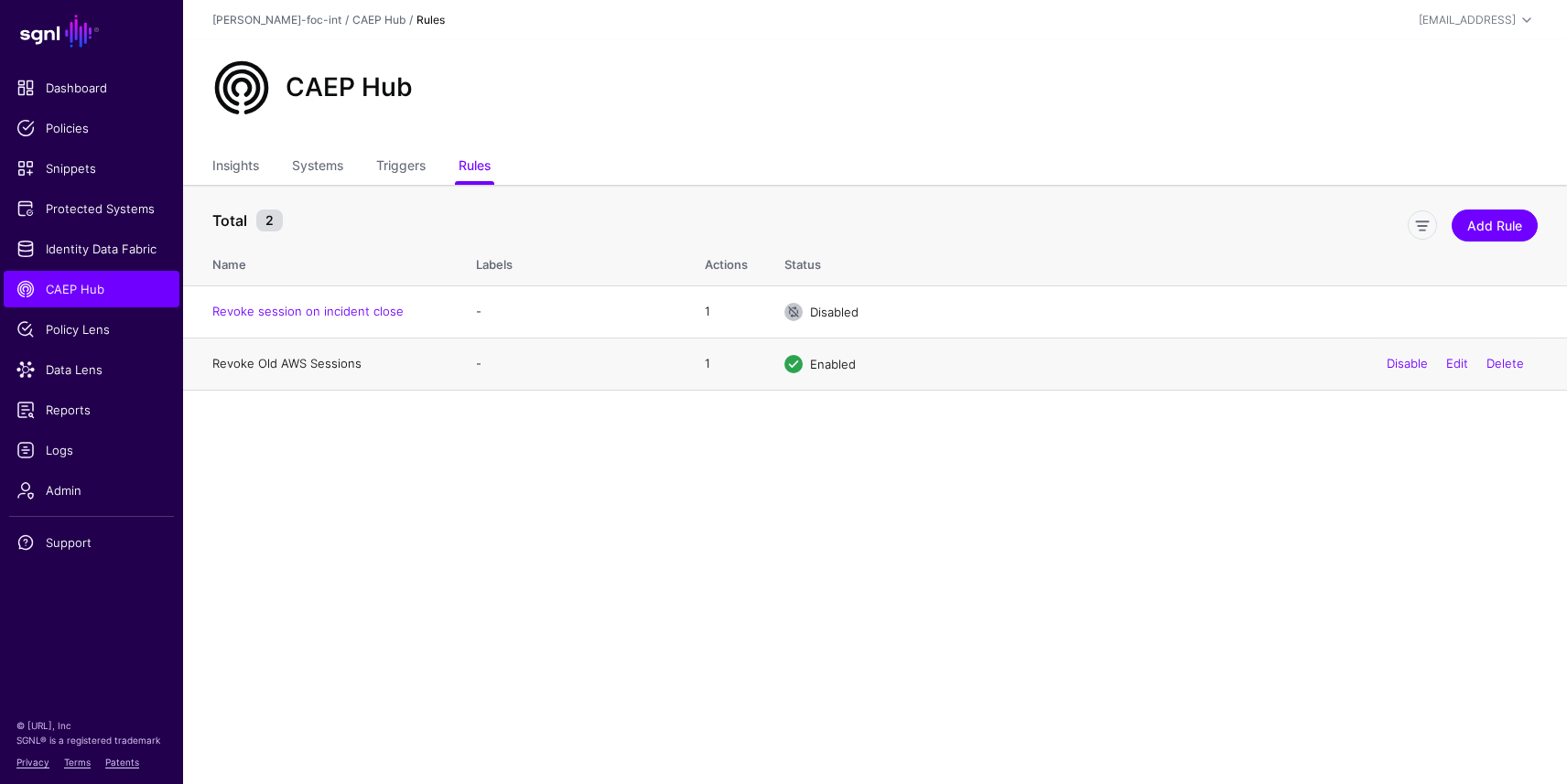
click at [313, 362] on link "Revoke Old AWS Sessions" at bounding box center [287, 364] width 150 height 15
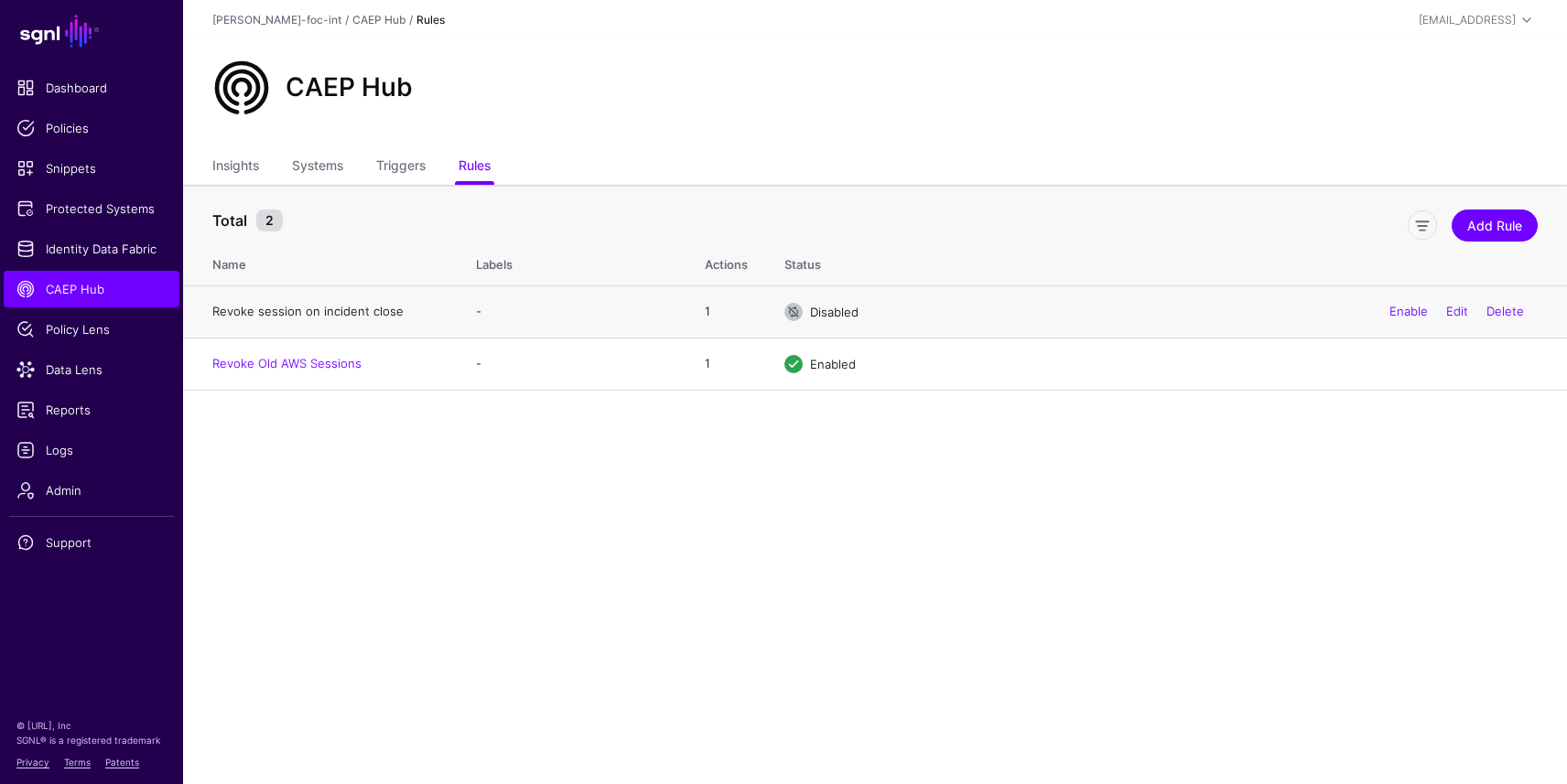
click at [291, 312] on link "Revoke session on incident close" at bounding box center [308, 311] width 191 height 15
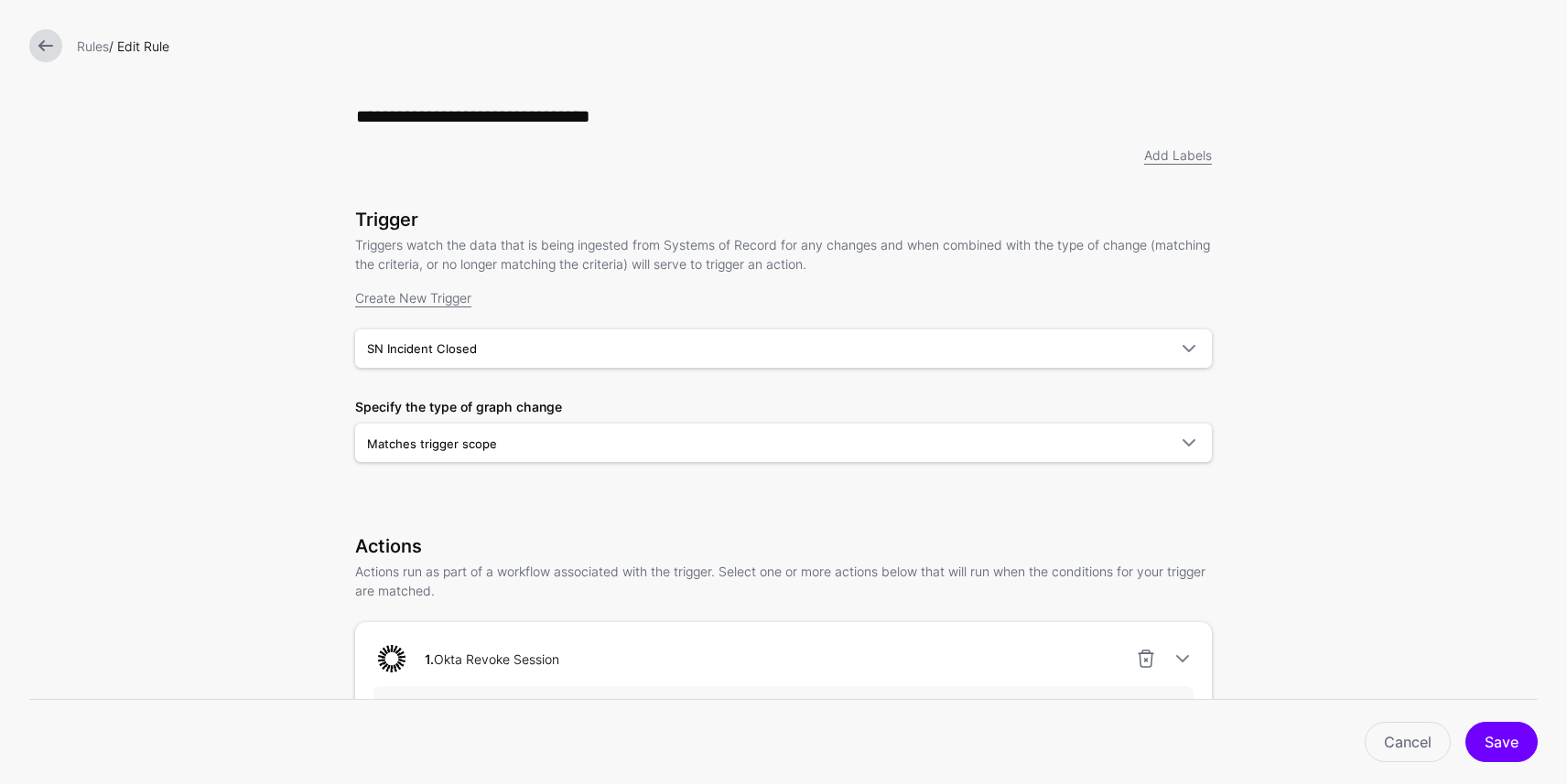
click at [47, 46] on link at bounding box center [45, 45] width 33 height 33
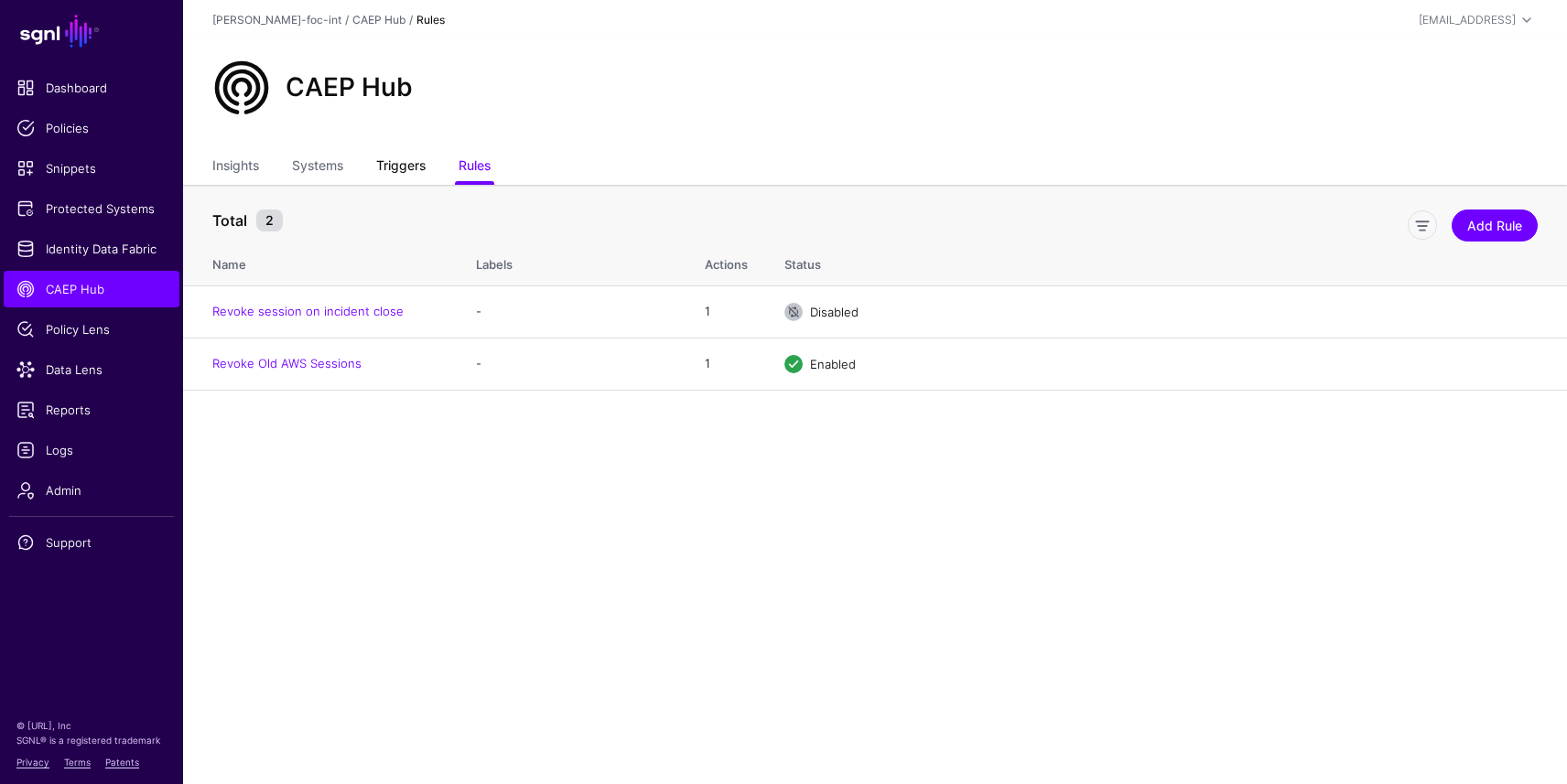
click at [381, 166] on link "Triggers" at bounding box center [401, 167] width 50 height 35
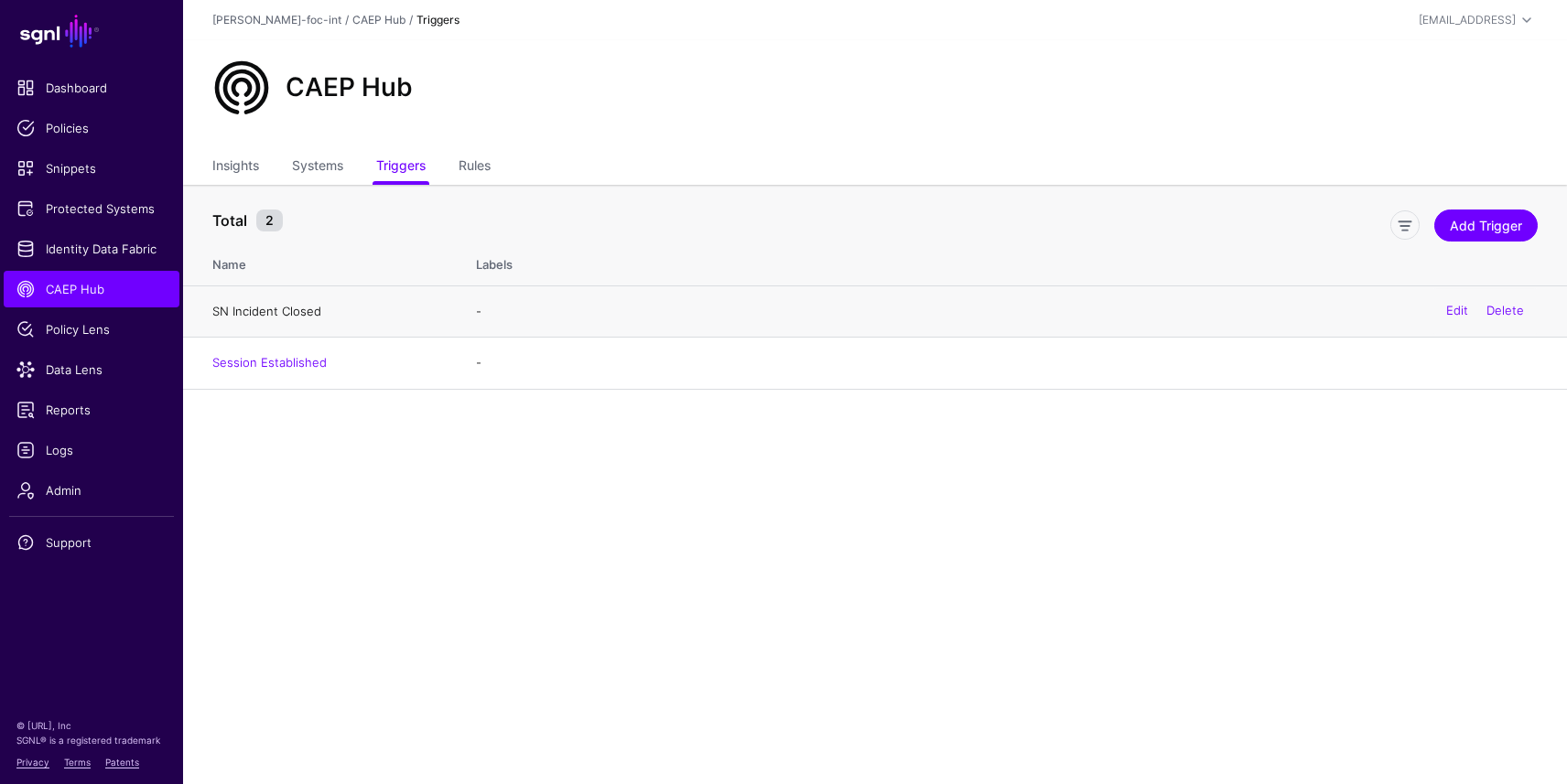
click at [293, 312] on link "SN Incident Closed" at bounding box center [267, 311] width 109 height 15
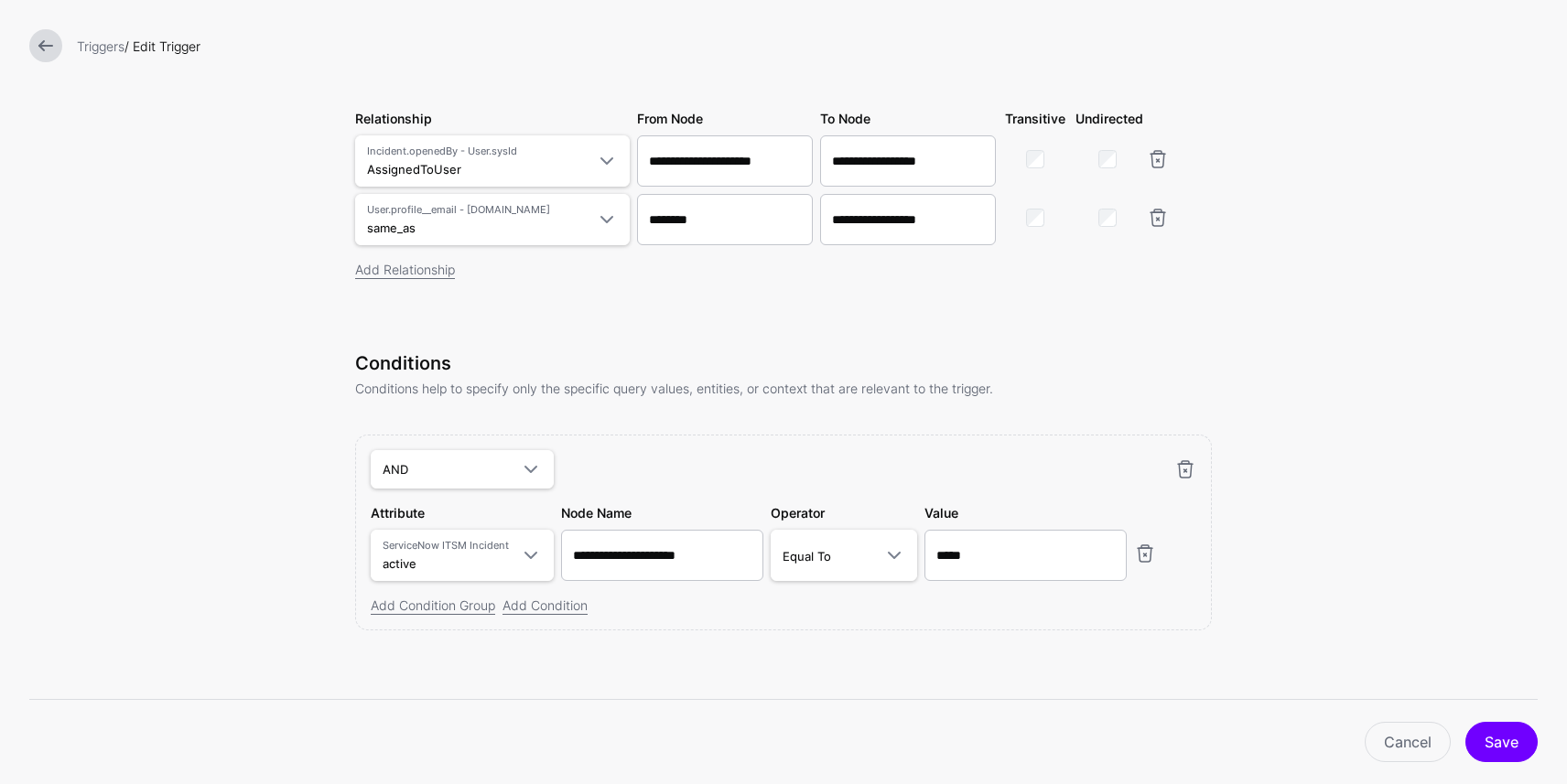
scroll to position [549, 0]
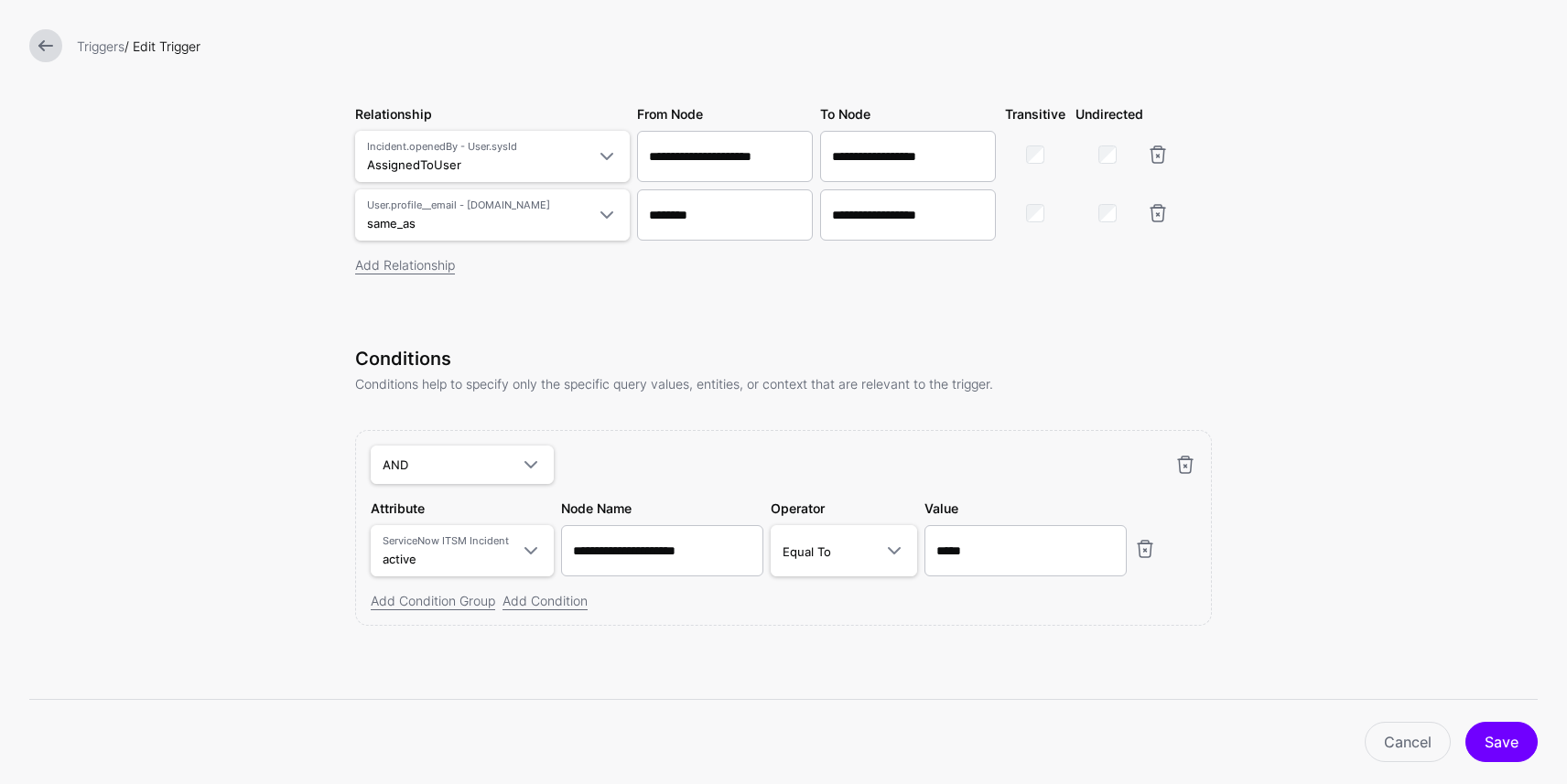
click at [50, 52] on link at bounding box center [45, 45] width 33 height 33
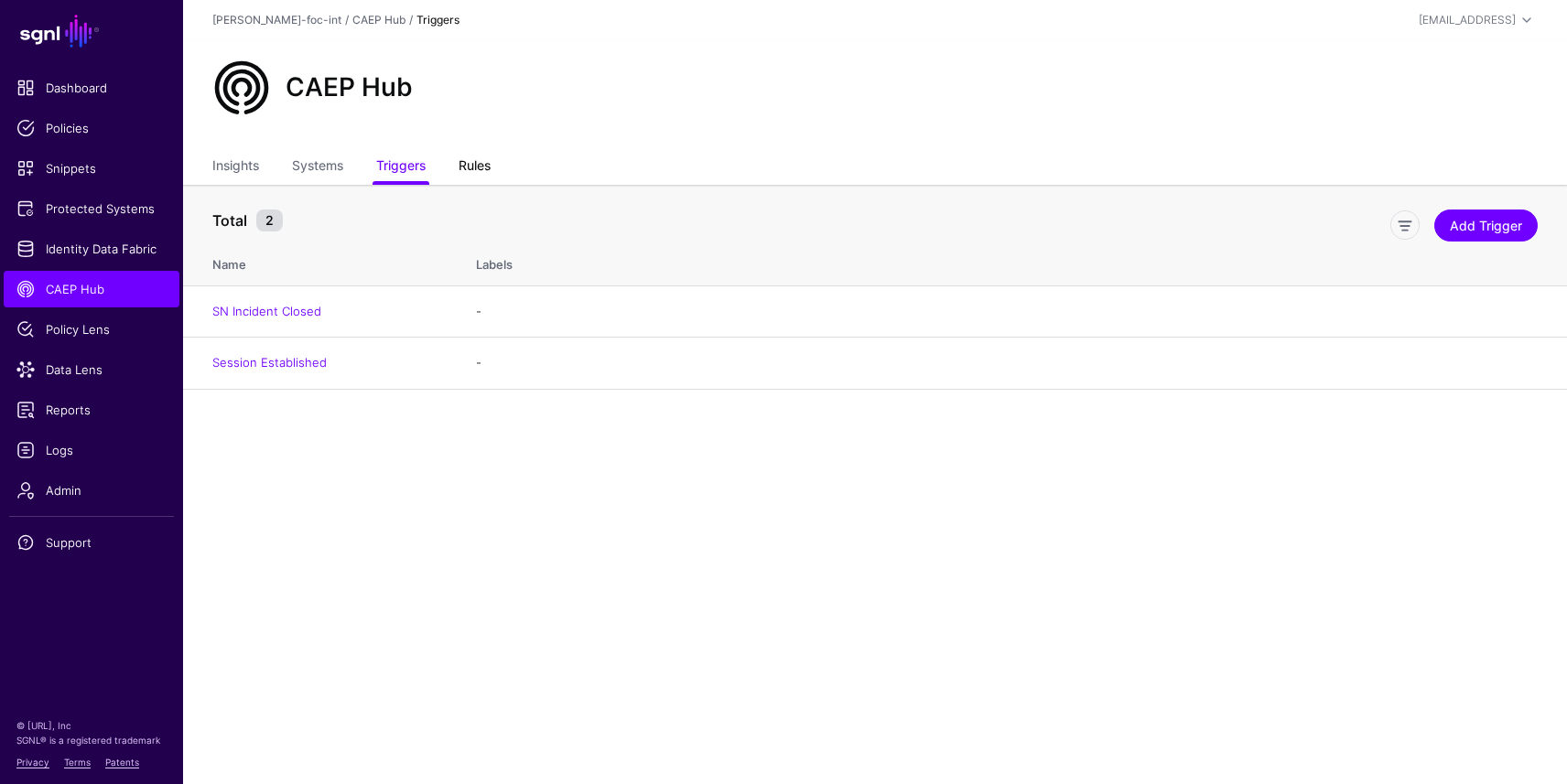
click at [478, 159] on link "Rules" at bounding box center [475, 167] width 32 height 35
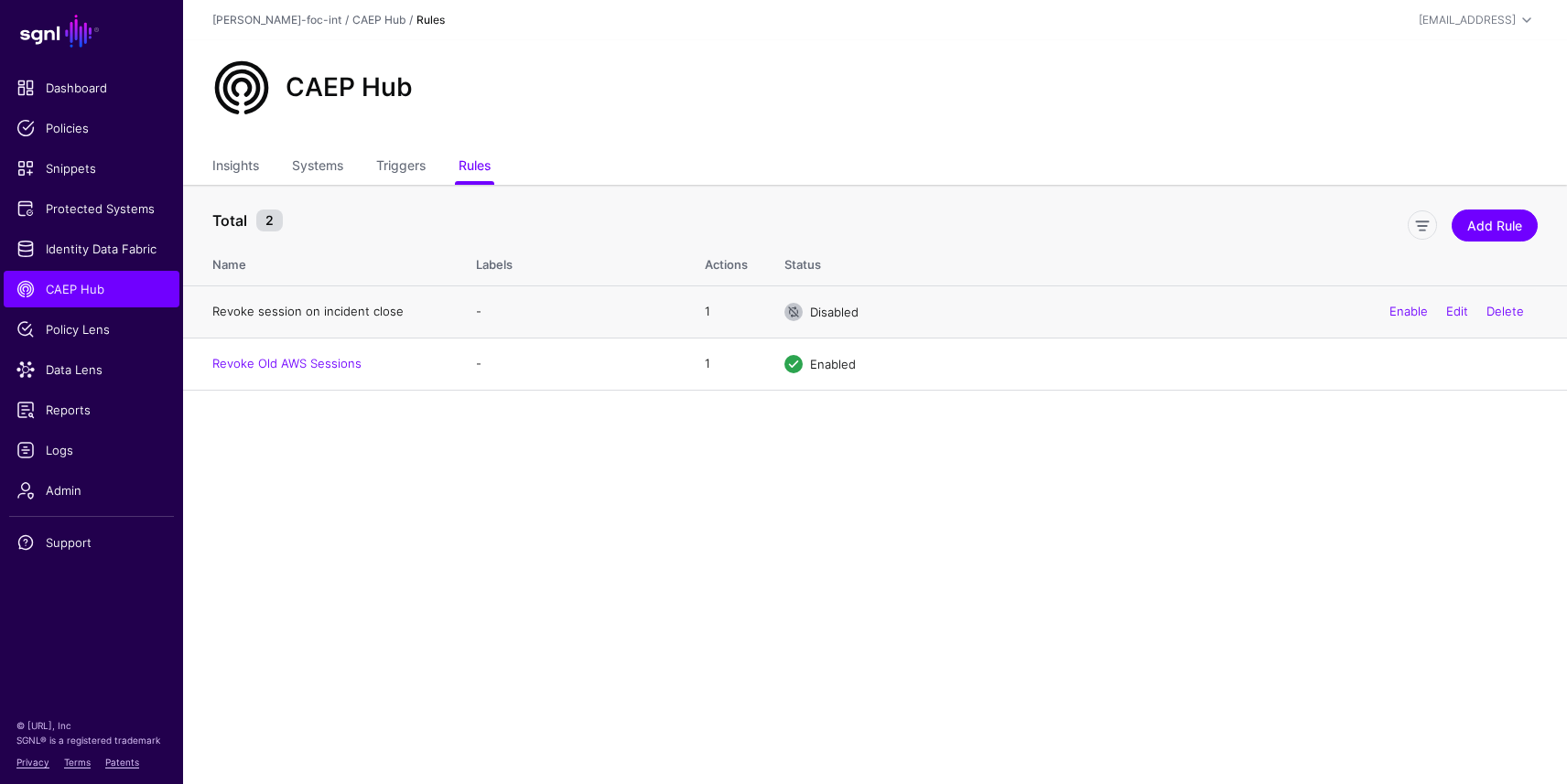
click at [329, 312] on link "Revoke session on incident close" at bounding box center [308, 311] width 191 height 15
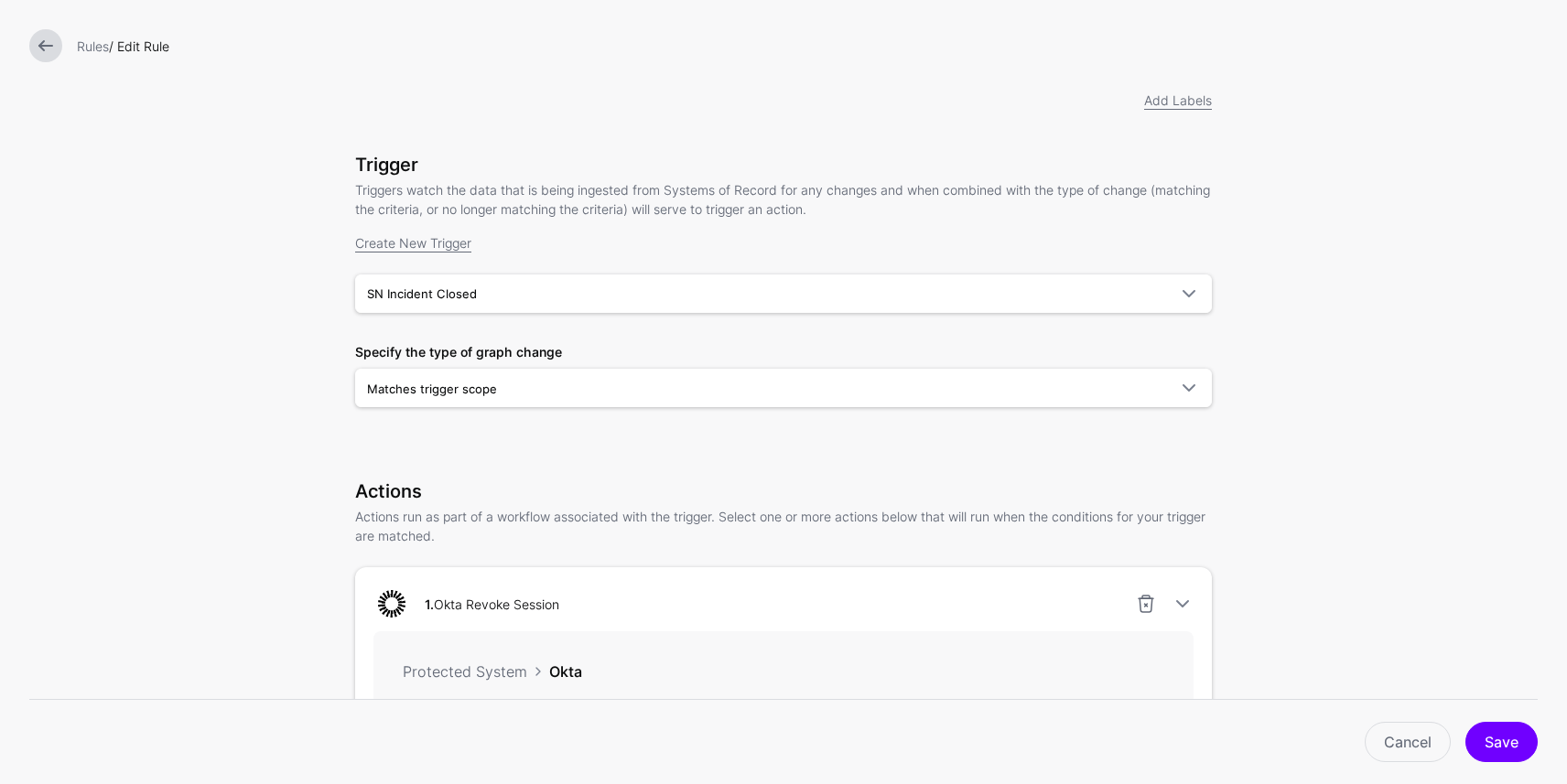
scroll to position [45, 0]
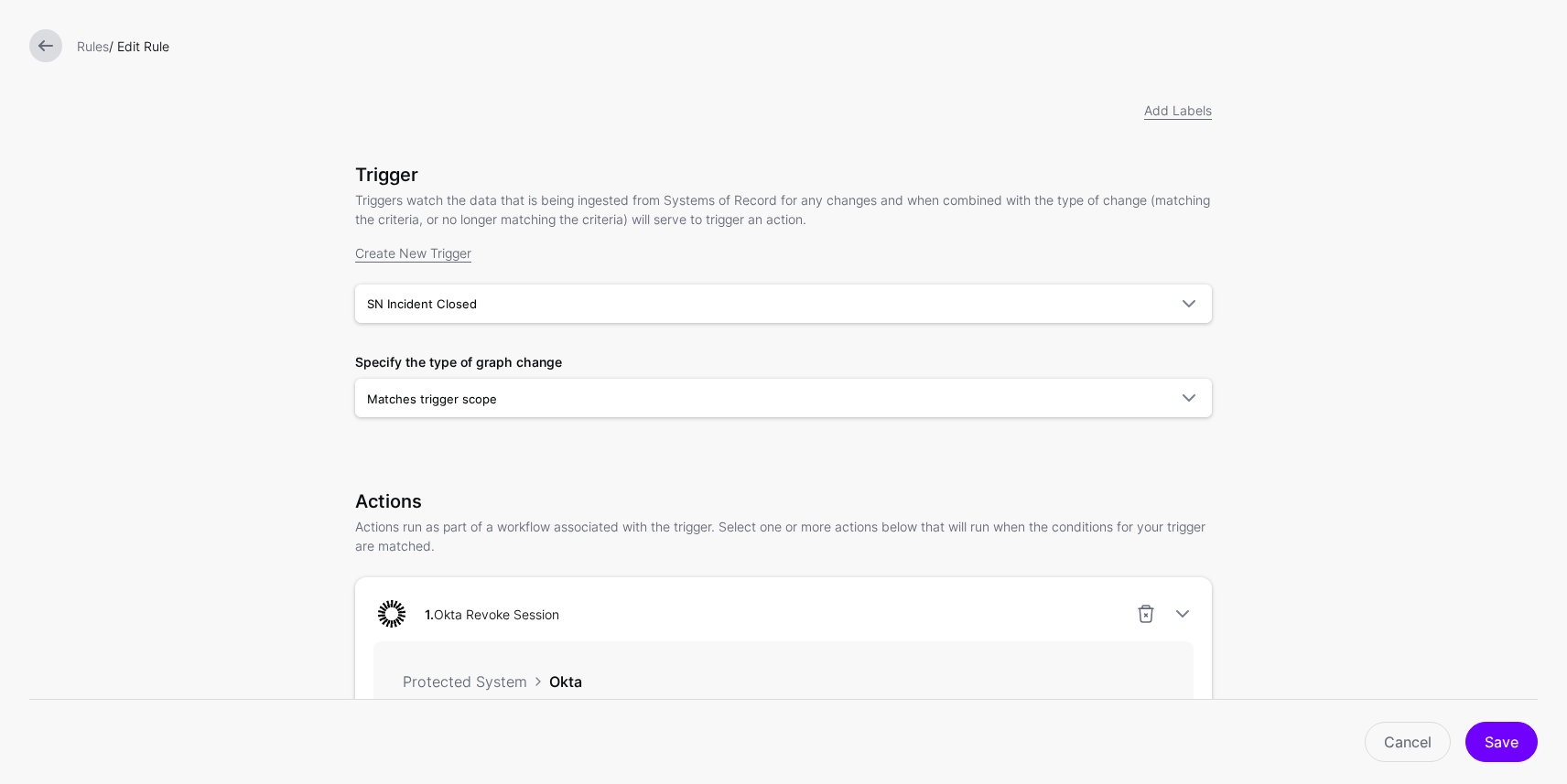
click at [46, 49] on link at bounding box center [45, 45] width 33 height 33
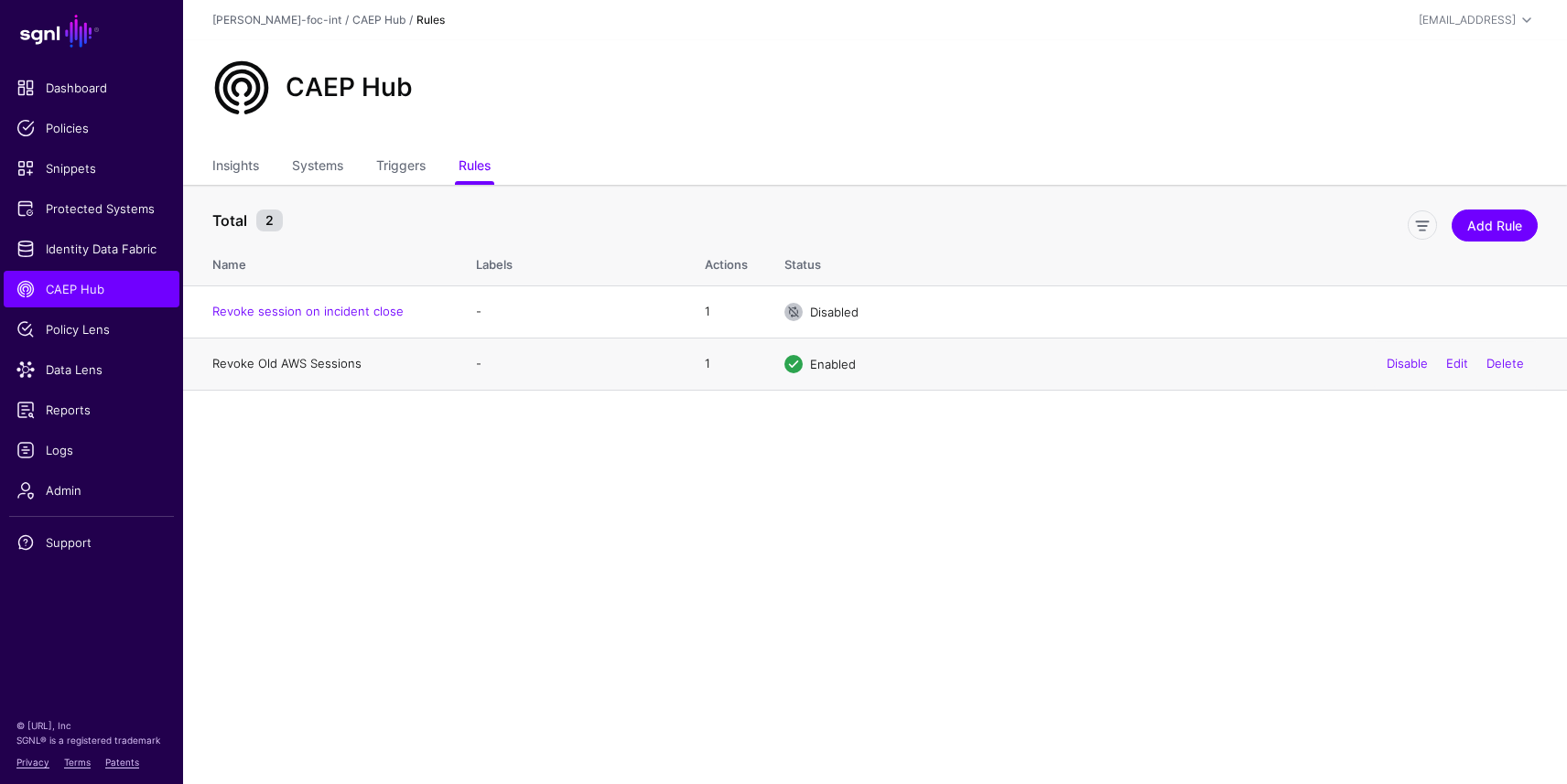
click at [258, 365] on link "Revoke Old AWS Sessions" at bounding box center [287, 364] width 150 height 15
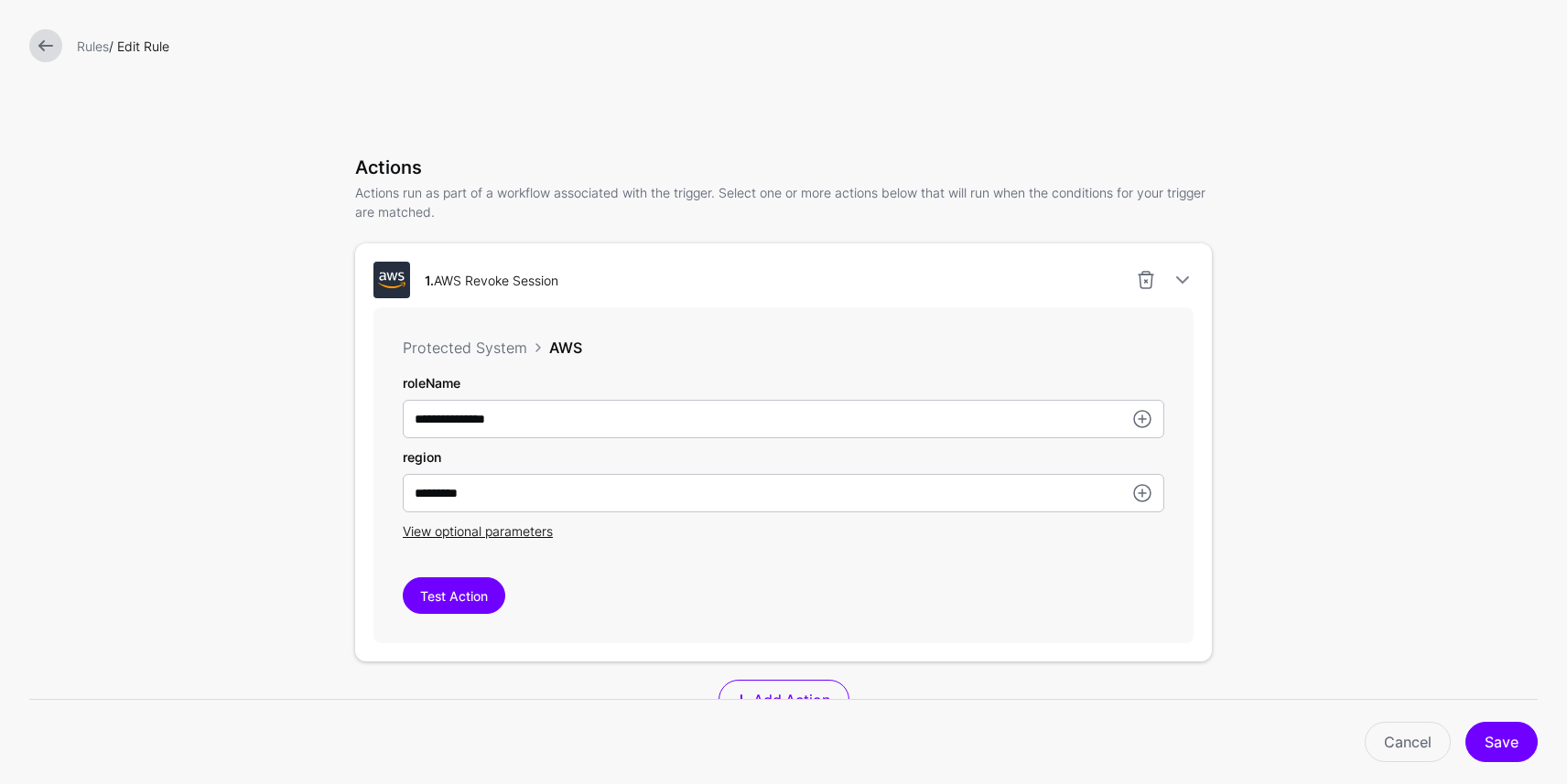
scroll to position [377, 0]
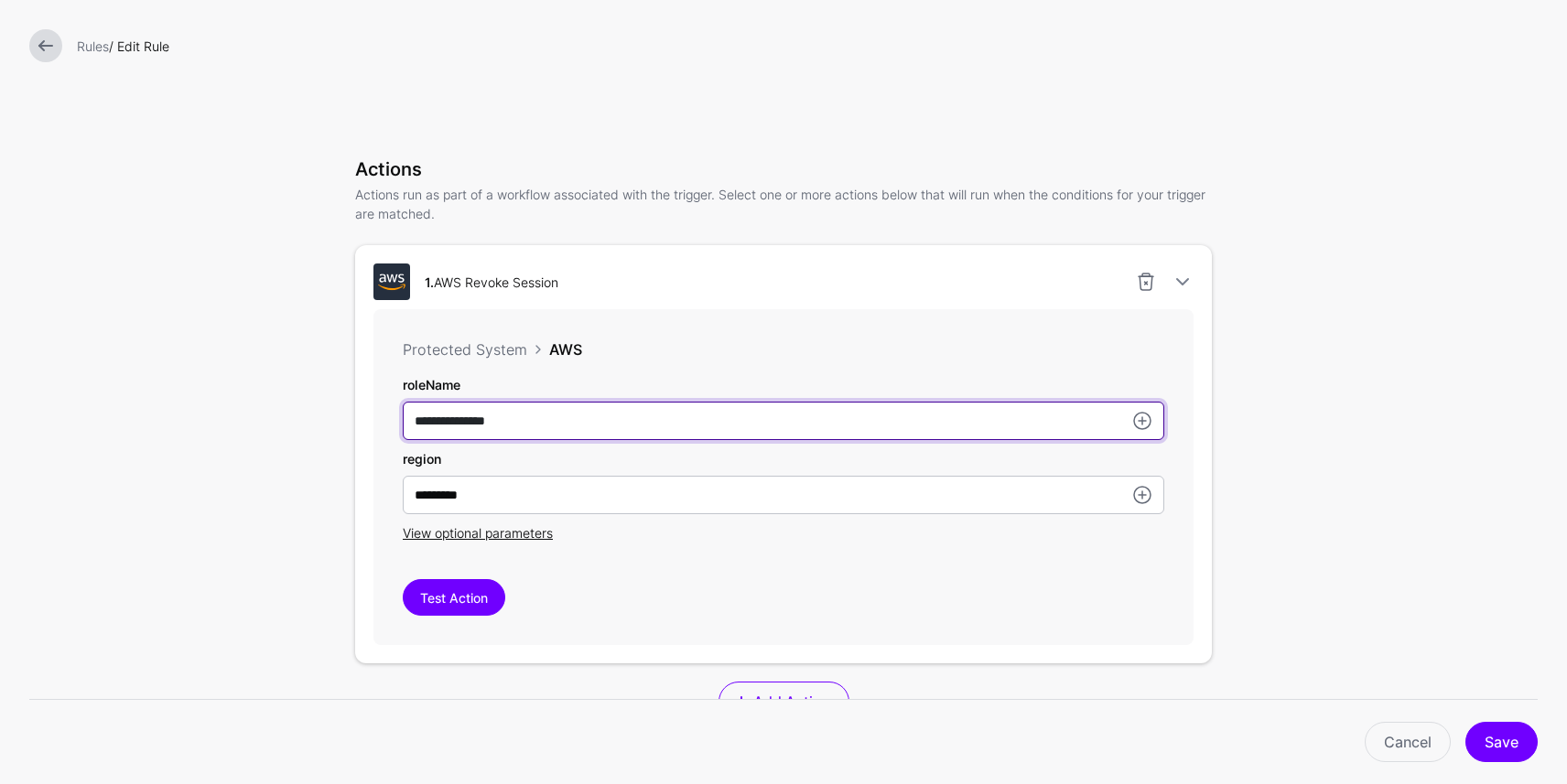
drag, startPoint x: 538, startPoint y: 427, endPoint x: 358, endPoint y: 394, distance: 183.0
click at [358, 394] on div "**********" at bounding box center [784, 454] width 857 height 418
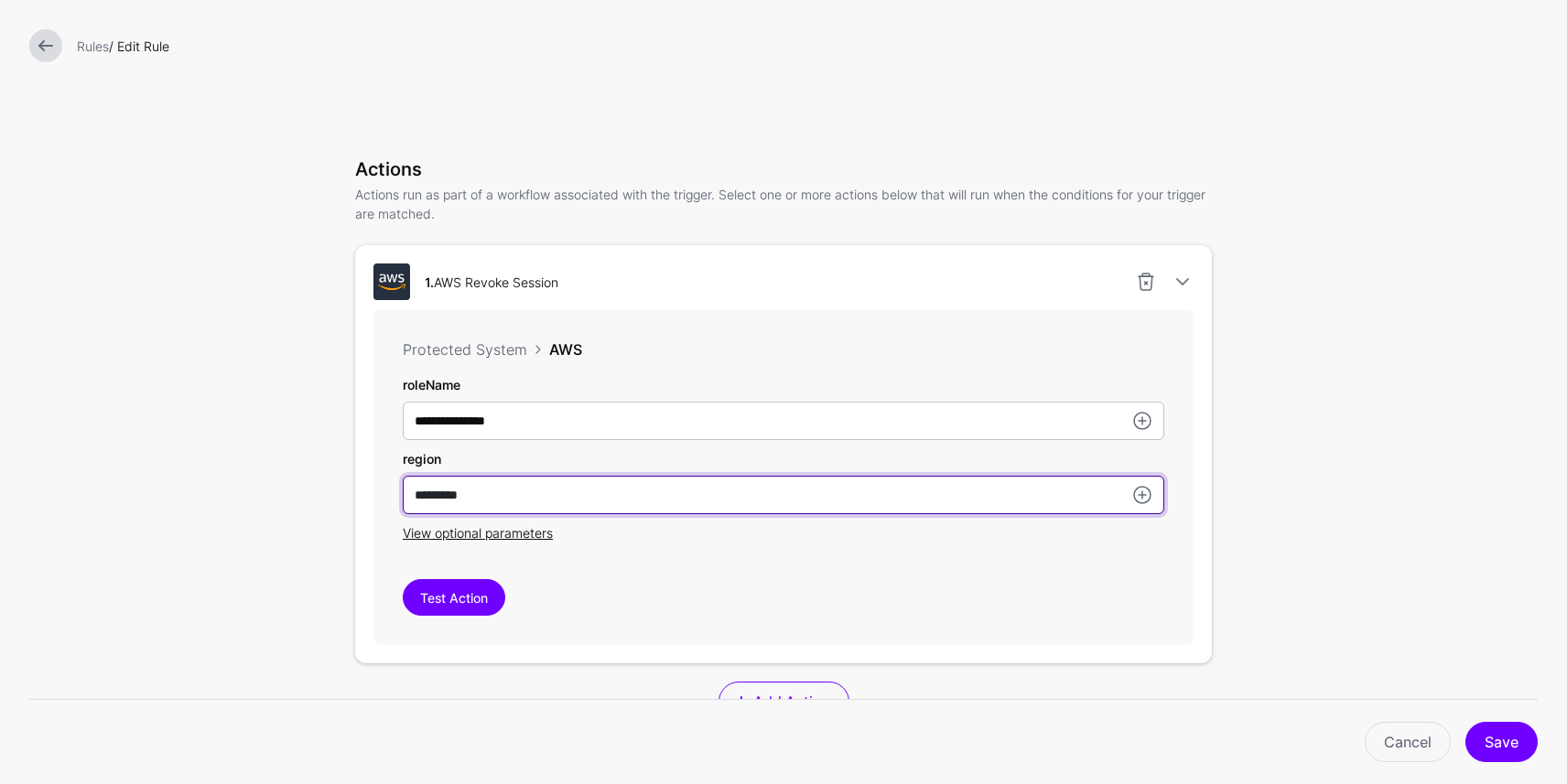
drag, startPoint x: 485, startPoint y: 495, endPoint x: 327, endPoint y: 470, distance: 160.0
click at [327, 470] on div "**********" at bounding box center [783, 373] width 915 height 1501
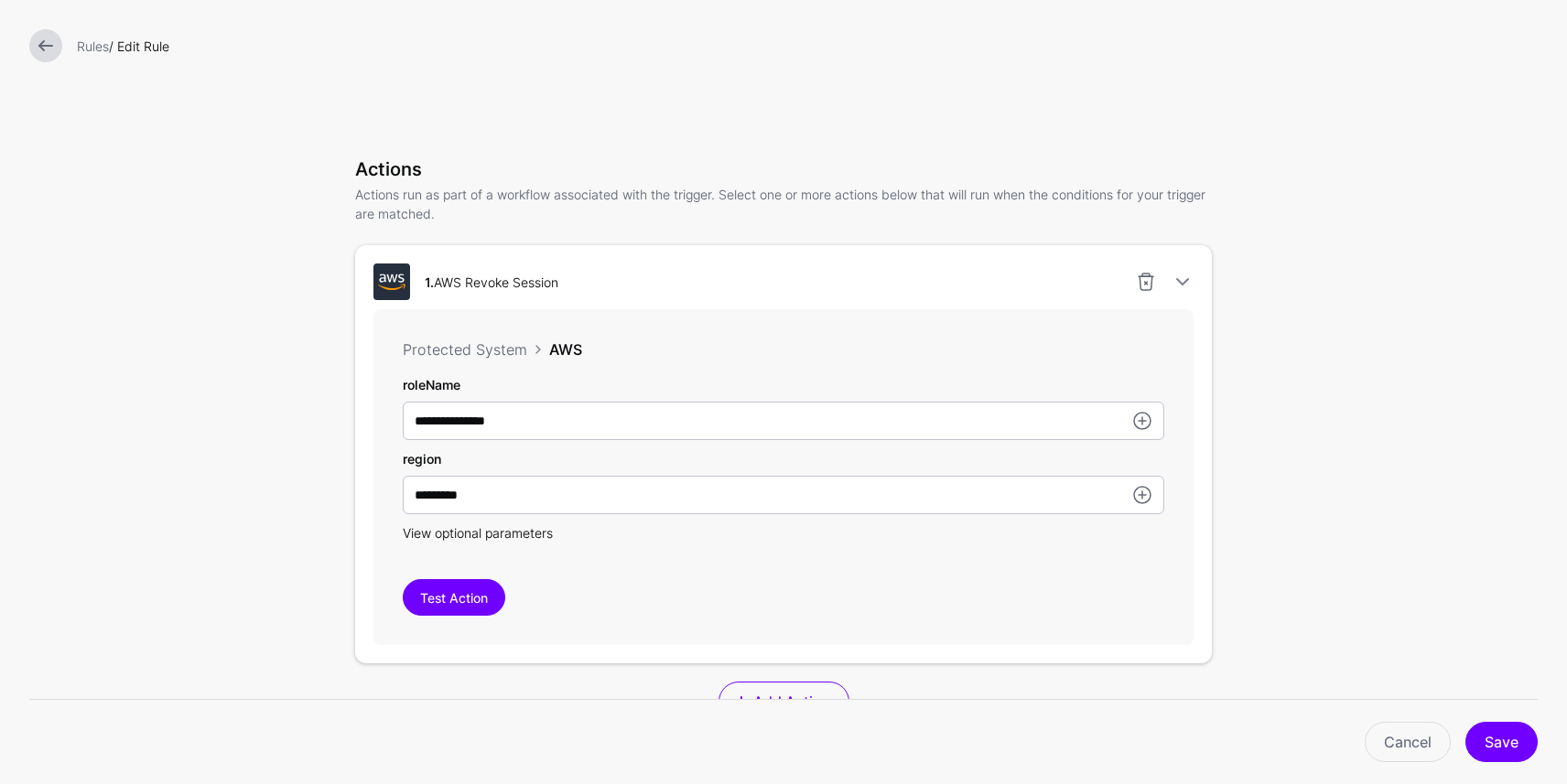
click at [465, 527] on span "View optional parameters" at bounding box center [478, 533] width 150 height 16
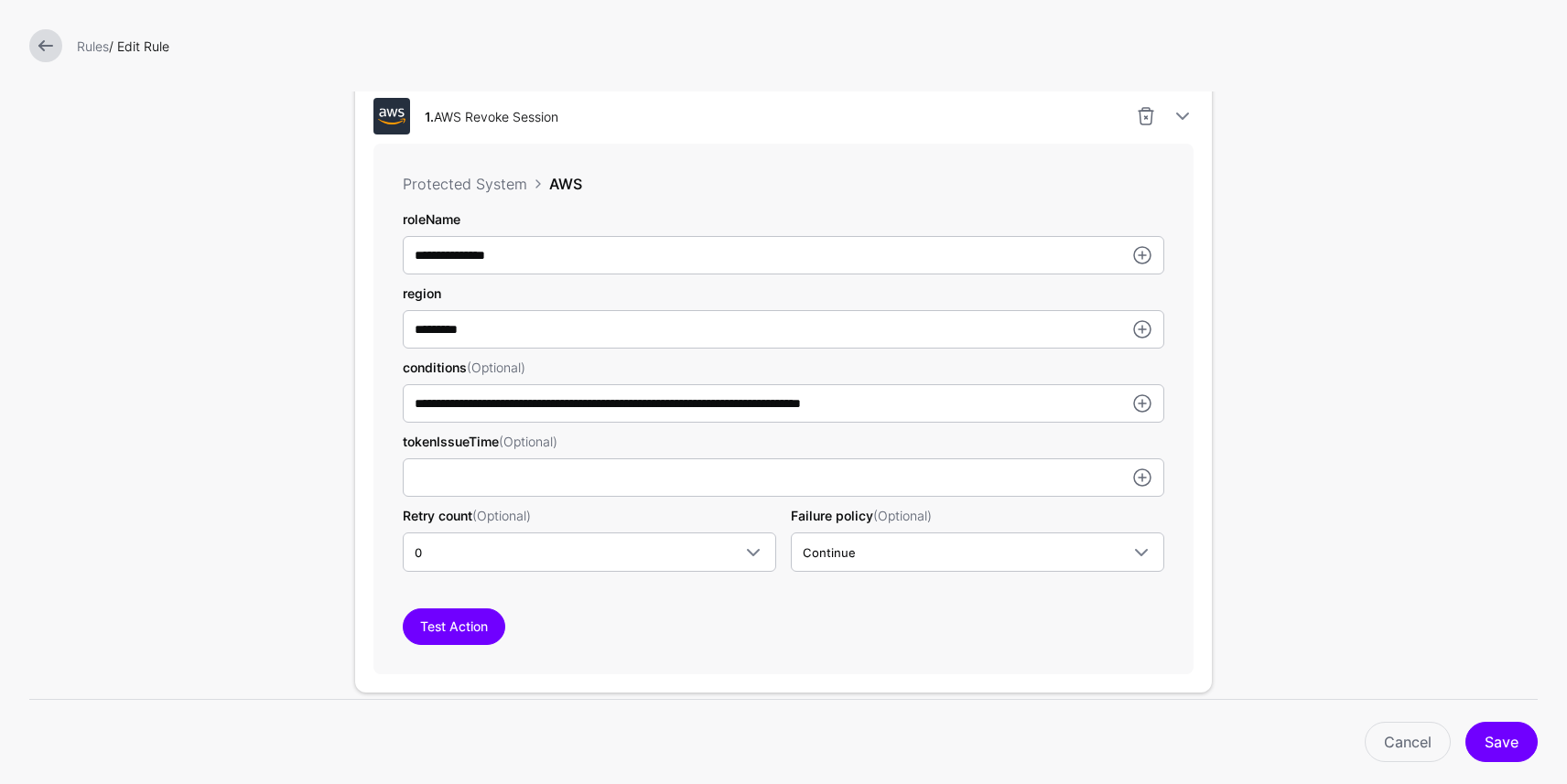
scroll to position [544, 0]
click at [50, 43] on link at bounding box center [45, 45] width 33 height 33
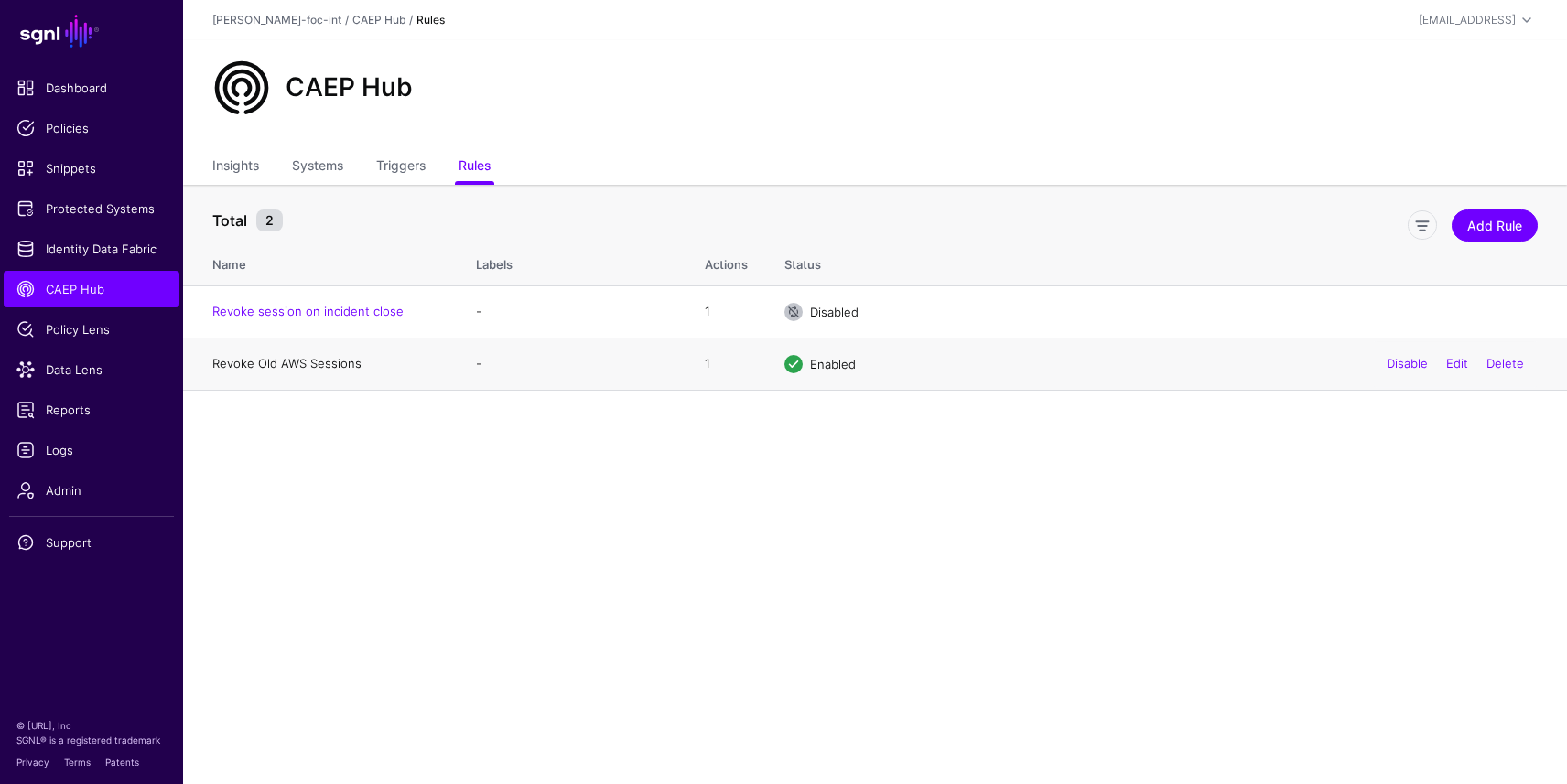
click at [340, 357] on link "Revoke Old AWS Sessions" at bounding box center [287, 364] width 150 height 15
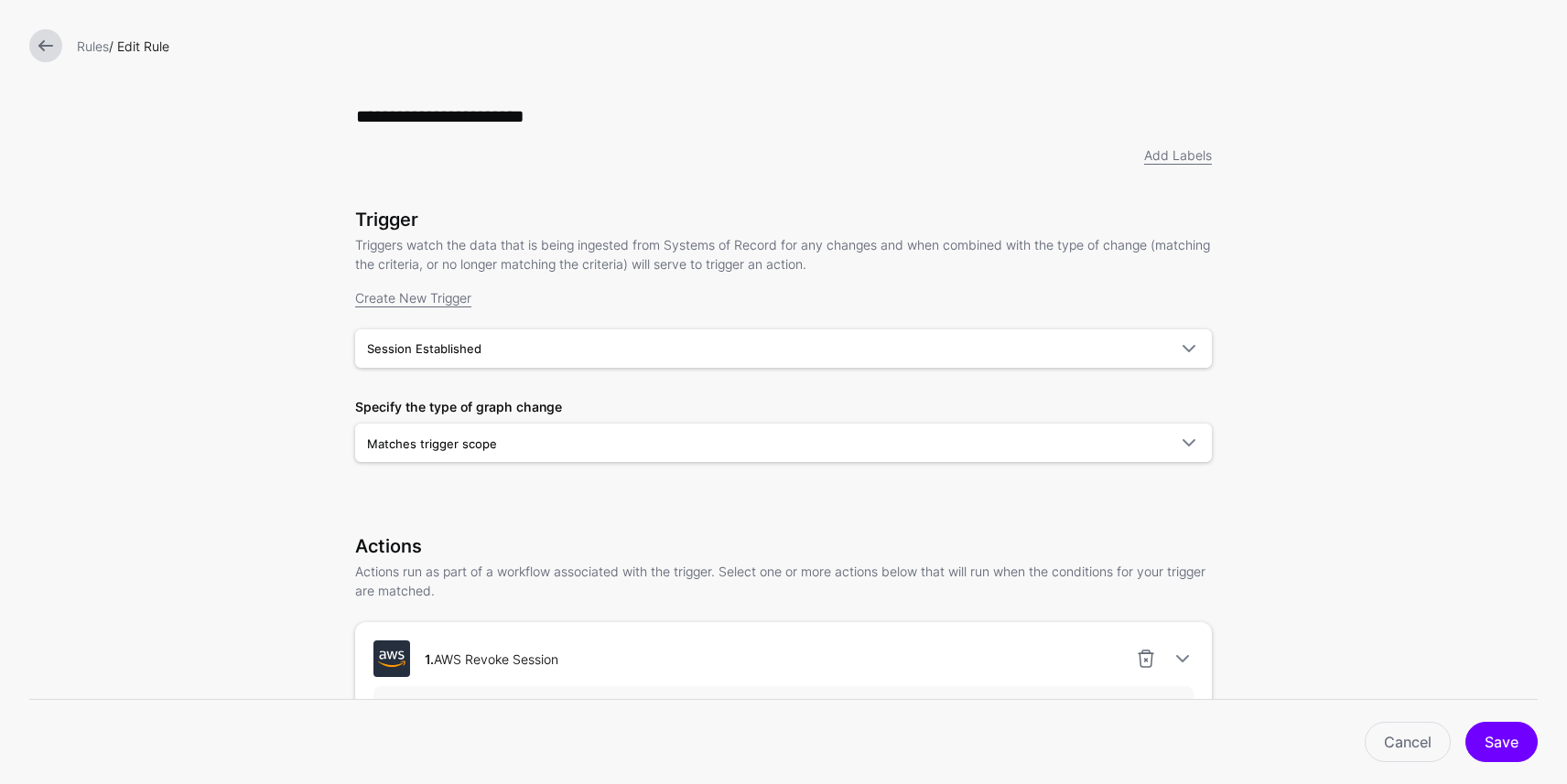
click at [48, 45] on link at bounding box center [45, 45] width 33 height 33
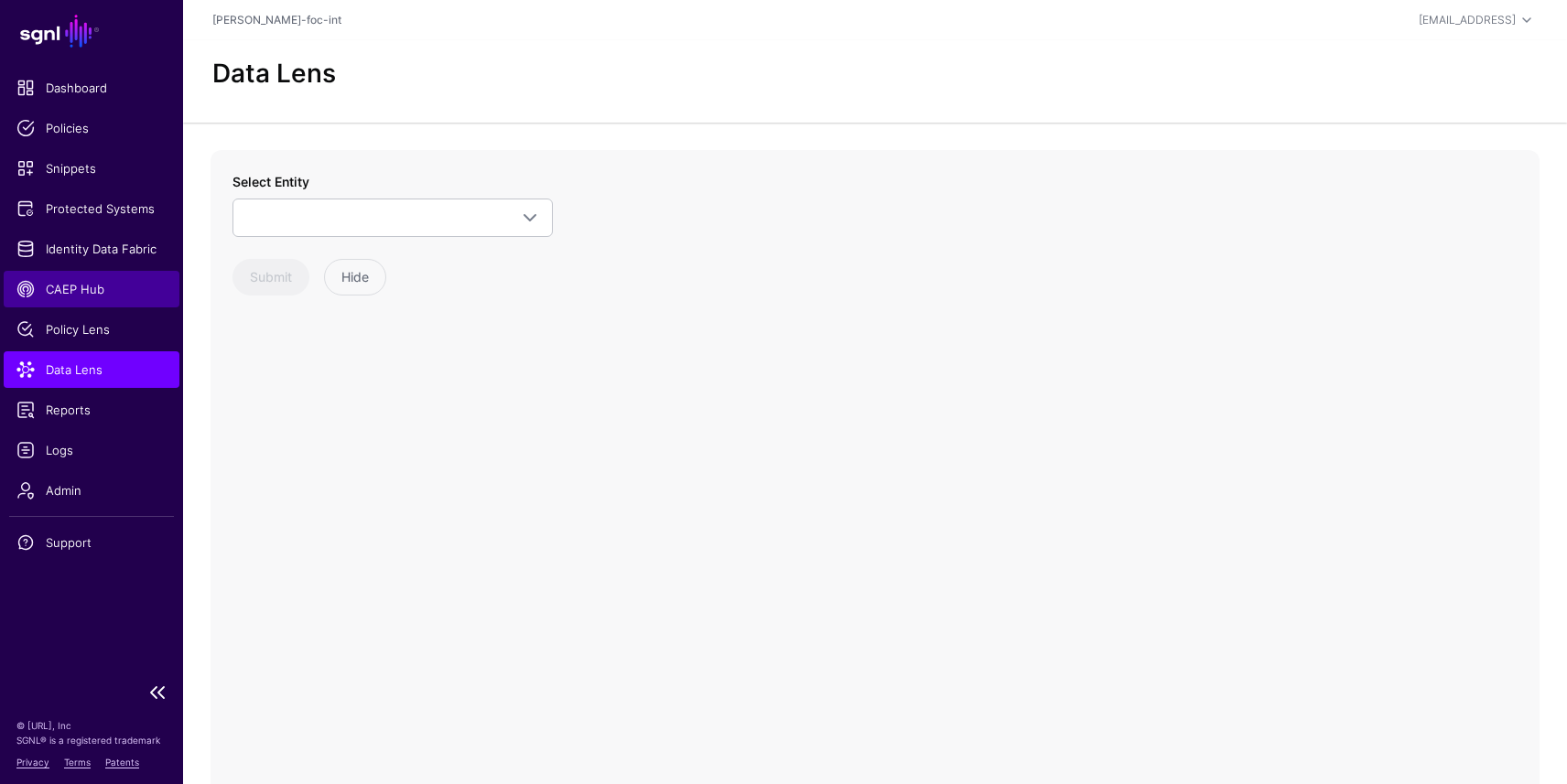
click at [67, 286] on span "CAEP Hub" at bounding box center [92, 289] width 150 height 18
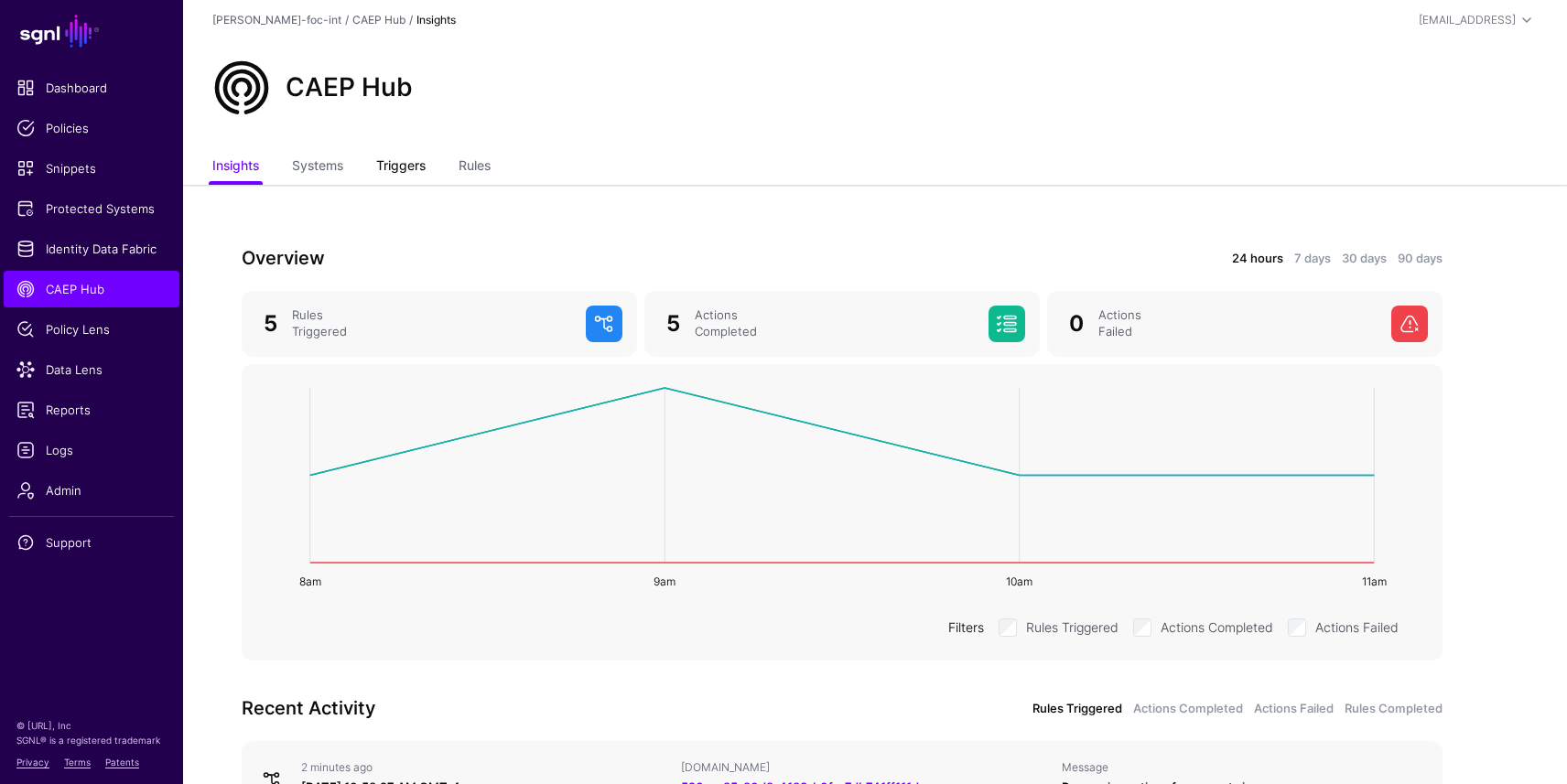
click at [393, 165] on link "Triggers" at bounding box center [401, 167] width 50 height 35
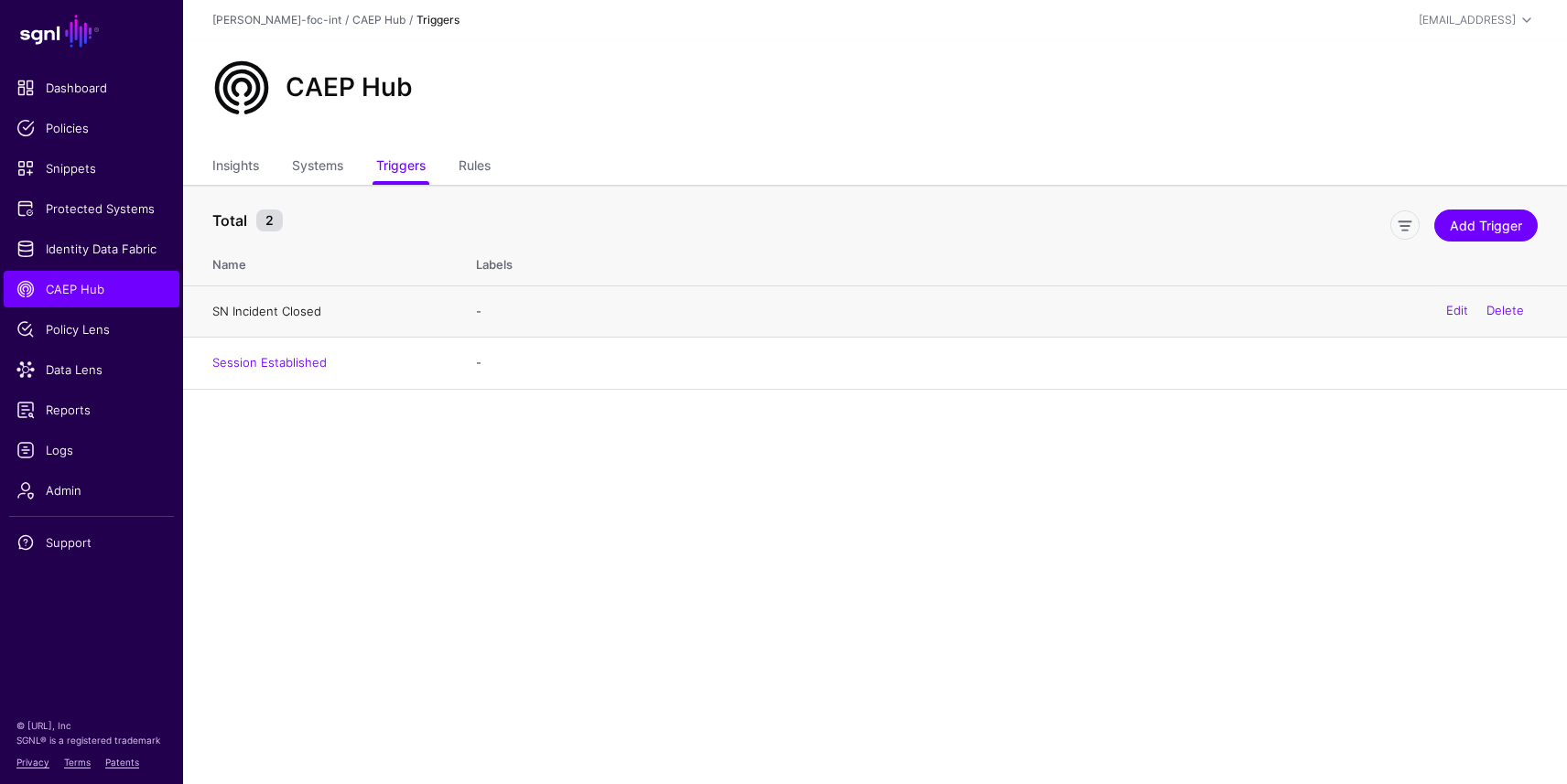
click at [272, 315] on link "SN Incident Closed" at bounding box center [267, 311] width 109 height 15
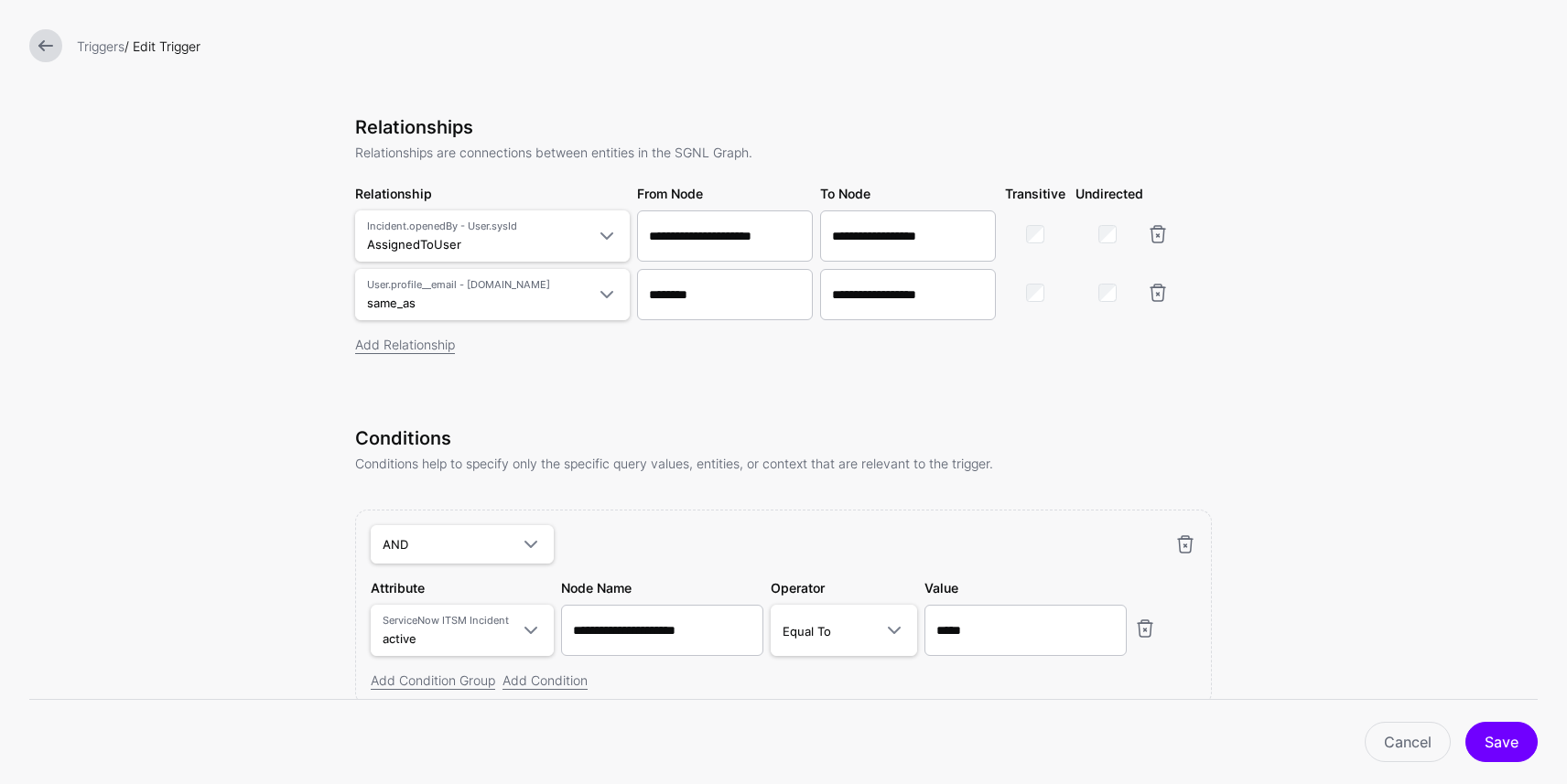
scroll to position [479, 0]
